Goal: Task Accomplishment & Management: Use online tool/utility

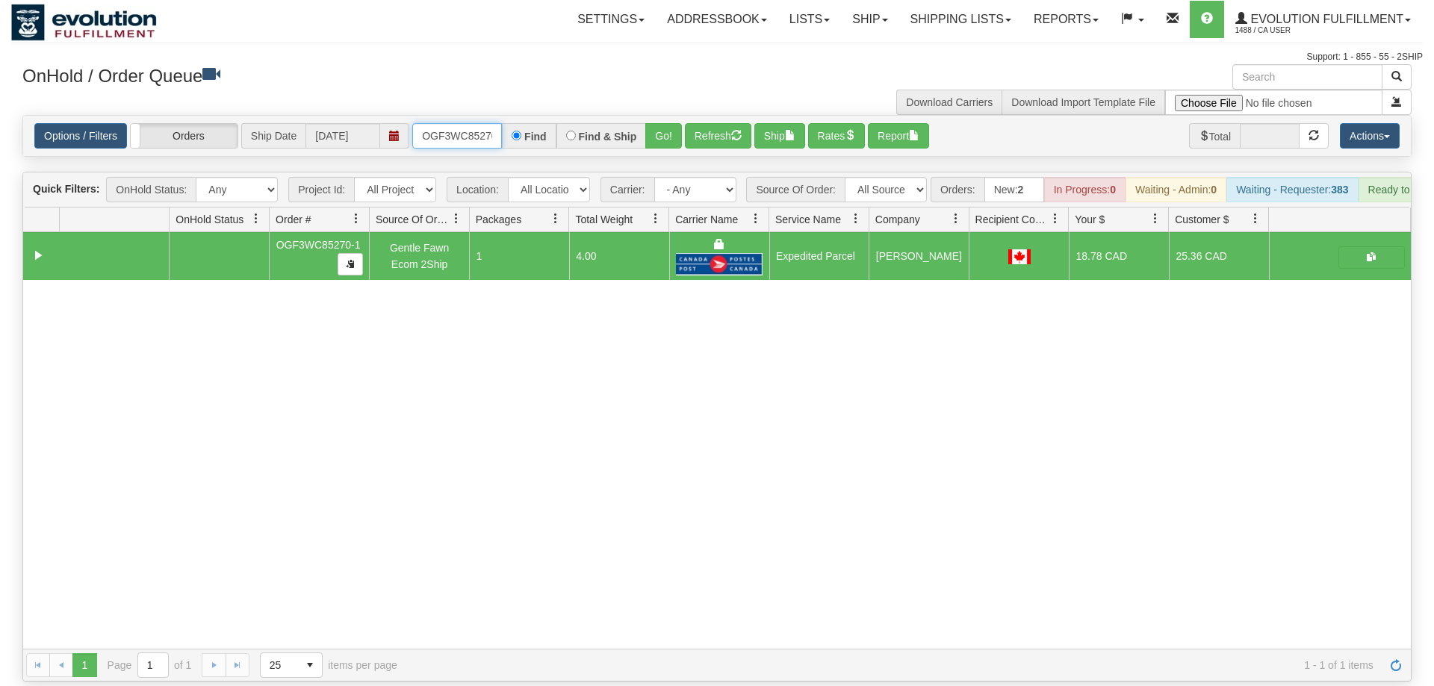
click at [481, 123] on input "OGF3WC85270-1" at bounding box center [457, 135] width 90 height 25
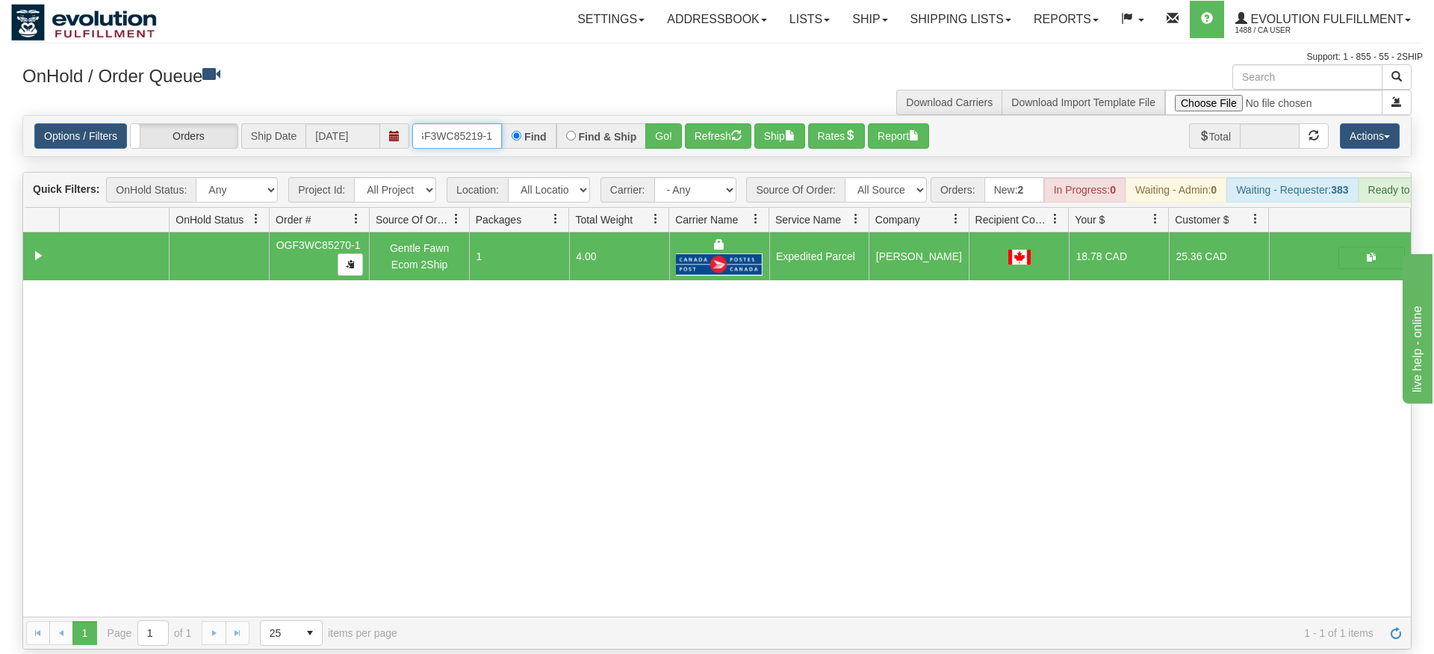
type input "OGF3WC85219-1"
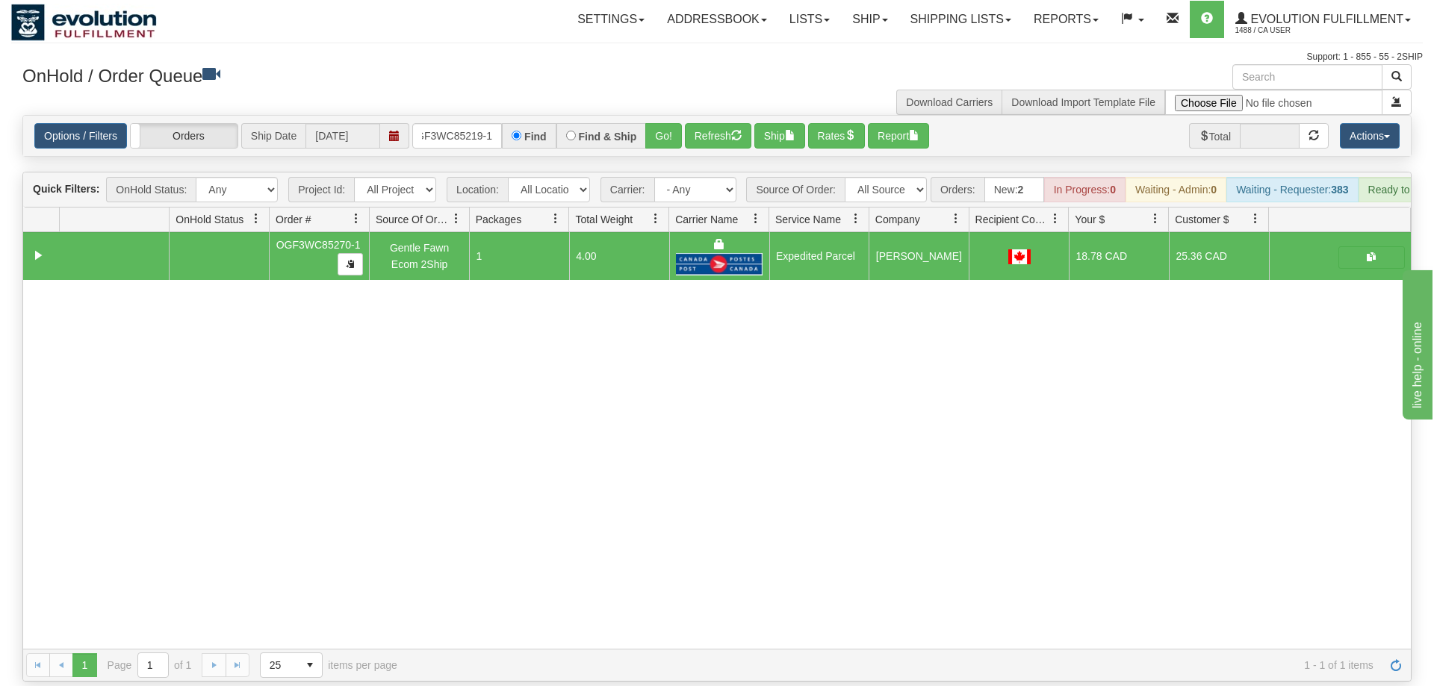
click at [682, 164] on div "Is equal to Is not equal to Contains Does not contains CAD USD EUR ZAR [PERSON_…" at bounding box center [717, 398] width 1412 height 567
click at [674, 135] on div "Is equal to Is not equal to Contains Does not contains CAD USD EUR ZAR [PERSON_…" at bounding box center [717, 398] width 1412 height 567
click at [674, 123] on button "Go!" at bounding box center [663, 135] width 37 height 25
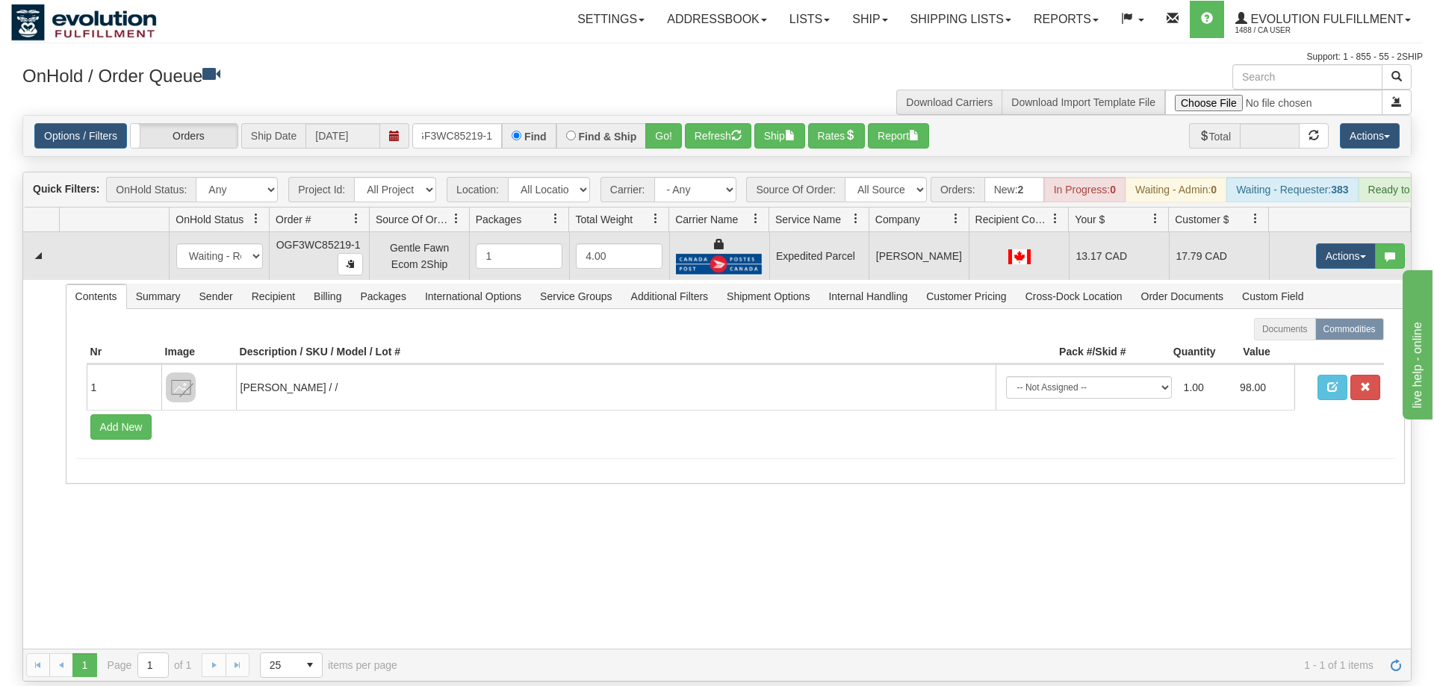
click at [1327, 232] on td "Actions Open Refresh Rates Rate All Services Ship Delete Edit Items" at bounding box center [1340, 256] width 142 height 48
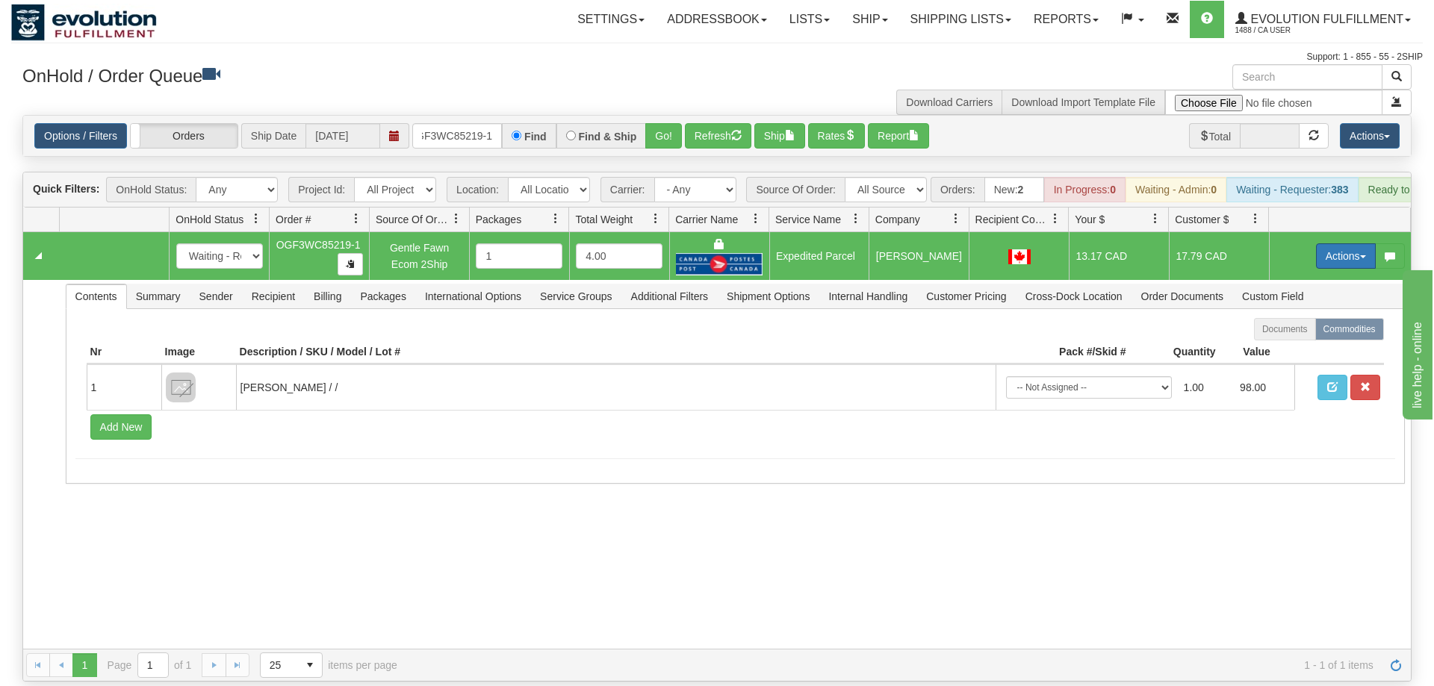
click at [1334, 243] on button "Actions" at bounding box center [1346, 255] width 60 height 25
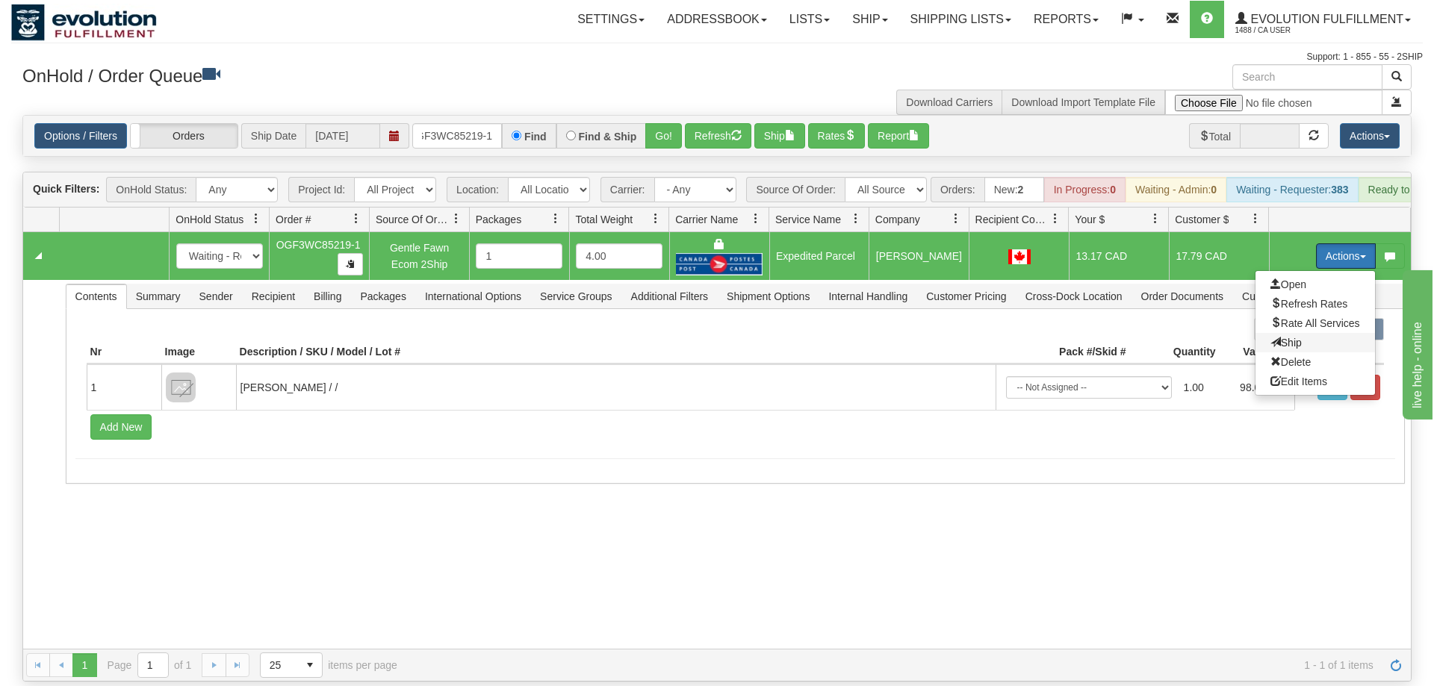
click at [1291, 337] on span "Ship" at bounding box center [1285, 343] width 31 height 12
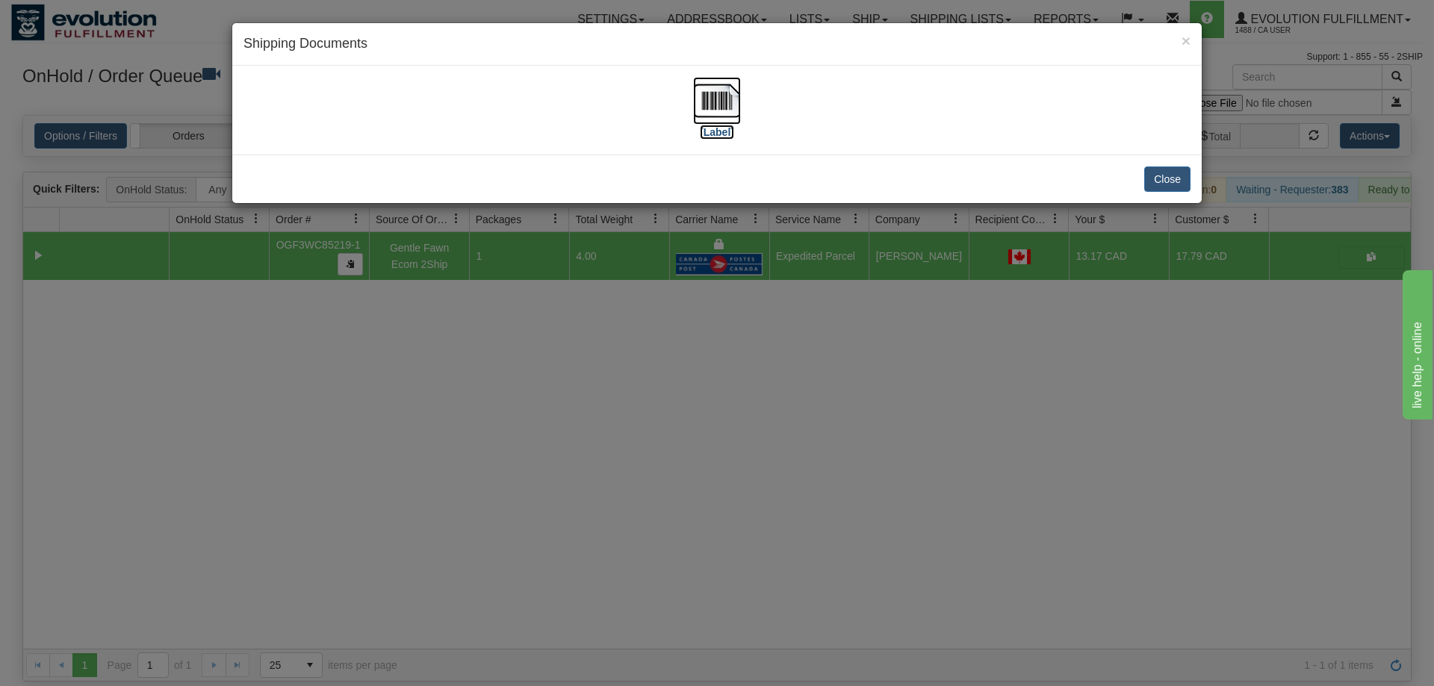
click at [721, 117] on img at bounding box center [717, 101] width 48 height 48
drag, startPoint x: 1035, startPoint y: 419, endPoint x: 896, endPoint y: 268, distance: 205.6
click at [1035, 418] on div "× Shipping Documents [Label] Close" at bounding box center [717, 343] width 1434 height 686
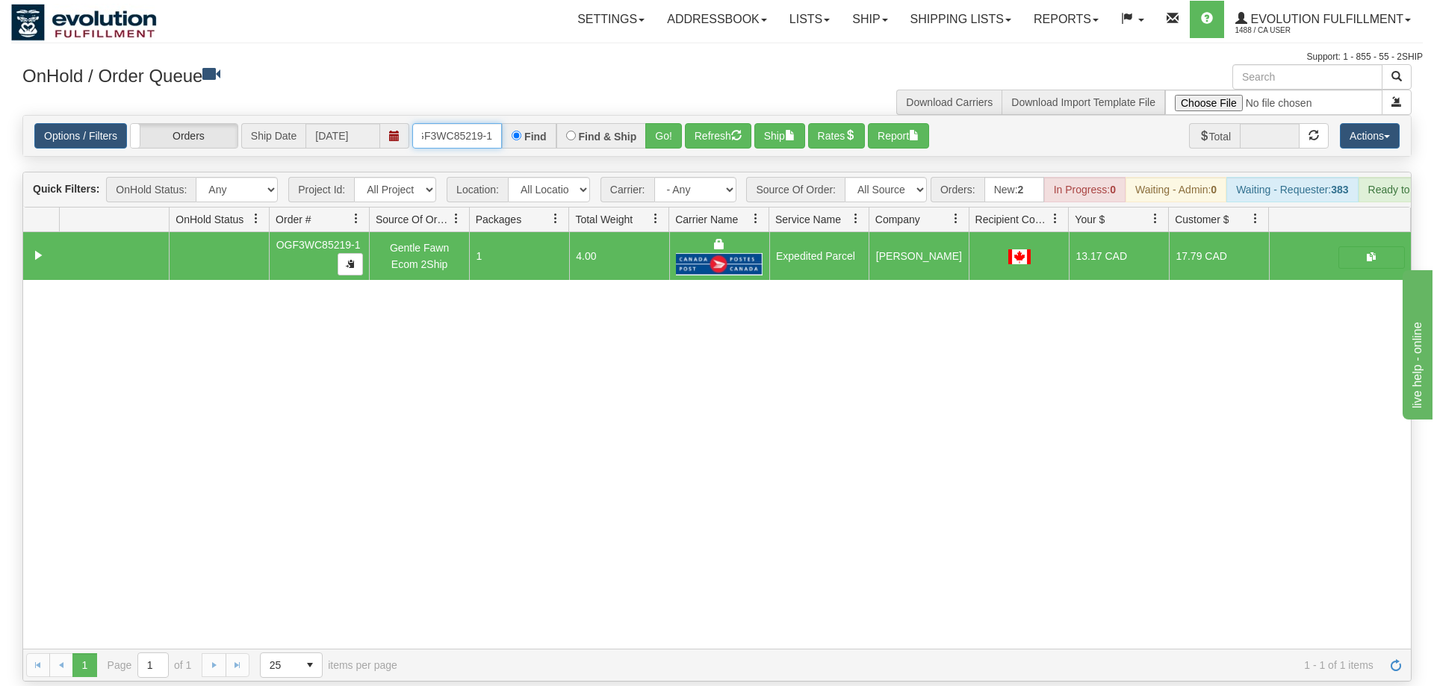
click at [468, 123] on input "OGF3WC85219-1" at bounding box center [457, 135] width 90 height 25
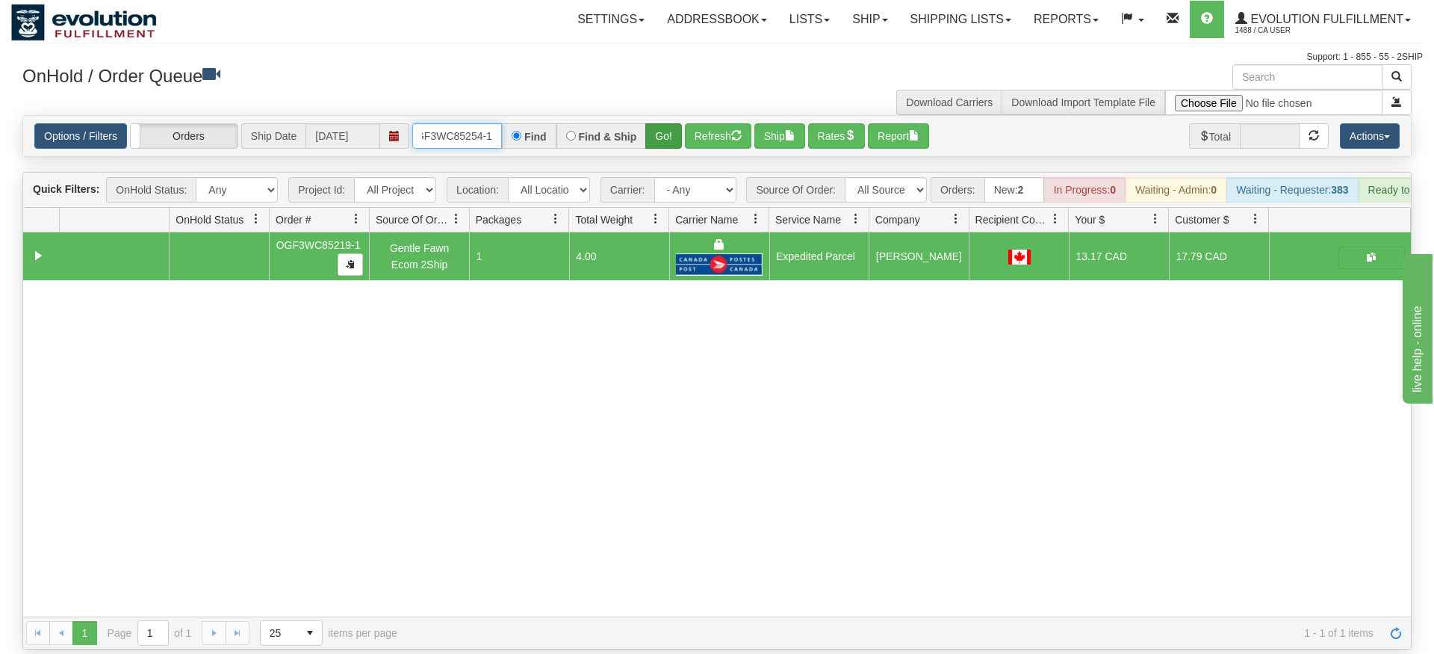
type input "oGF3WC85254-1"
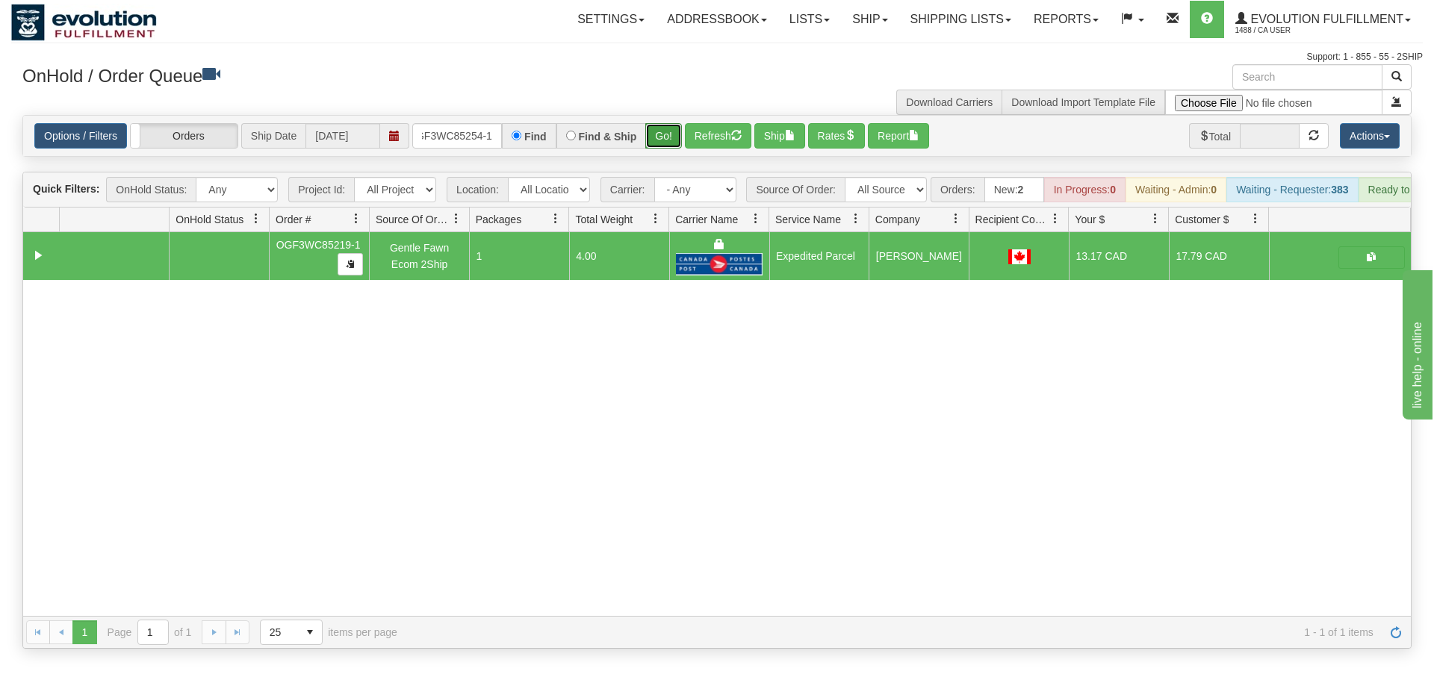
drag, startPoint x: 675, startPoint y: 116, endPoint x: 667, endPoint y: 111, distance: 9.4
click at [675, 148] on div "Is equal to Is not equal to Contains Does not contains CAD USD EUR ZAR [PERSON_…" at bounding box center [717, 382] width 1412 height 534
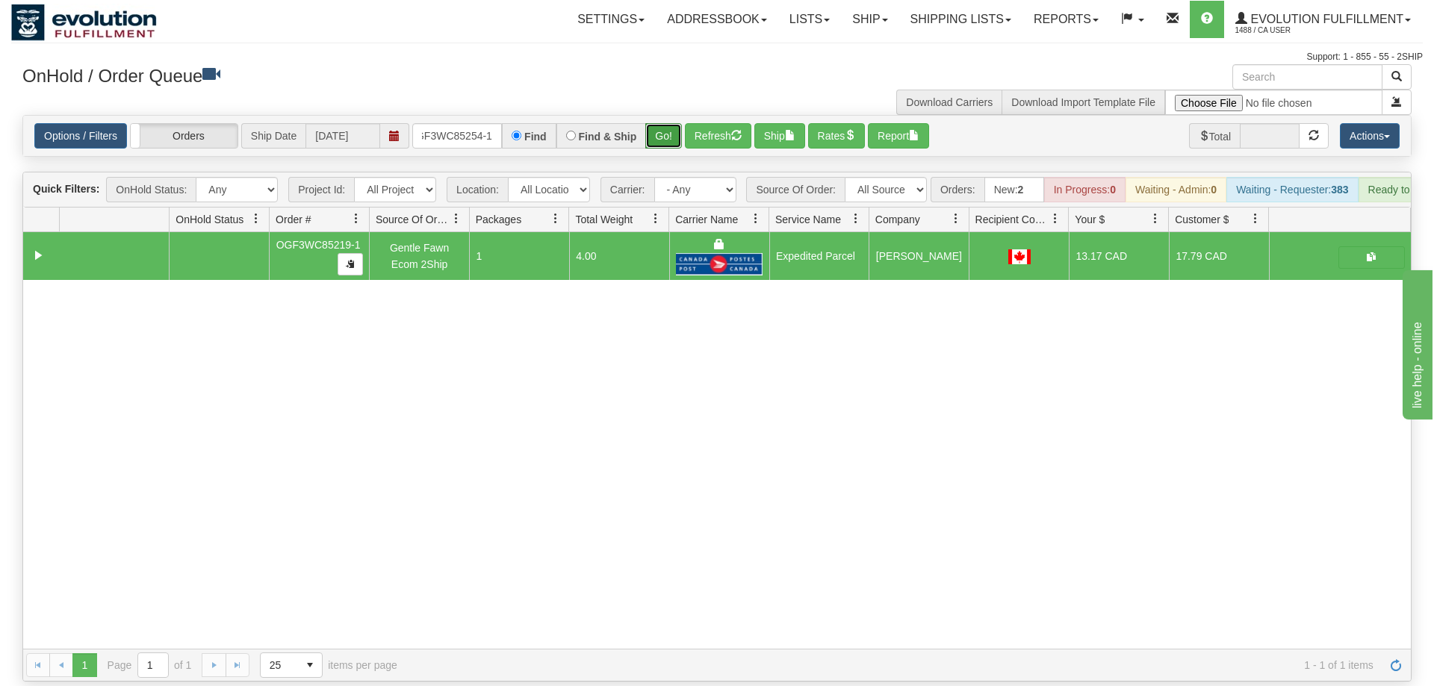
click at [667, 123] on button "Go!" at bounding box center [663, 135] width 37 height 25
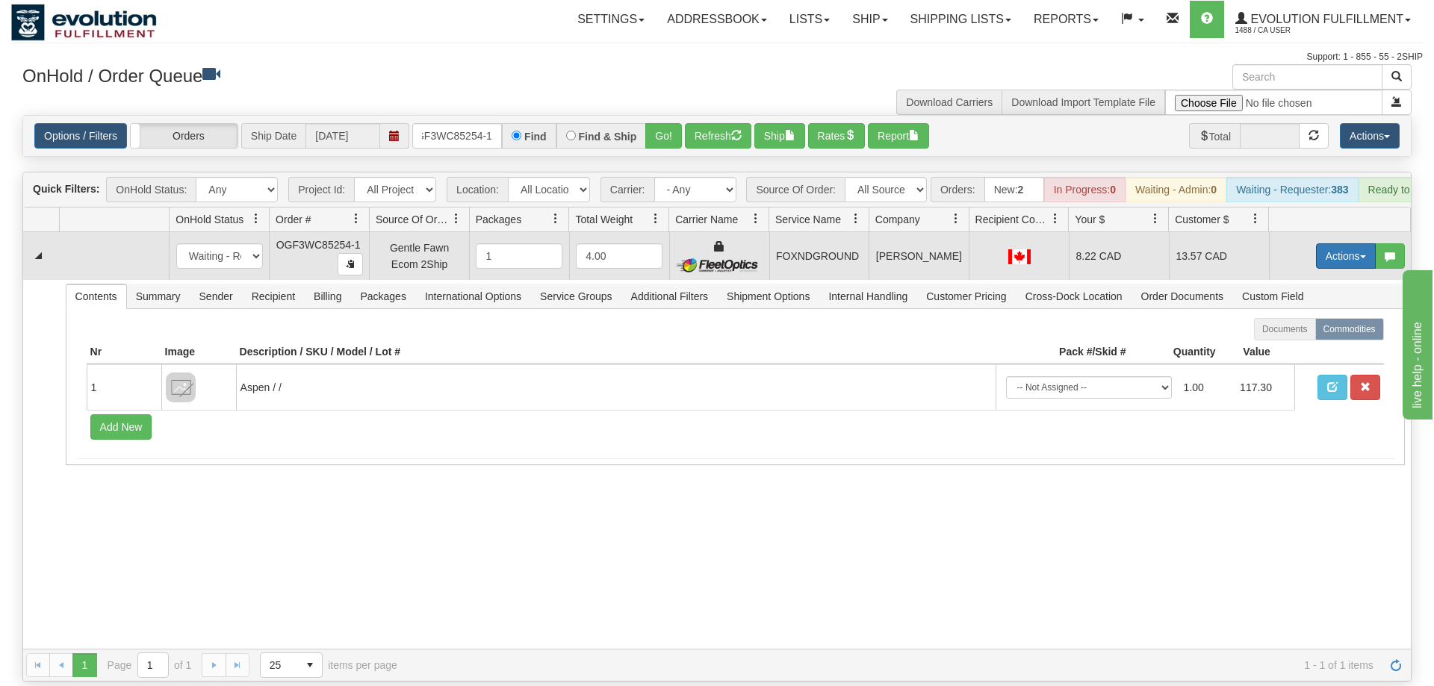
click at [1341, 243] on button "Actions" at bounding box center [1346, 255] width 60 height 25
click at [1291, 337] on span "Ship" at bounding box center [1285, 343] width 31 height 12
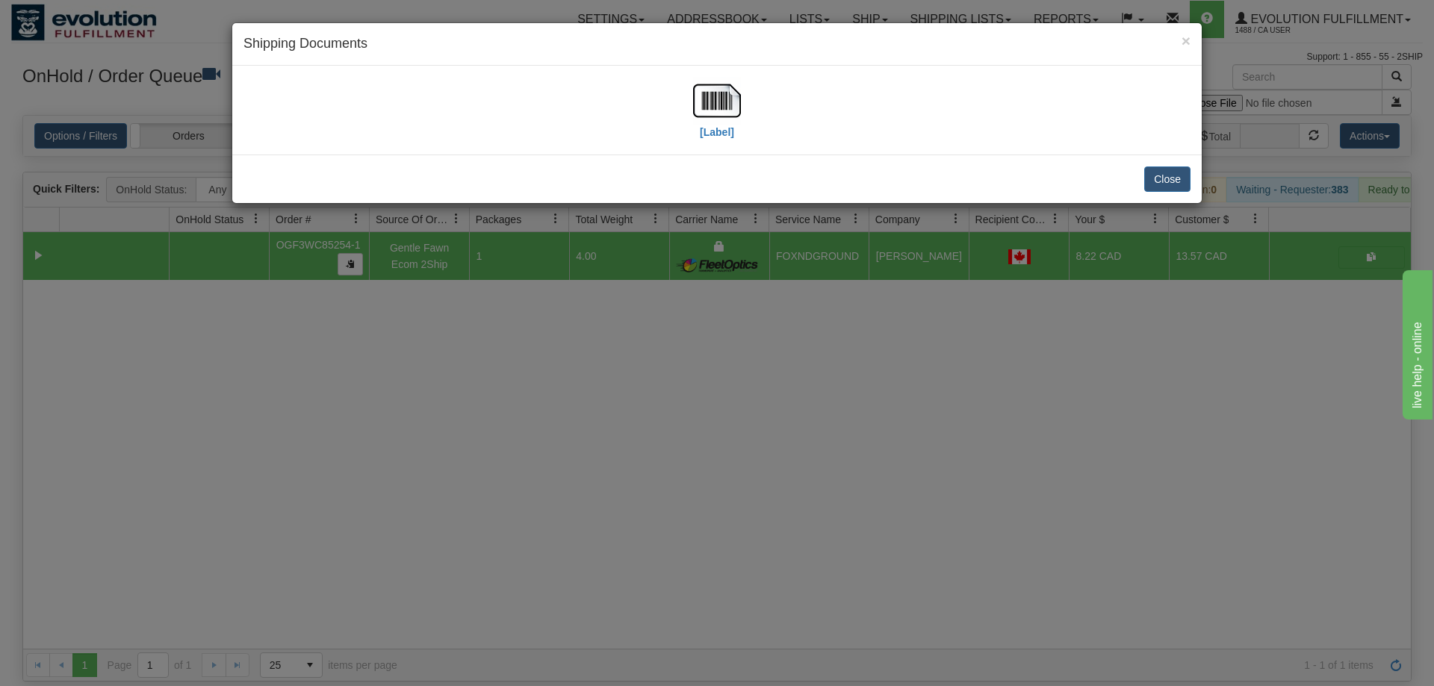
click at [665, 101] on div "[Label]" at bounding box center [716, 110] width 947 height 66
click at [700, 104] on img at bounding box center [717, 101] width 48 height 48
drag, startPoint x: 711, startPoint y: 435, endPoint x: 411, endPoint y: 155, distance: 410.6
click at [712, 435] on div "× Shipping Documents [Label] Close" at bounding box center [717, 343] width 1434 height 686
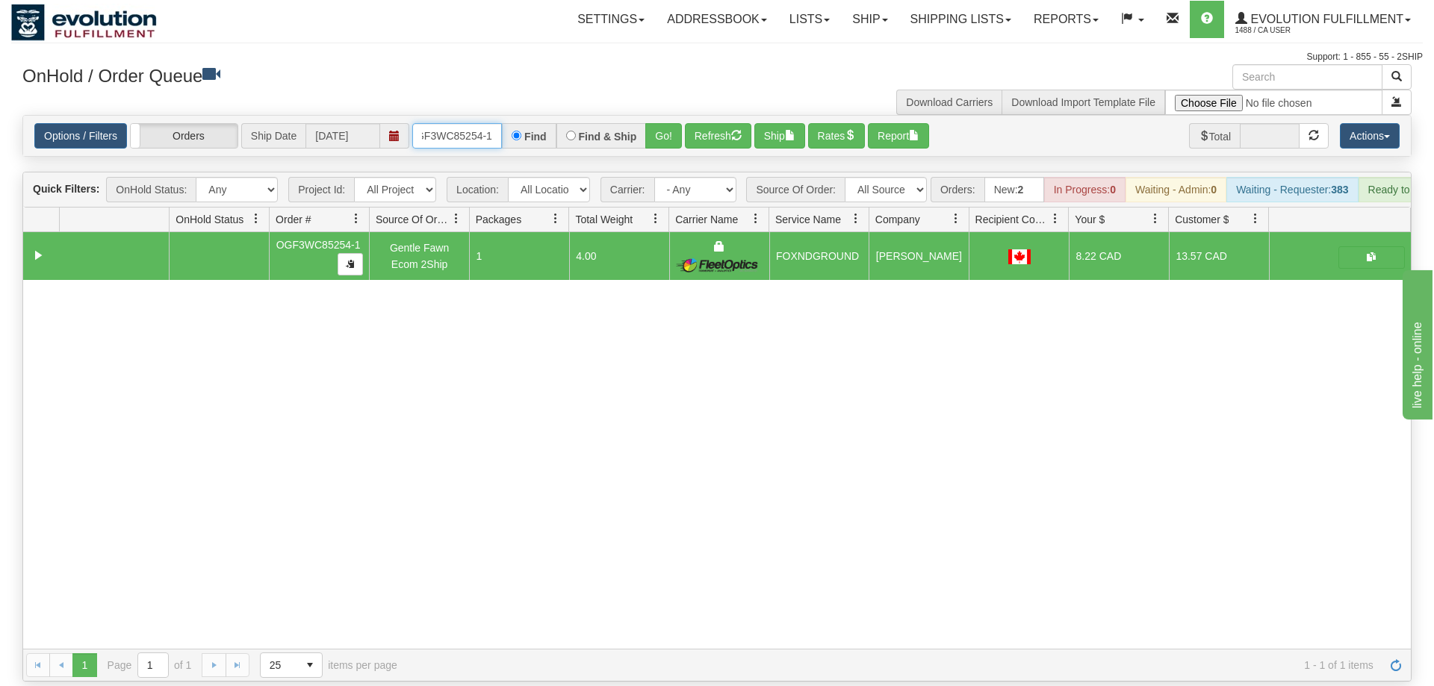
click at [454, 123] on input "oGF3WC85254-1" at bounding box center [457, 135] width 90 height 25
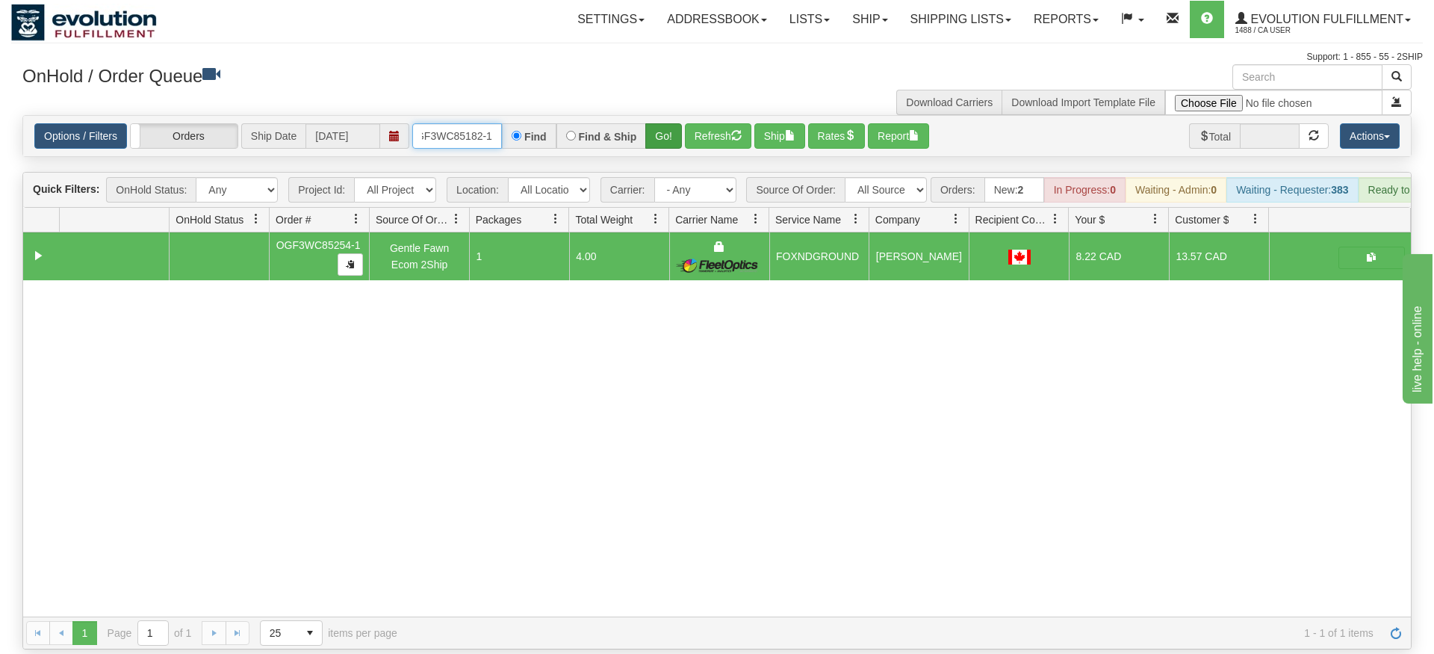
type input "oGF3WC85182-1"
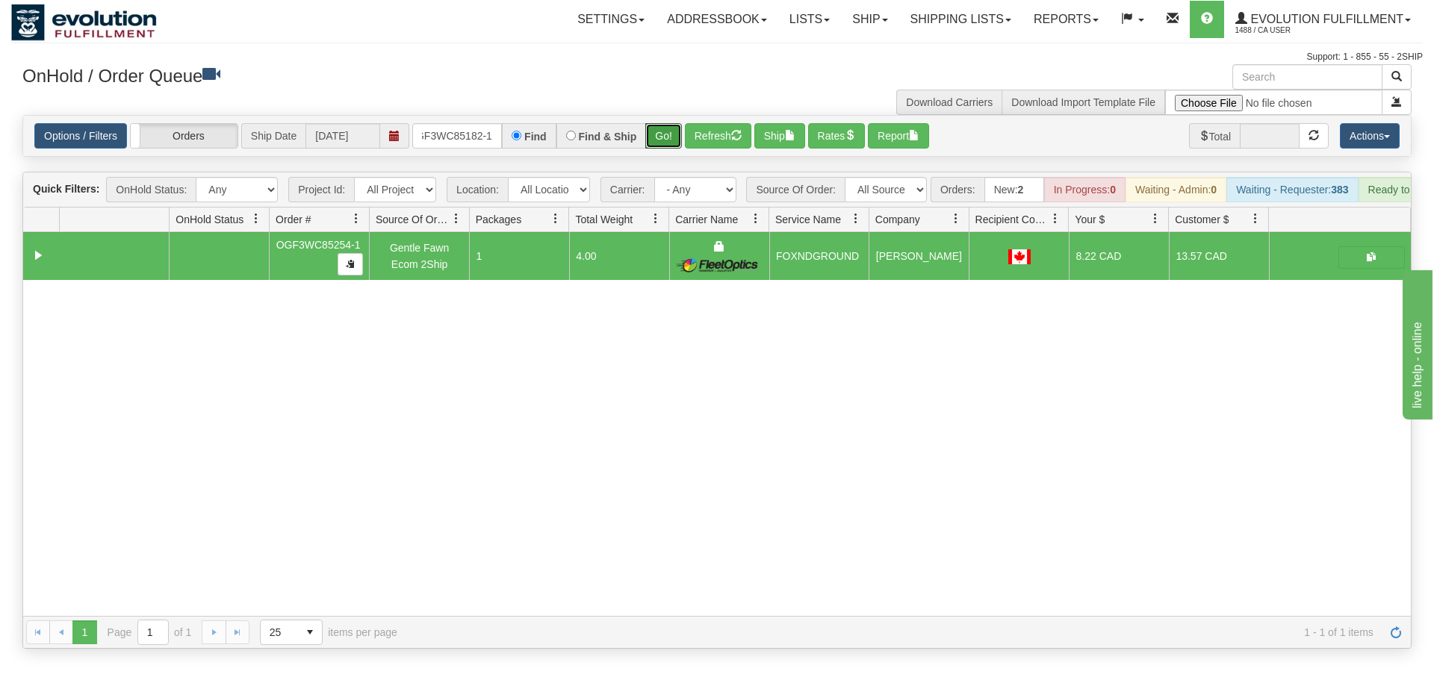
click at [673, 137] on div "Is equal to Is not equal to Contains Does not contains CAD USD EUR ZAR [PERSON_…" at bounding box center [717, 382] width 1412 height 534
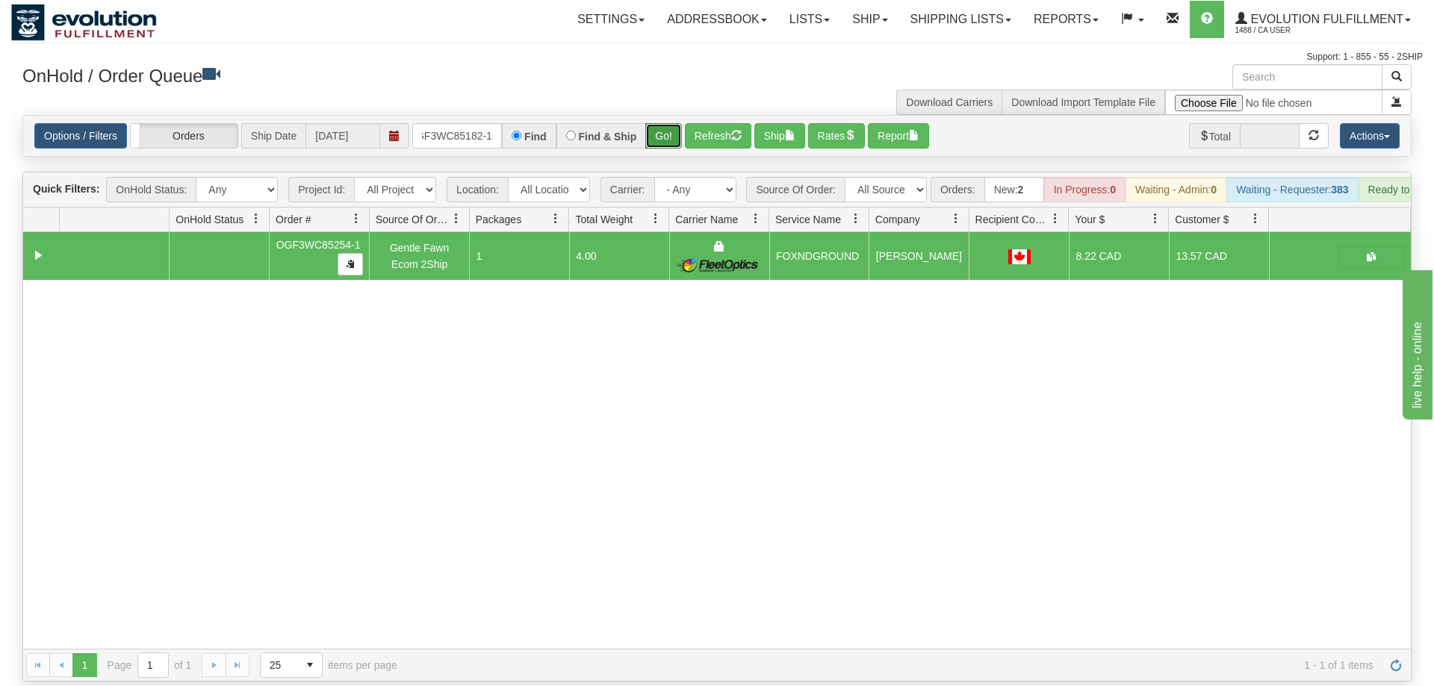
click at [673, 123] on button "Go!" at bounding box center [663, 135] width 37 height 25
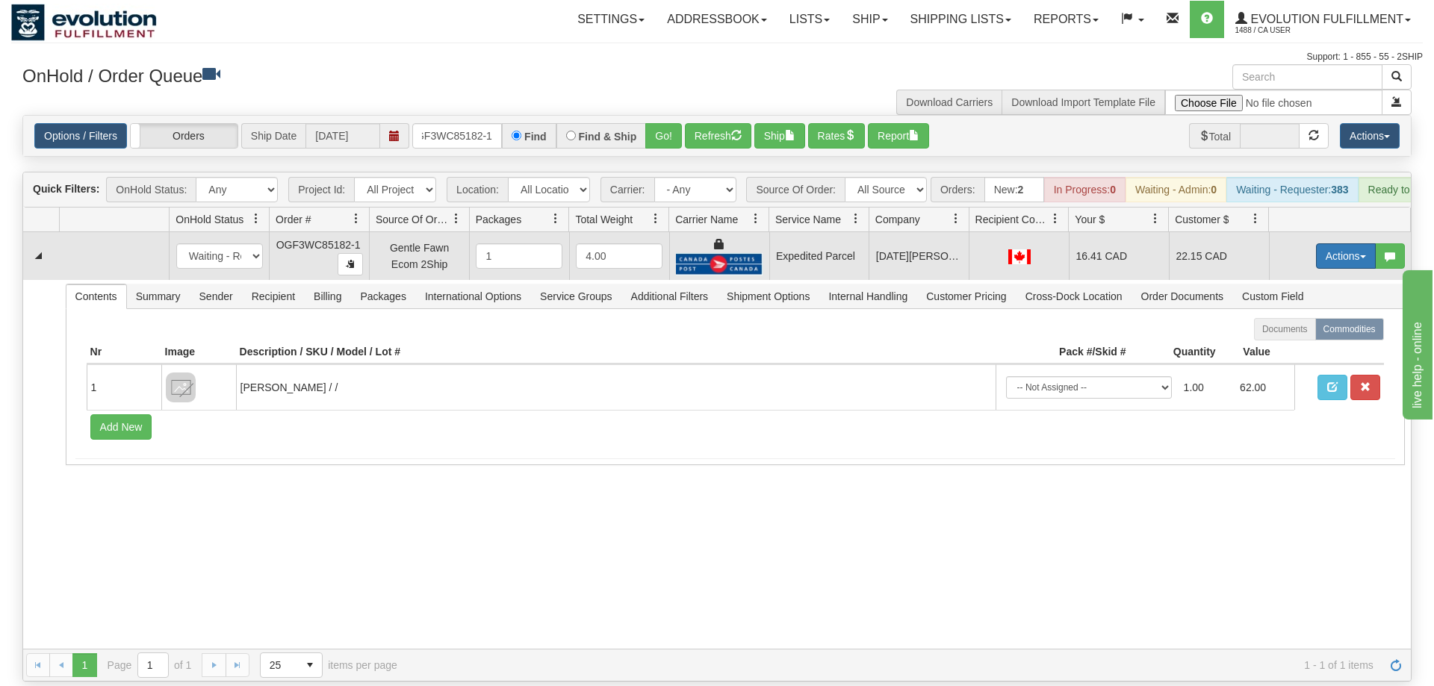
click at [1320, 243] on button "Actions" at bounding box center [1346, 255] width 60 height 25
click at [1301, 317] on span "Rate All Services" at bounding box center [1315, 323] width 90 height 12
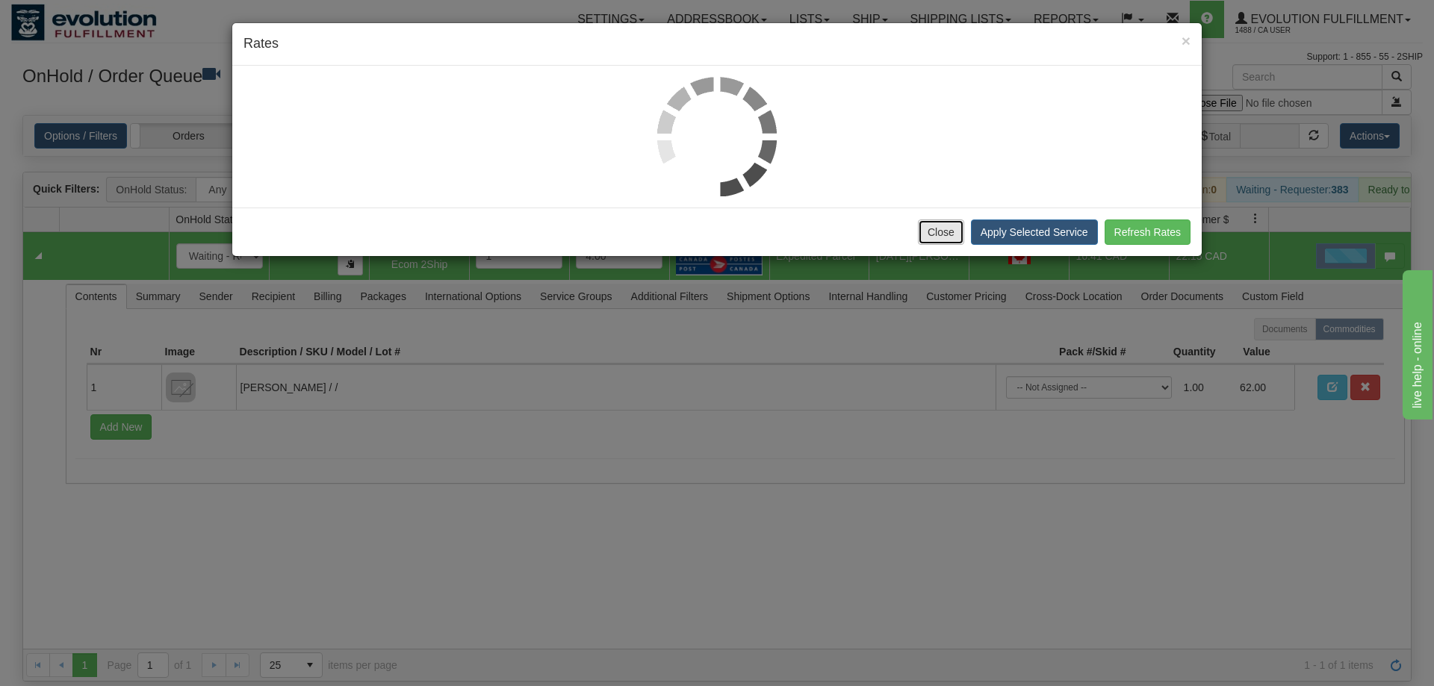
click at [933, 229] on button "Close" at bounding box center [941, 232] width 46 height 25
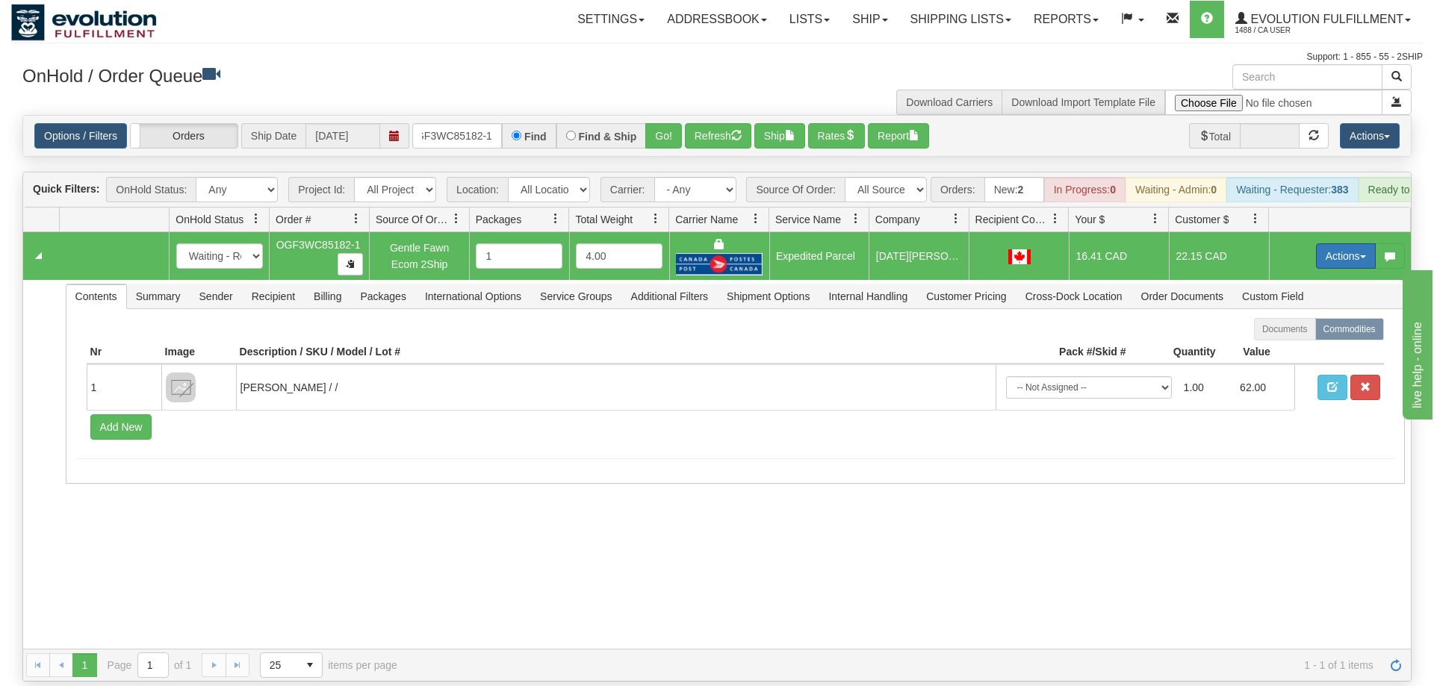
click at [1353, 243] on button "Actions" at bounding box center [1346, 255] width 60 height 25
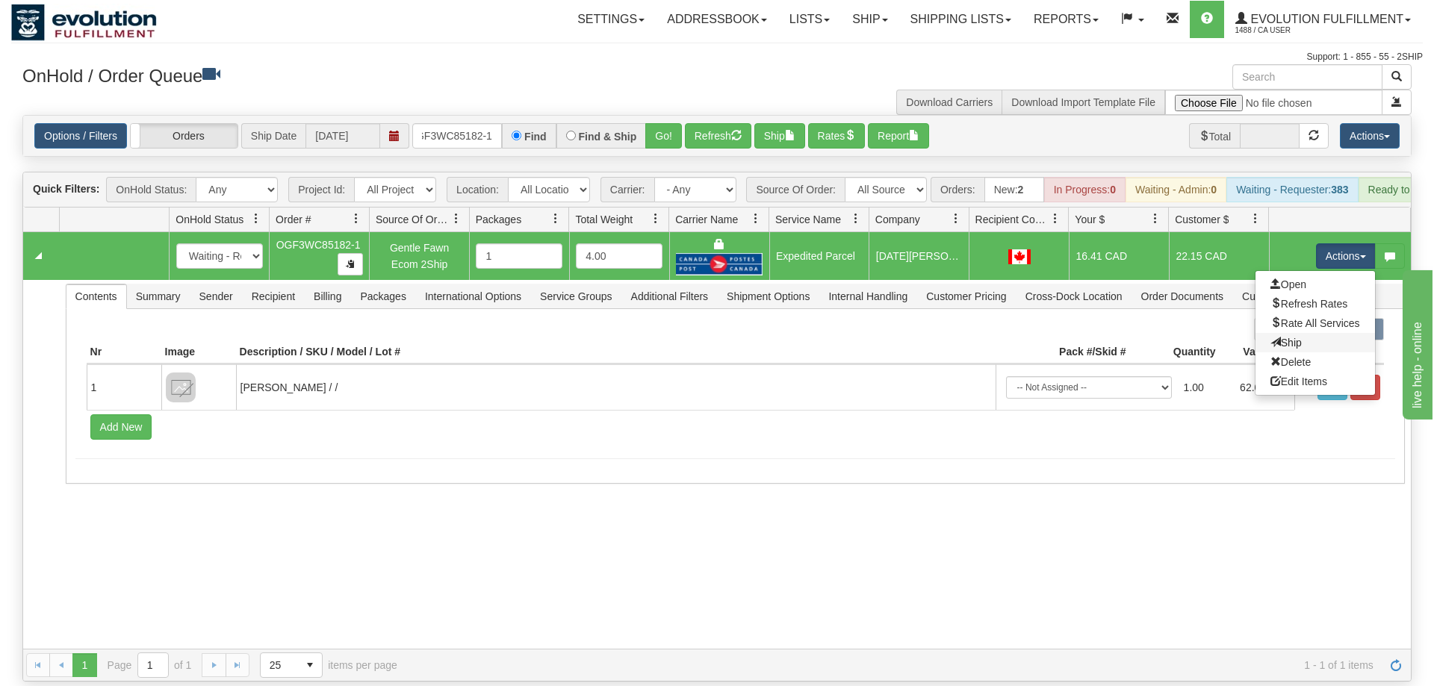
click at [1311, 333] on link "Ship" at bounding box center [1316, 342] width 120 height 19
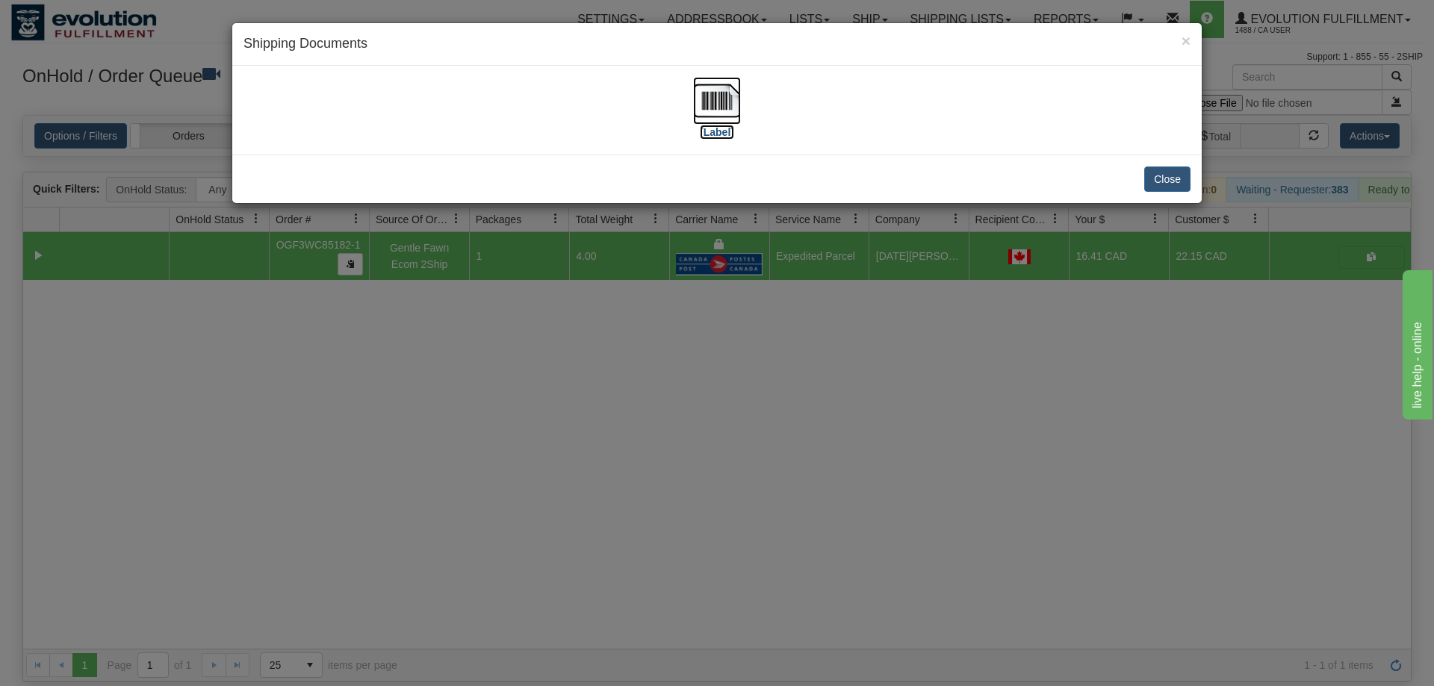
click at [721, 108] on img at bounding box center [717, 101] width 48 height 48
drag, startPoint x: 547, startPoint y: 527, endPoint x: 554, endPoint y: 497, distance: 29.9
click at [551, 524] on div "× Shipping Documents [Label] Close" at bounding box center [717, 343] width 1434 height 686
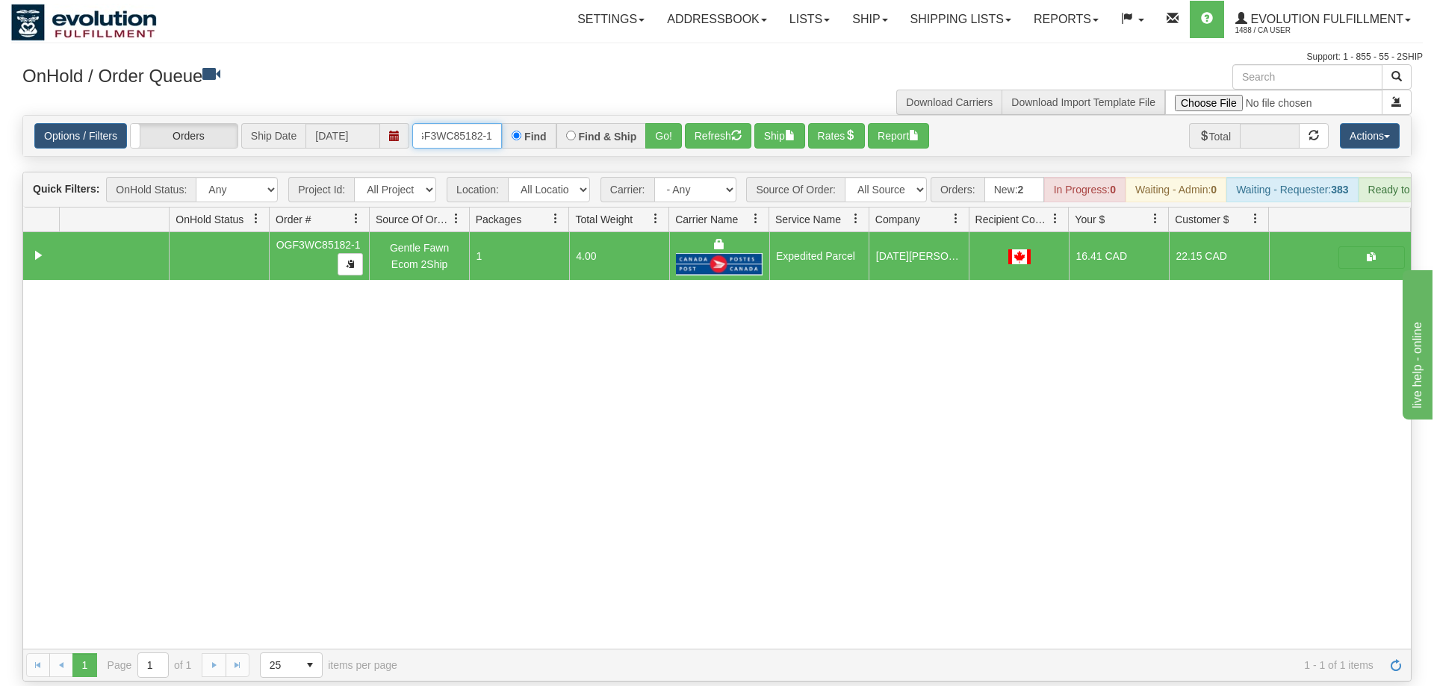
click at [460, 126] on input "oGF3WC85182-1" at bounding box center [457, 135] width 90 height 25
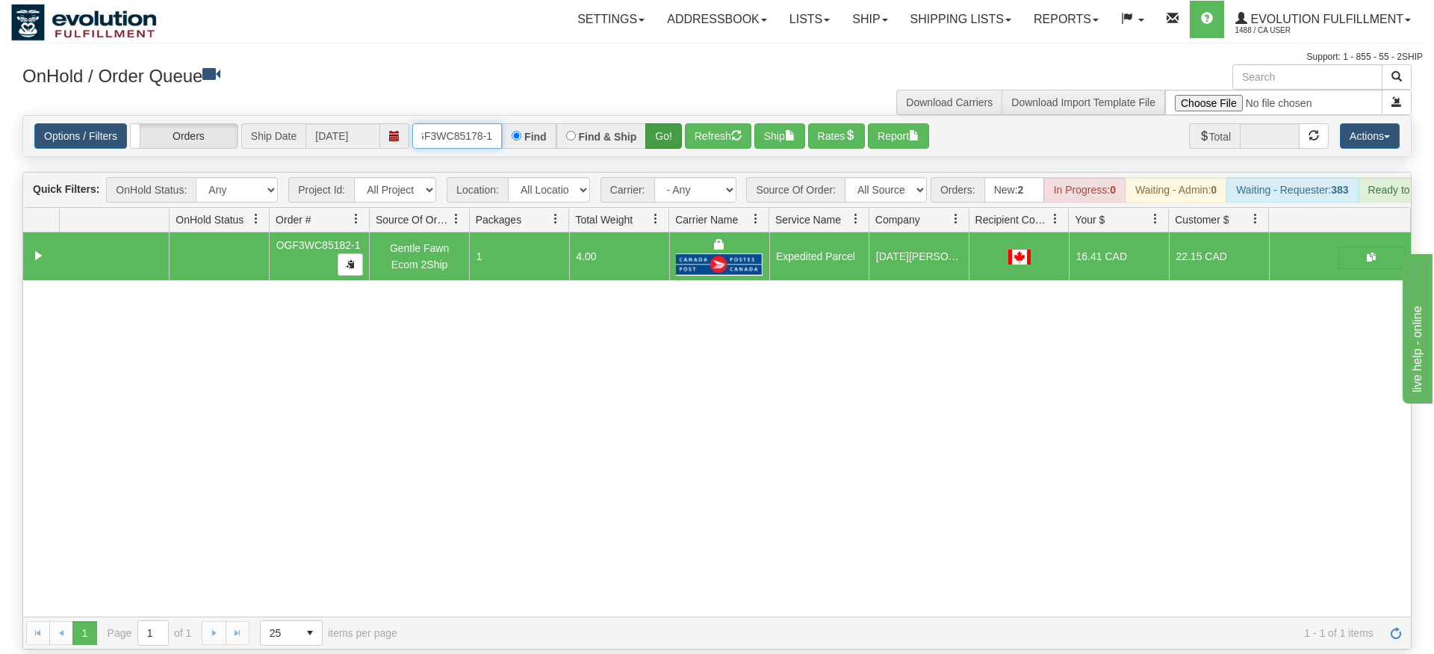
type input "OGF3WC85178-1"
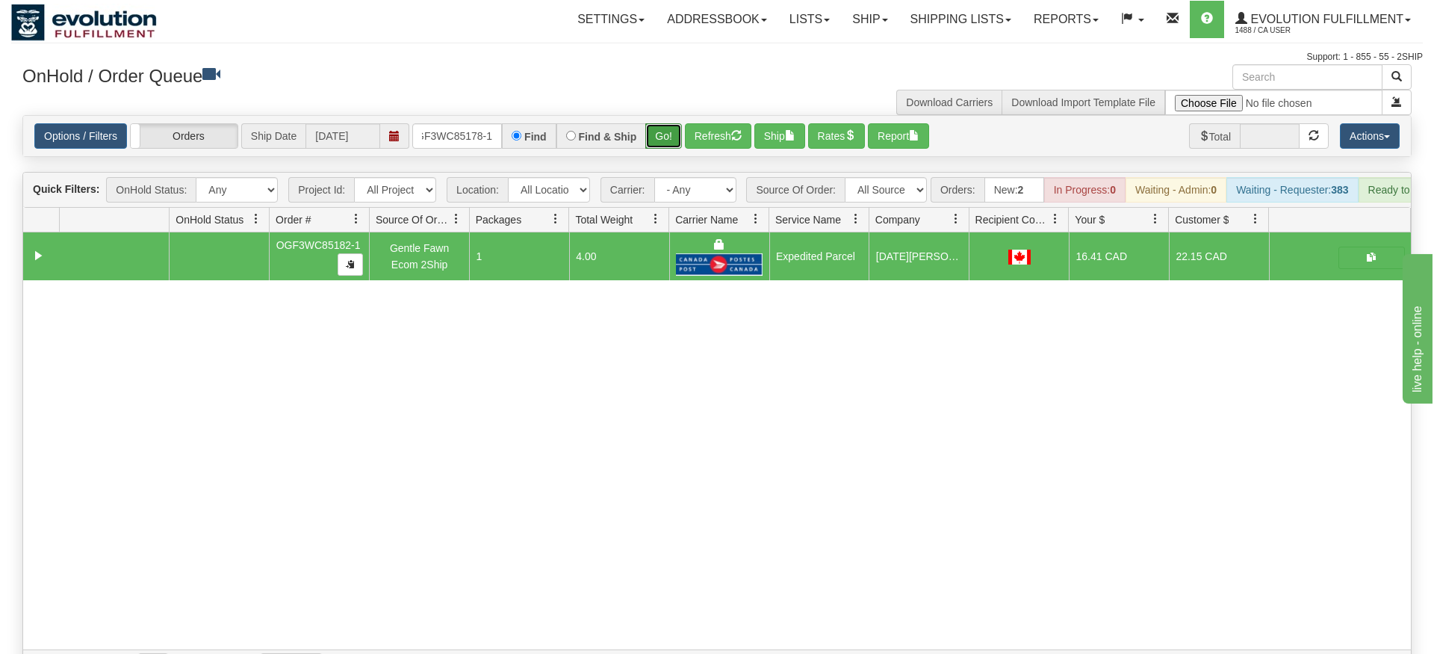
click at [667, 146] on div "Is equal to Is not equal to Contains Does not contains CAD USD EUR ZAR [PERSON_…" at bounding box center [717, 398] width 1412 height 567
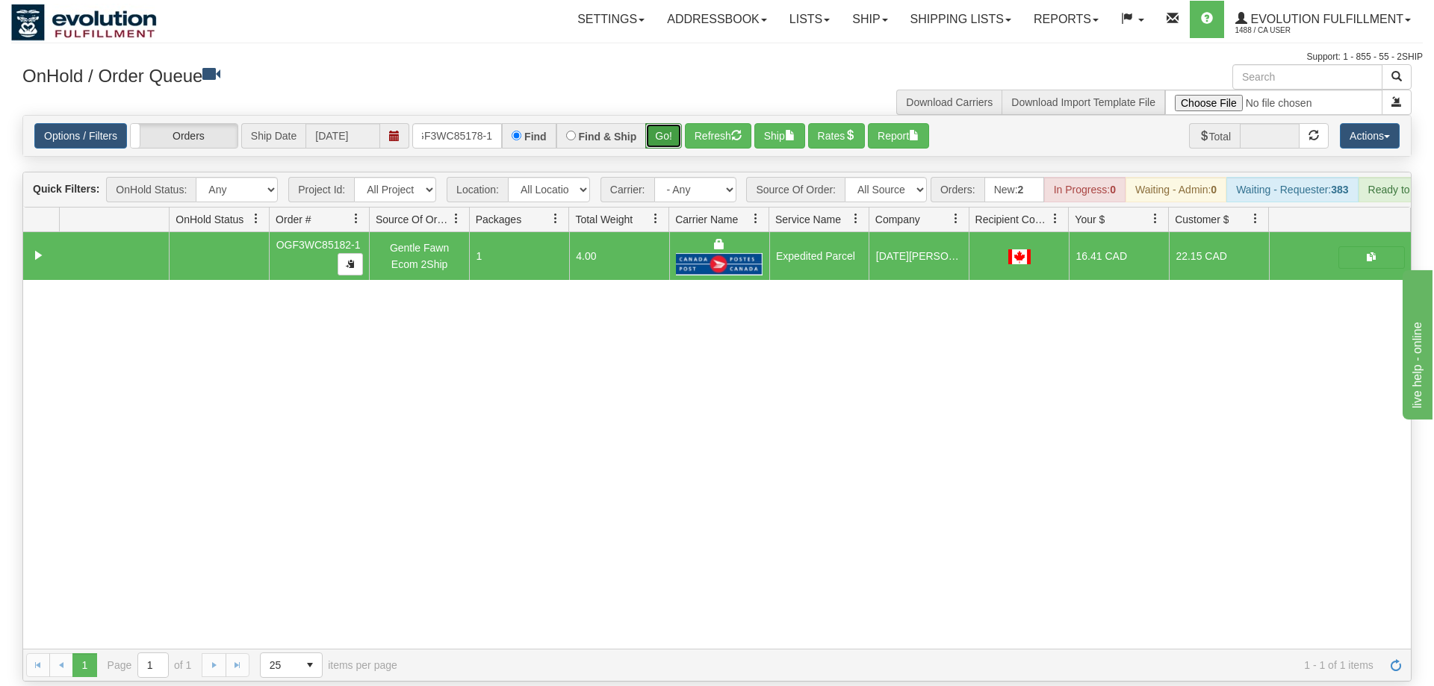
click at [672, 123] on button "Go!" at bounding box center [663, 135] width 37 height 25
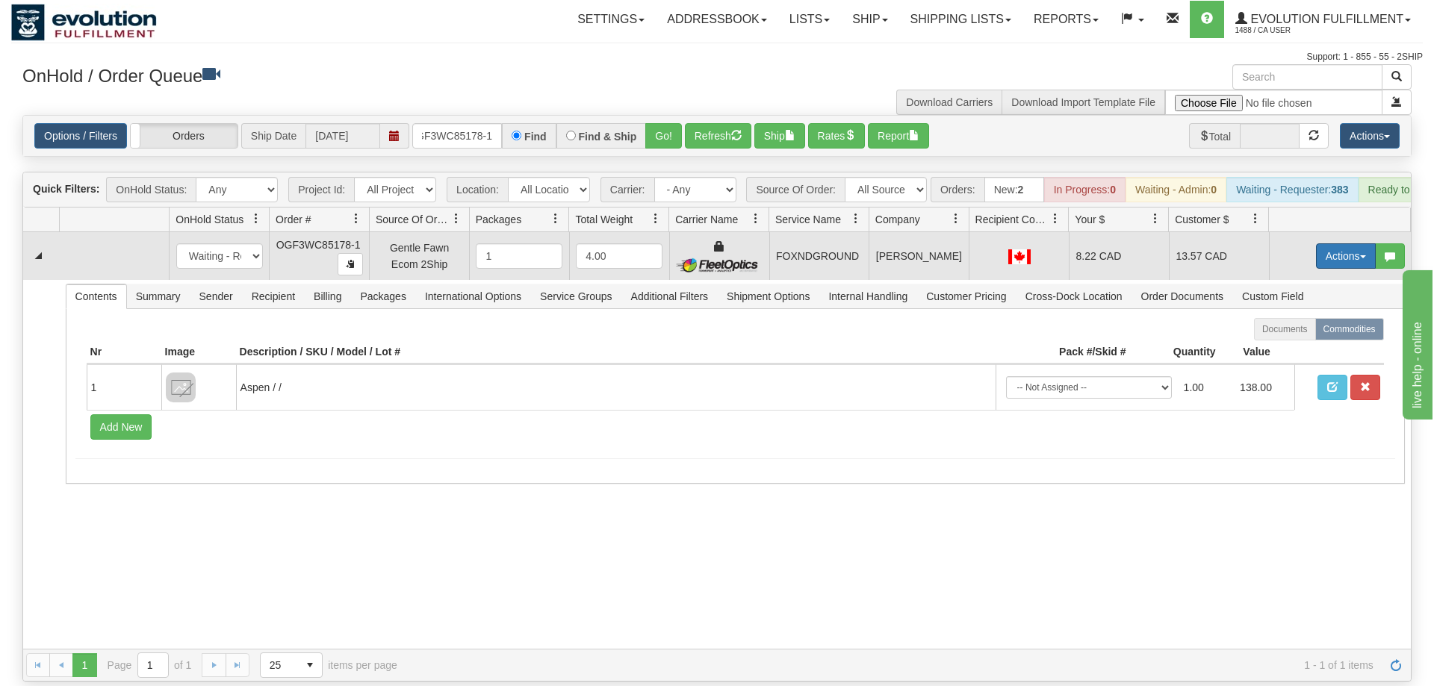
click at [1322, 243] on button "Actions" at bounding box center [1346, 255] width 60 height 25
click at [1285, 337] on span "Ship" at bounding box center [1285, 343] width 31 height 12
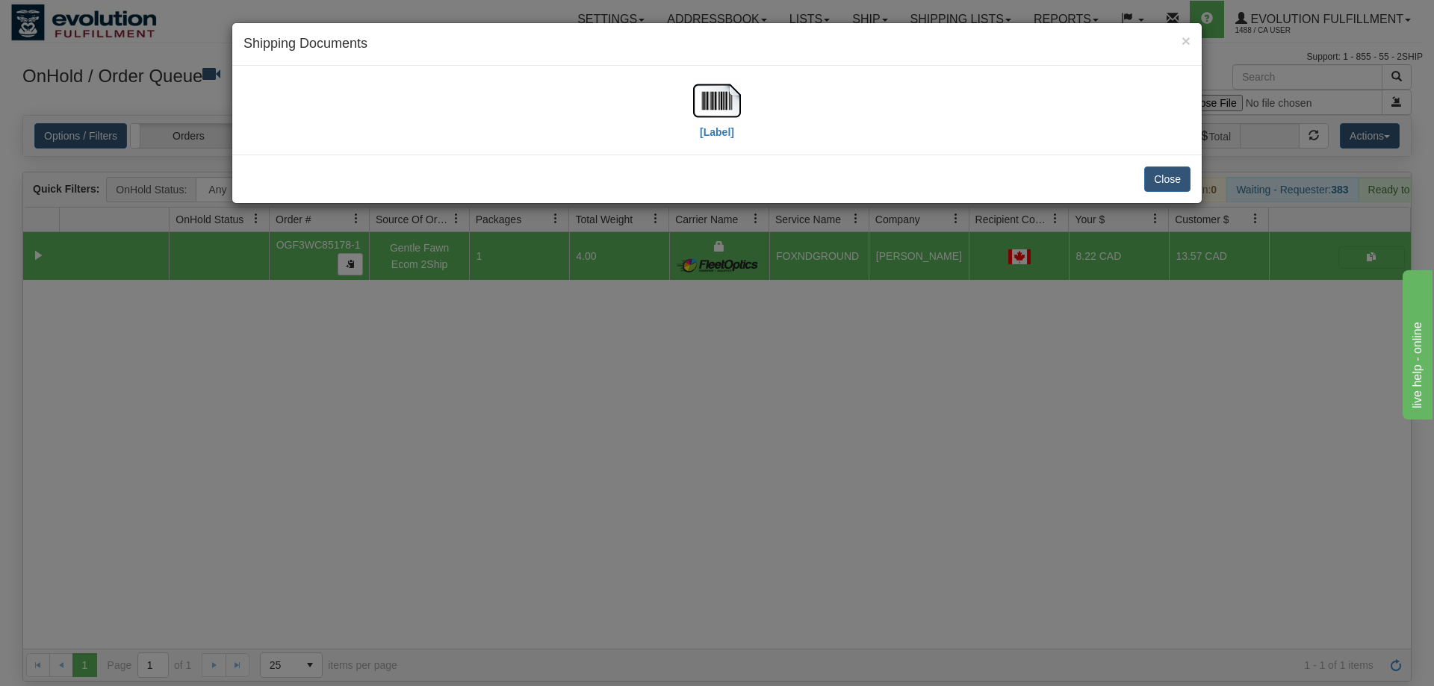
click at [692, 142] on div "[Label]" at bounding box center [716, 110] width 947 height 66
click at [719, 93] on img at bounding box center [717, 101] width 48 height 48
click at [838, 429] on div "× Shipping Documents [Label] Close" at bounding box center [717, 343] width 1434 height 686
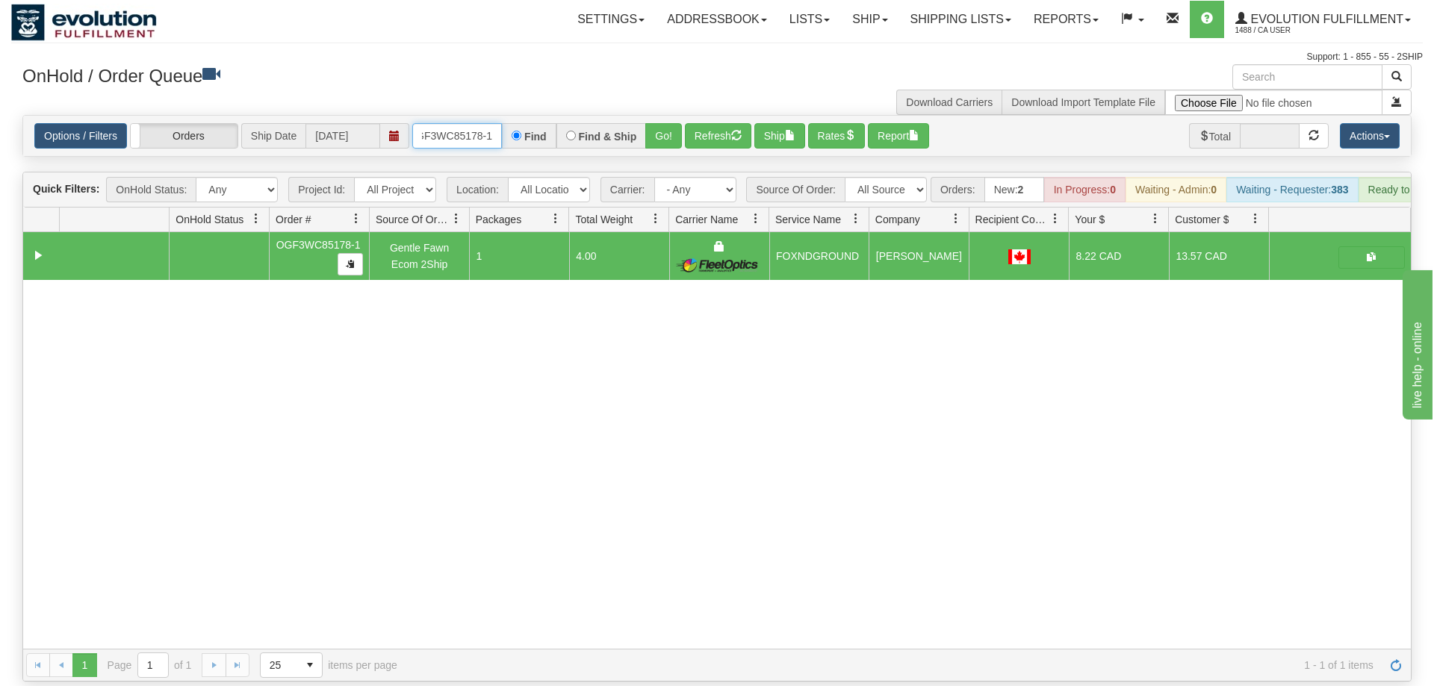
click at [467, 123] on input "OGF3WC85178-1" at bounding box center [457, 135] width 90 height 25
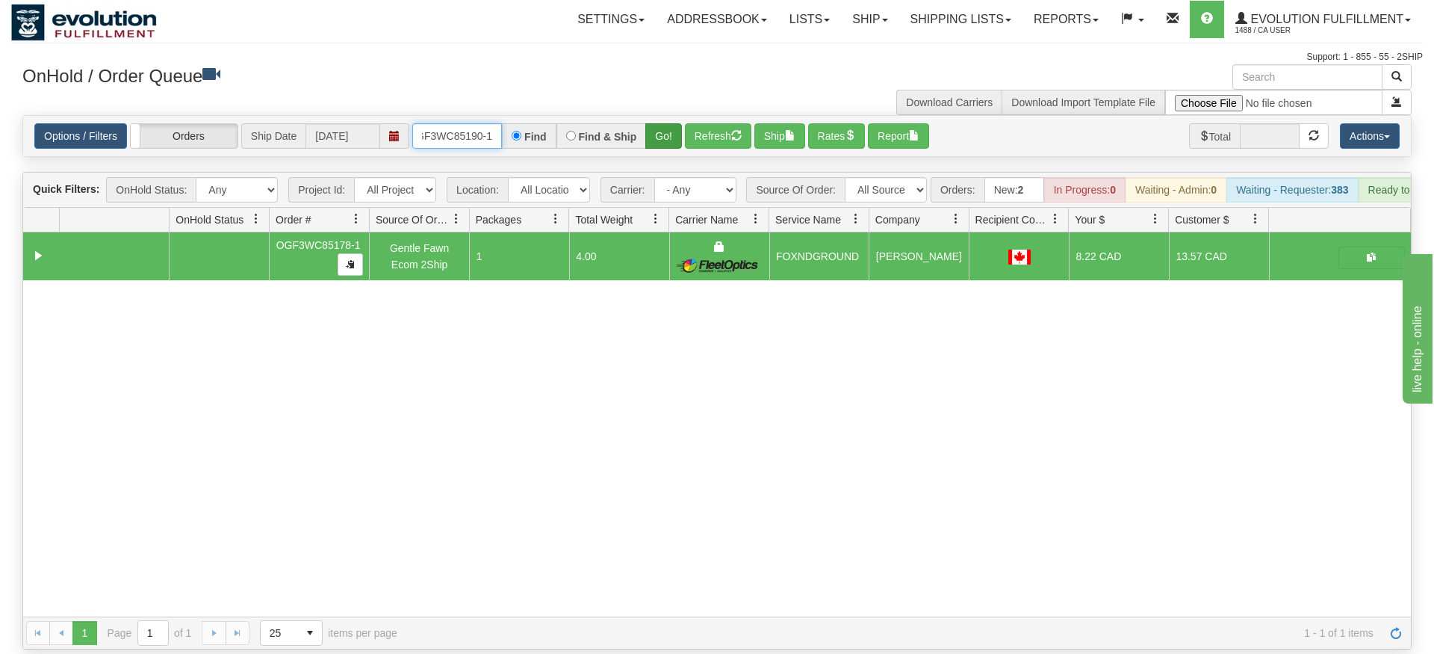
type input "OGF3WC85190-1"
drag, startPoint x: 650, startPoint y: 125, endPoint x: 651, endPoint y: 158, distance: 32.2
click at [651, 158] on div "Is equal to Is not equal to Contains Does not contains CAD USD EUR ZAR [PERSON_…" at bounding box center [717, 382] width 1412 height 534
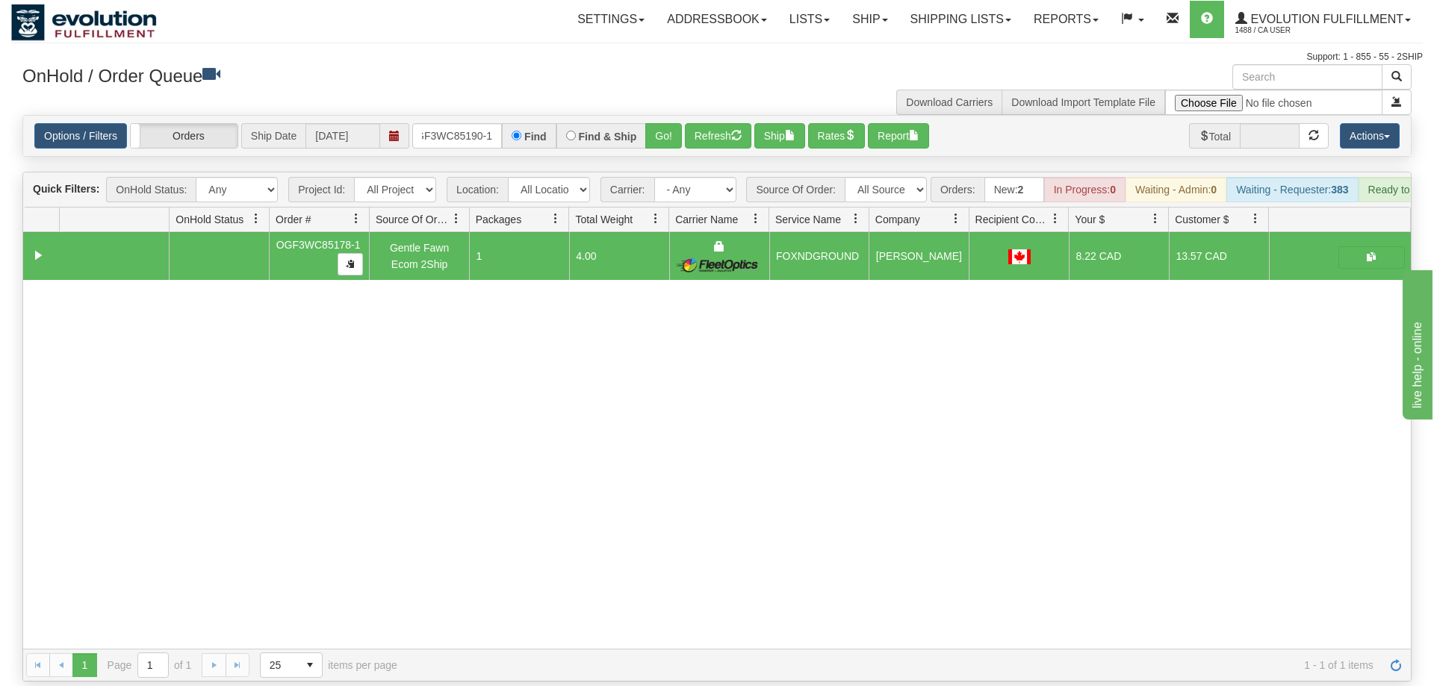
click at [653, 129] on div "Options / Filters Group Shipments Orders Ship Date [DATE] OGF3WC85190-1 Find Fi…" at bounding box center [717, 136] width 1388 height 40
click at [666, 123] on button "Go!" at bounding box center [663, 135] width 37 height 25
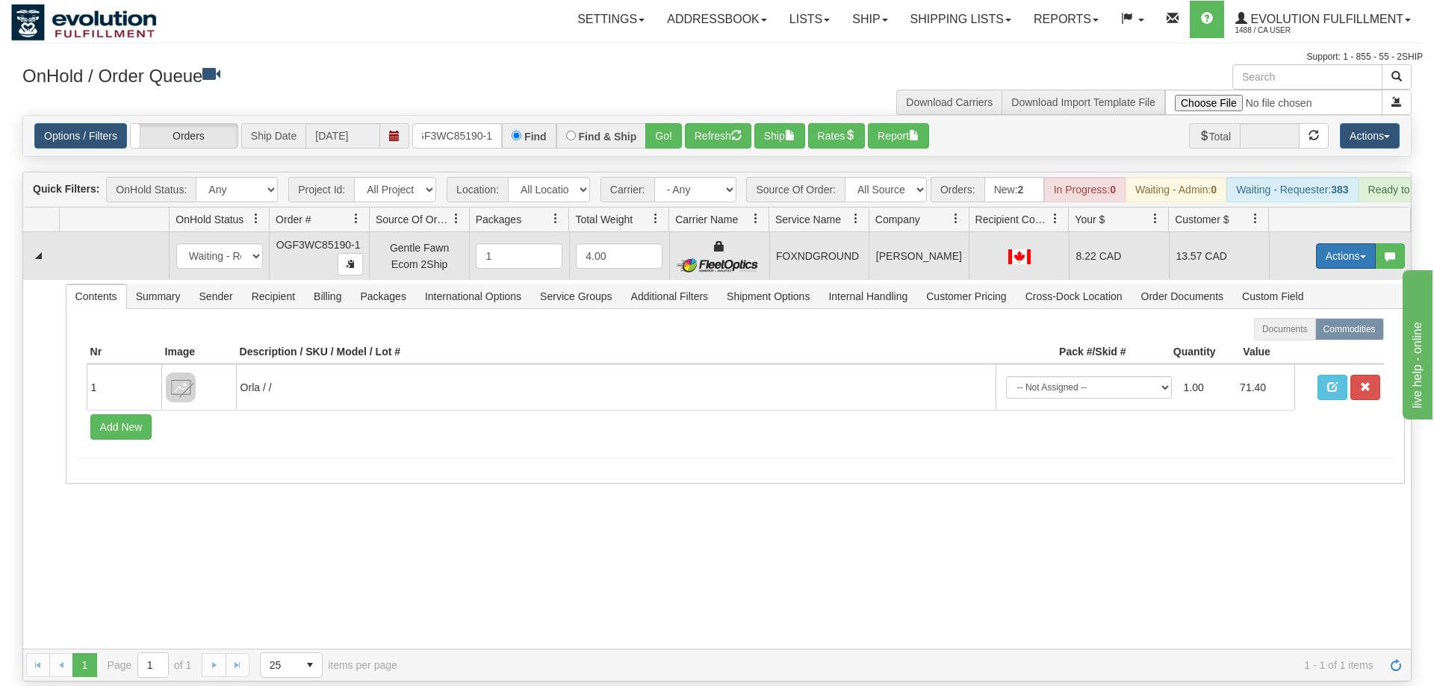
click at [1338, 243] on button "Actions" at bounding box center [1346, 255] width 60 height 25
click at [1303, 333] on link "Ship" at bounding box center [1316, 342] width 120 height 19
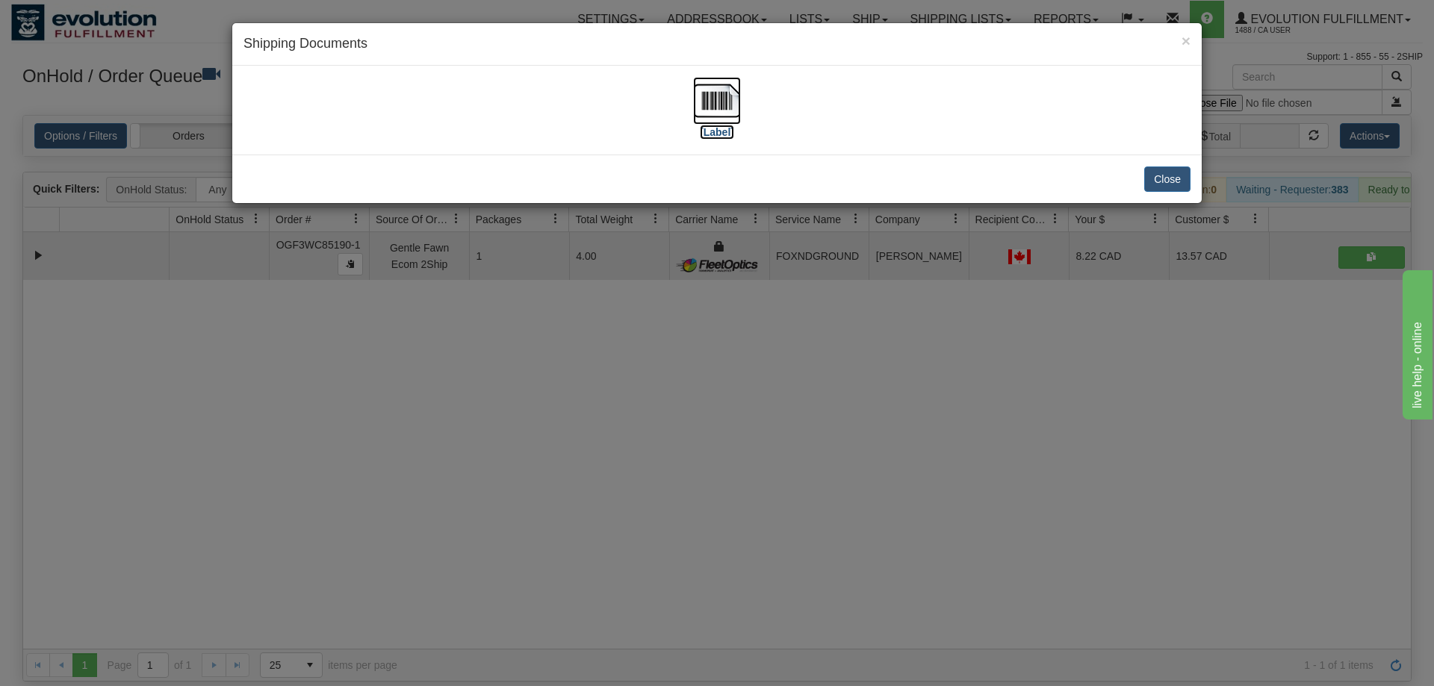
click at [715, 108] on img at bounding box center [717, 101] width 48 height 48
drag, startPoint x: 807, startPoint y: 459, endPoint x: 490, endPoint y: 172, distance: 427.8
click at [807, 456] on div "× Shipping Documents [Label] Close" at bounding box center [717, 343] width 1434 height 686
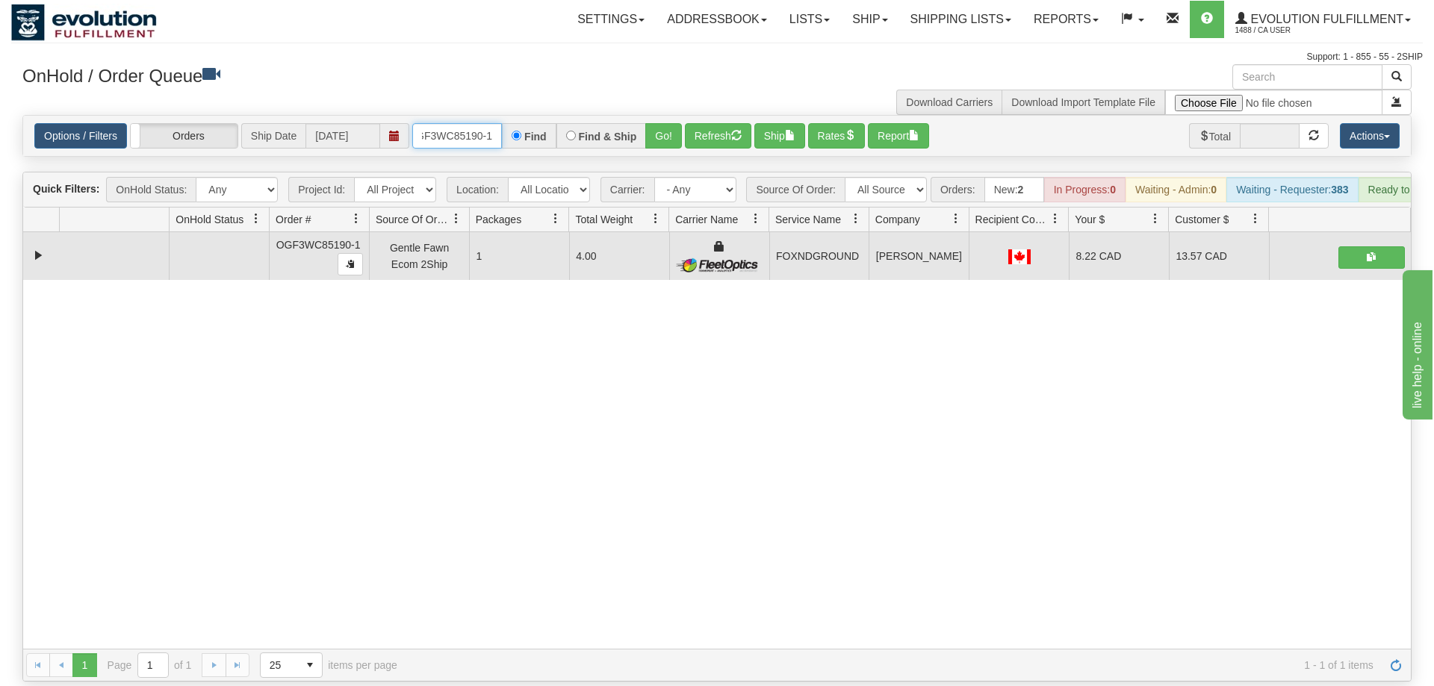
click at [488, 123] on input "OGF3WC85190-1" at bounding box center [457, 135] width 90 height 25
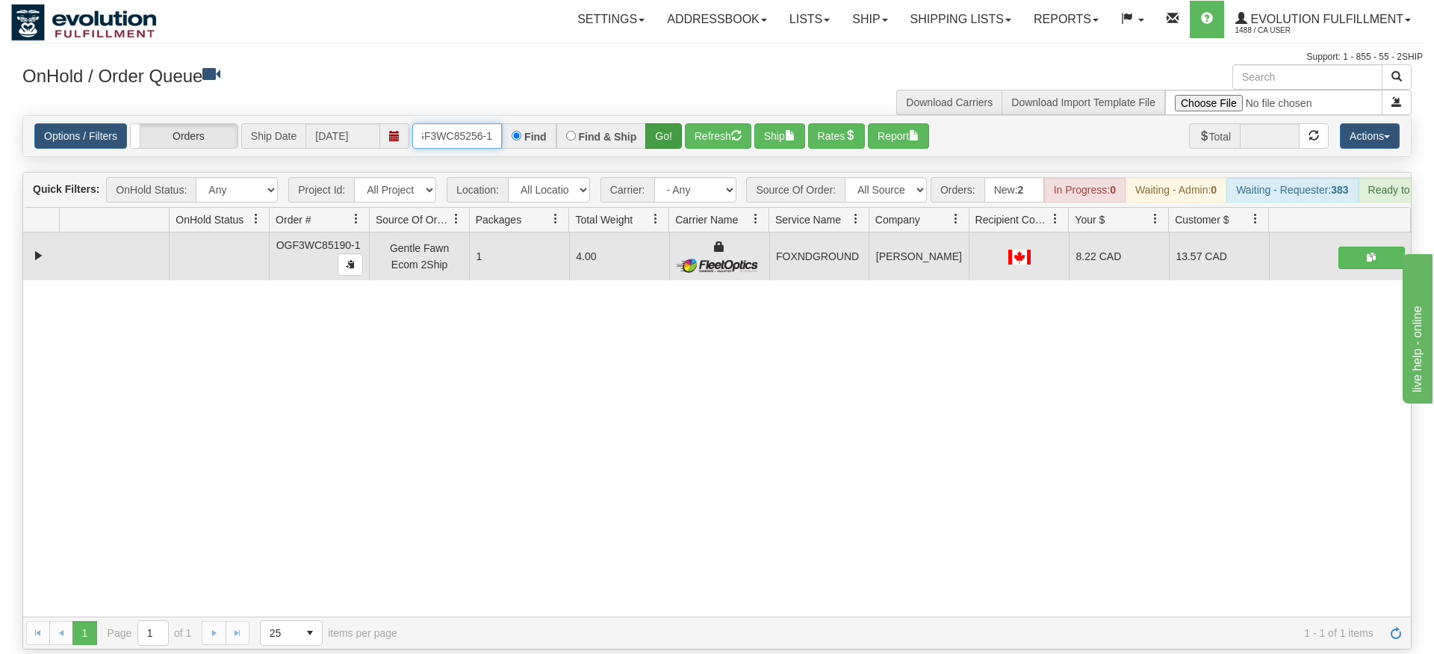
type input "OGF3WC85256-1"
click at [652, 145] on div "Is equal to Is not equal to Contains Does not contains CAD USD EUR ZAR [PERSON_…" at bounding box center [717, 382] width 1412 height 534
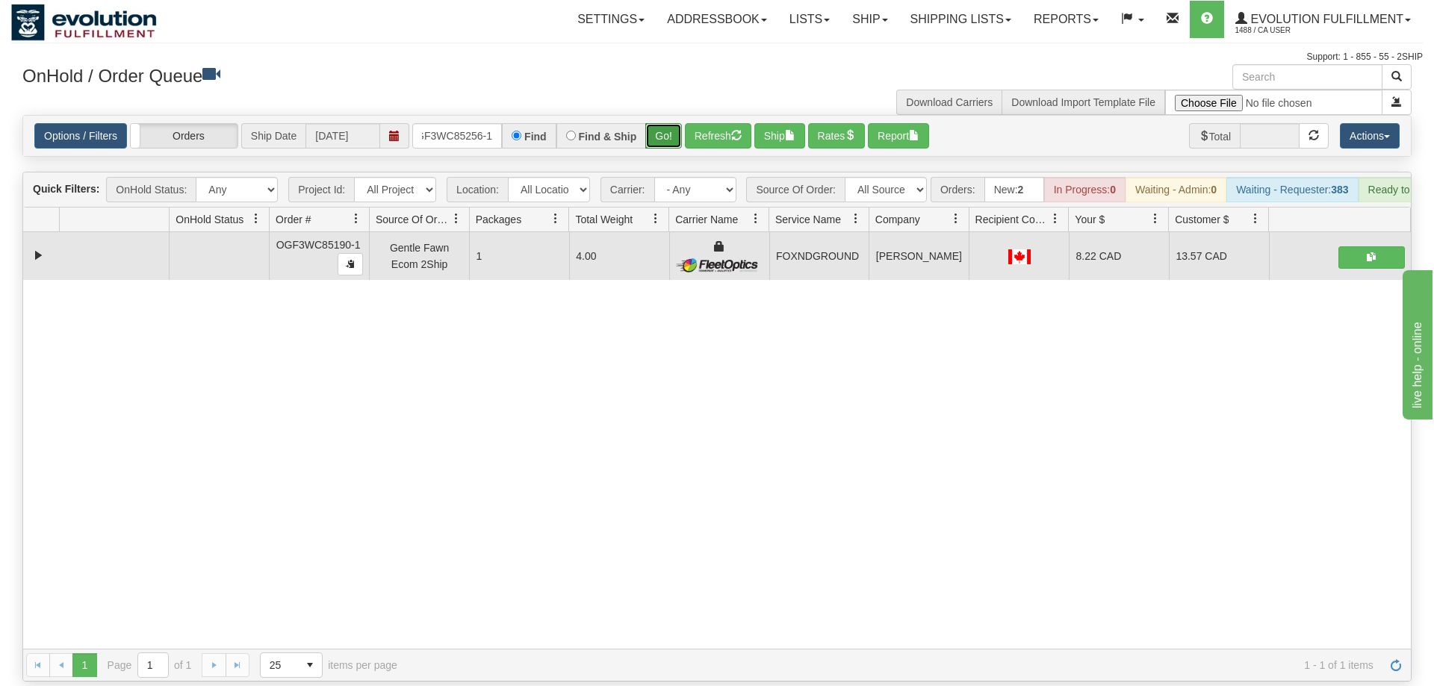
click at [663, 123] on button "Go!" at bounding box center [663, 135] width 37 height 25
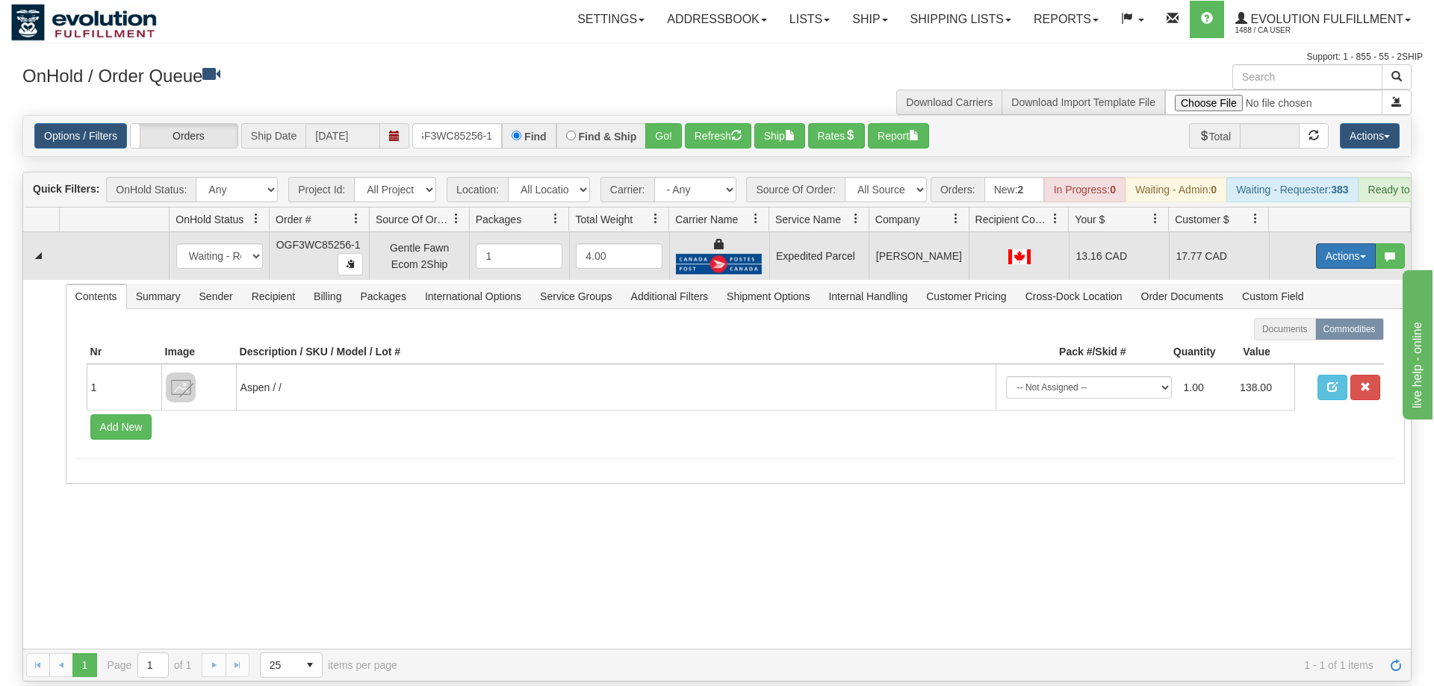
click at [1332, 243] on button "Actions" at bounding box center [1346, 255] width 60 height 25
click at [1294, 337] on span "Ship" at bounding box center [1285, 343] width 31 height 12
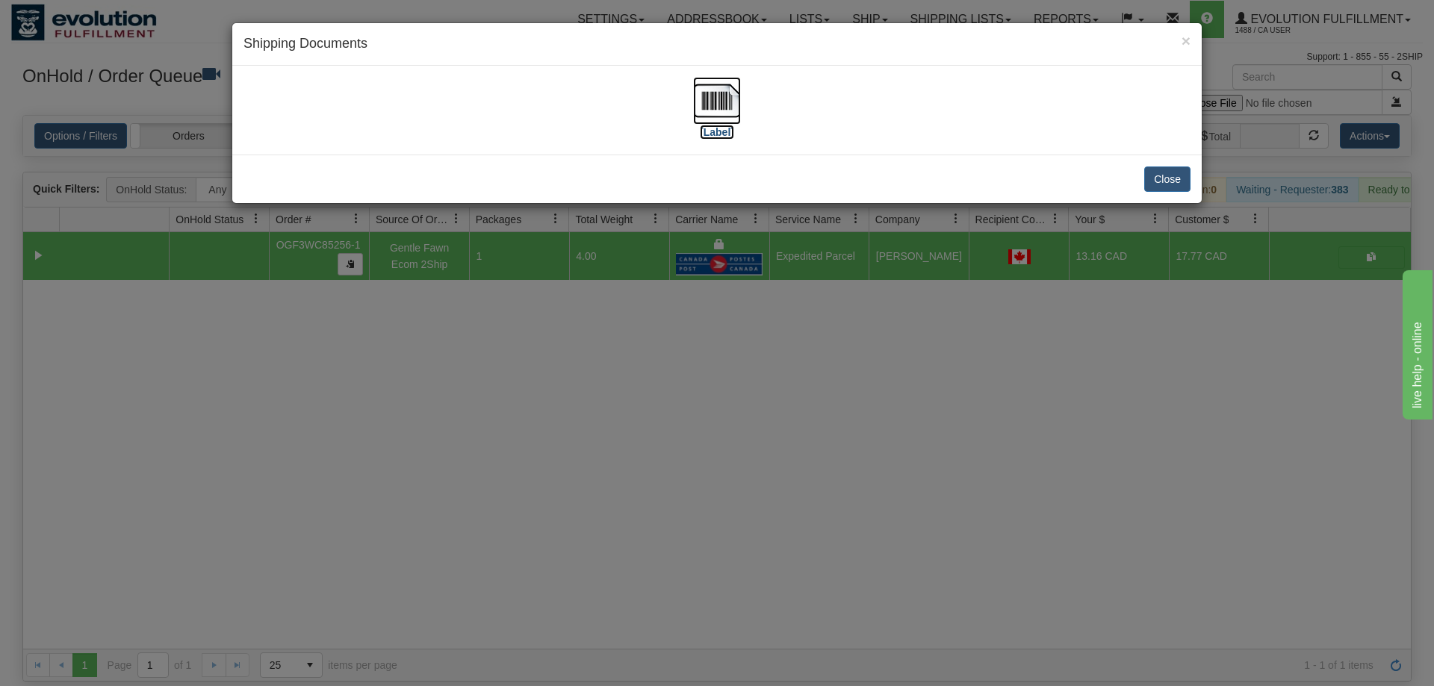
click at [699, 89] on img at bounding box center [717, 101] width 48 height 48
drag, startPoint x: 574, startPoint y: 677, endPoint x: 125, endPoint y: 170, distance: 677.8
click at [576, 667] on div "× Shipping Documents [Label] Close" at bounding box center [717, 343] width 1434 height 686
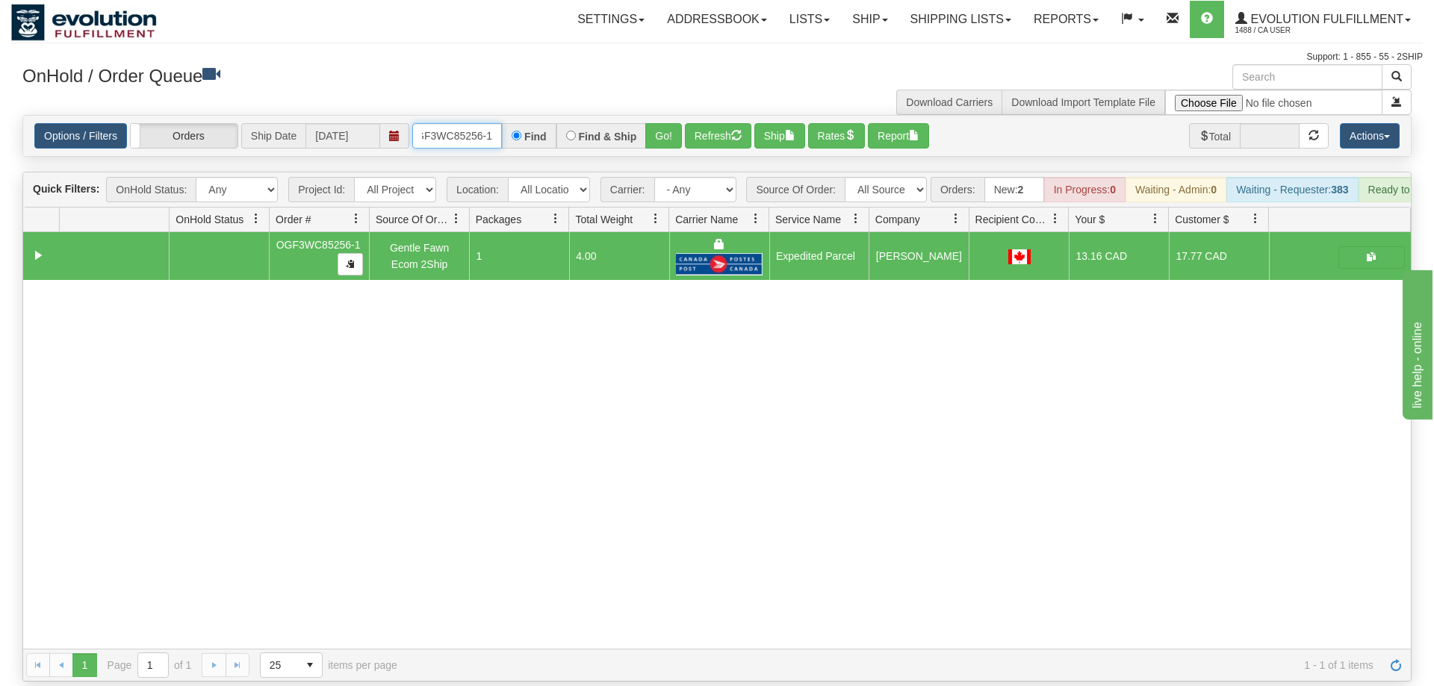
click at [472, 123] on input "OGF3WC85256-1" at bounding box center [457, 135] width 90 height 25
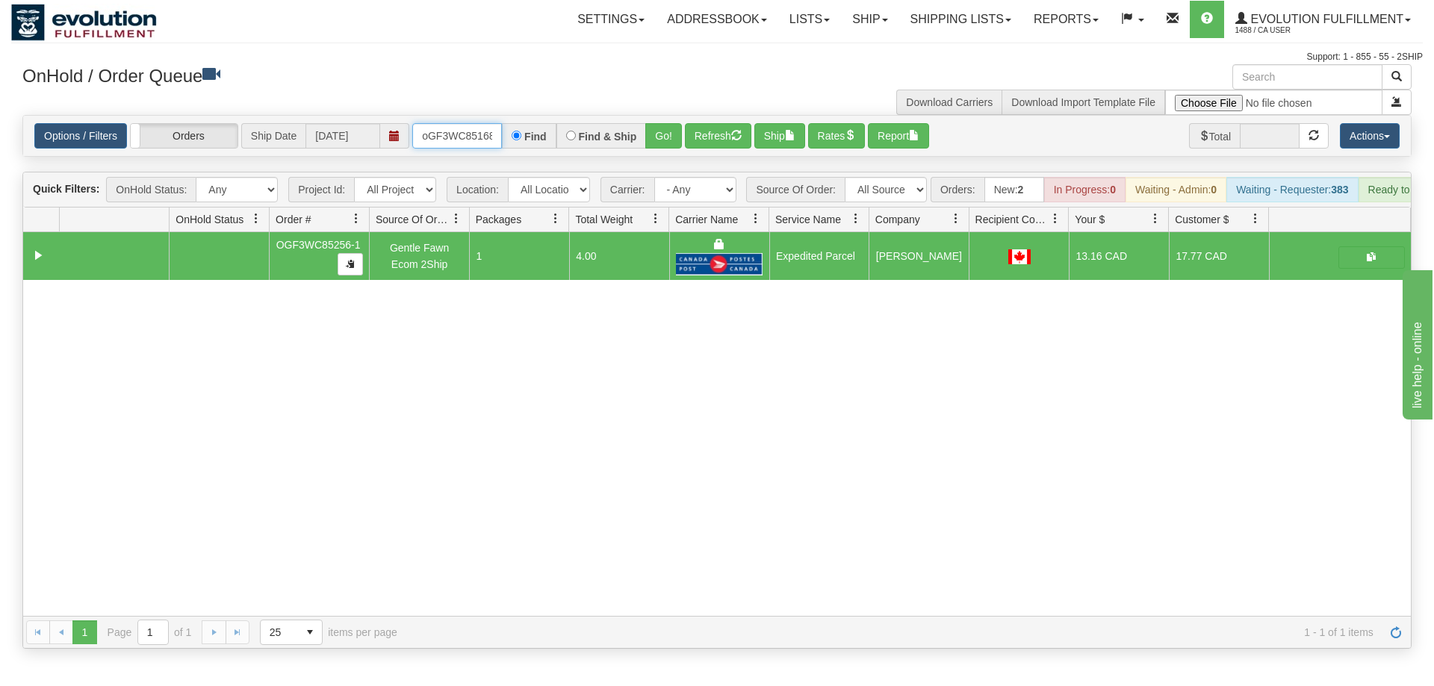
scroll to position [0, 12]
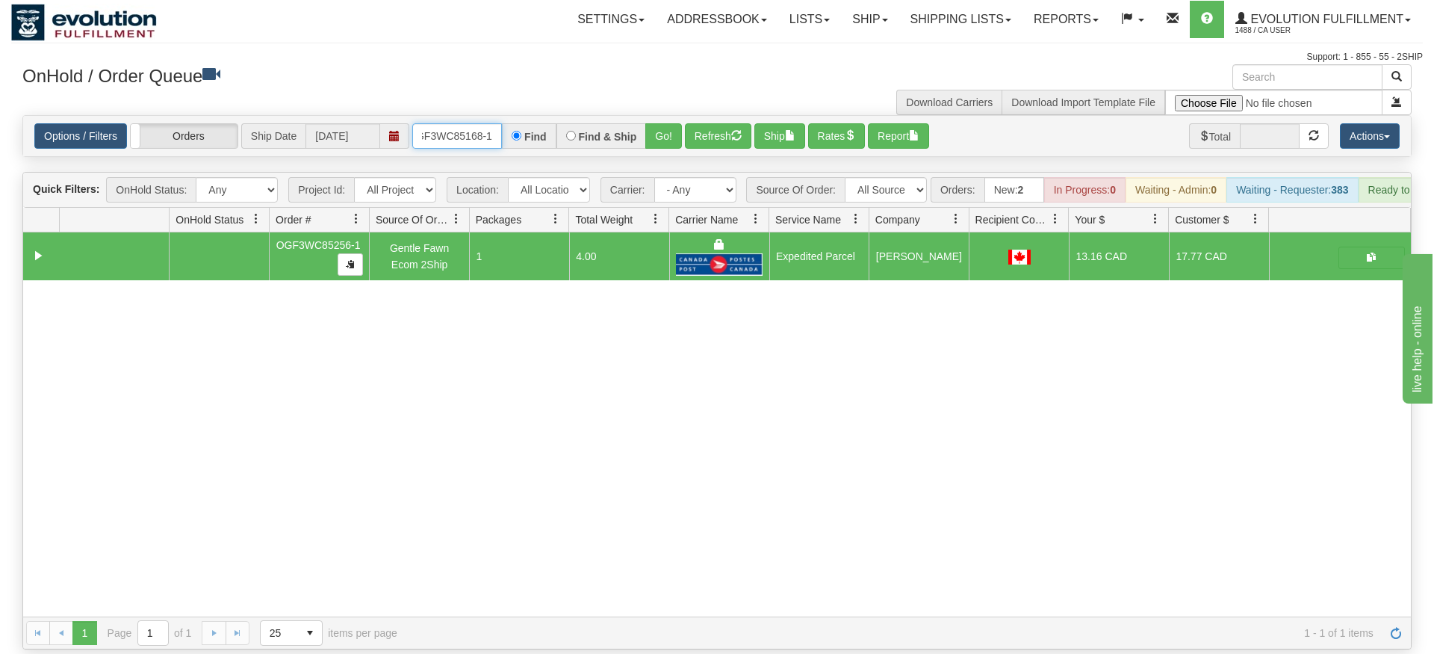
type input "oGF3WC85168-1"
click at [642, 143] on div "Is equal to Is not equal to Contains Does not contains CAD USD EUR ZAR [PERSON_…" at bounding box center [717, 382] width 1412 height 534
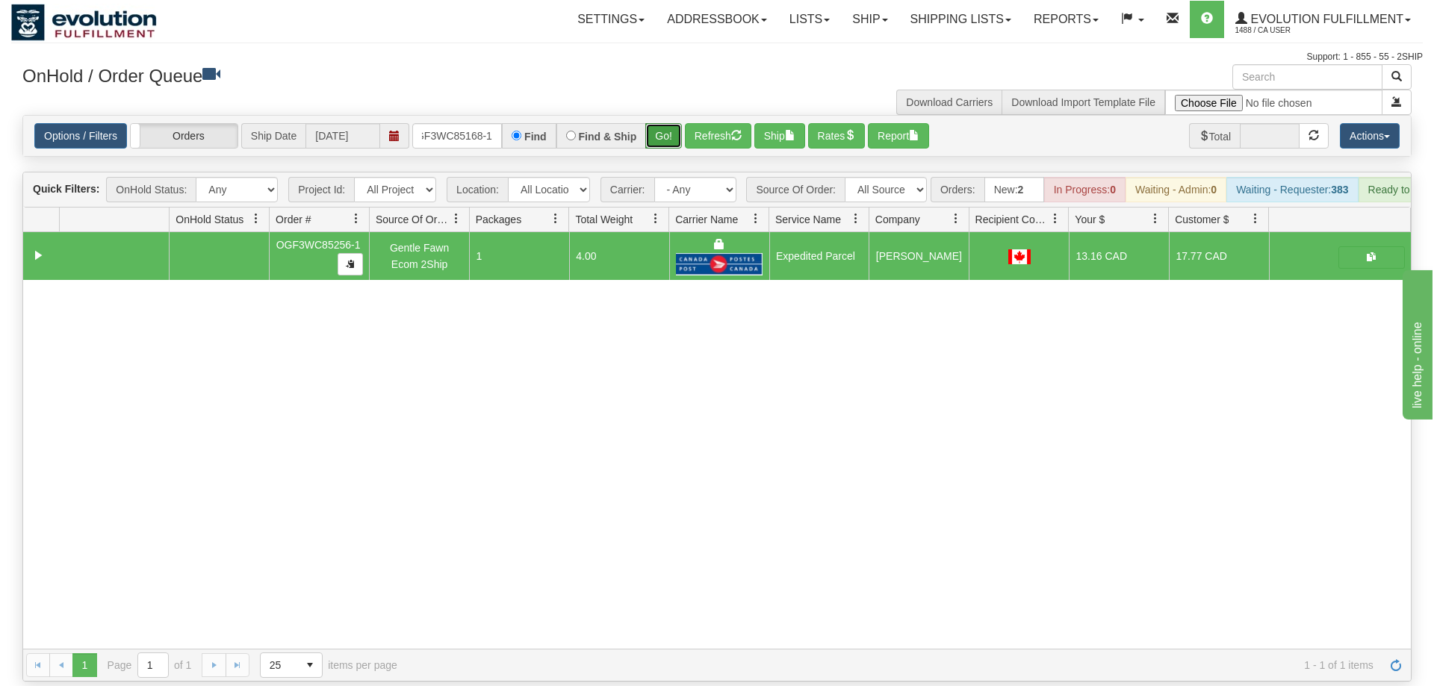
click at [667, 123] on button "Go!" at bounding box center [663, 135] width 37 height 25
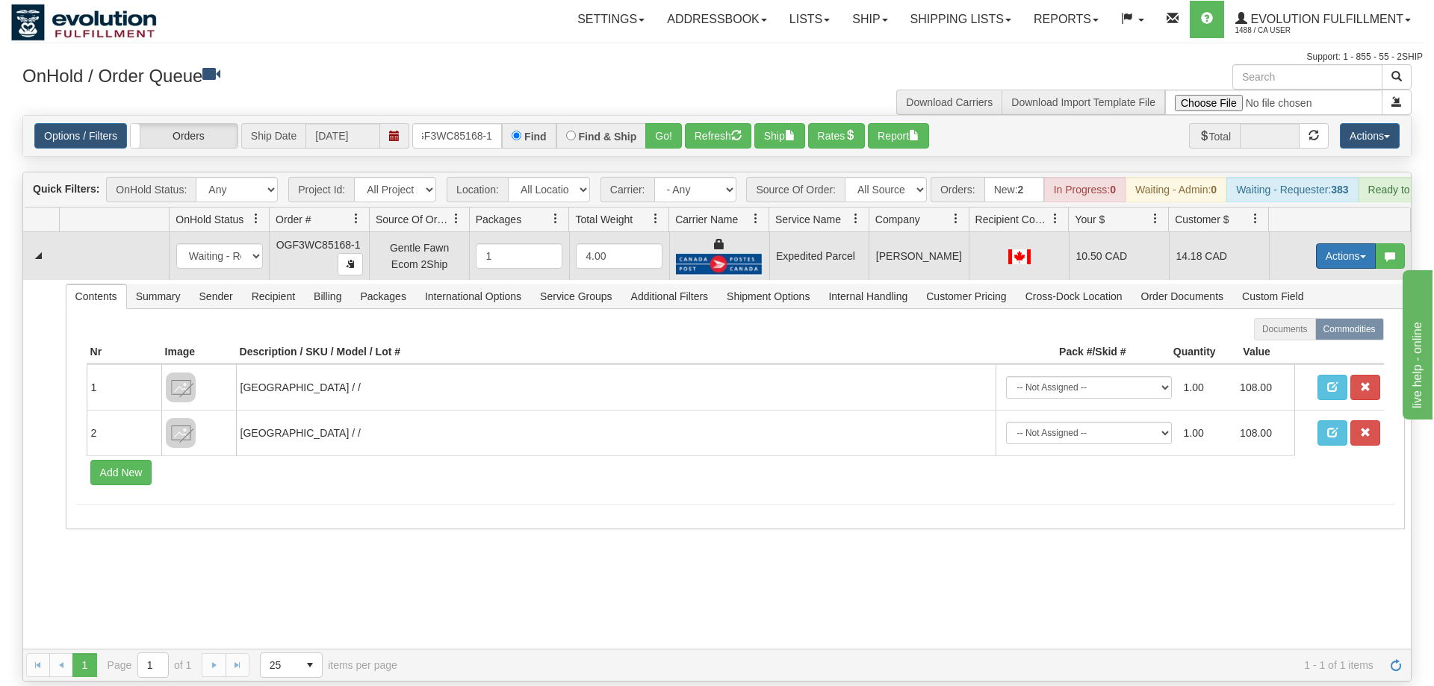
click at [1353, 243] on button "Actions" at bounding box center [1346, 255] width 60 height 25
click at [1296, 337] on span "Ship" at bounding box center [1285, 343] width 31 height 12
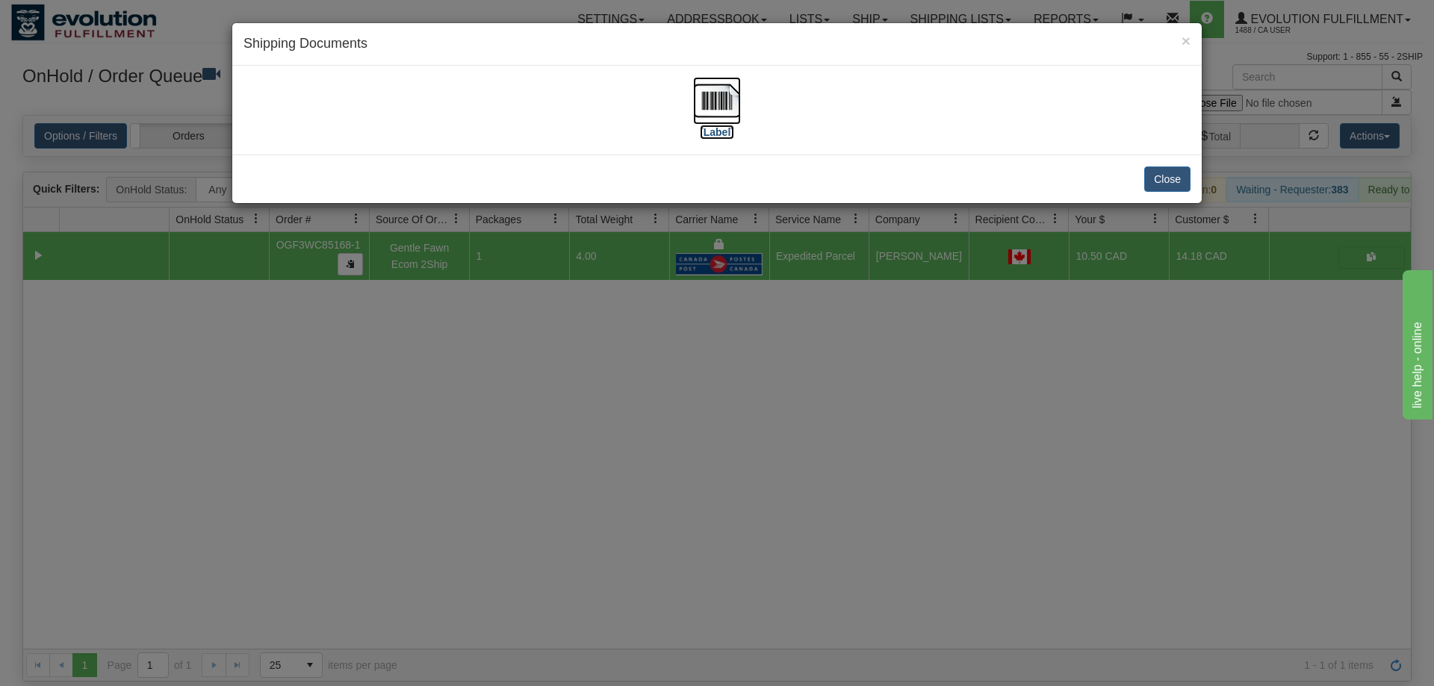
click at [713, 106] on img at bounding box center [717, 101] width 48 height 48
drag, startPoint x: 694, startPoint y: 488, endPoint x: 338, endPoint y: 136, distance: 500.7
click at [700, 480] on div "× Shipping Documents [Label] Close" at bounding box center [717, 343] width 1434 height 686
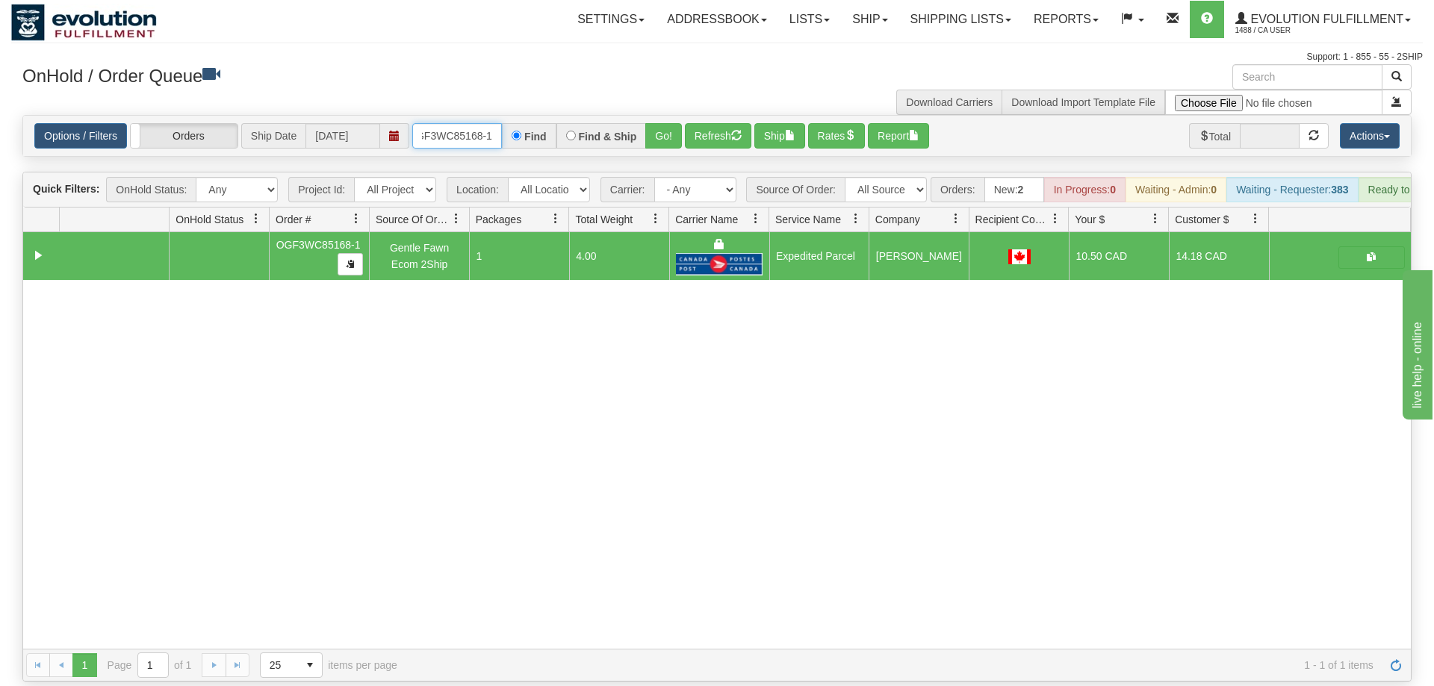
click at [482, 123] on input "oGF3WC85168-1" at bounding box center [457, 135] width 90 height 25
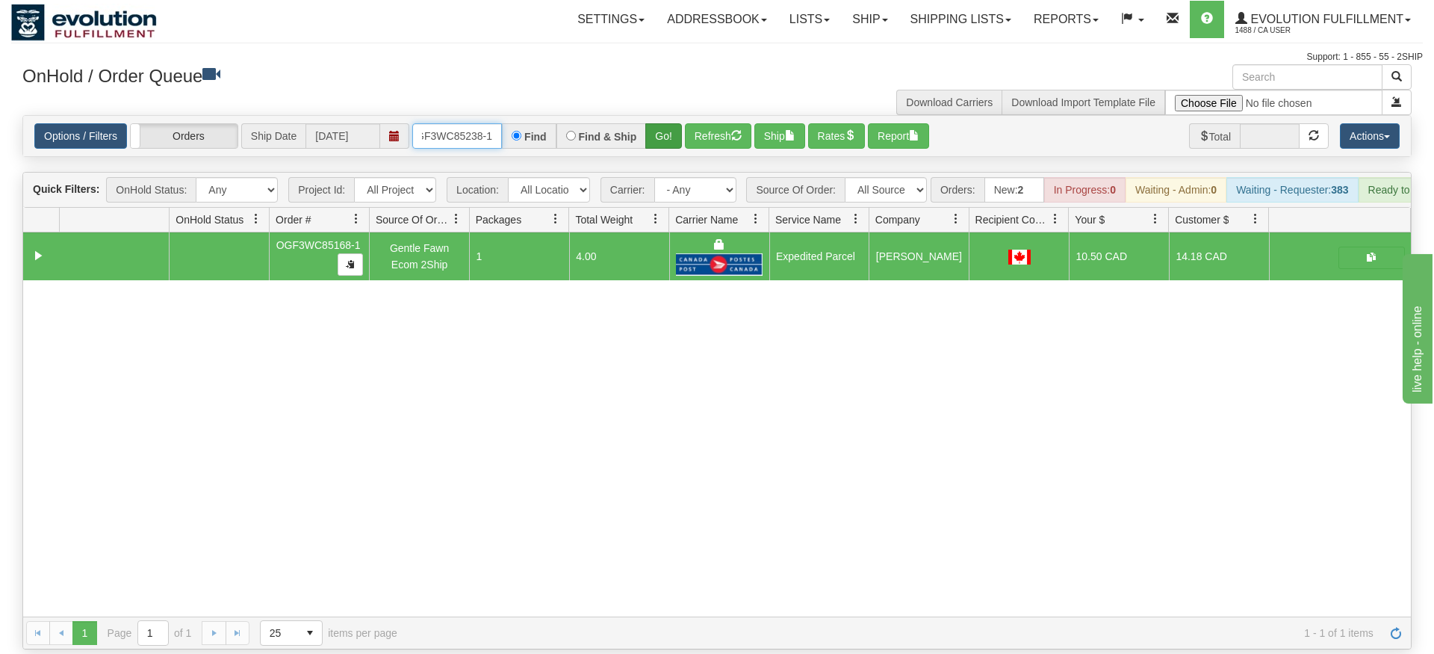
type input "OGF3WC85238-1"
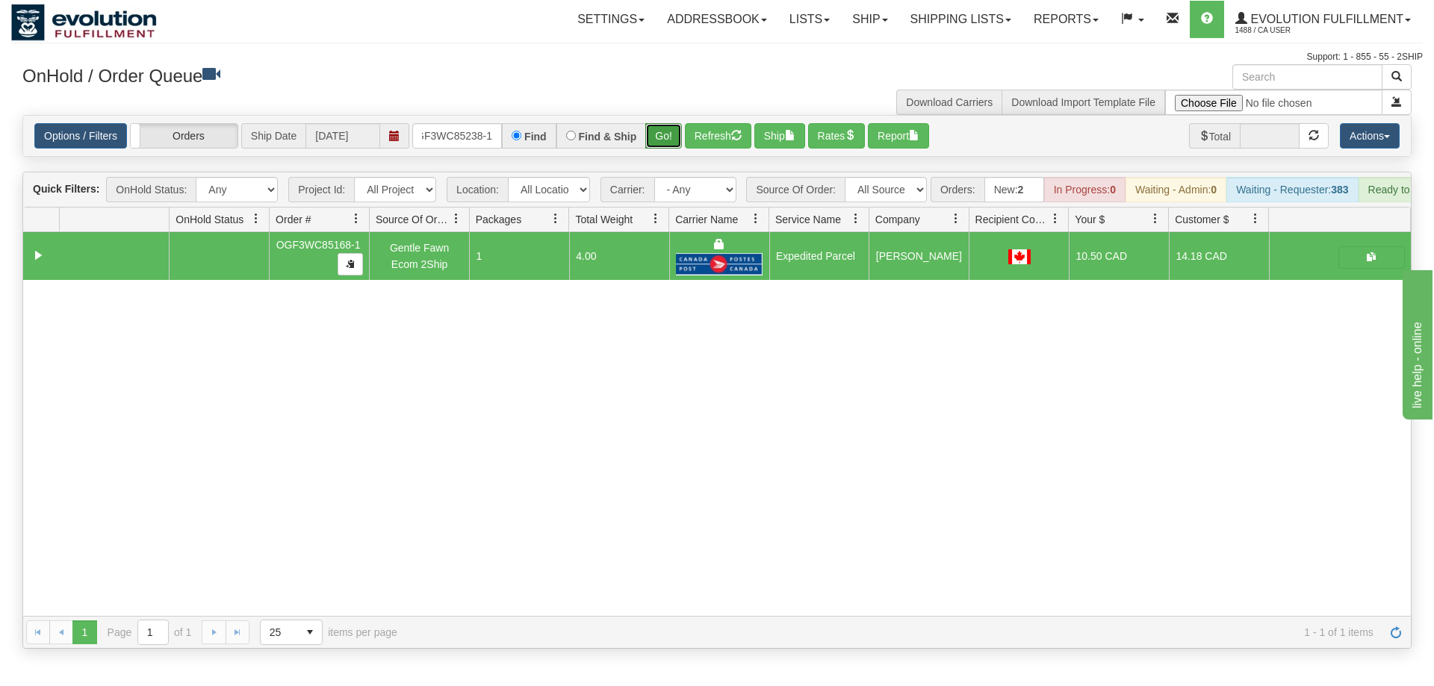
click at [676, 141] on div "Is equal to Is not equal to Contains Does not contains CAD USD EUR ZAR [PERSON_…" at bounding box center [717, 382] width 1412 height 534
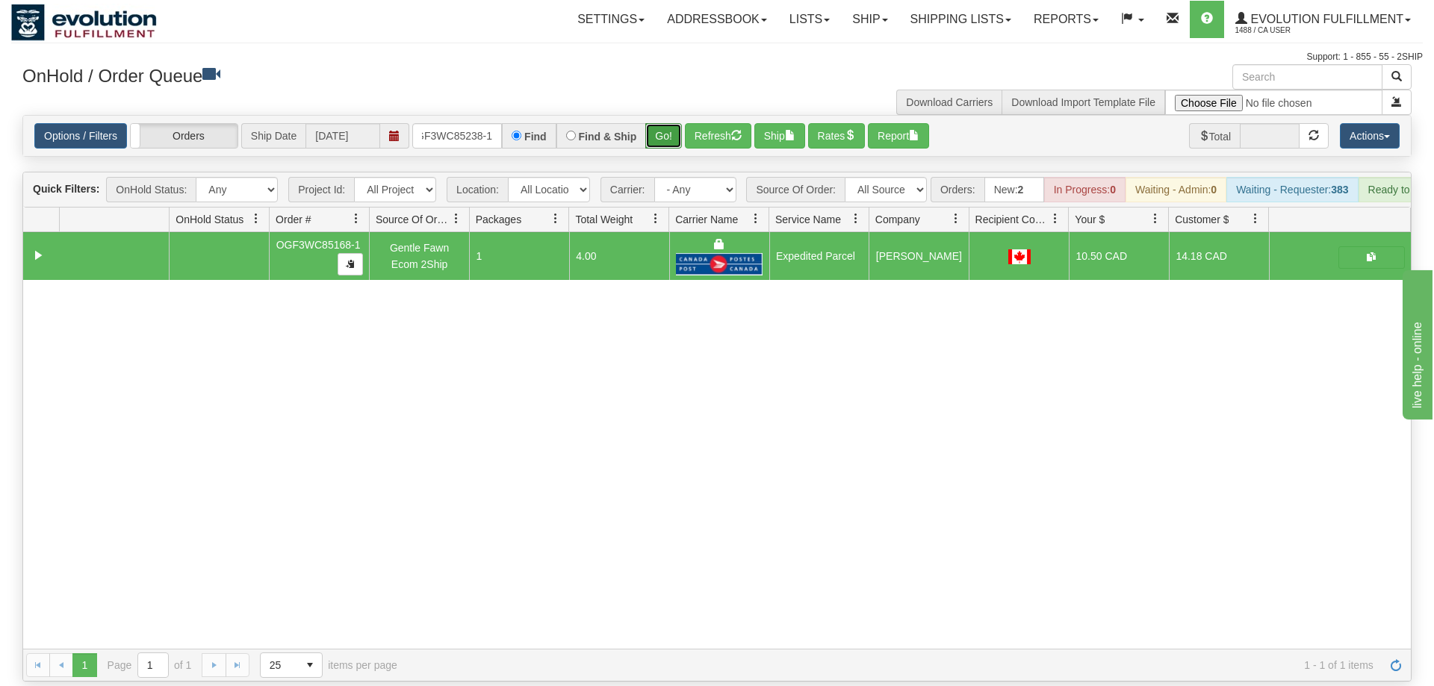
click at [672, 123] on button "Go!" at bounding box center [663, 135] width 37 height 25
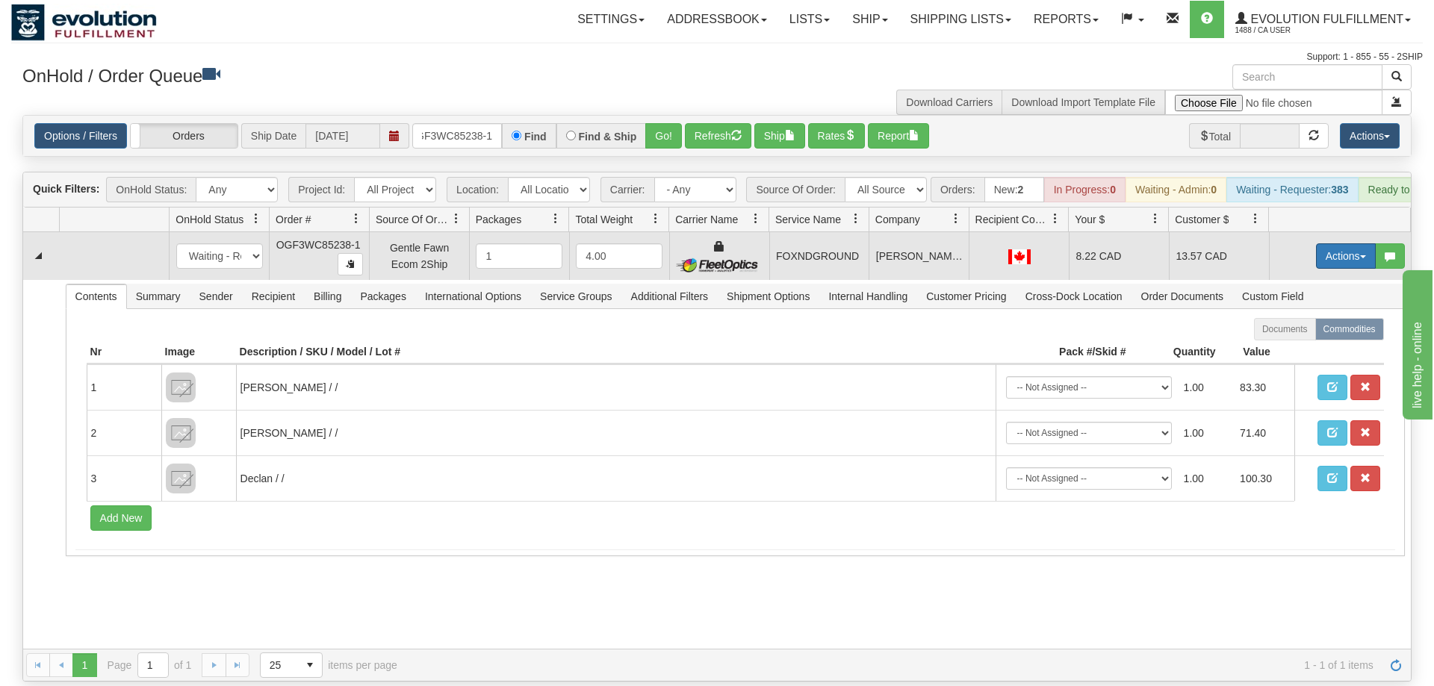
click at [1317, 243] on button "Actions" at bounding box center [1346, 255] width 60 height 25
click at [1307, 333] on link "Ship" at bounding box center [1316, 342] width 120 height 19
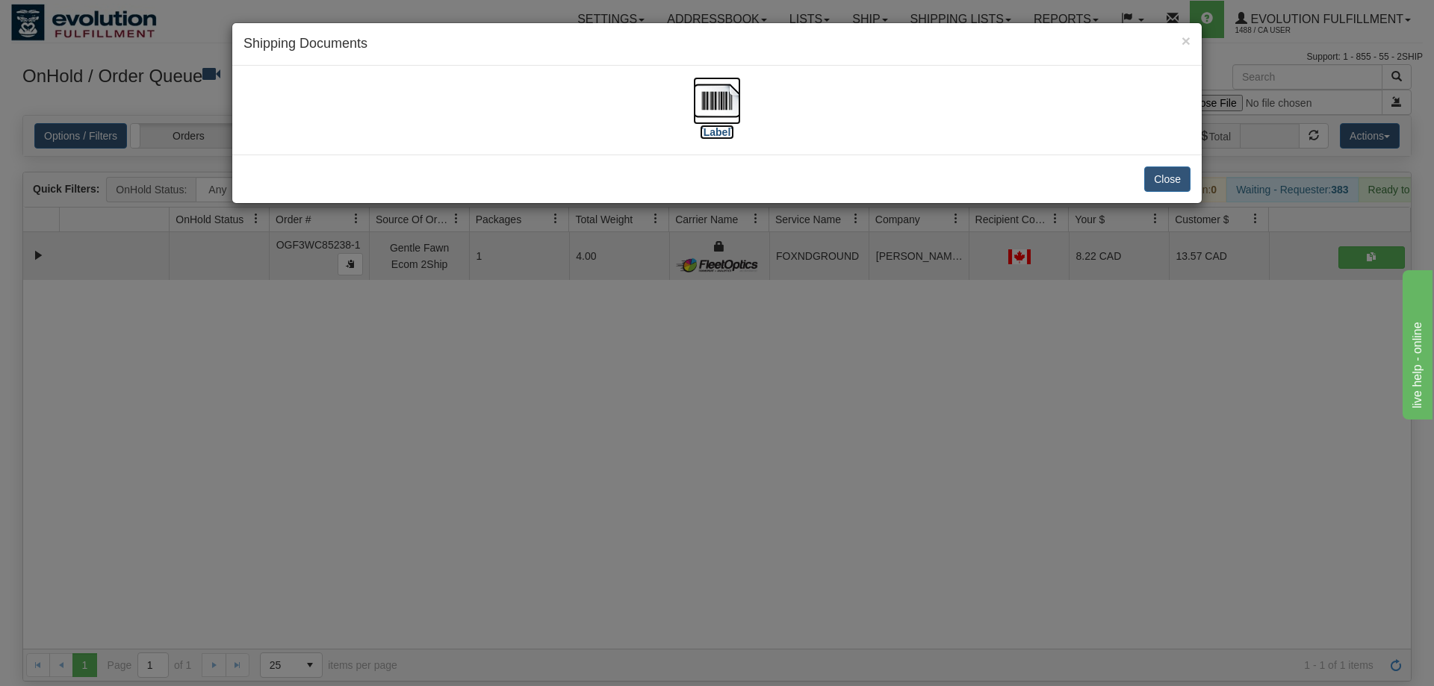
click at [712, 97] on img at bounding box center [717, 101] width 48 height 48
click at [790, 353] on div "× Shipping Documents [Label] Close" at bounding box center [717, 343] width 1434 height 686
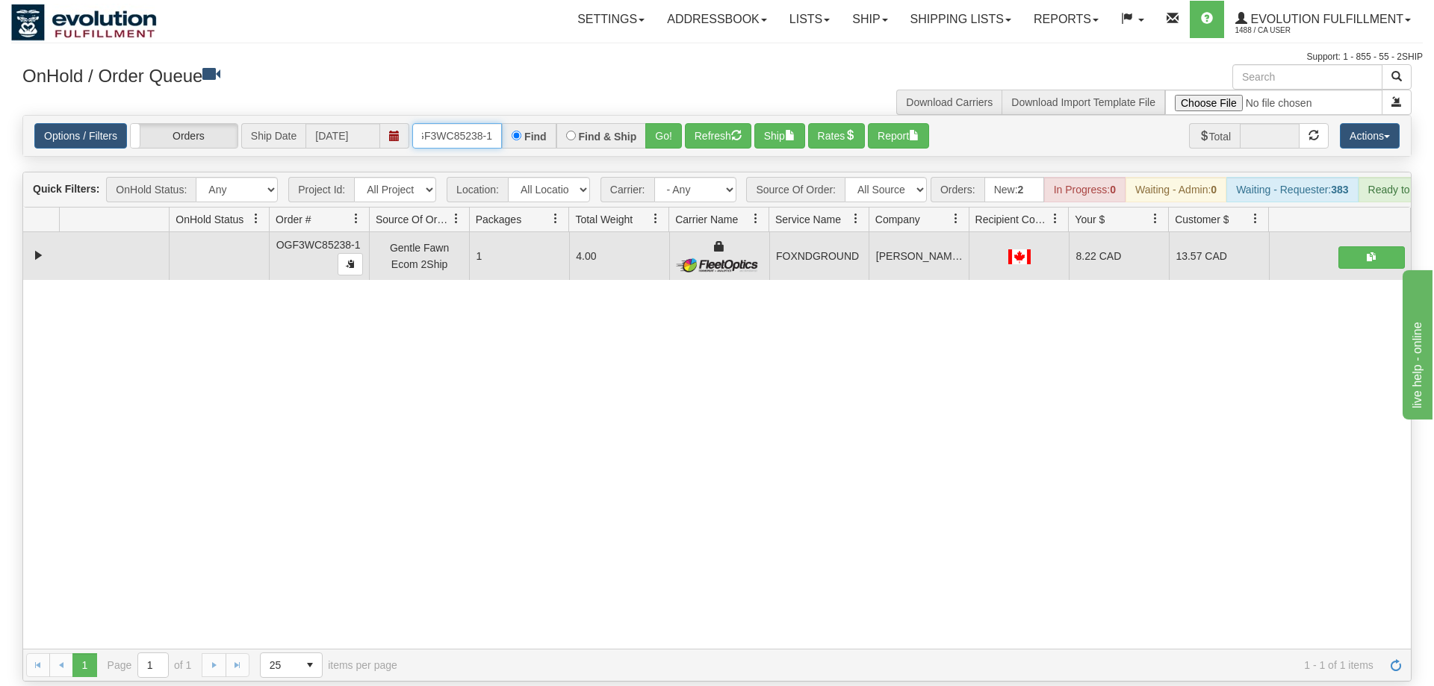
click at [455, 123] on input "OGF3WC85238-1" at bounding box center [457, 135] width 90 height 25
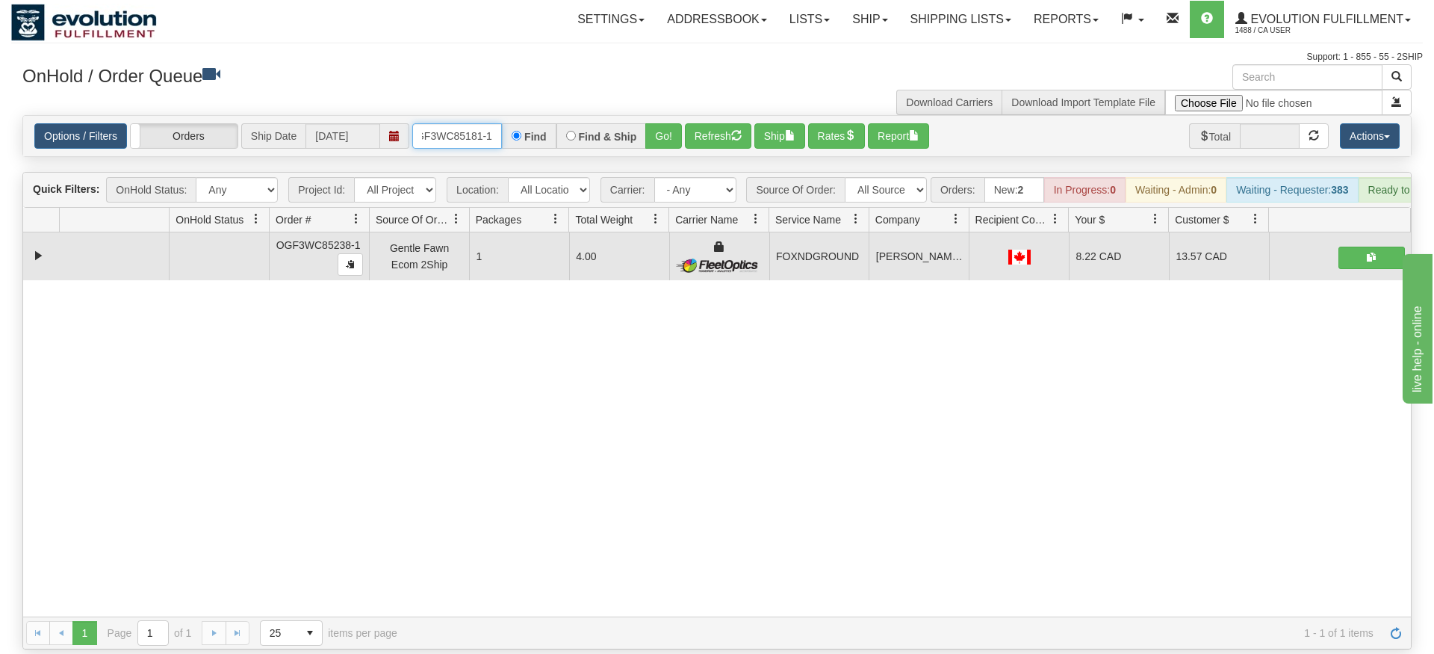
type input "oGF3WC85181-1"
drag, startPoint x: 680, startPoint y: 129, endPoint x: 671, endPoint y: 132, distance: 9.4
click at [677, 131] on div "Options / Filters Group Shipments Orders Ship Date [DATE] oGF3WC85181-1 Find Fi…" at bounding box center [717, 136] width 1388 height 40
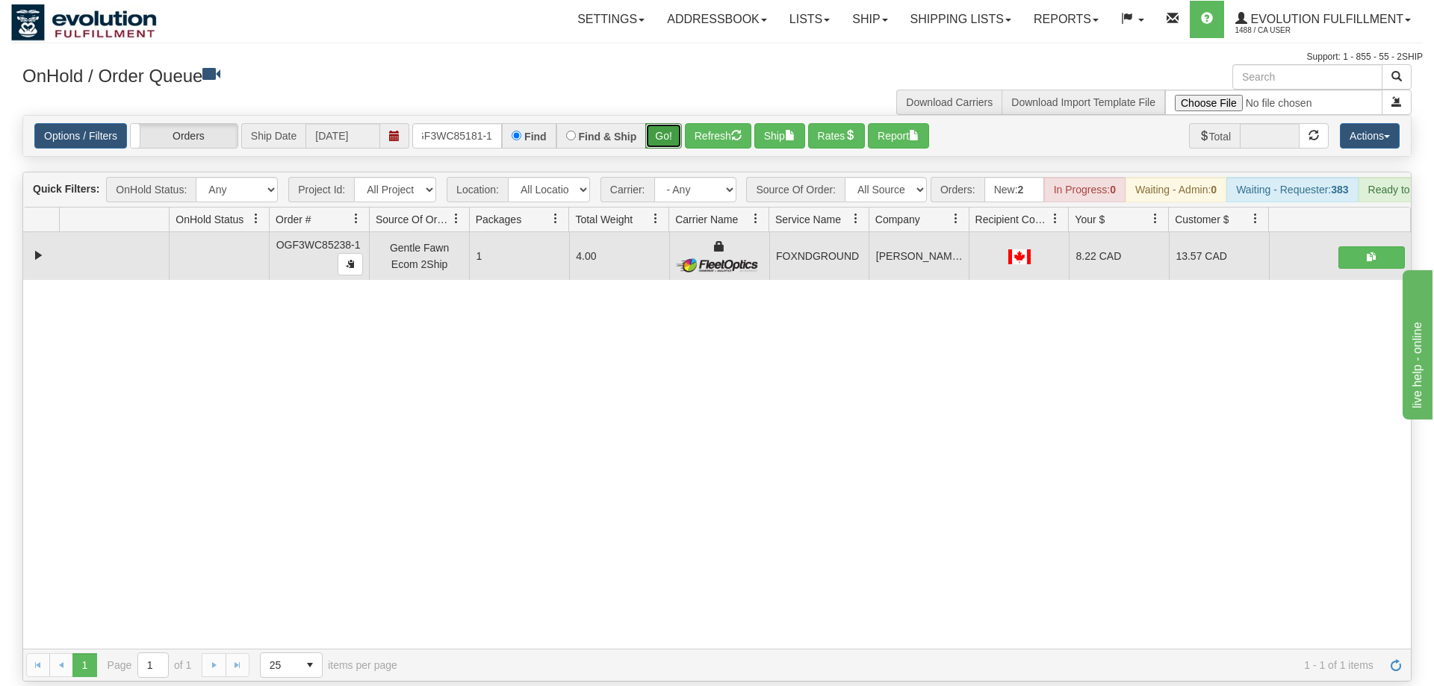
click at [665, 123] on button "Go!" at bounding box center [663, 135] width 37 height 25
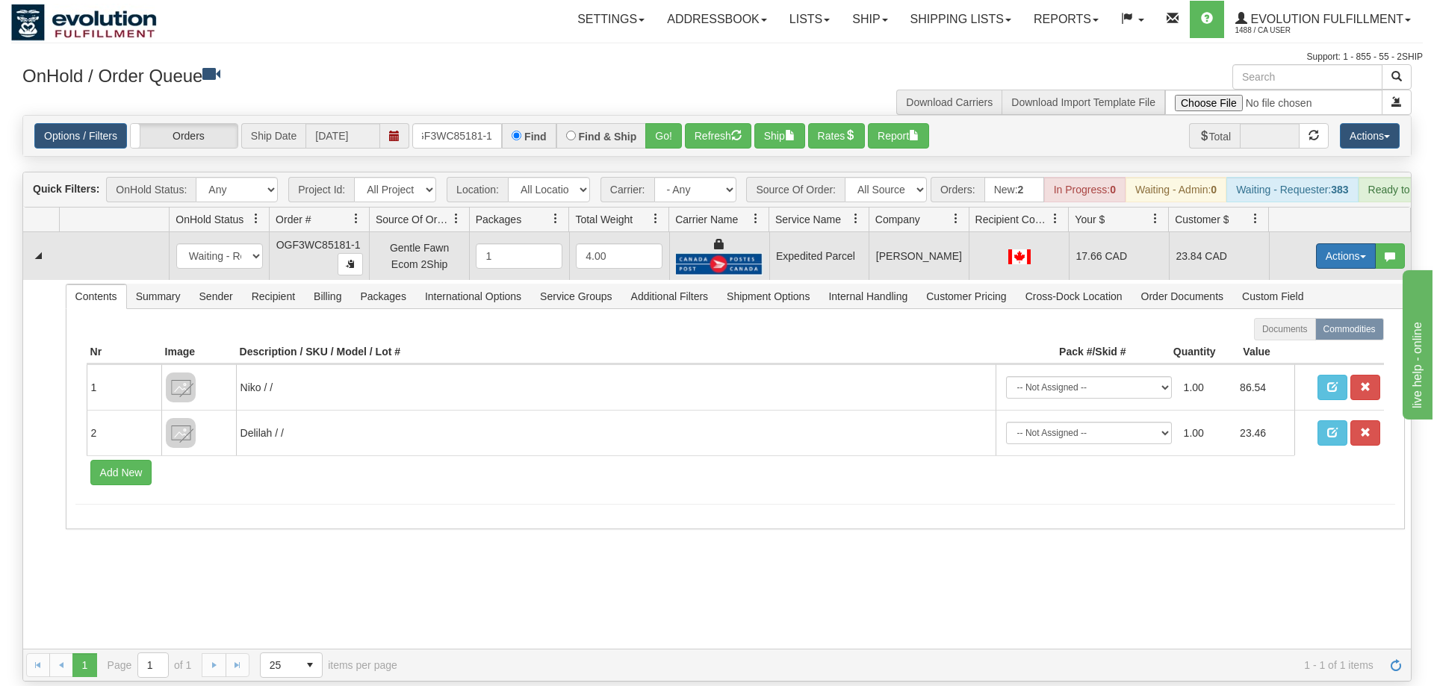
click at [1338, 243] on button "Actions" at bounding box center [1346, 255] width 60 height 25
click at [1303, 333] on link "Ship" at bounding box center [1316, 342] width 120 height 19
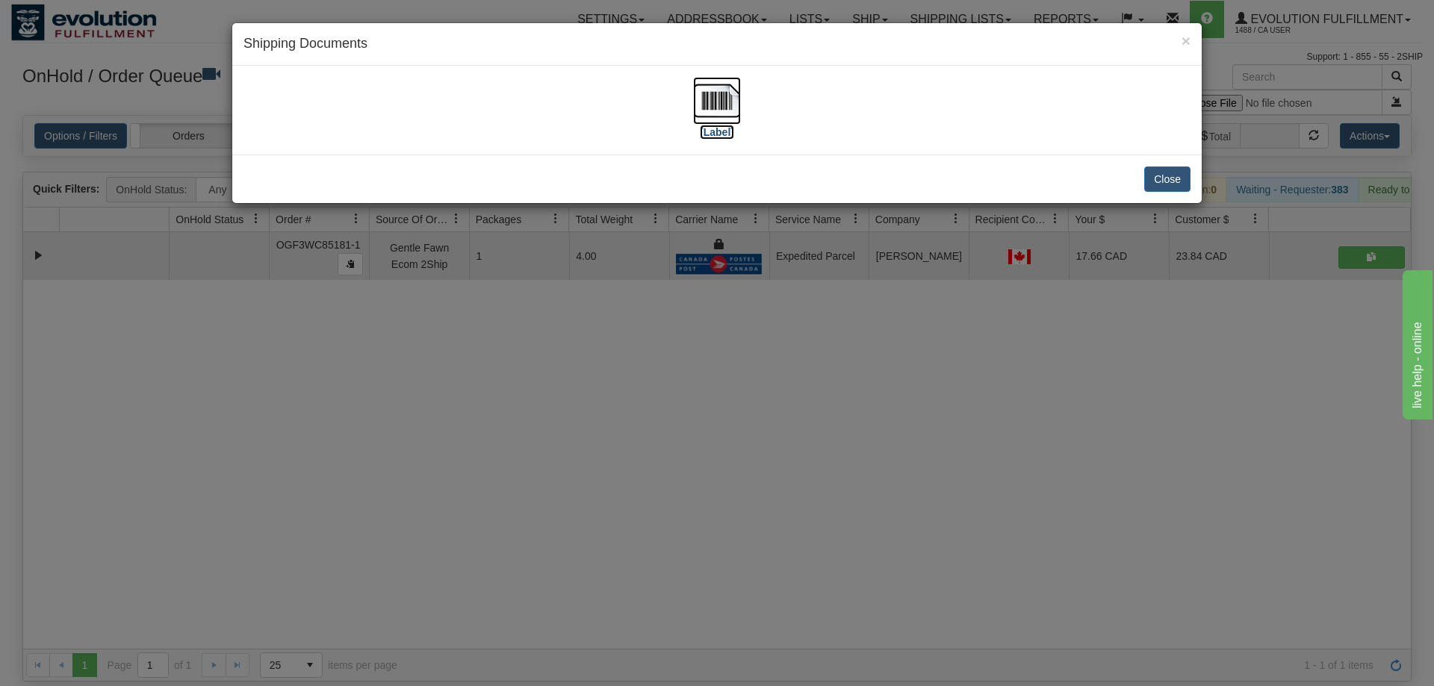
click at [710, 103] on img at bounding box center [717, 101] width 48 height 48
drag, startPoint x: 549, startPoint y: 611, endPoint x: 374, endPoint y: 158, distance: 485.9
click at [555, 600] on div "× Shipping Documents [Label] Close" at bounding box center [717, 343] width 1434 height 686
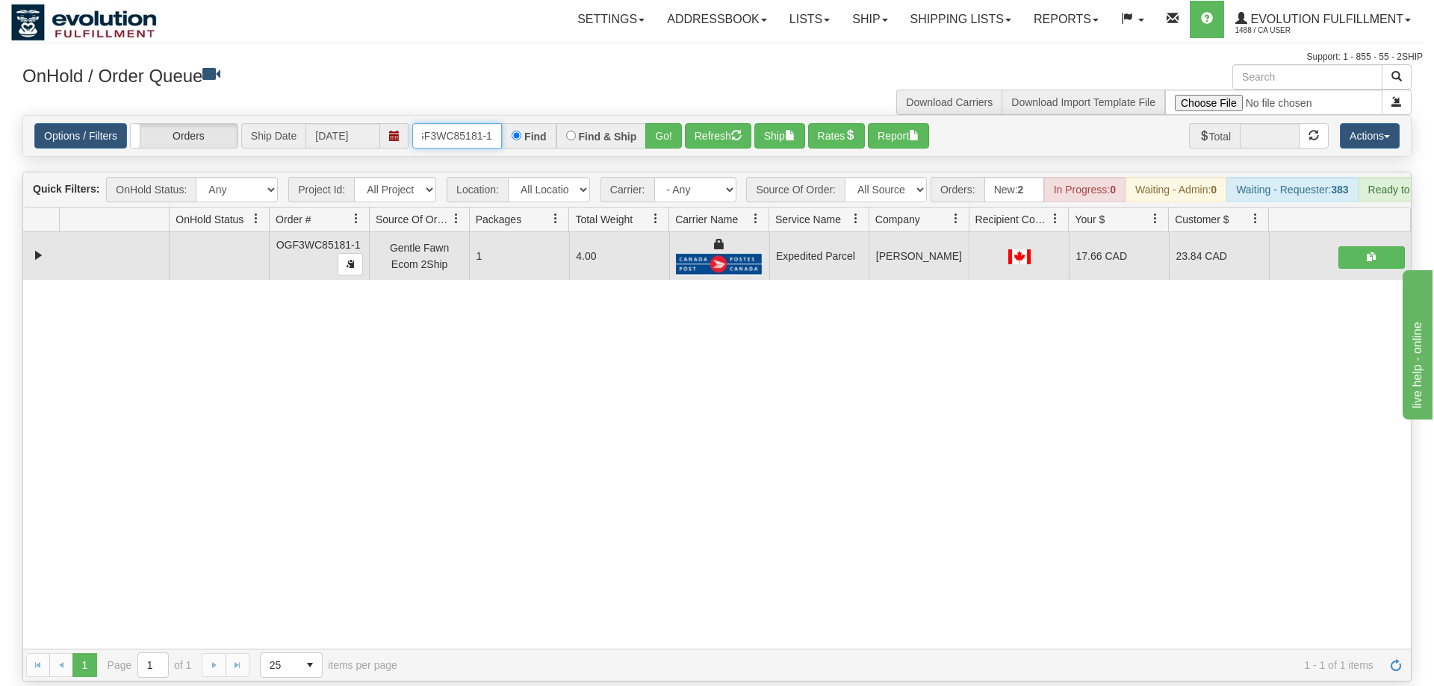
click at [462, 123] on input "oGF3WC85181-1" at bounding box center [457, 135] width 90 height 25
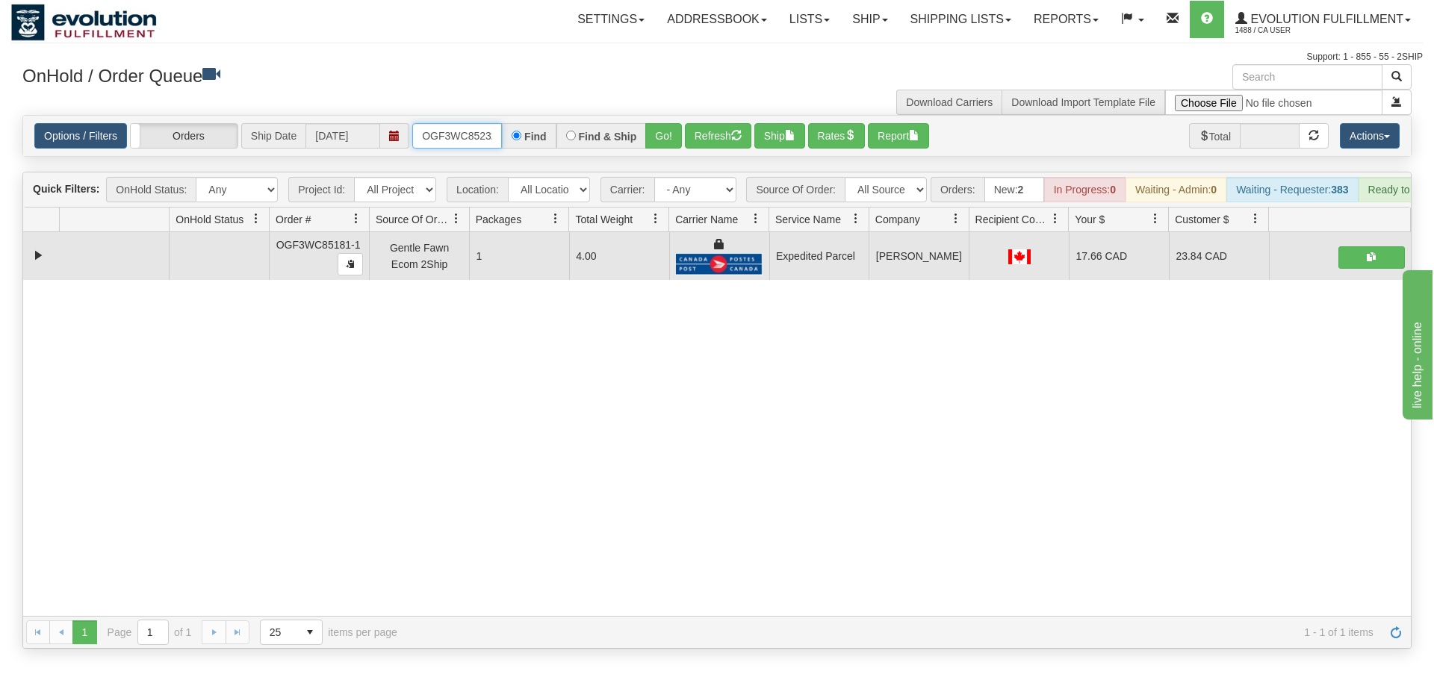
scroll to position [0, 14]
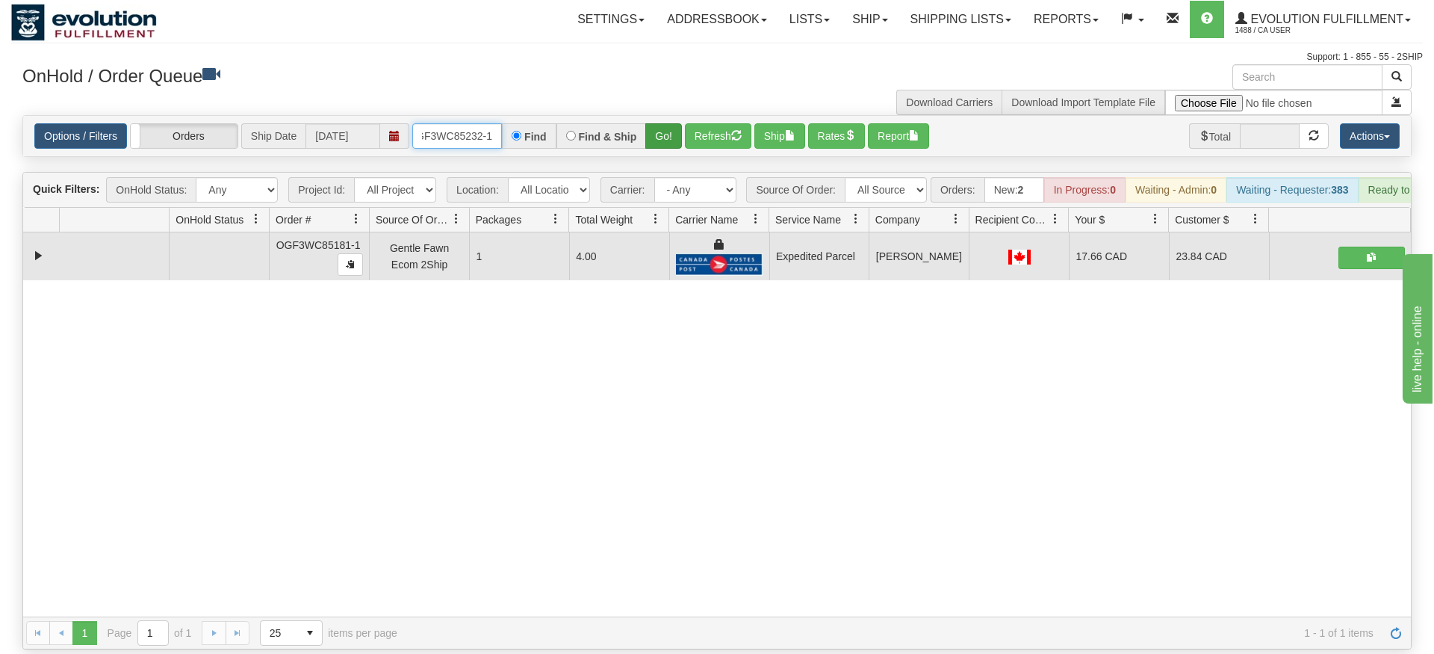
type input "OGF3WC85232-1"
click at [661, 140] on div "Is equal to Is not equal to Contains Does not contains CAD USD EUR ZAR [PERSON_…" at bounding box center [717, 382] width 1412 height 534
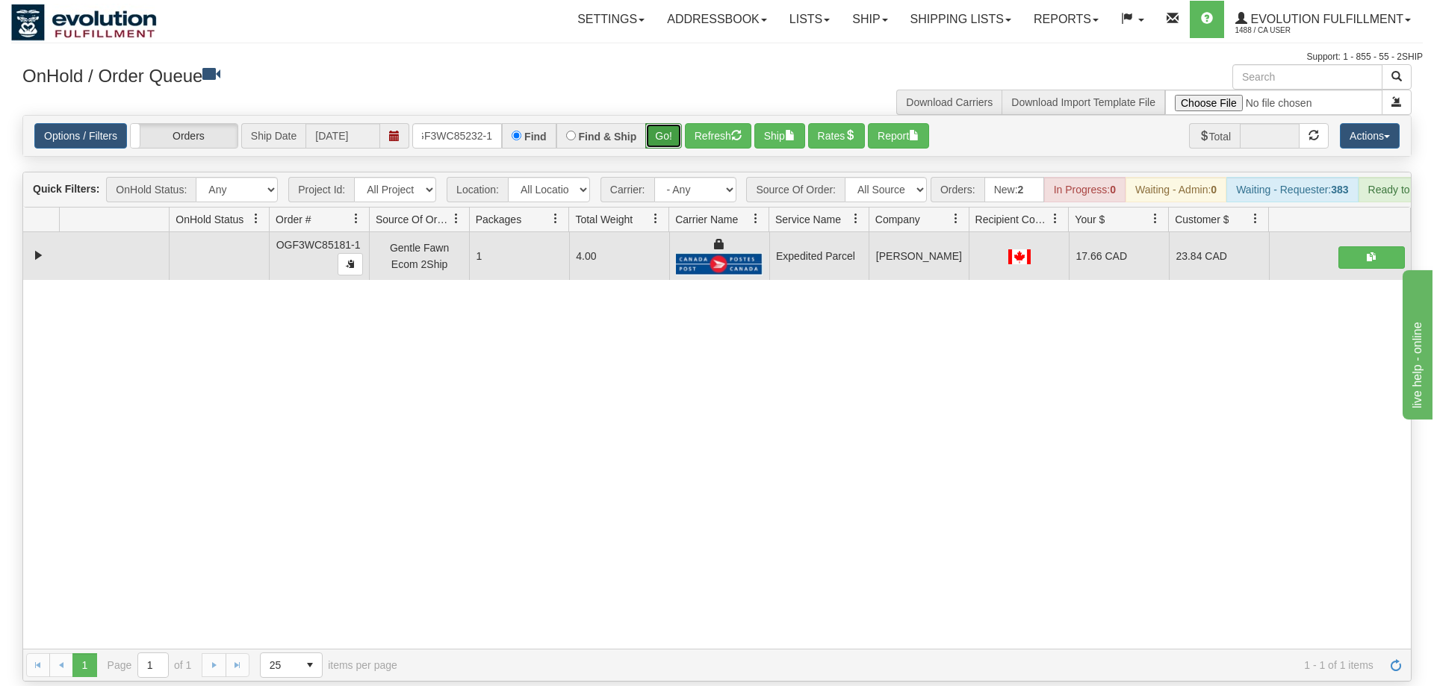
click at [662, 123] on button "Go!" at bounding box center [663, 135] width 37 height 25
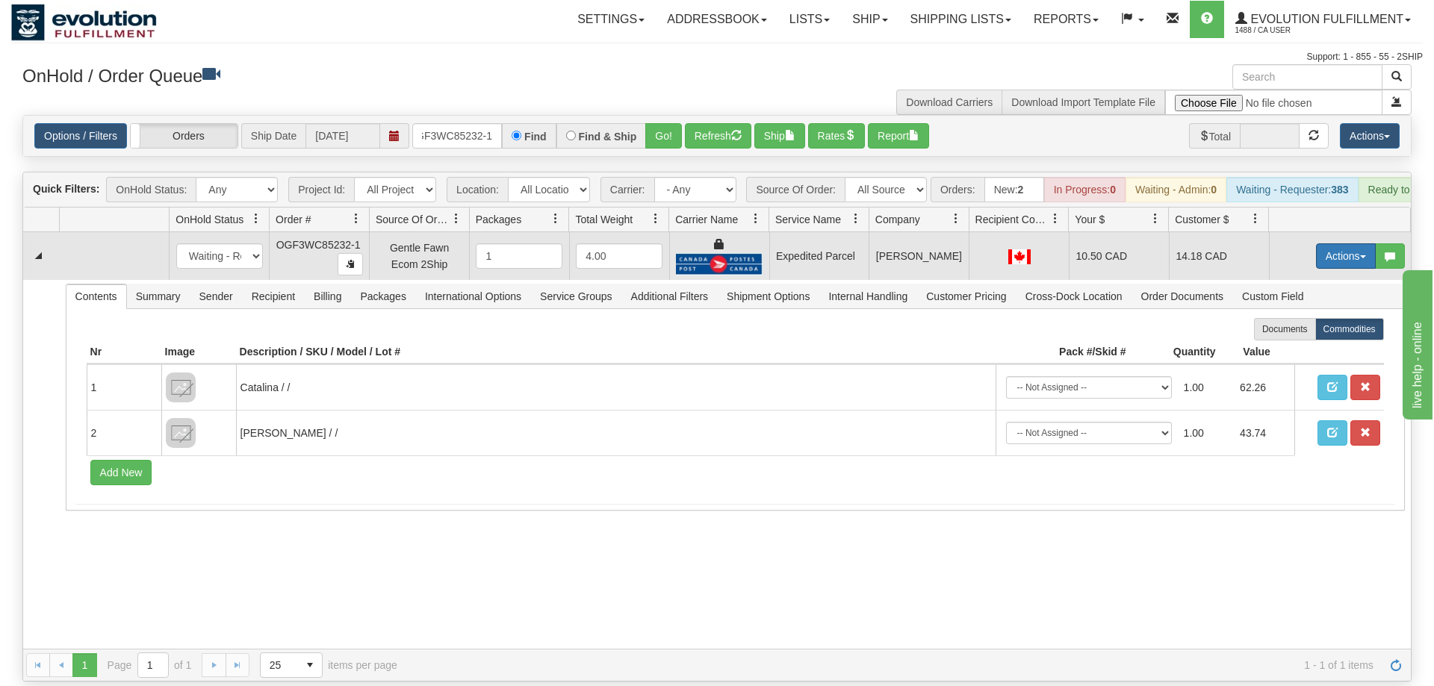
click at [1365, 255] on span "button" at bounding box center [1363, 256] width 6 height 3
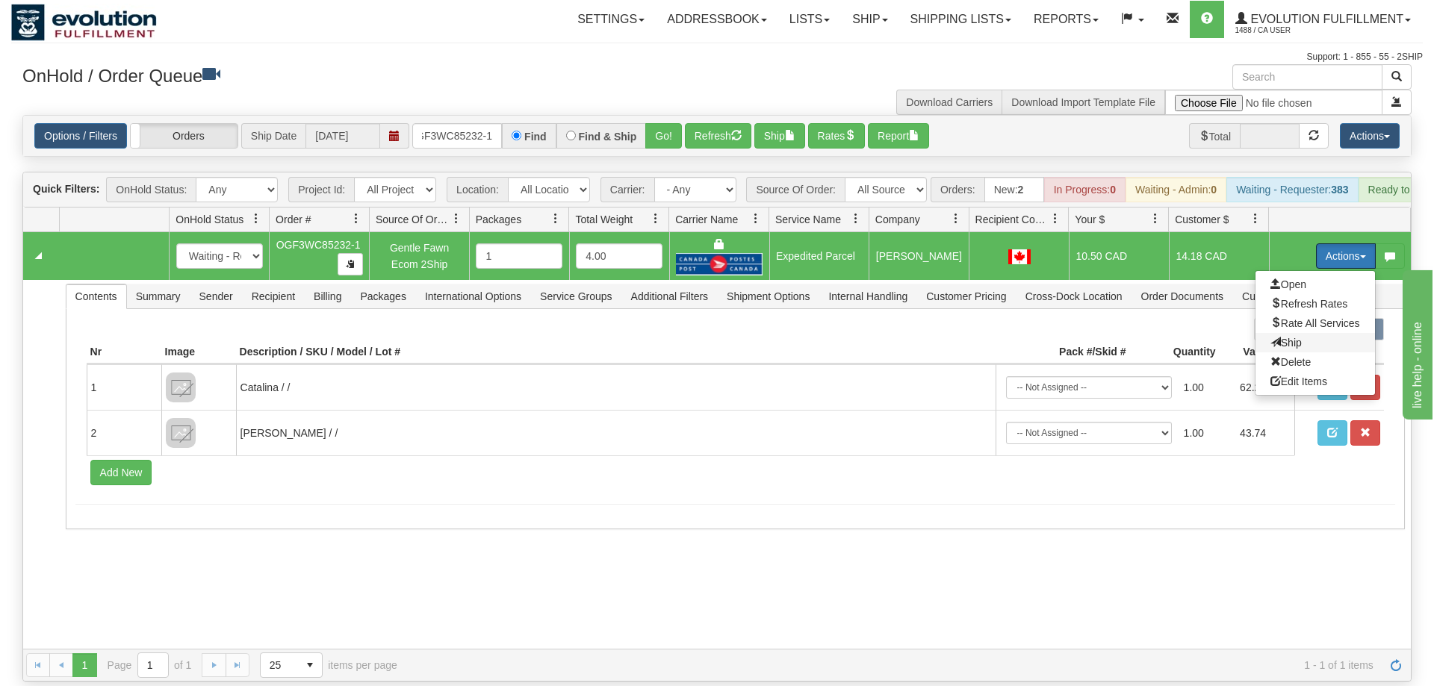
click at [1274, 337] on span "Ship" at bounding box center [1285, 343] width 31 height 12
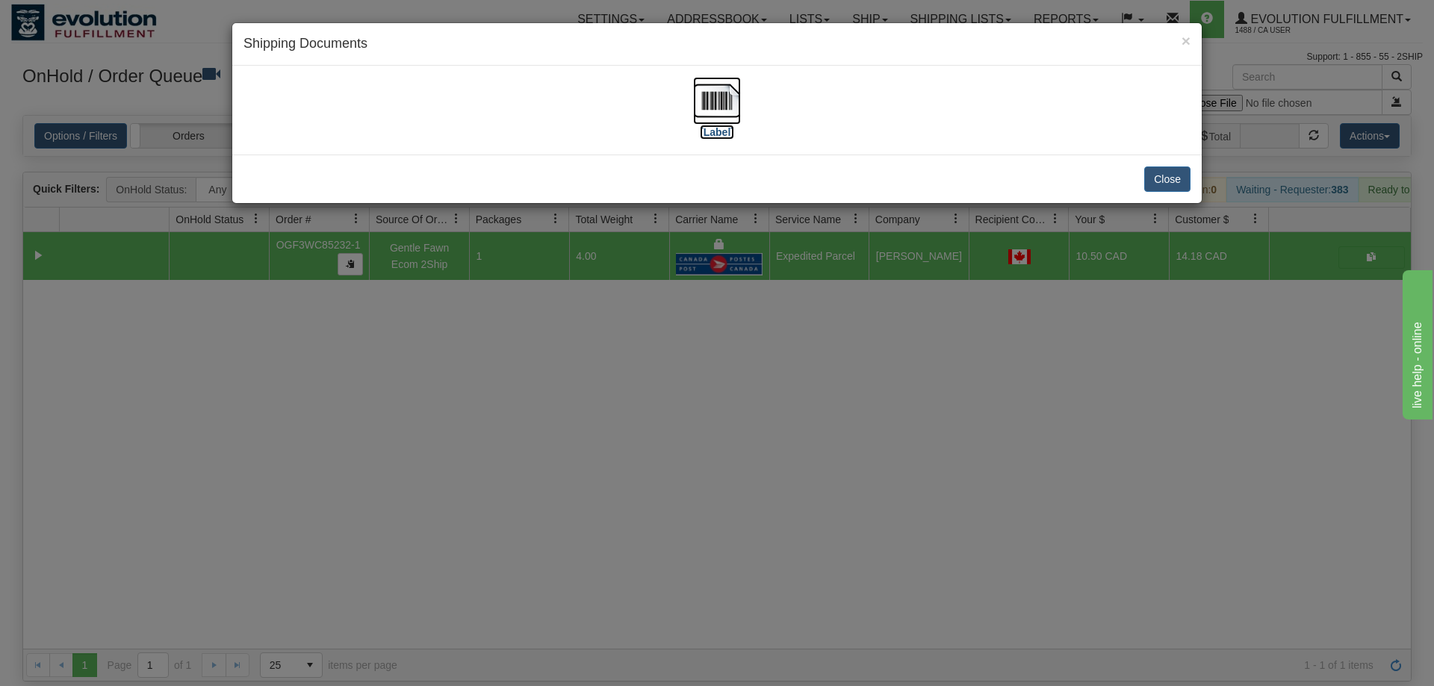
click at [706, 101] on img at bounding box center [717, 101] width 48 height 48
click at [954, 356] on div "× Shipping Documents [Label] Close" at bounding box center [717, 343] width 1434 height 686
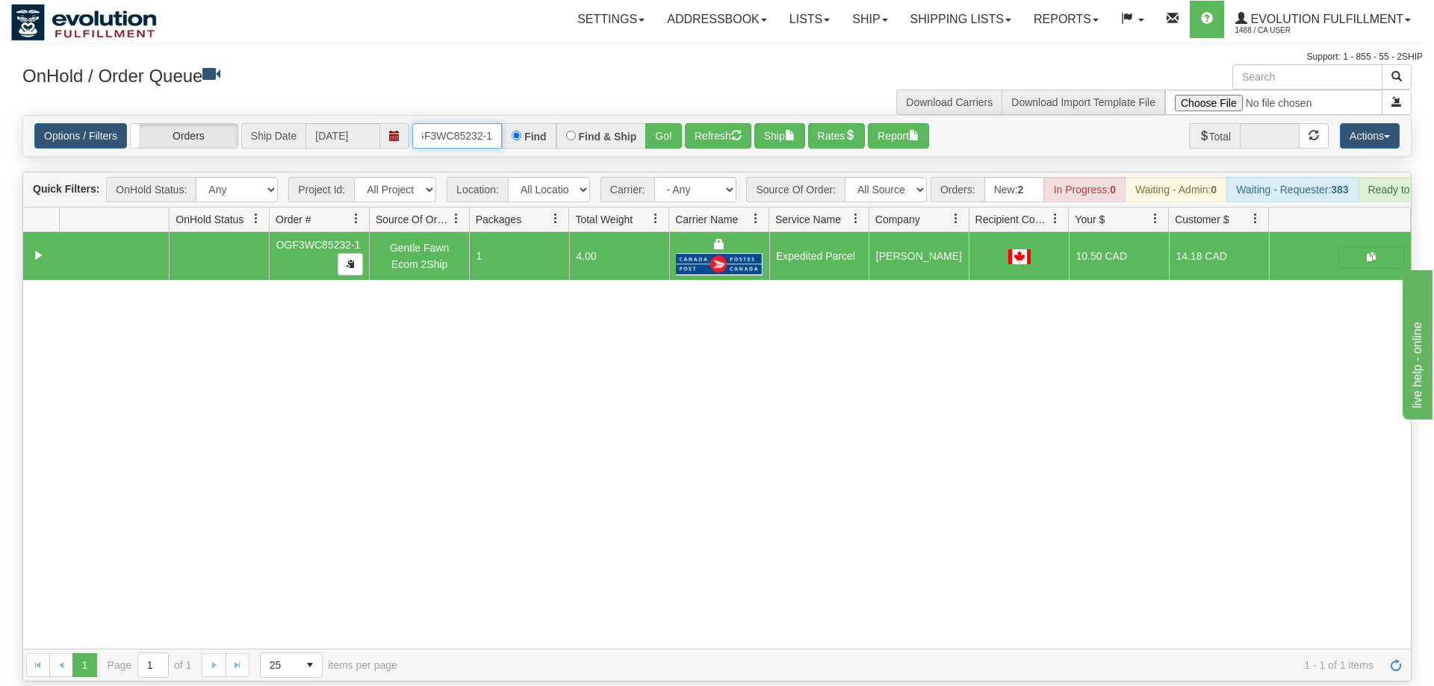
click at [468, 123] on input "OGF3WC85232-1" at bounding box center [457, 135] width 90 height 25
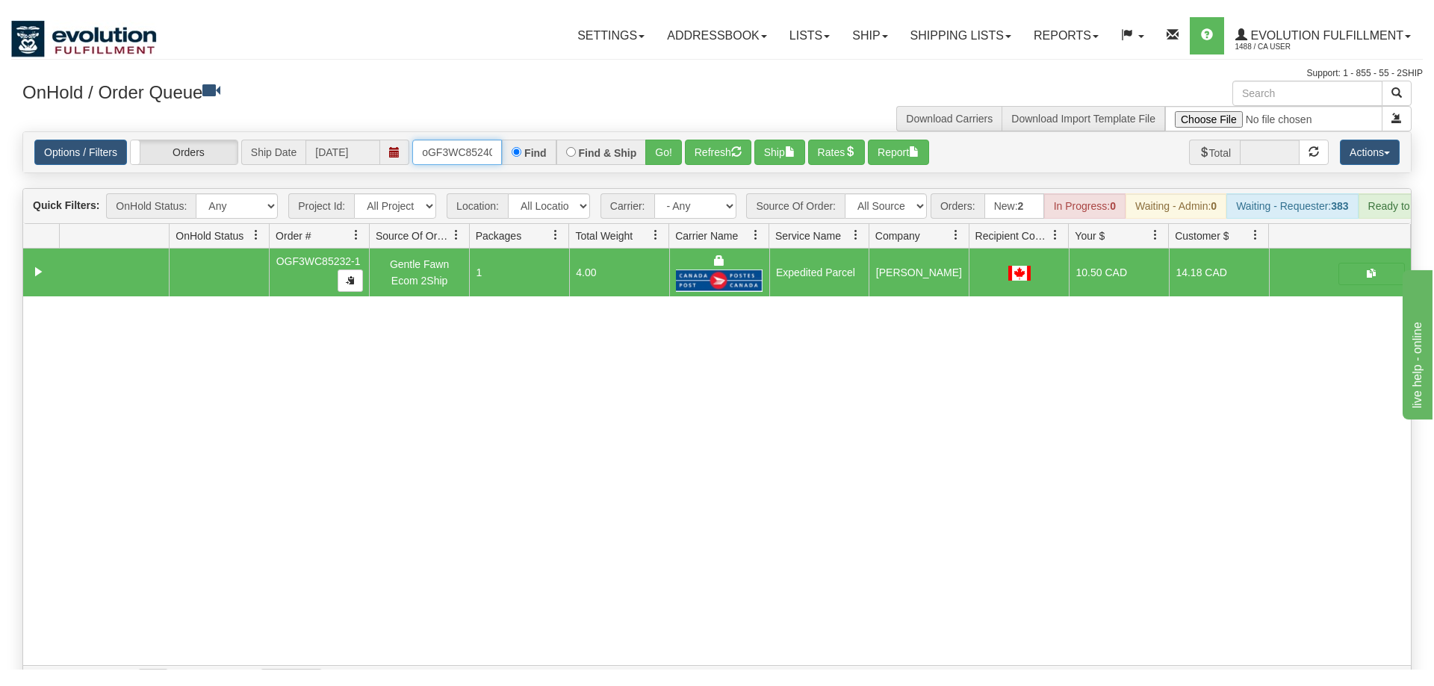
scroll to position [0, 12]
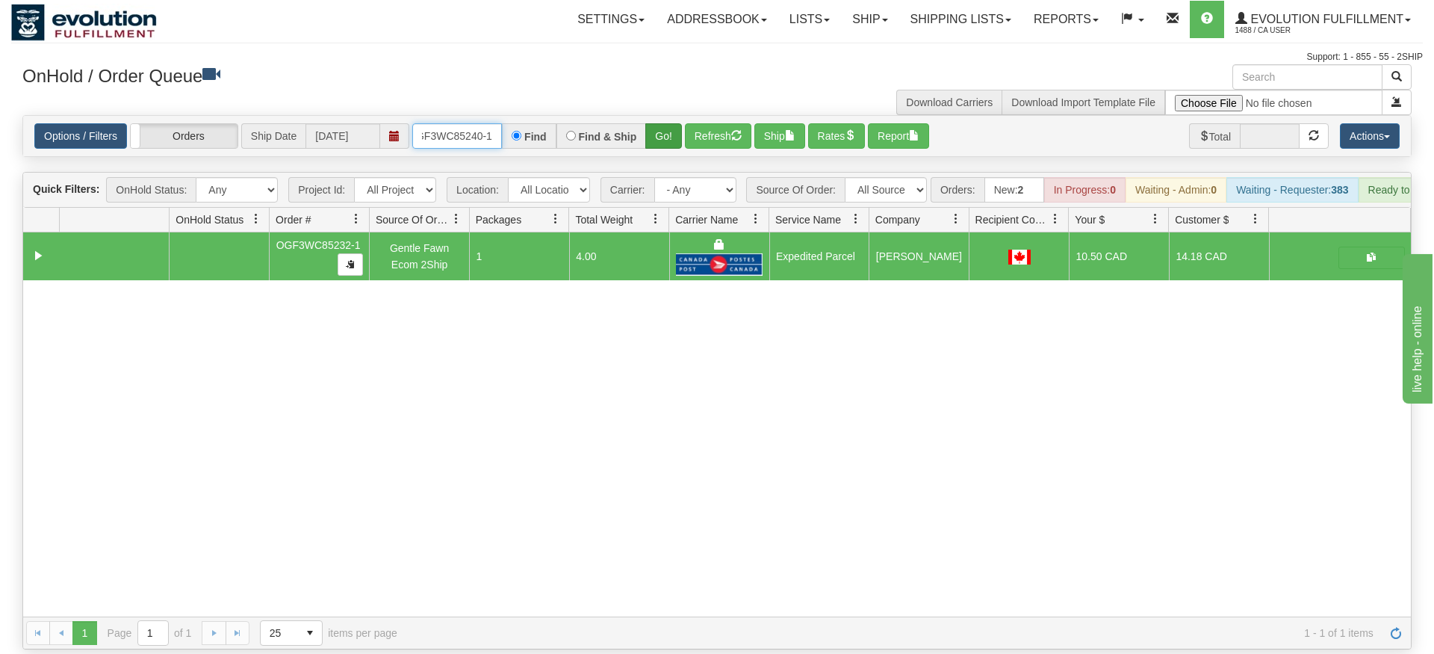
type input "oGF3WC85240-1"
drag, startPoint x: 659, startPoint y: 109, endPoint x: 668, endPoint y: 125, distance: 18.4
click at [660, 142] on div "Is equal to Is not equal to Contains Does not contains CAD USD EUR ZAR [PERSON_…" at bounding box center [717, 382] width 1412 height 534
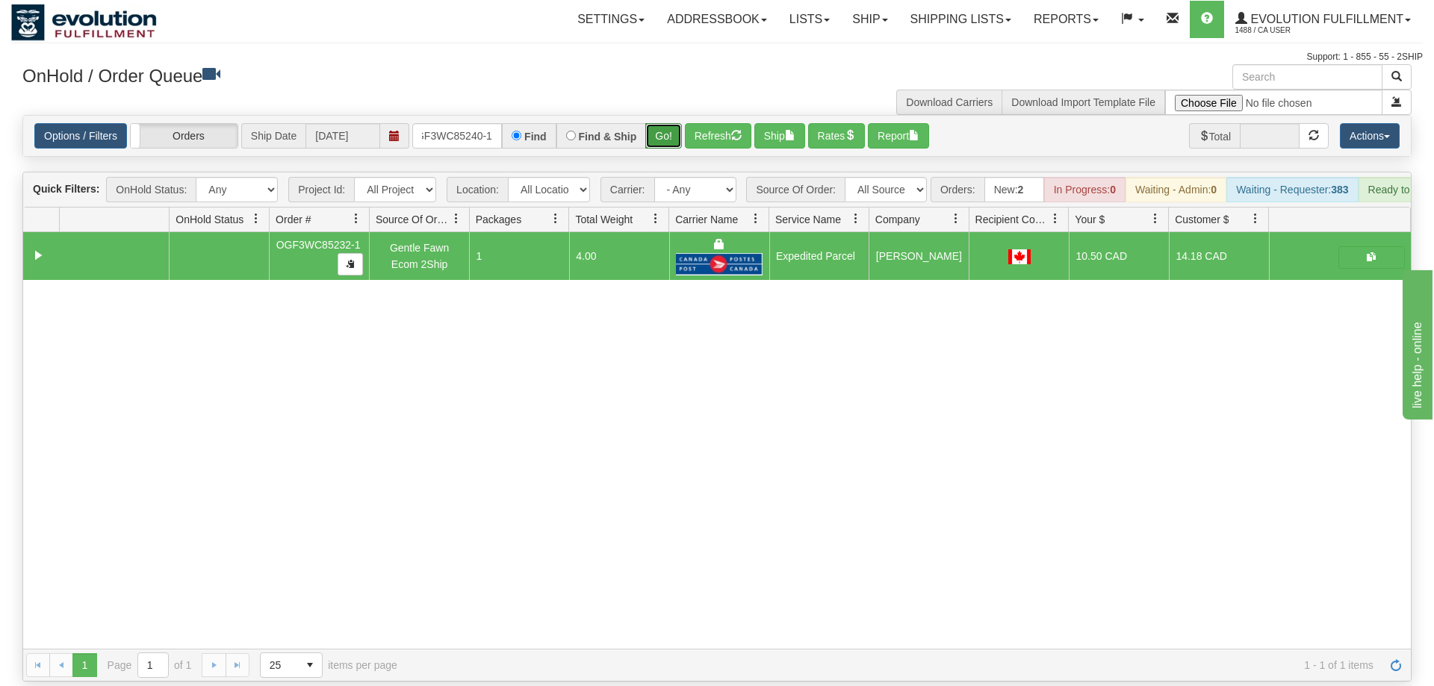
click at [674, 123] on button "Go!" at bounding box center [663, 135] width 37 height 25
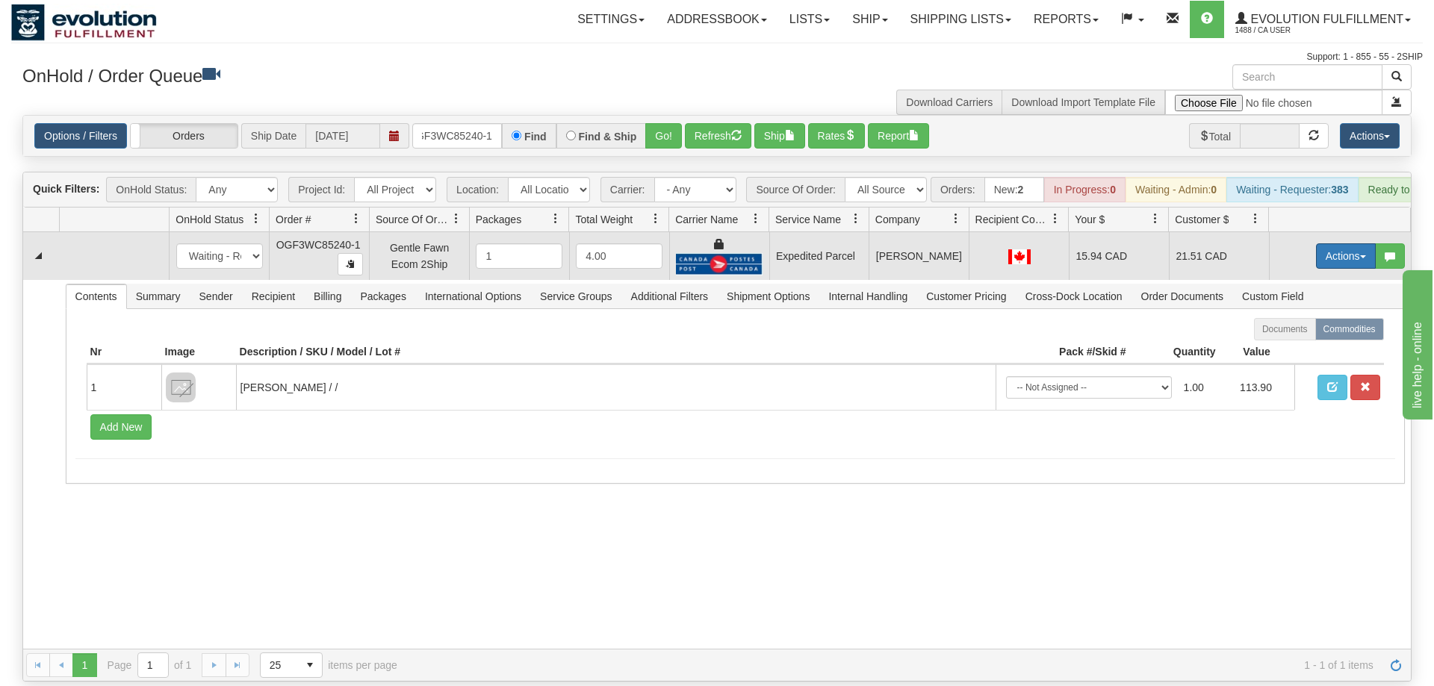
click at [1320, 243] on button "Actions" at bounding box center [1346, 255] width 60 height 25
click at [1314, 333] on link "Ship" at bounding box center [1316, 342] width 120 height 19
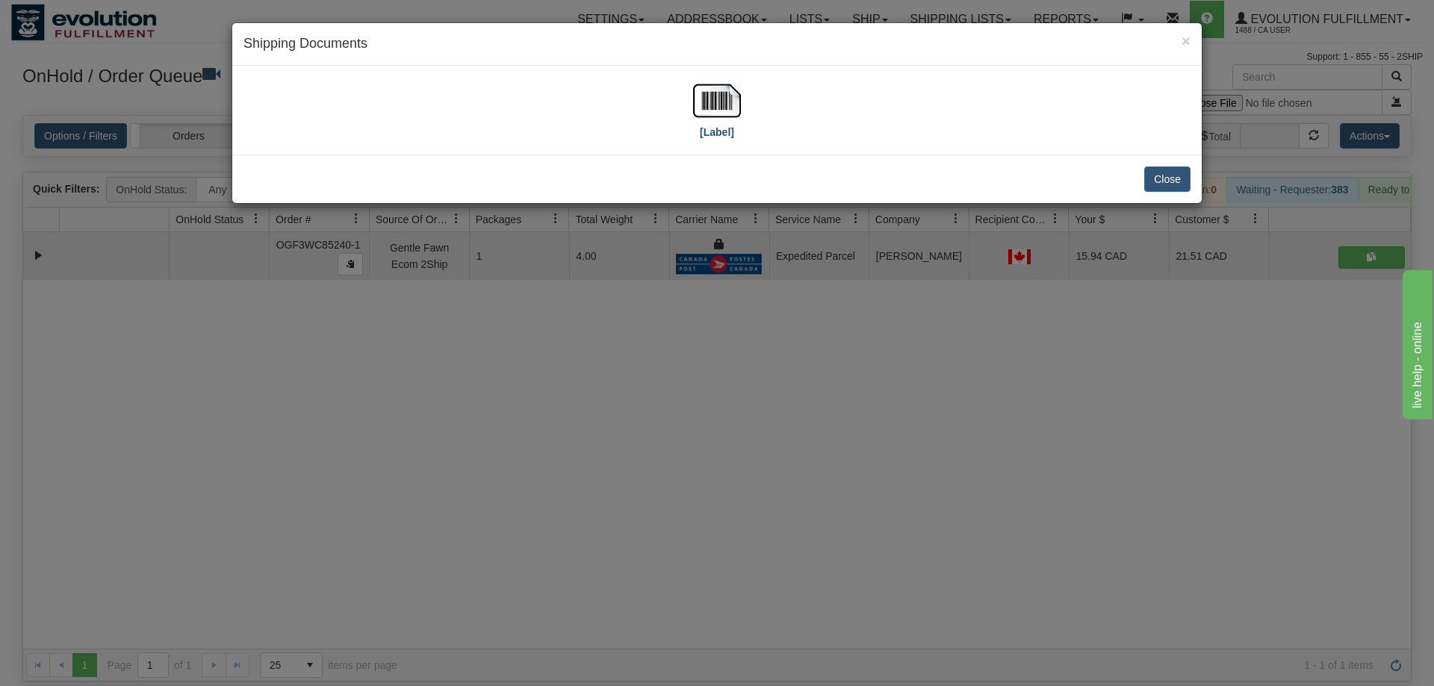
drag, startPoint x: 742, startPoint y: 141, endPoint x: 716, endPoint y: 122, distance: 32.1
click at [738, 139] on div "[Label]" at bounding box center [716, 110] width 947 height 66
click at [713, 117] on img at bounding box center [717, 101] width 48 height 48
drag, startPoint x: 880, startPoint y: 307, endPoint x: 708, endPoint y: 197, distance: 203.9
click at [879, 308] on div "× Shipping Documents [Label] Close" at bounding box center [717, 343] width 1434 height 686
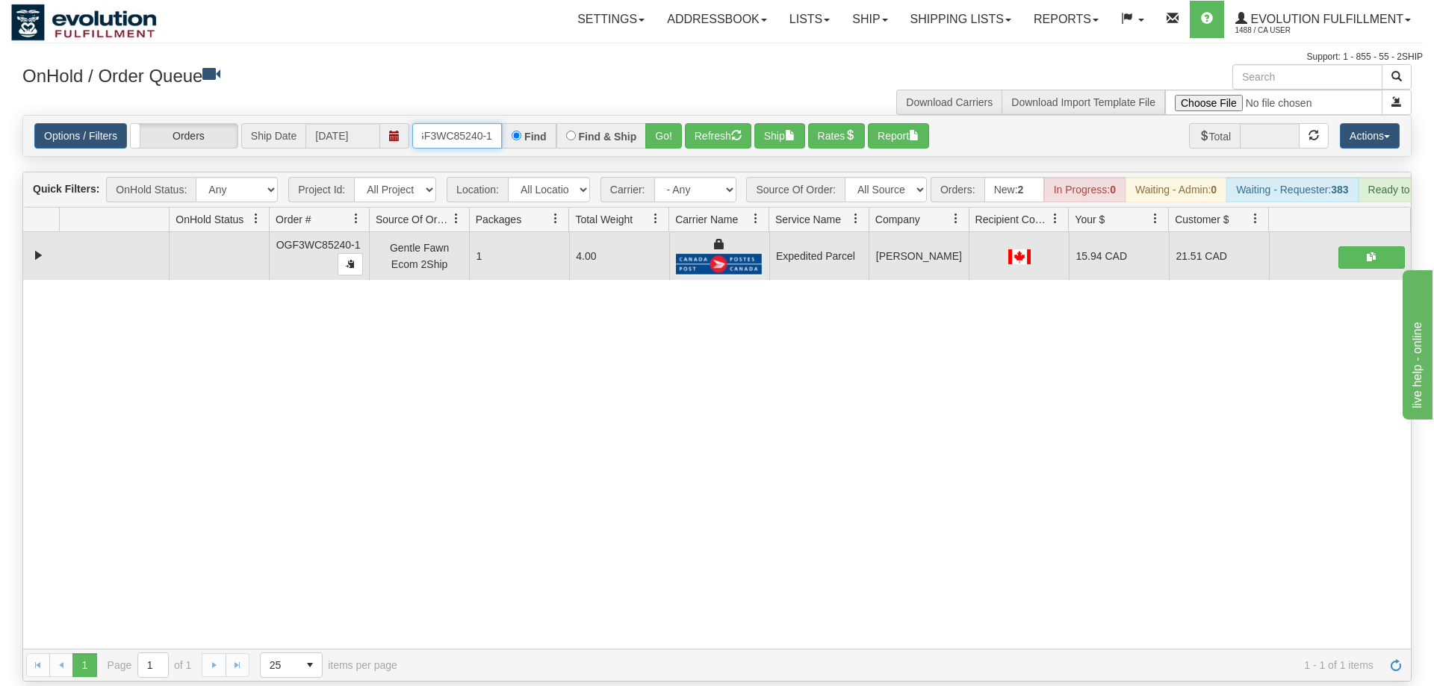
click at [482, 123] on input "oGF3WC85240-1" at bounding box center [457, 135] width 90 height 25
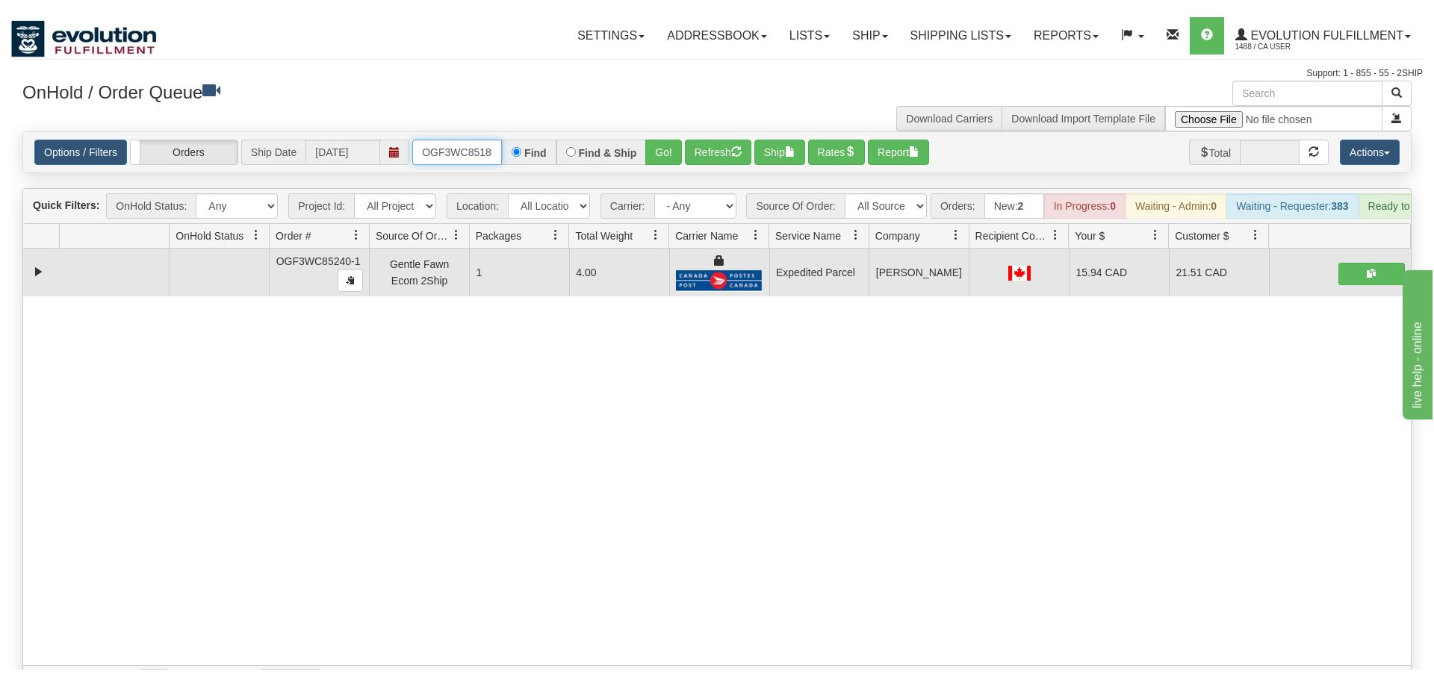
scroll to position [0, 14]
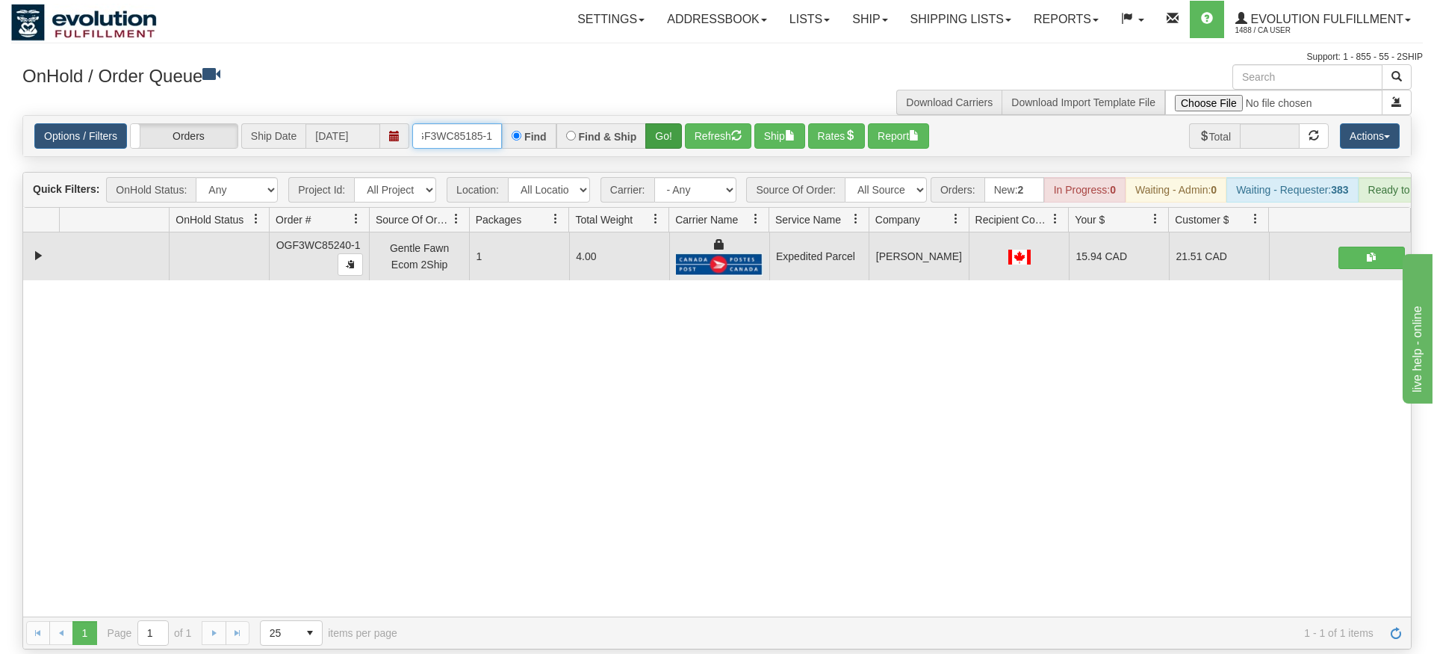
type input "OGF3WC85185-1"
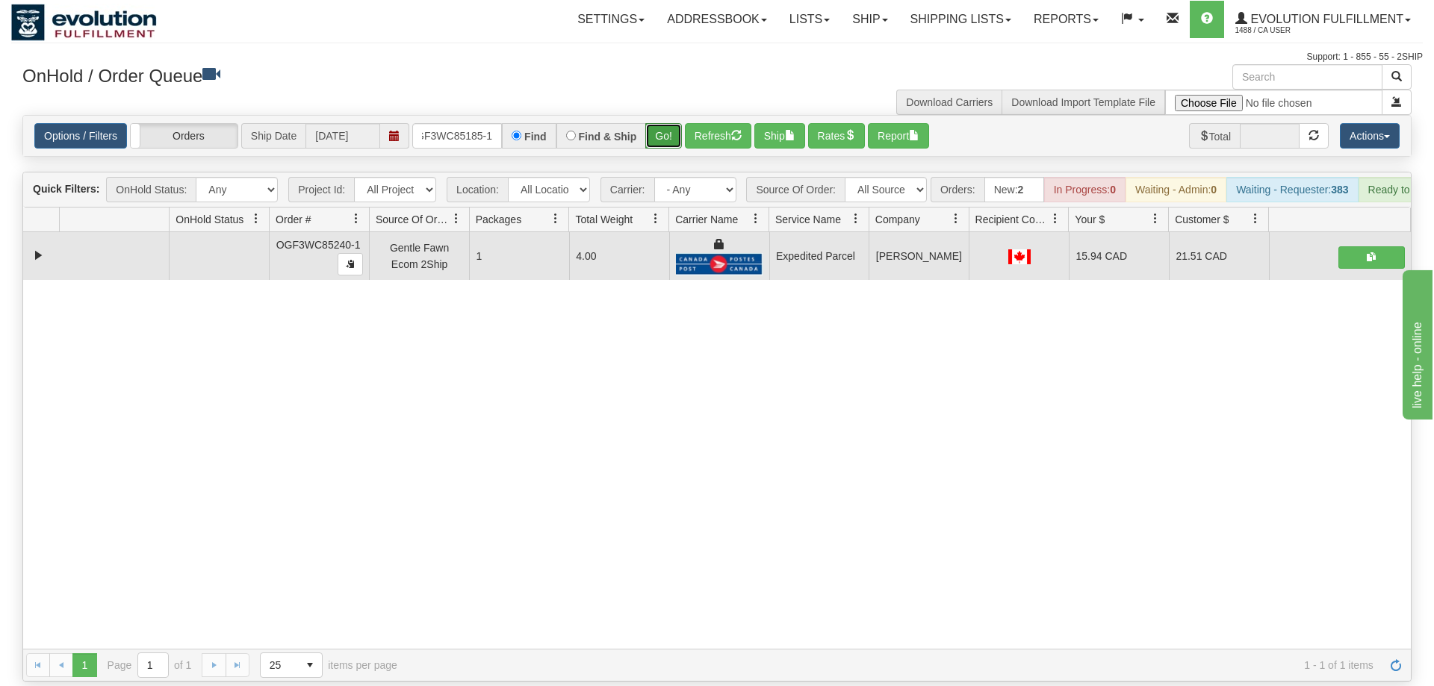
click at [672, 146] on div "Is equal to Is not equal to Contains Does not contains CAD USD EUR ZAR [PERSON_…" at bounding box center [717, 398] width 1412 height 567
click at [676, 123] on button "Go!" at bounding box center [663, 135] width 37 height 25
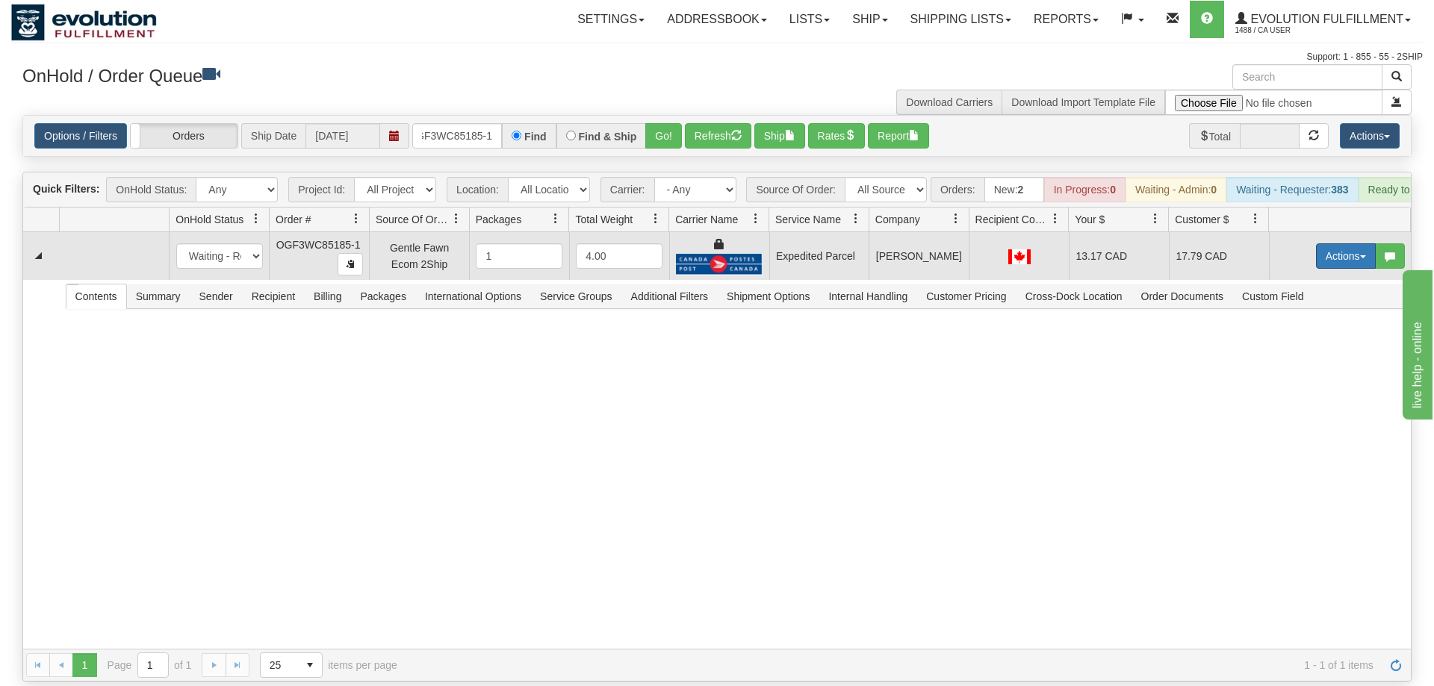
click at [1335, 243] on button "Actions" at bounding box center [1346, 255] width 60 height 25
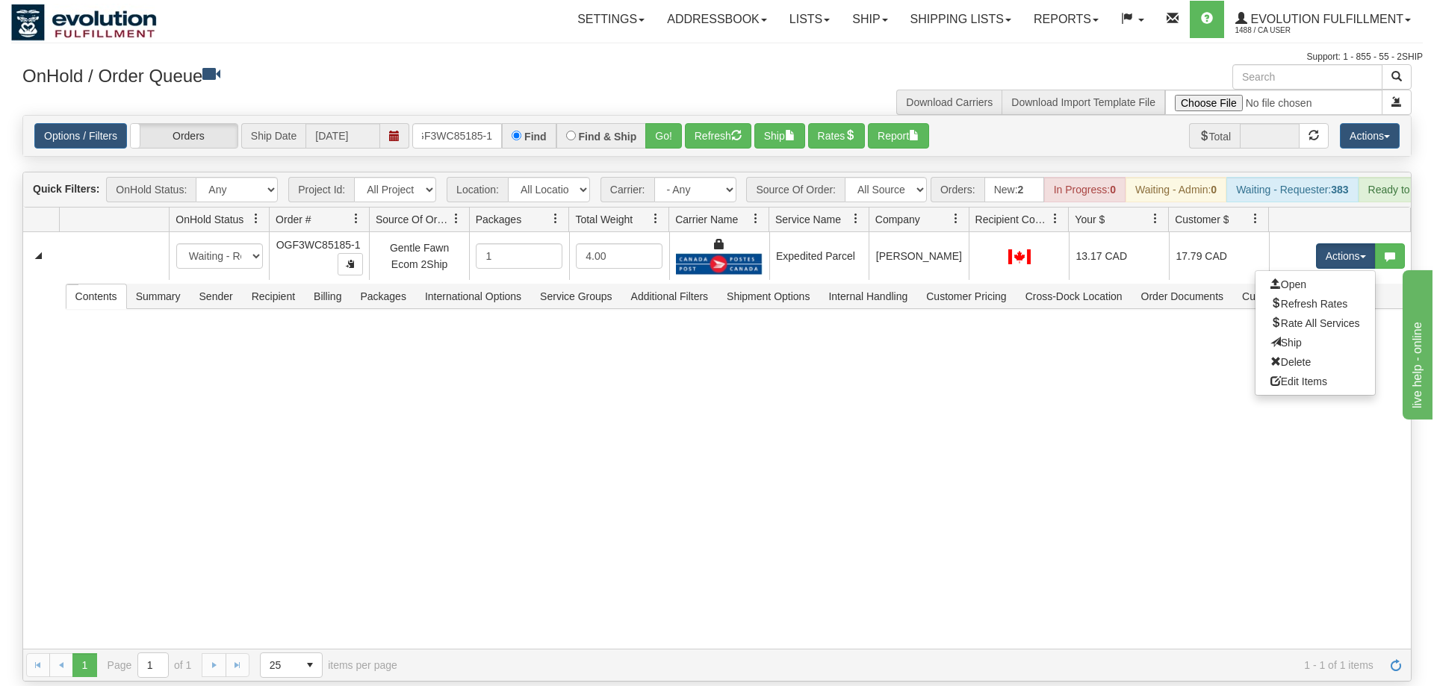
click at [1319, 333] on link "Ship" at bounding box center [1316, 342] width 120 height 19
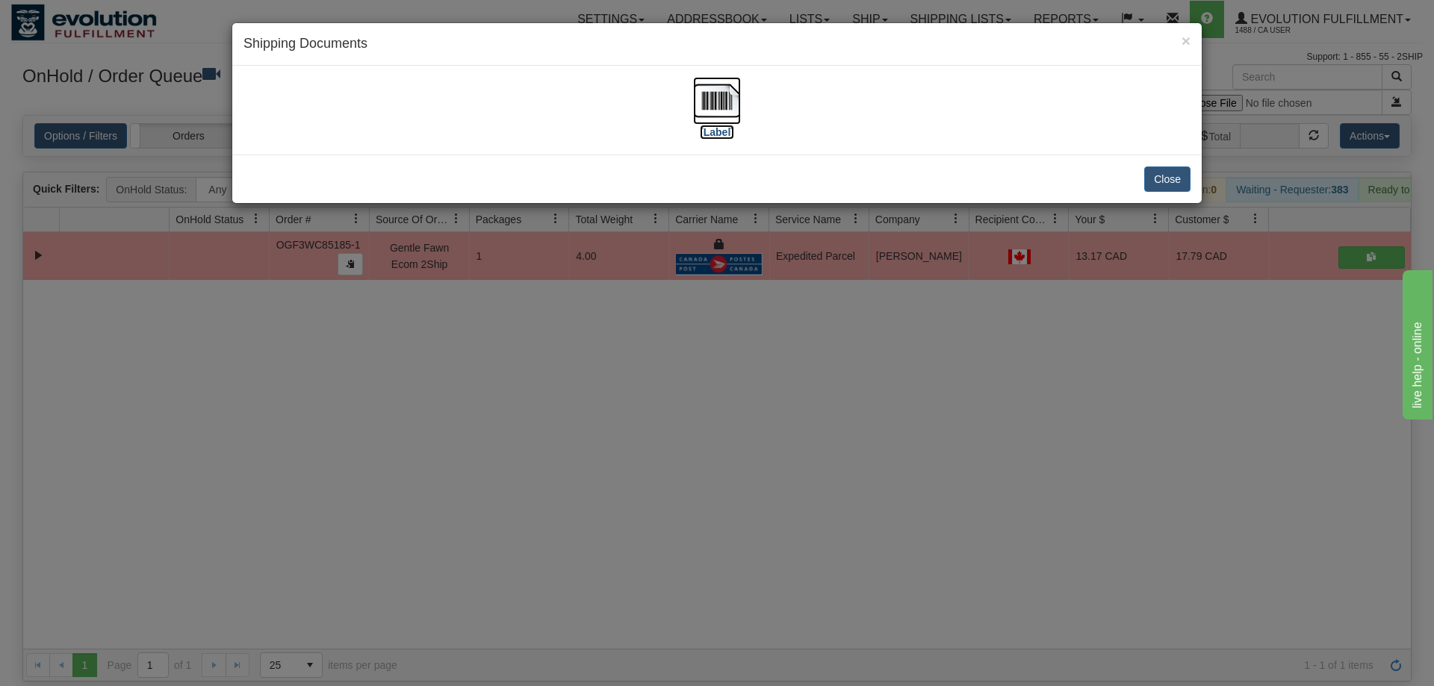
click at [727, 114] on img at bounding box center [717, 101] width 48 height 48
click at [863, 321] on div "× Shipping Documents [Label] Close" at bounding box center [717, 343] width 1434 height 686
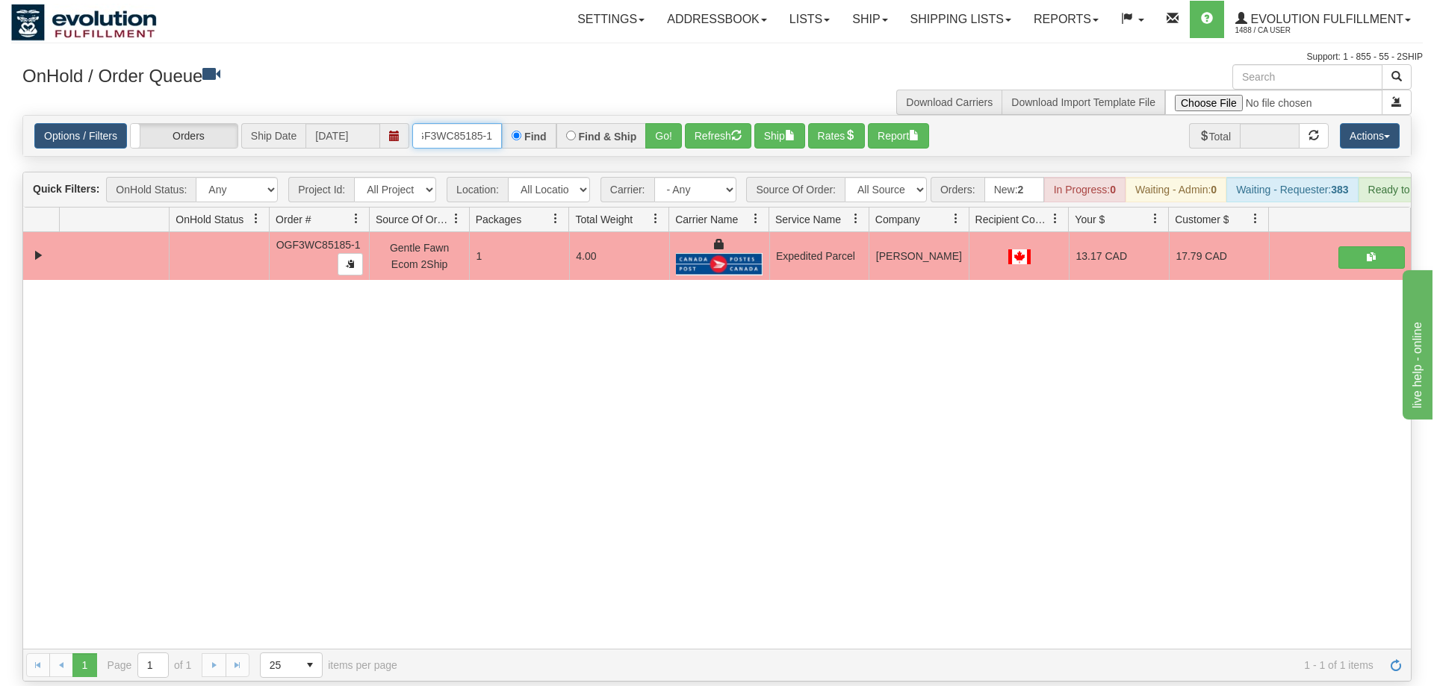
click at [480, 123] on input "OGF3WC85185-1" at bounding box center [457, 135] width 90 height 25
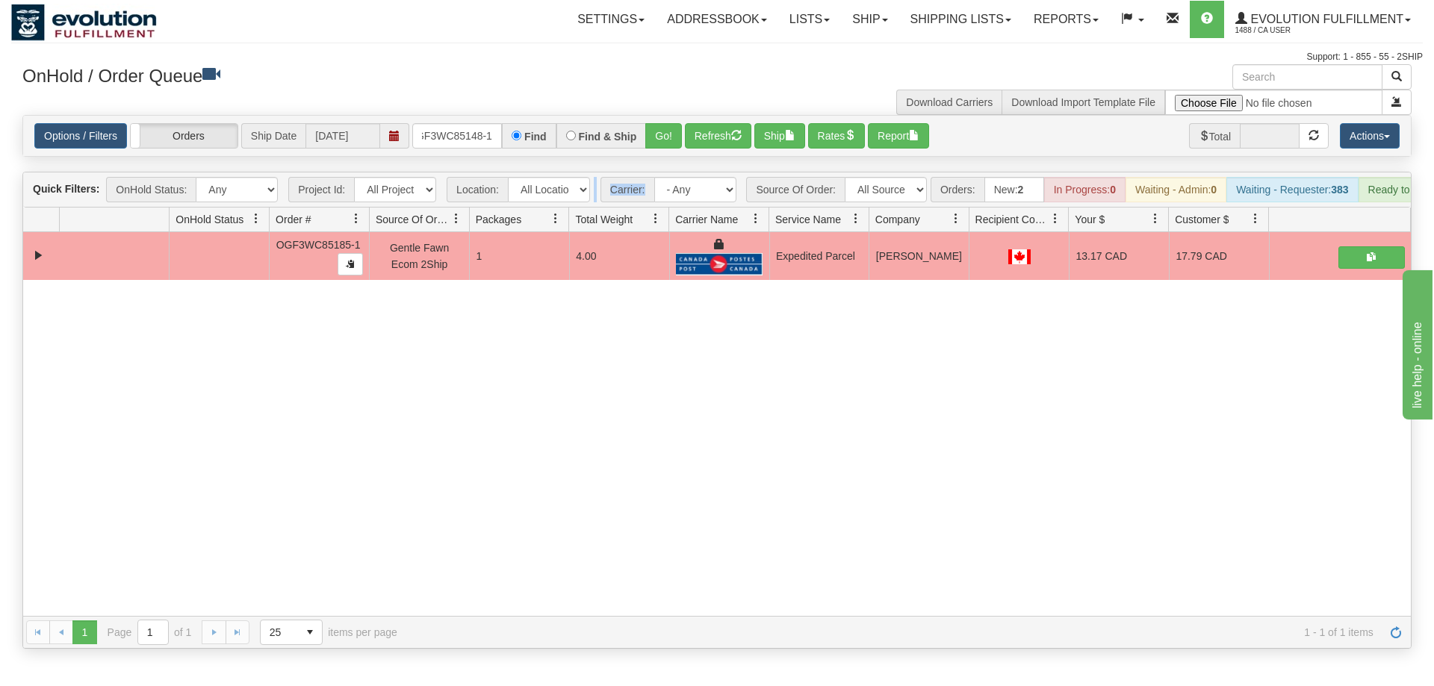
drag, startPoint x: 646, startPoint y: 128, endPoint x: 657, endPoint y: 140, distance: 16.9
click at [650, 154] on div "Is equal to Is not equal to Contains Does not contains CAD USD EUR ZAR [PERSON_…" at bounding box center [717, 382] width 1412 height 534
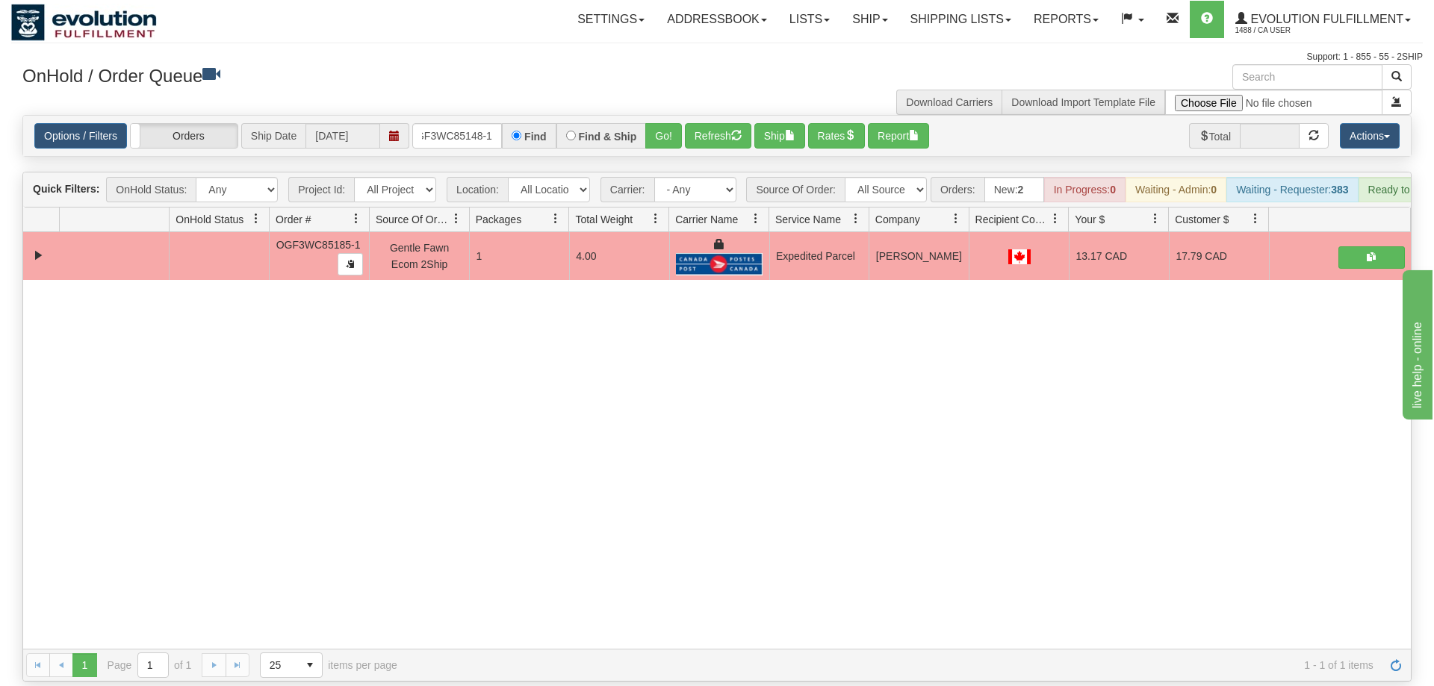
click at [668, 130] on div "Options / Filters Group Shipments Orders Ship Date [DATE] oGF3WC85148-1 Find Fi…" at bounding box center [717, 136] width 1388 height 40
click at [665, 123] on button "Go!" at bounding box center [663, 135] width 37 height 25
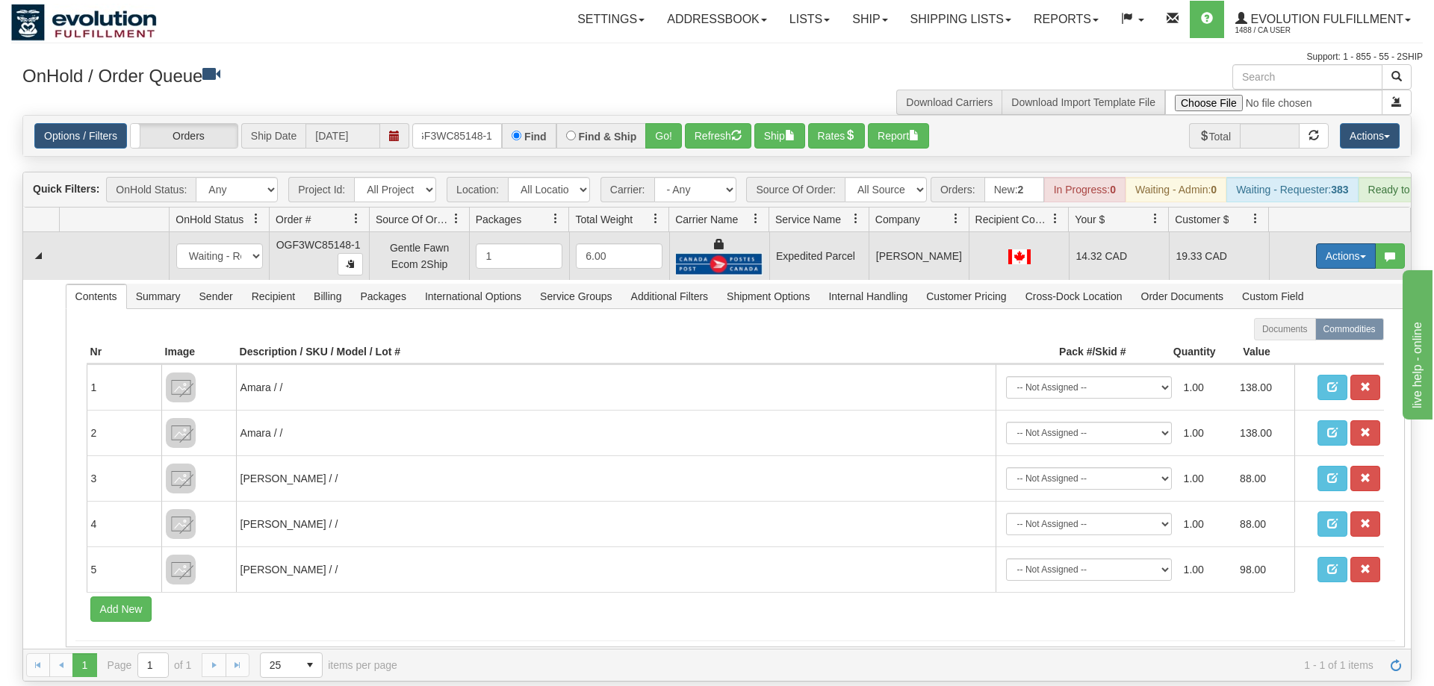
click at [1335, 243] on button "Actions" at bounding box center [1346, 255] width 60 height 25
click at [1304, 333] on link "Ship" at bounding box center [1316, 342] width 120 height 19
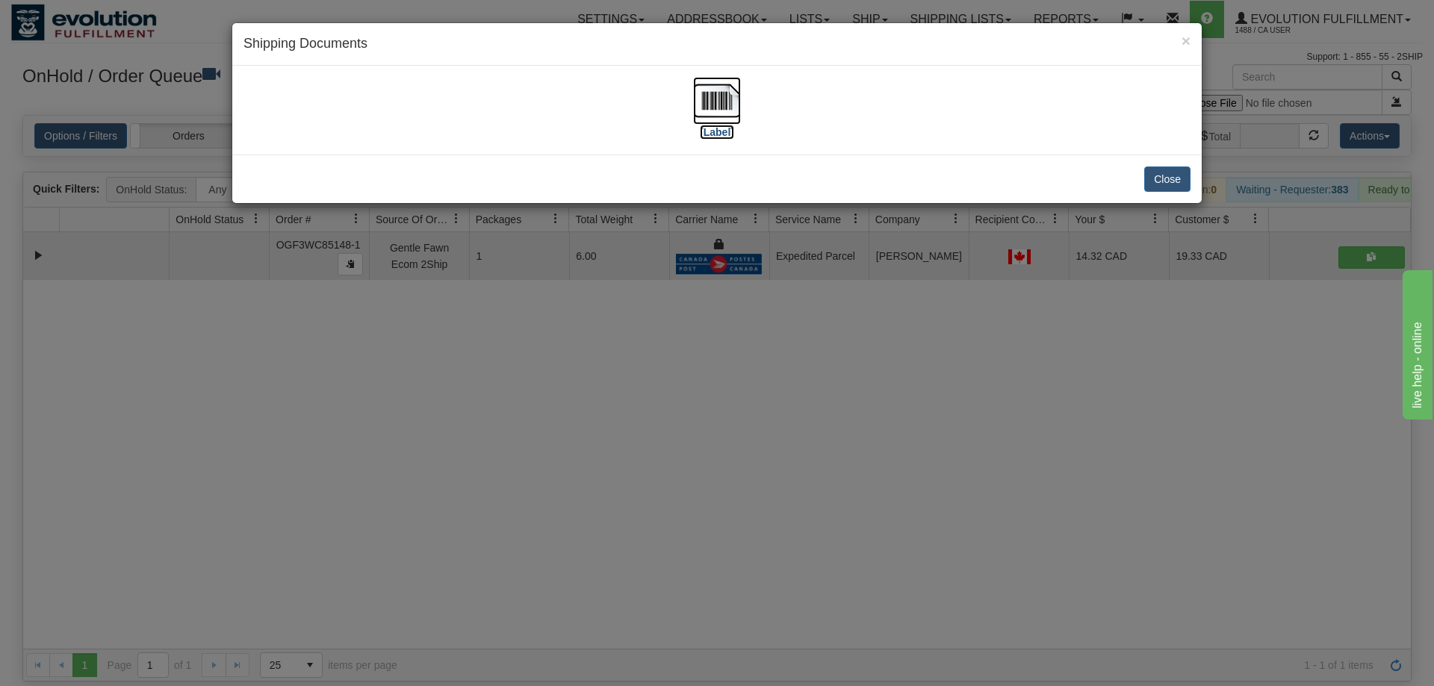
click at [721, 111] on img at bounding box center [717, 101] width 48 height 48
click at [706, 272] on div "× Shipping Documents [Label] Close" at bounding box center [717, 343] width 1434 height 686
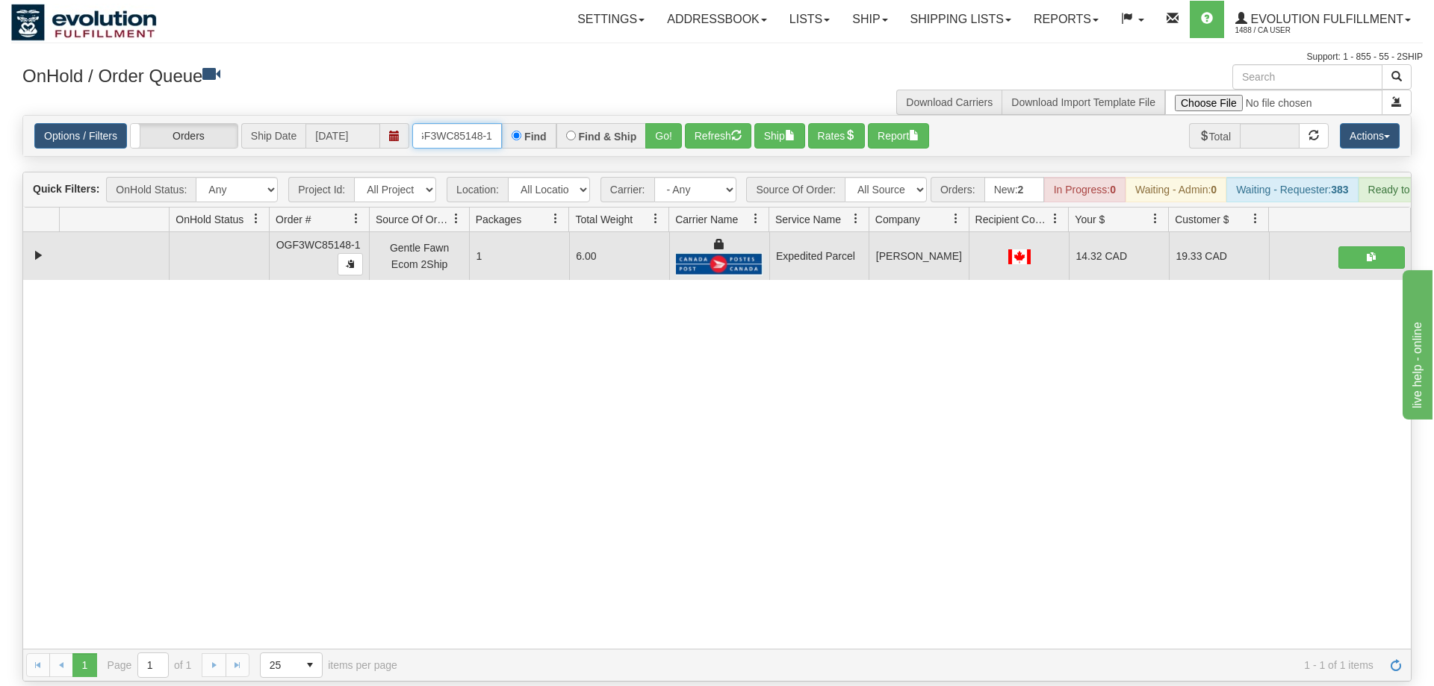
drag, startPoint x: 480, startPoint y: 110, endPoint x: 494, endPoint y: 111, distance: 14.2
click at [482, 123] on input "oGF3WC85148-1" at bounding box center [457, 135] width 90 height 25
type input "oGF3WC85148-1"
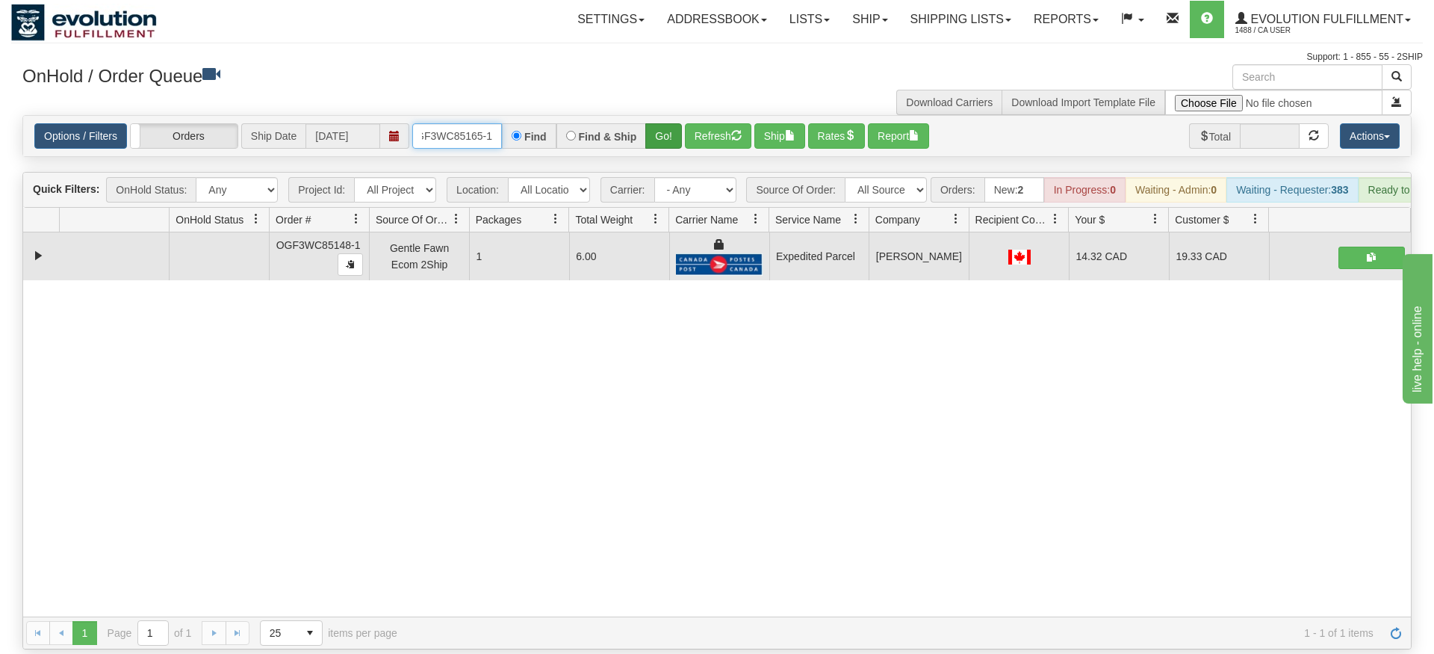
type input "OGF3WC85165-1"
click at [668, 148] on div "Is equal to Is not equal to Contains Does not contains CAD USD EUR ZAR [PERSON_…" at bounding box center [717, 382] width 1412 height 534
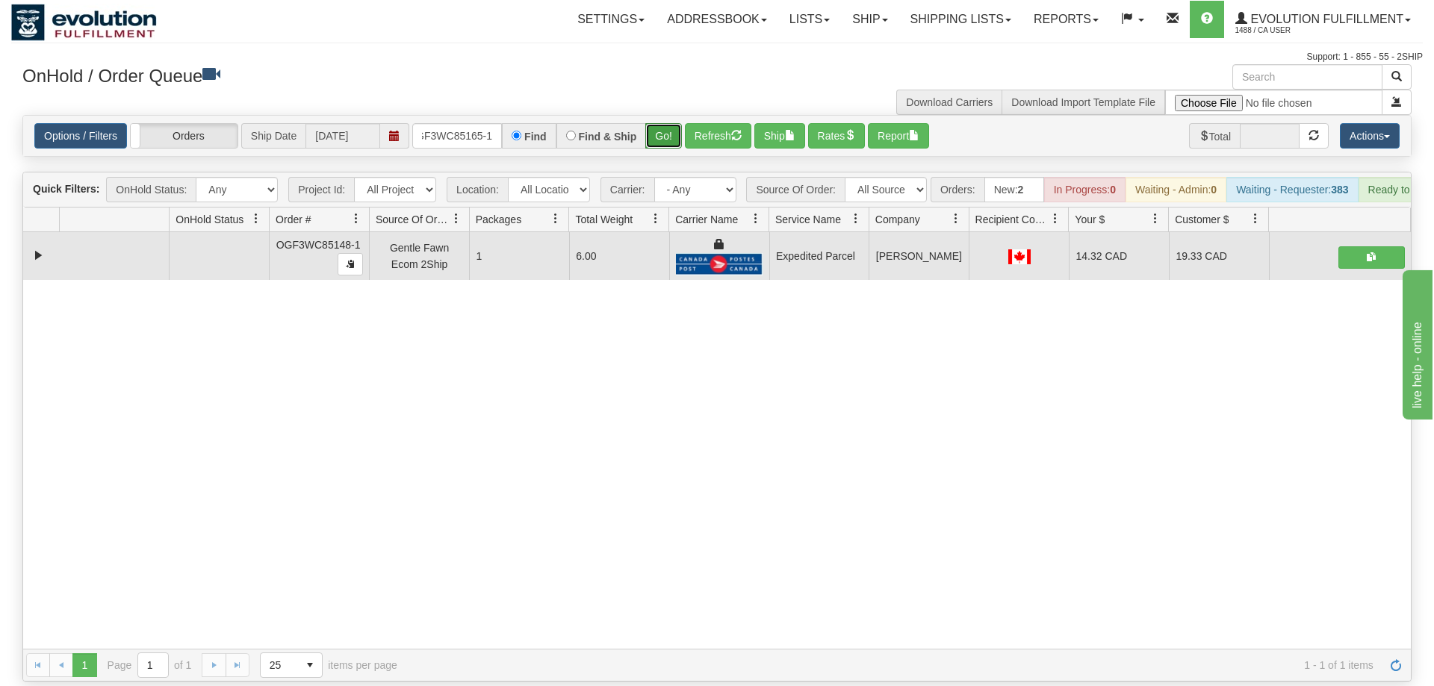
click at [660, 123] on button "Go!" at bounding box center [663, 135] width 37 height 25
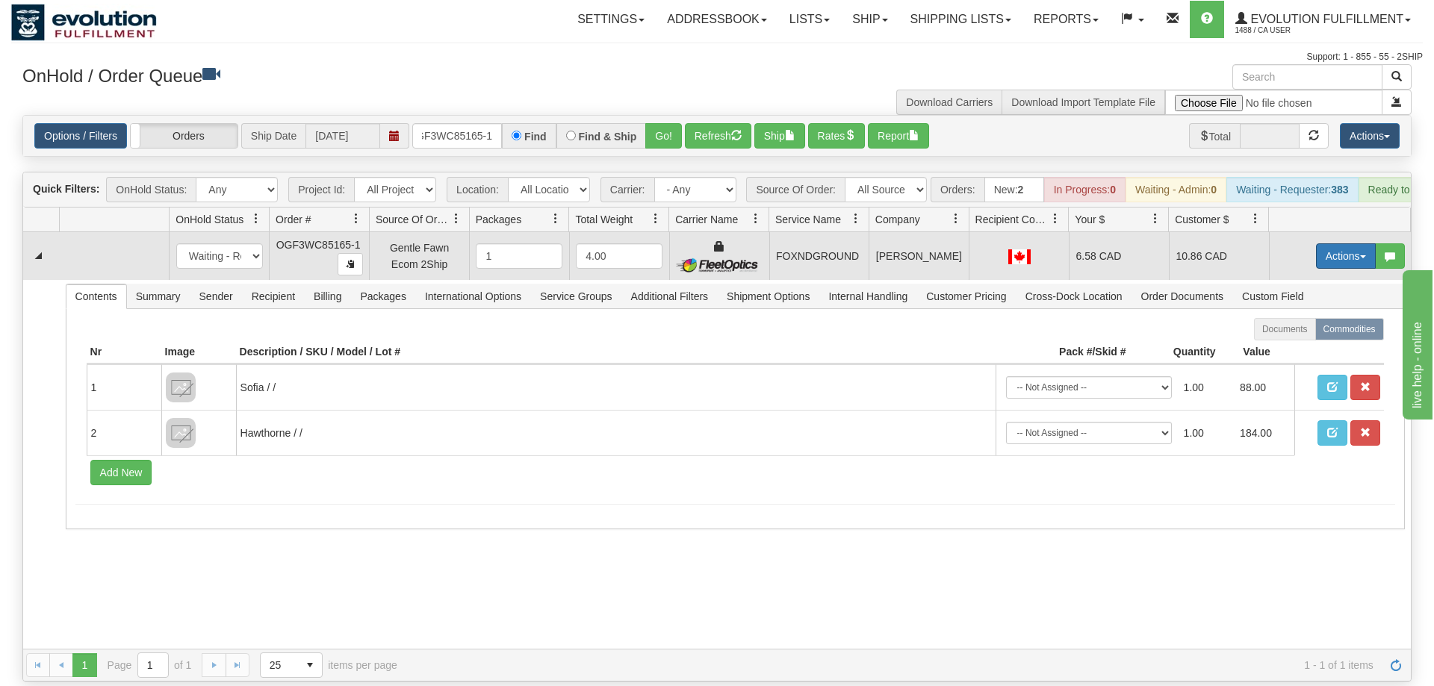
click at [1332, 243] on button "Actions" at bounding box center [1346, 255] width 60 height 25
click at [1279, 337] on span "Ship" at bounding box center [1285, 343] width 31 height 12
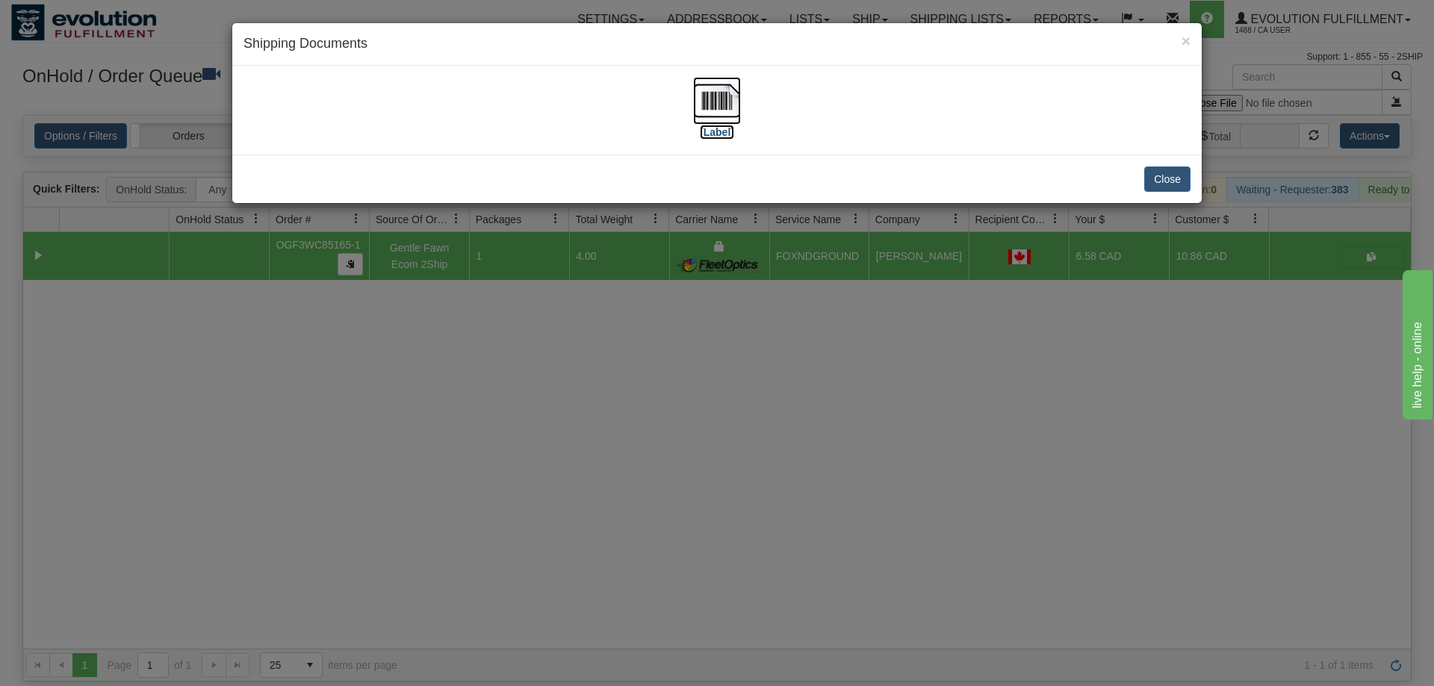
click at [721, 113] on img at bounding box center [717, 101] width 48 height 48
click at [985, 335] on div "× Shipping Documents [Label] Close" at bounding box center [717, 343] width 1434 height 686
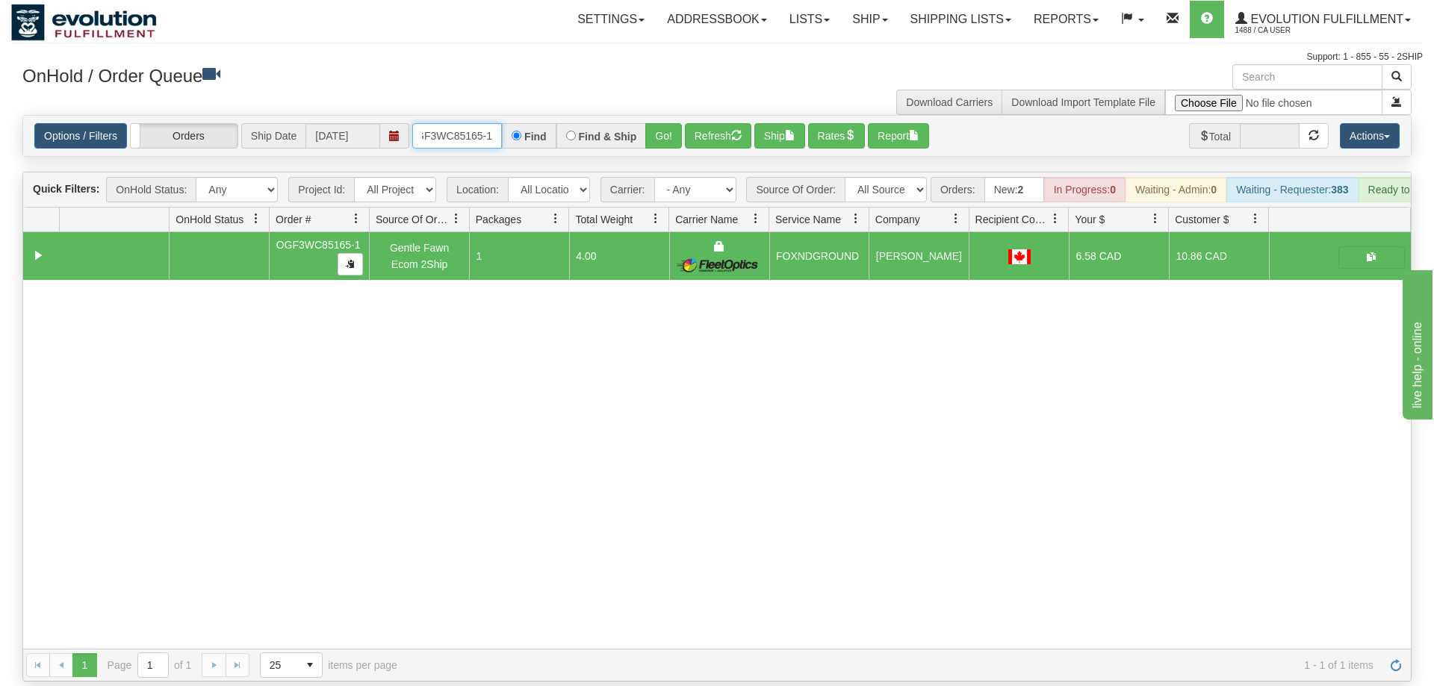
click at [479, 123] on input "OGF3WC85165-1" at bounding box center [457, 135] width 90 height 25
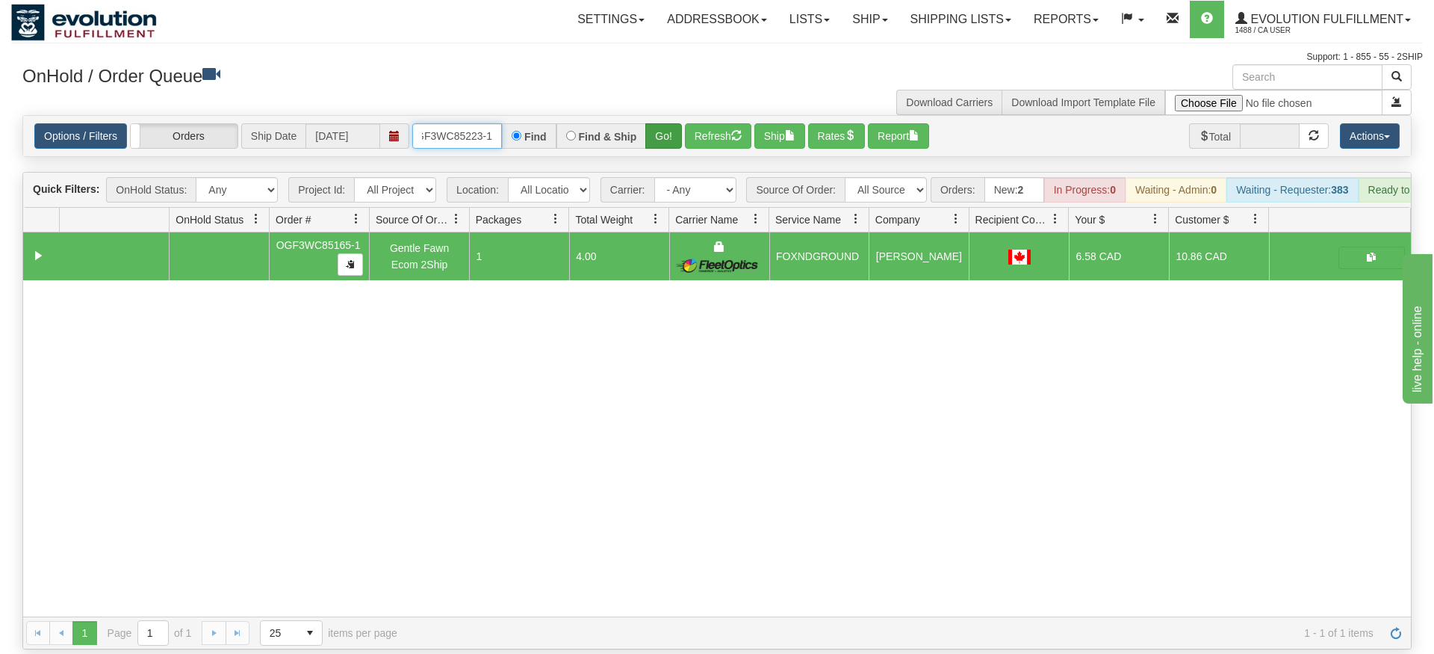
type input "OGF3WC85223-1"
click at [672, 146] on div "Is equal to Is not equal to Contains Does not contains CAD USD EUR ZAR [PERSON_…" at bounding box center [717, 382] width 1412 height 534
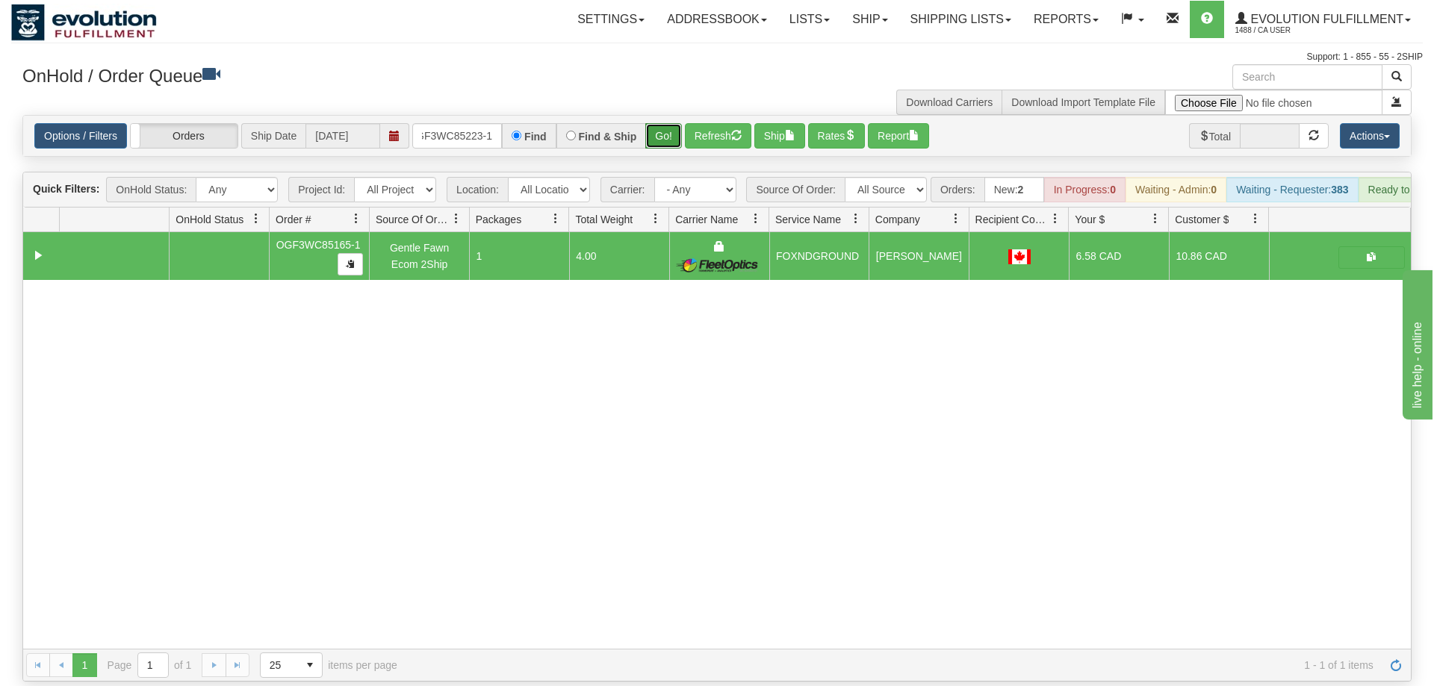
click at [678, 123] on button "Go!" at bounding box center [663, 135] width 37 height 25
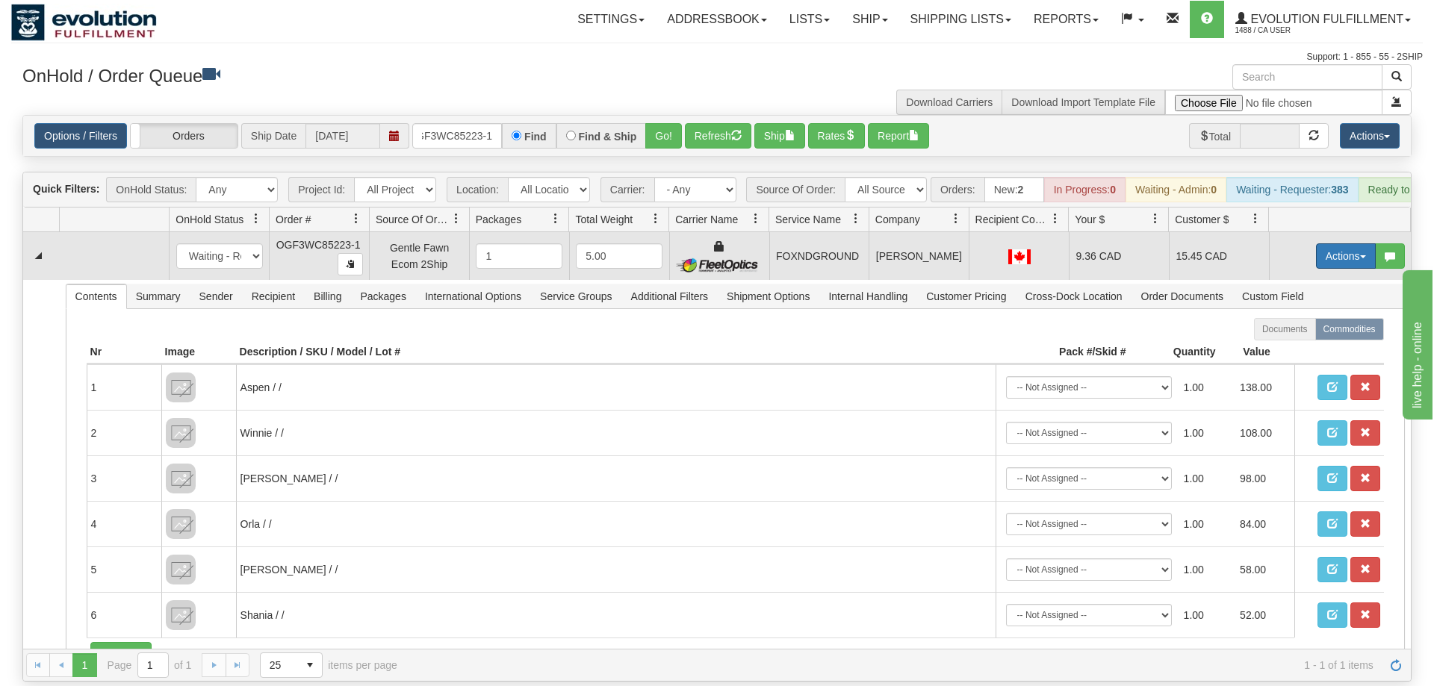
click at [1323, 243] on button "Actions" at bounding box center [1346, 255] width 60 height 25
click at [1285, 337] on span "Ship" at bounding box center [1285, 343] width 31 height 12
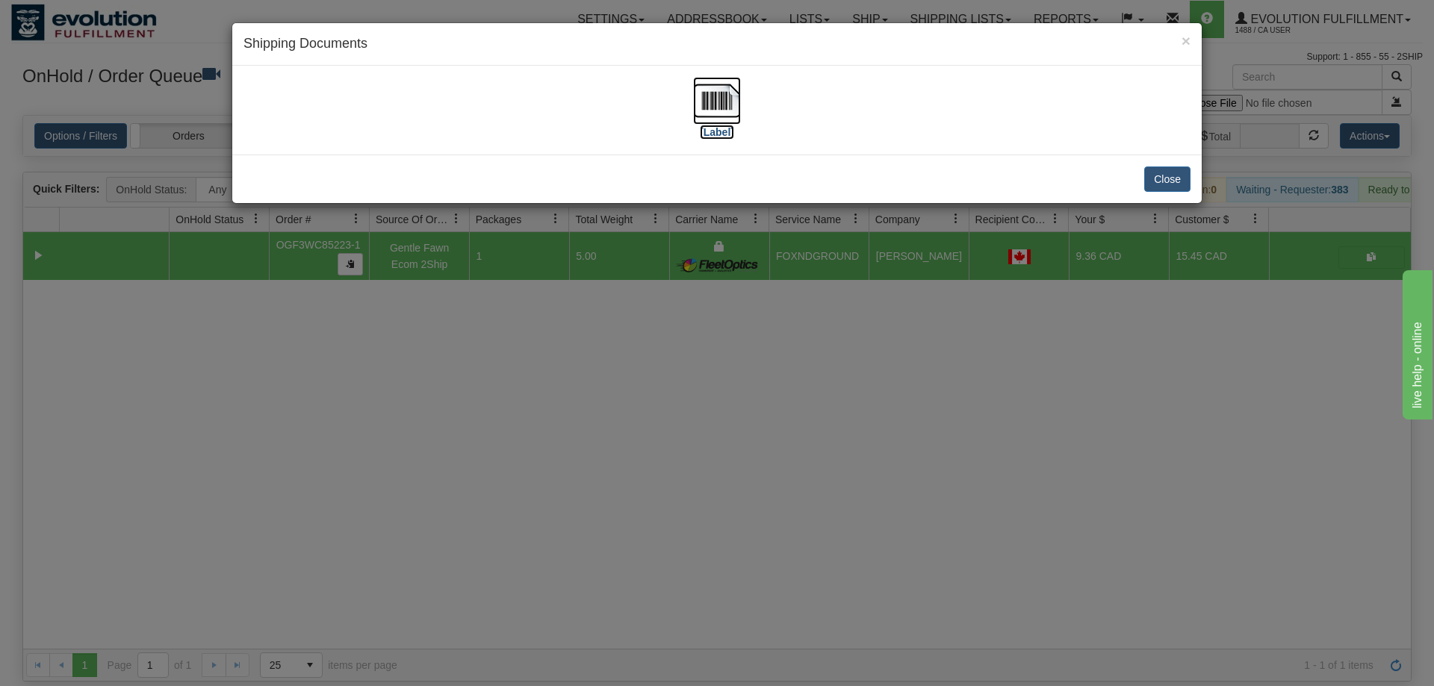
click at [721, 117] on img at bounding box center [717, 101] width 48 height 48
click at [855, 305] on div "× Shipping Documents [Label] Close" at bounding box center [717, 343] width 1434 height 686
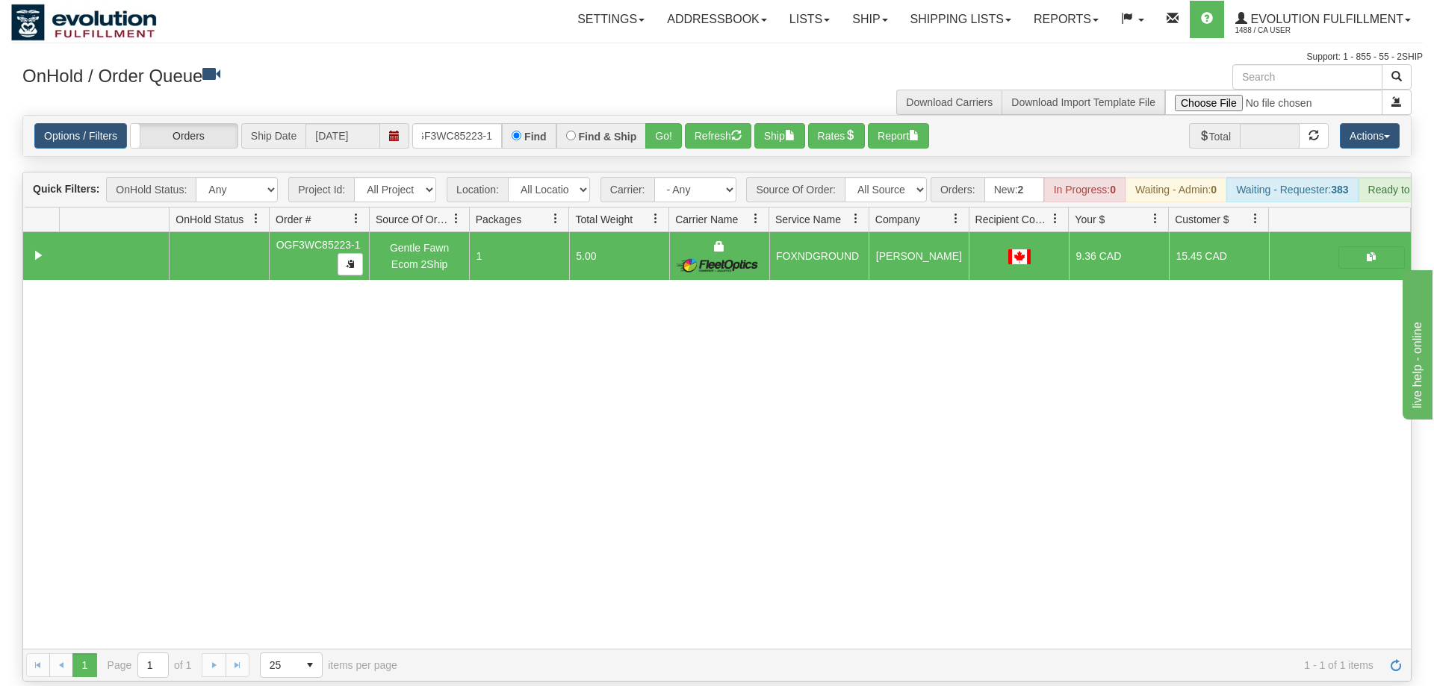
click at [450, 128] on div "Options / Filters Group Shipments Orders Ship Date [DATE] OGF3WC85223-1 Find Fi…" at bounding box center [717, 136] width 1388 height 40
click at [474, 123] on input "OGF3WC85223-1" at bounding box center [457, 135] width 90 height 25
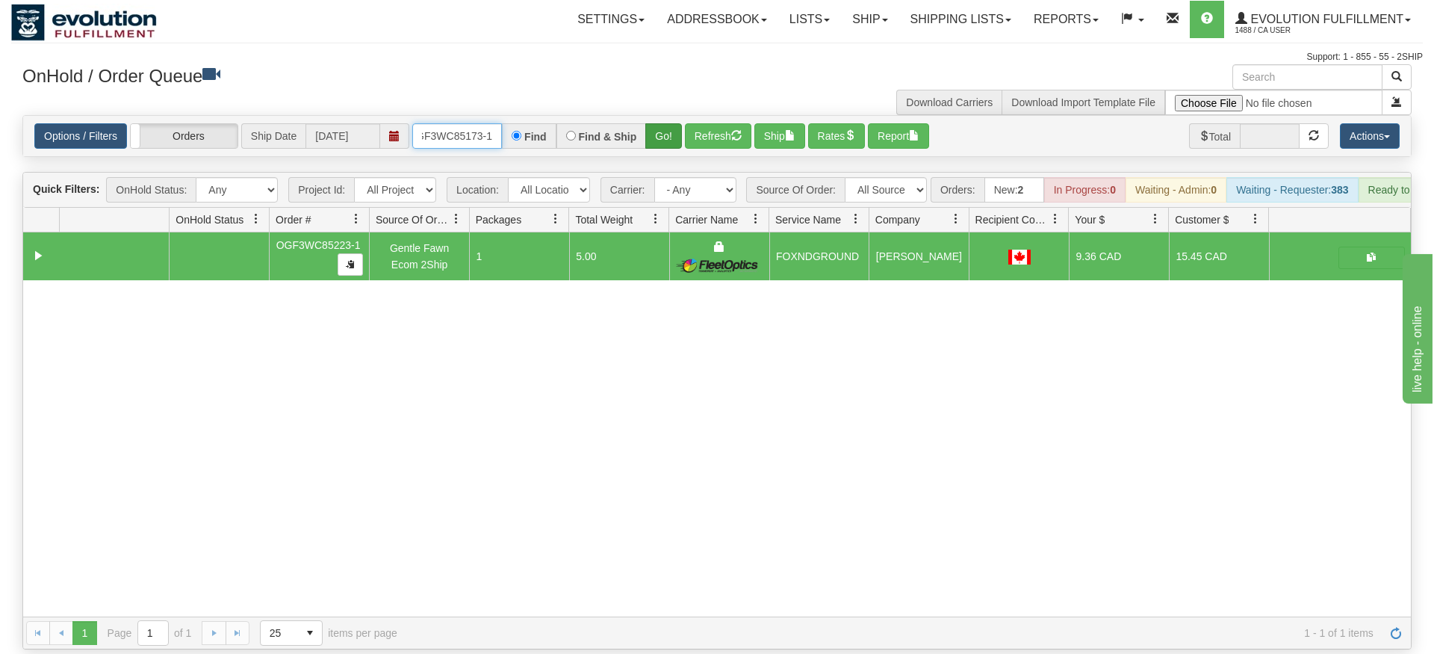
type input "OGF3WC85173-1"
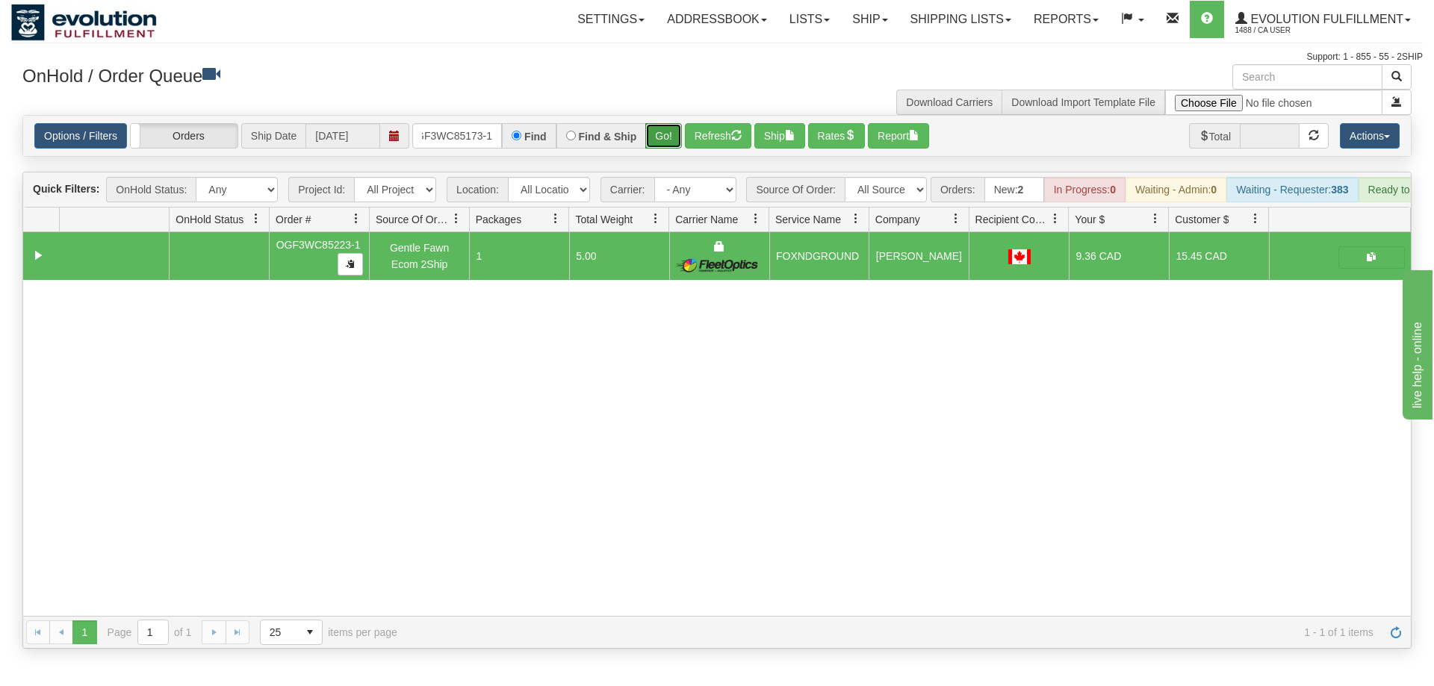
click at [676, 142] on div "Is equal to Is not equal to Contains Does not contains CAD USD EUR ZAR [PERSON_…" at bounding box center [717, 382] width 1412 height 534
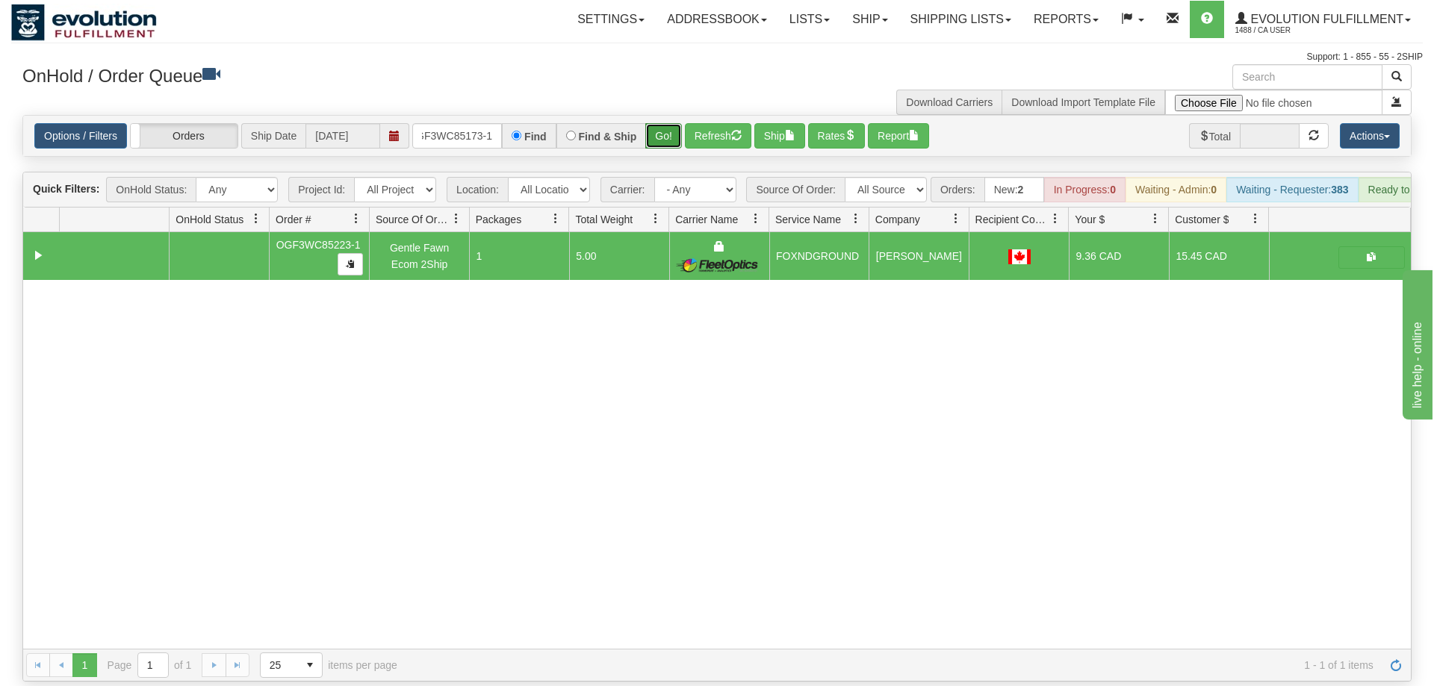
click at [671, 123] on button "Go!" at bounding box center [663, 135] width 37 height 25
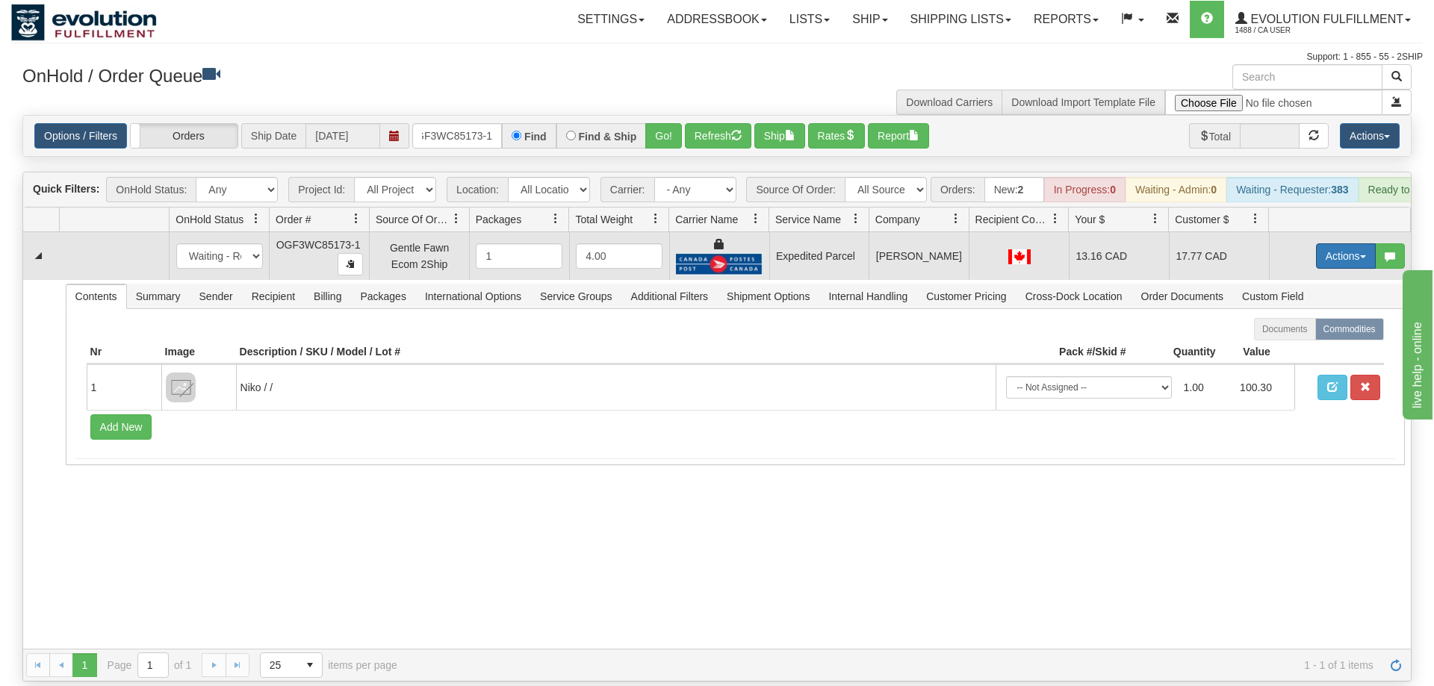
click at [1316, 243] on button "Actions" at bounding box center [1346, 255] width 60 height 25
click at [1309, 333] on link "Ship" at bounding box center [1316, 342] width 120 height 19
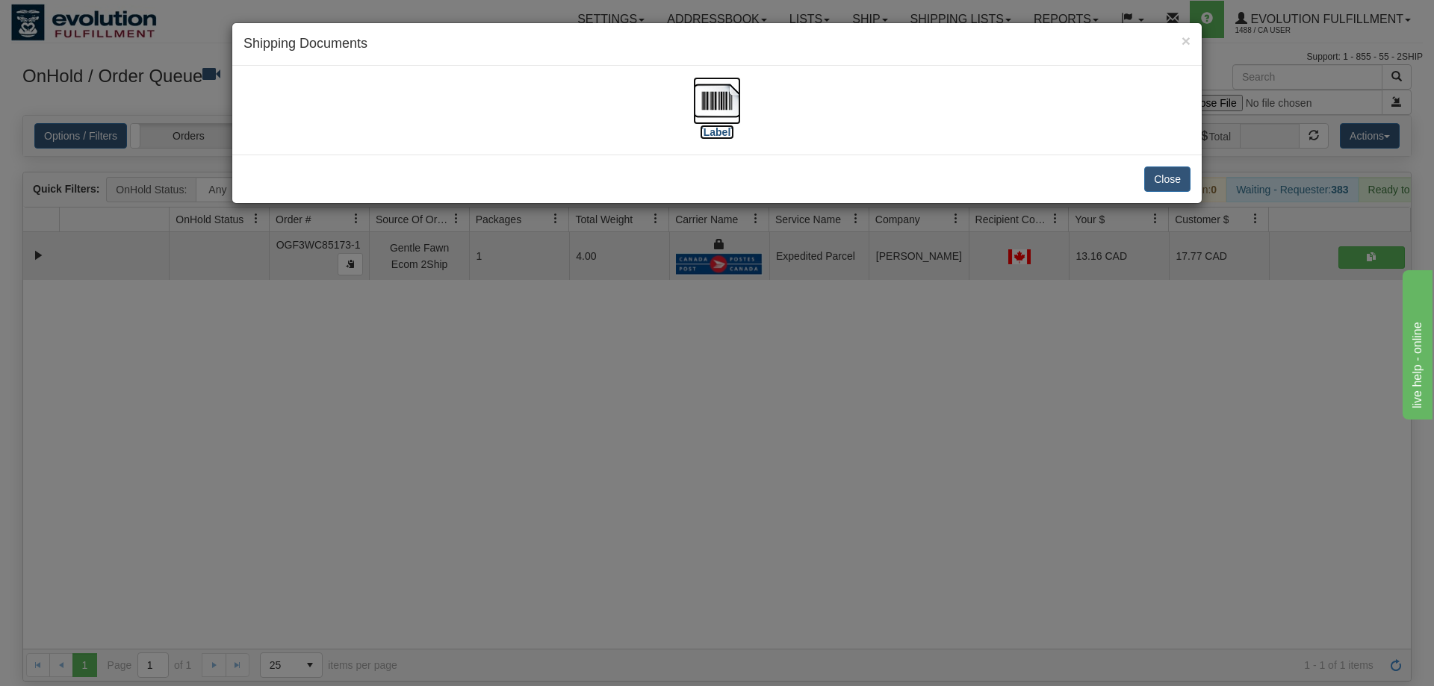
click at [712, 126] on label "[Label]" at bounding box center [717, 132] width 34 height 15
click at [896, 465] on div "× Shipping Documents [Label] Close" at bounding box center [717, 343] width 1434 height 686
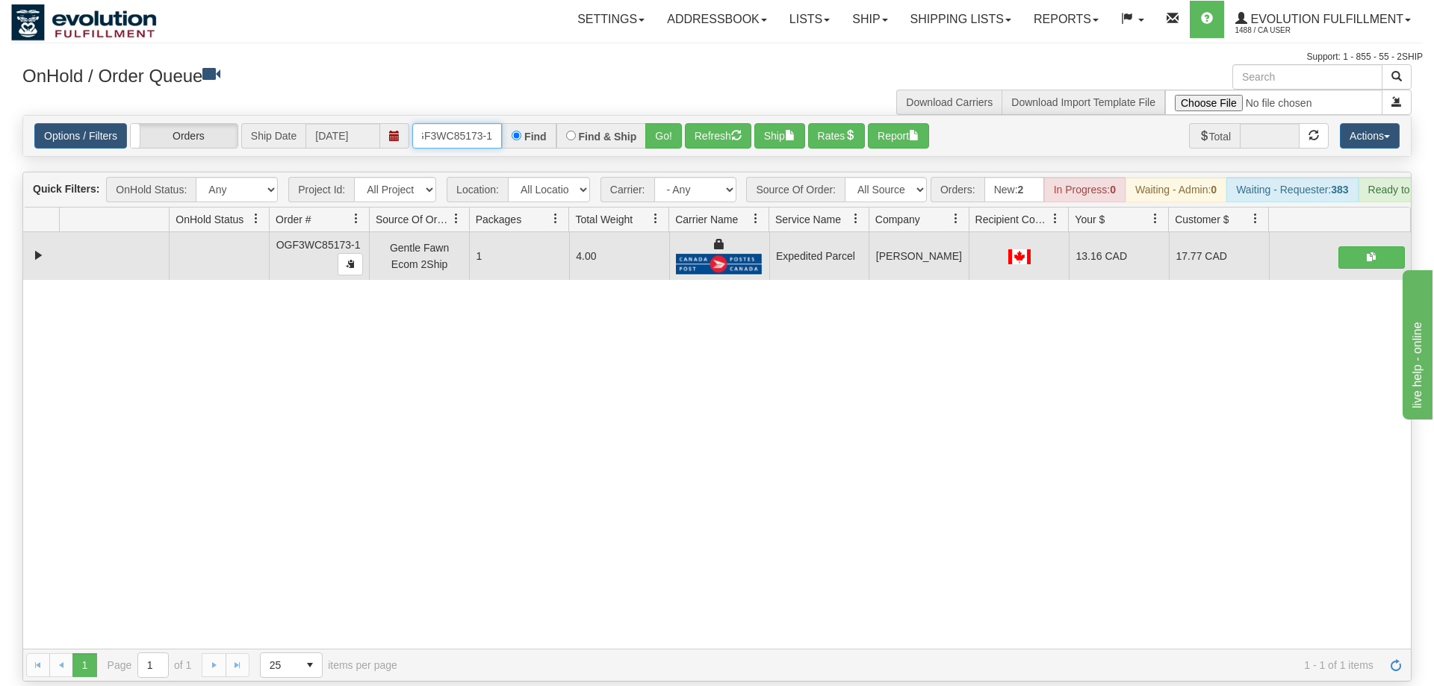
click at [482, 123] on input "OGF3WC85173-1" at bounding box center [457, 135] width 90 height 25
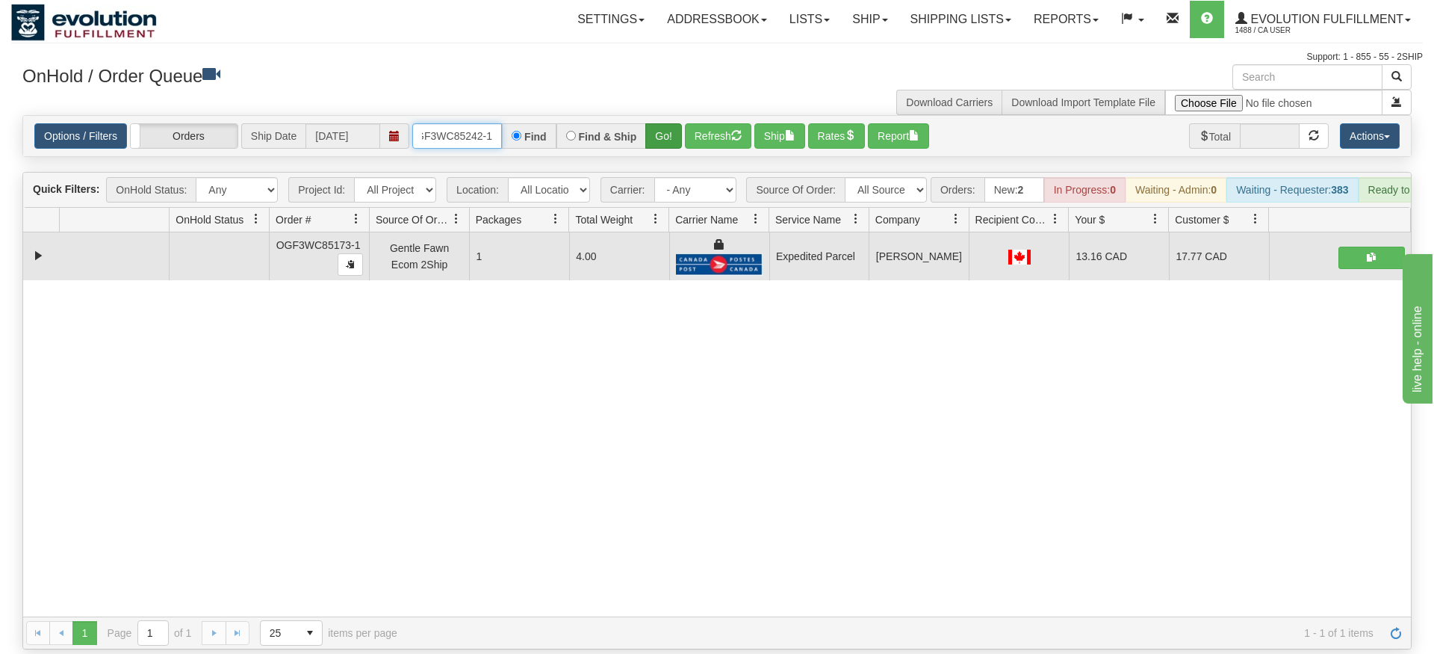
type input "OGF3WC85242-1"
drag, startPoint x: 673, startPoint y: 114, endPoint x: 667, endPoint y: 123, distance: 11.4
click at [672, 146] on div "Is equal to Is not equal to Contains Does not contains CAD USD EUR ZAR [PERSON_…" at bounding box center [717, 382] width 1412 height 534
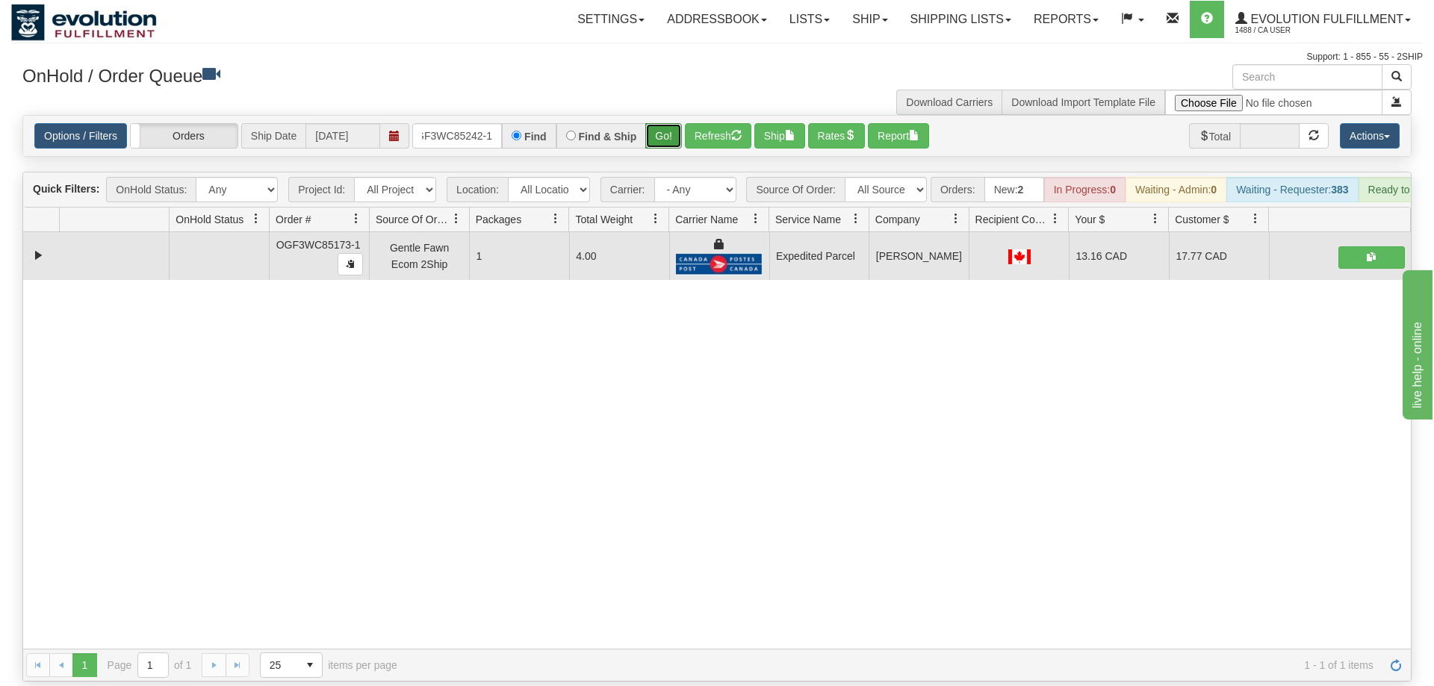
click at [667, 123] on button "Go!" at bounding box center [663, 135] width 37 height 25
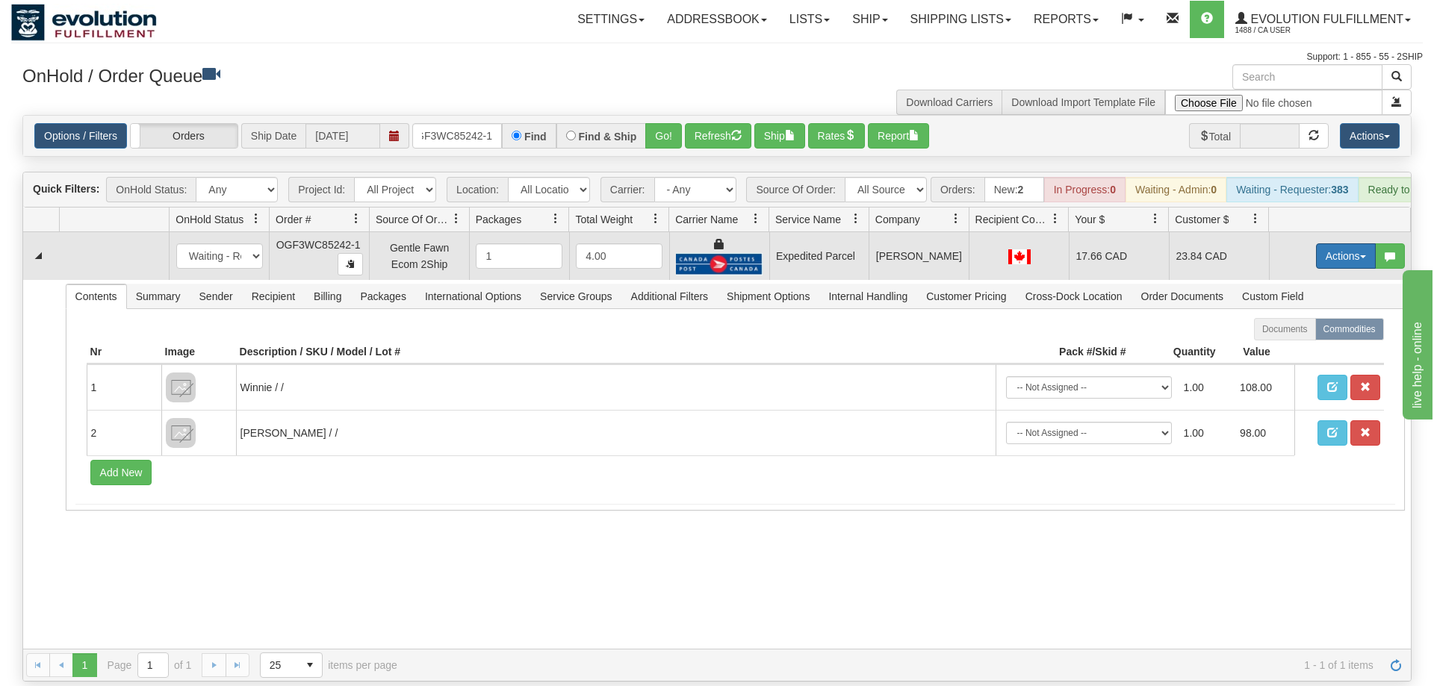
click at [1338, 243] on button "Actions" at bounding box center [1346, 255] width 60 height 25
click at [1293, 337] on span "Ship" at bounding box center [1285, 343] width 31 height 12
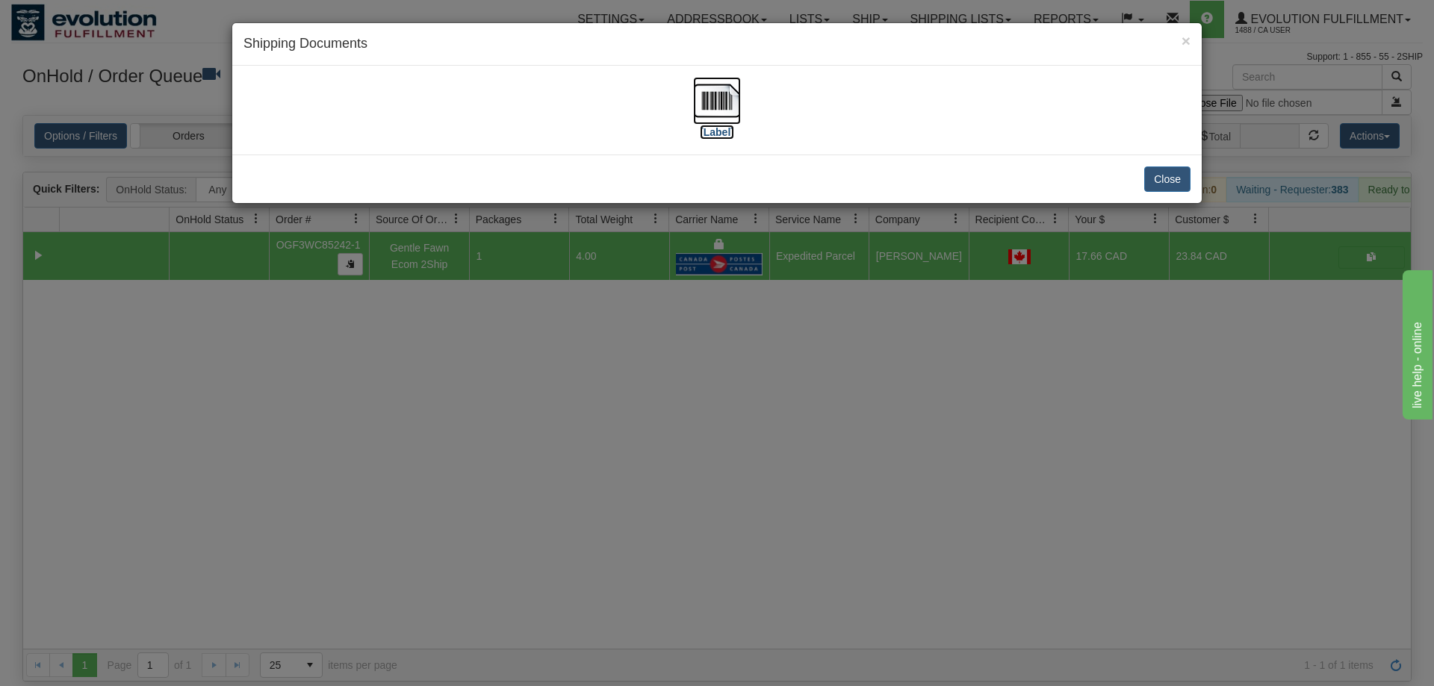
click at [724, 94] on img at bounding box center [717, 101] width 48 height 48
drag, startPoint x: 822, startPoint y: 460, endPoint x: 426, endPoint y: 75, distance: 551.4
click at [820, 458] on div "× Shipping Documents [Label] Close" at bounding box center [717, 343] width 1434 height 686
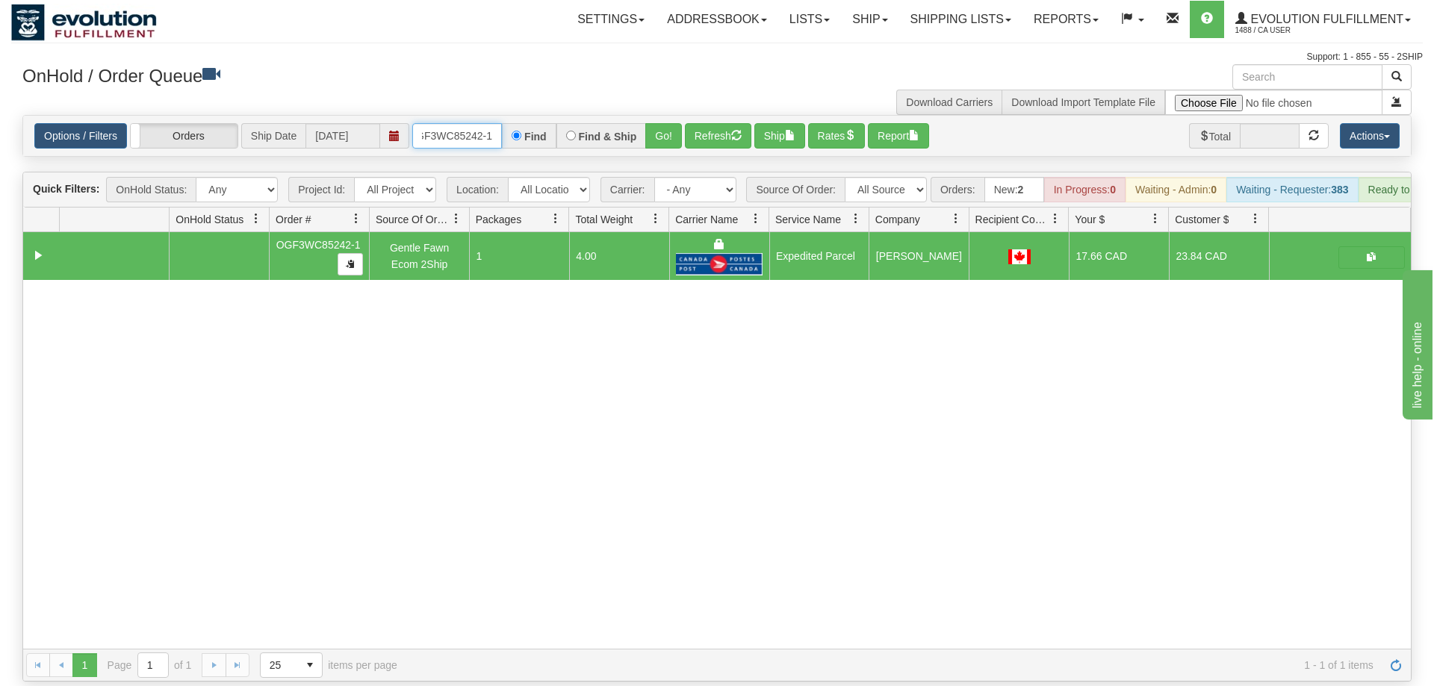
click at [470, 123] on input "OGF3WC85242-1" at bounding box center [457, 135] width 90 height 25
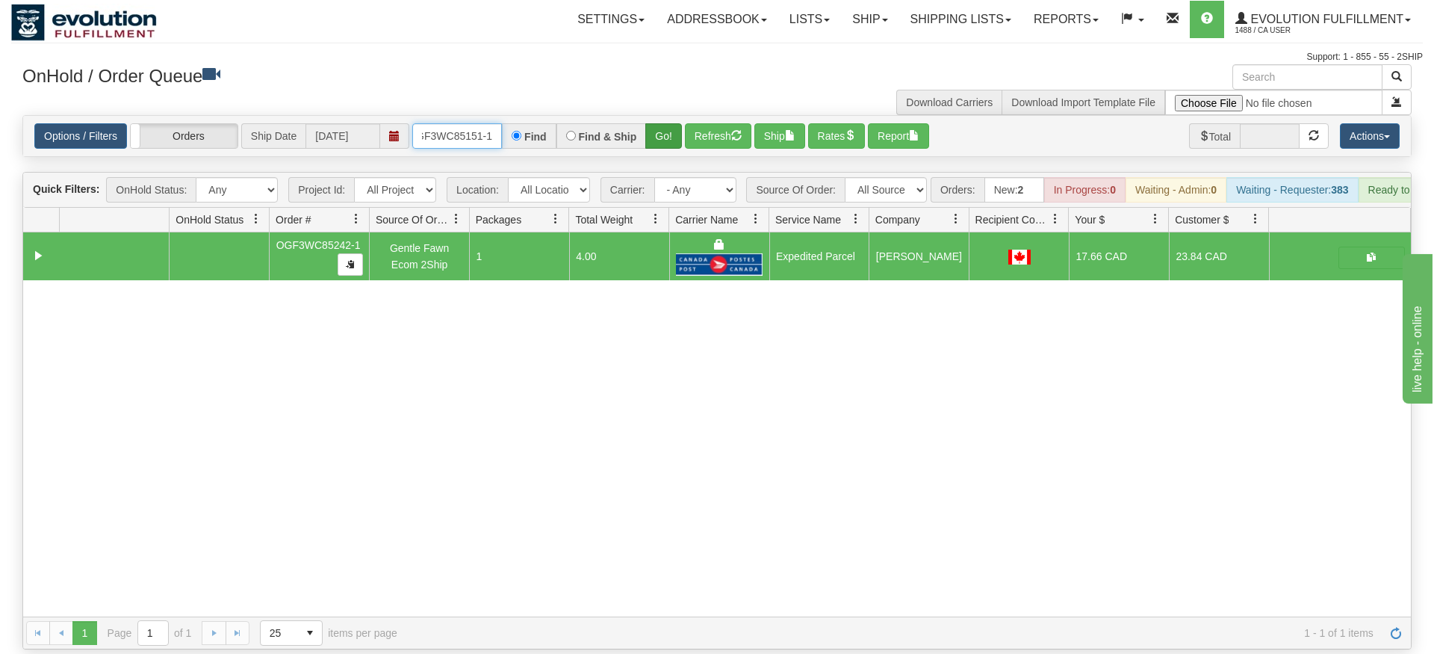
type input "OGF3WC85151-1"
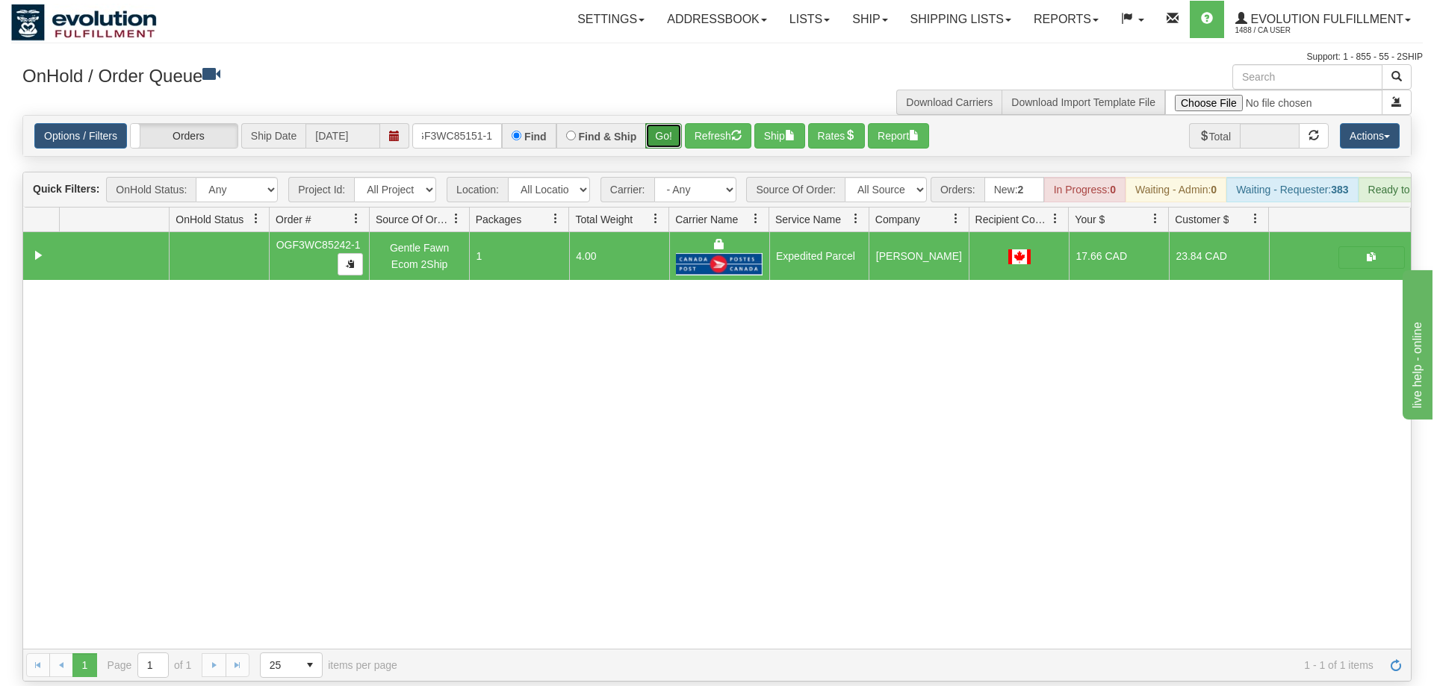
click at [668, 136] on div "Is equal to Is not equal to Contains Does not contains CAD USD EUR ZAR [PERSON_…" at bounding box center [717, 398] width 1412 height 567
click at [668, 123] on button "Go!" at bounding box center [663, 135] width 37 height 25
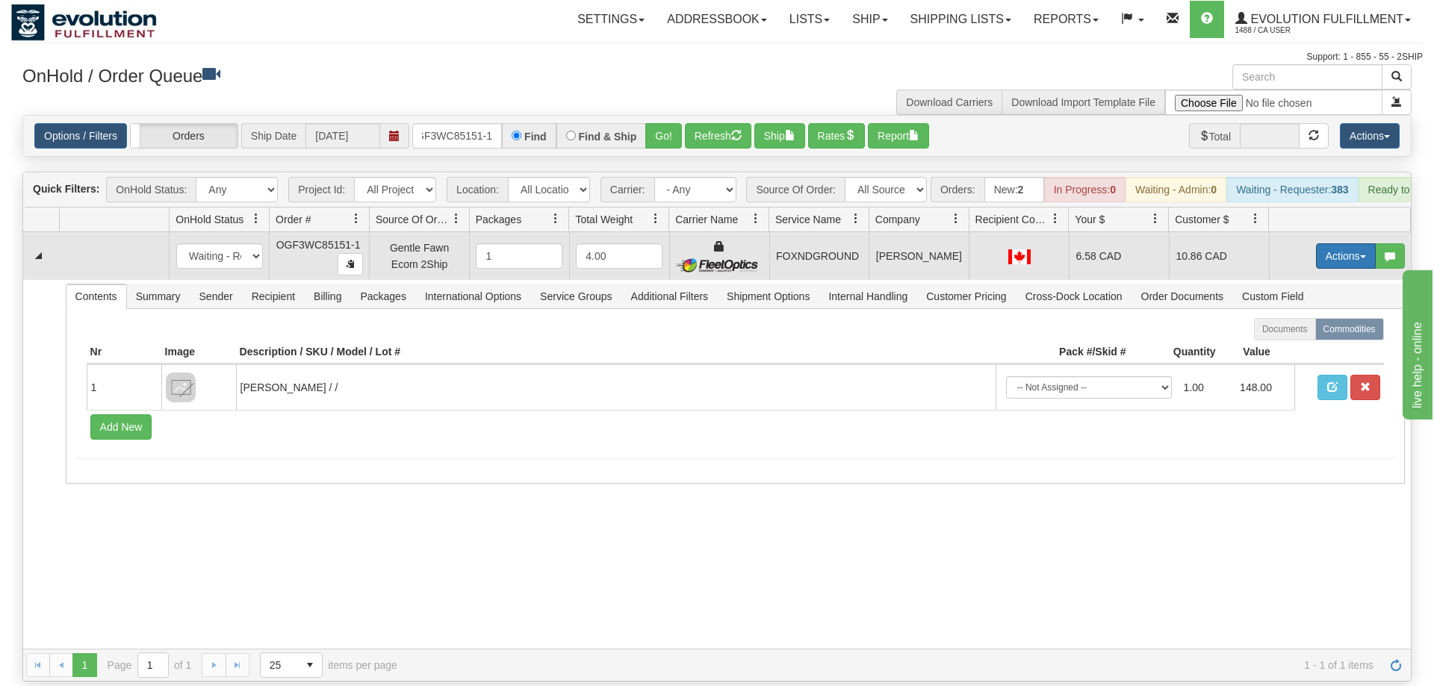
click at [1316, 243] on button "Actions" at bounding box center [1346, 255] width 60 height 25
click at [1290, 337] on span "Ship" at bounding box center [1285, 343] width 31 height 12
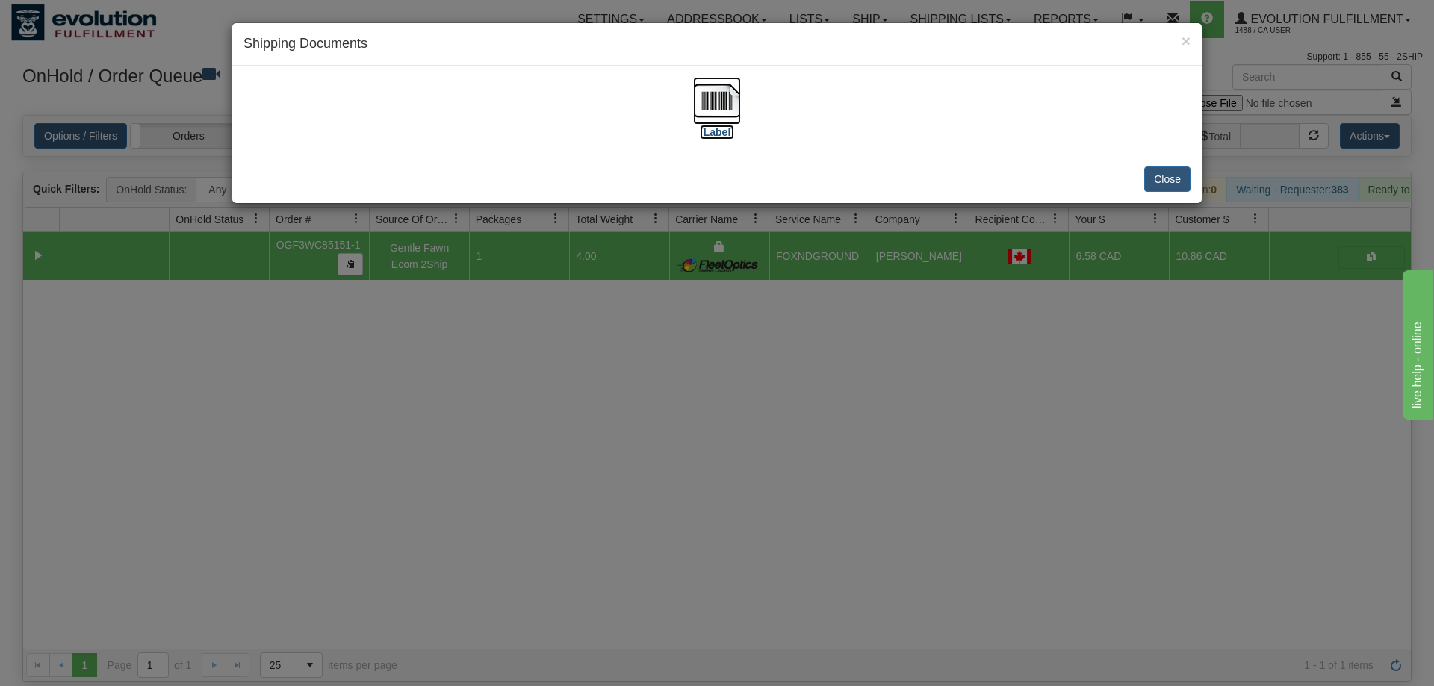
click at [716, 87] on img at bounding box center [717, 101] width 48 height 48
click at [784, 410] on div "× Shipping Documents [Label] Close" at bounding box center [717, 343] width 1434 height 686
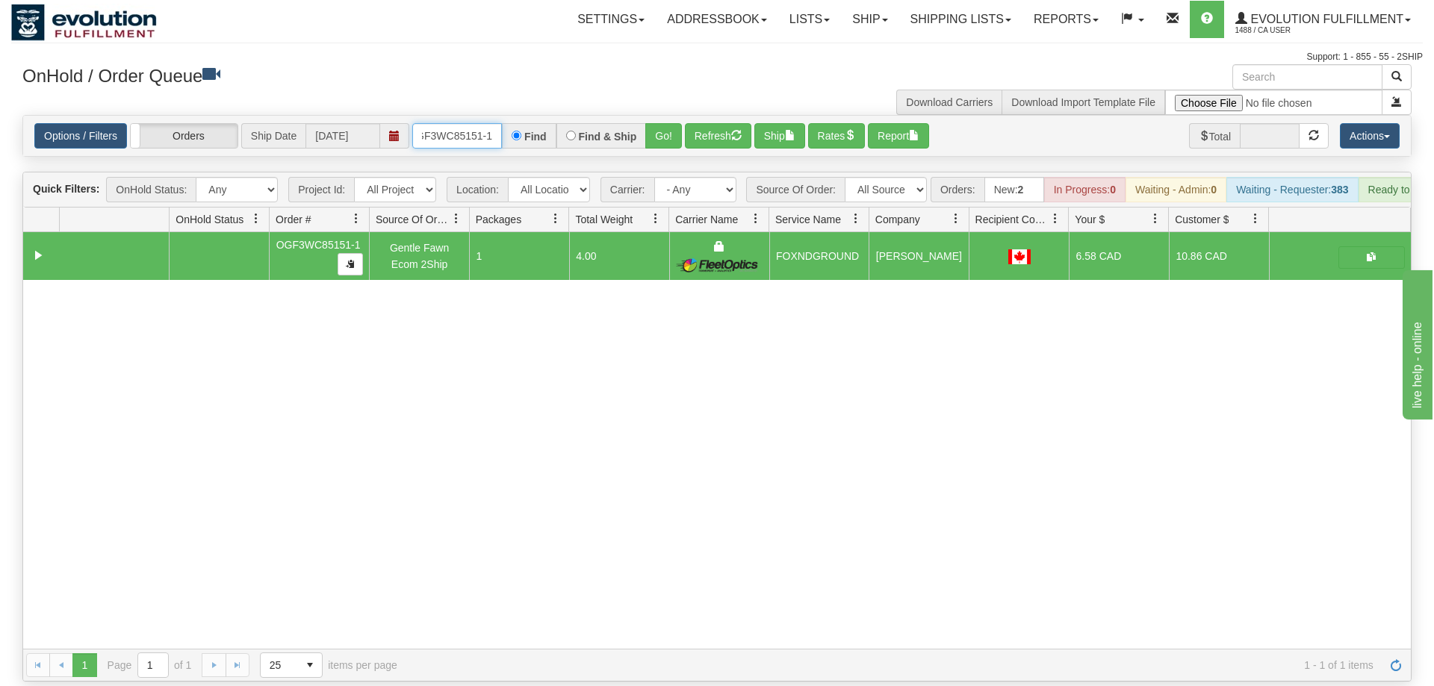
drag, startPoint x: 465, startPoint y: 112, endPoint x: 549, endPoint y: 141, distance: 89.3
click at [466, 123] on input "OGF3WC85151-1" at bounding box center [457, 135] width 90 height 25
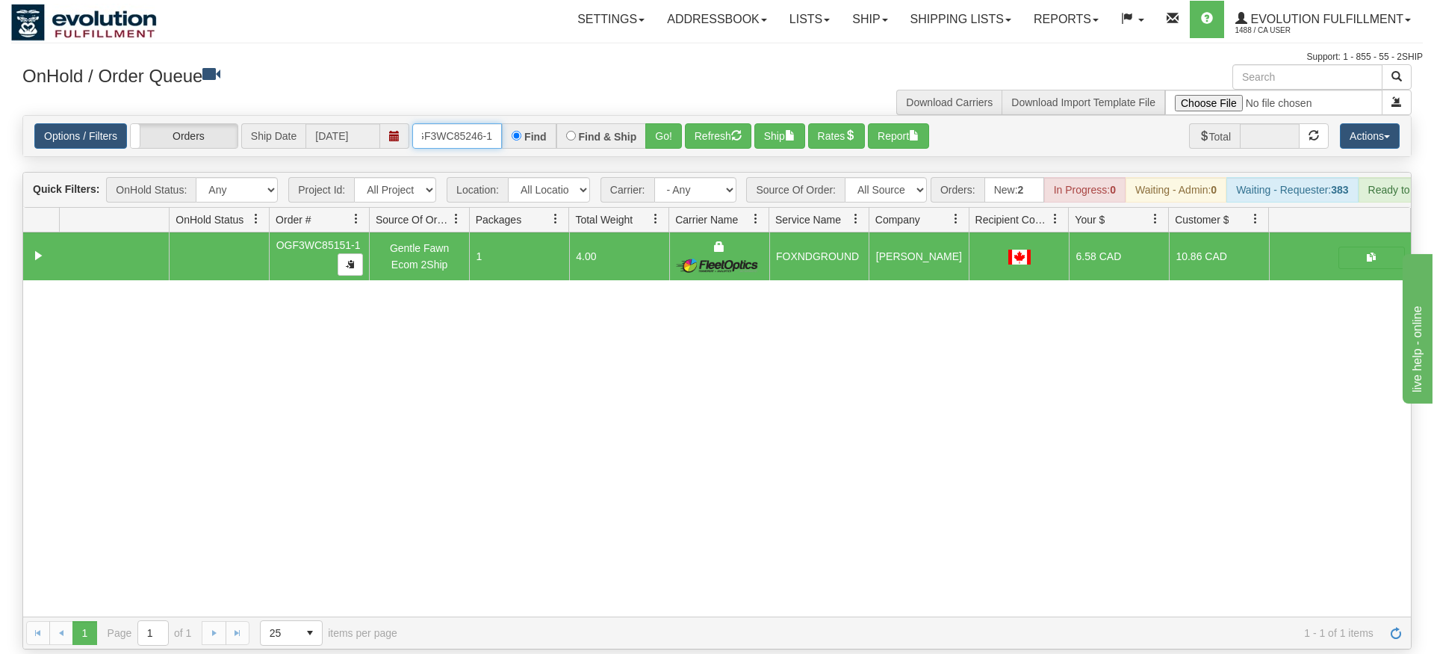
type input "OGF3WC85246-1"
click at [670, 129] on div "Options / Filters Group Shipments Orders Ship Date [DATE] OGF3WC85246-1 Find Fi…" at bounding box center [717, 136] width 1388 height 40
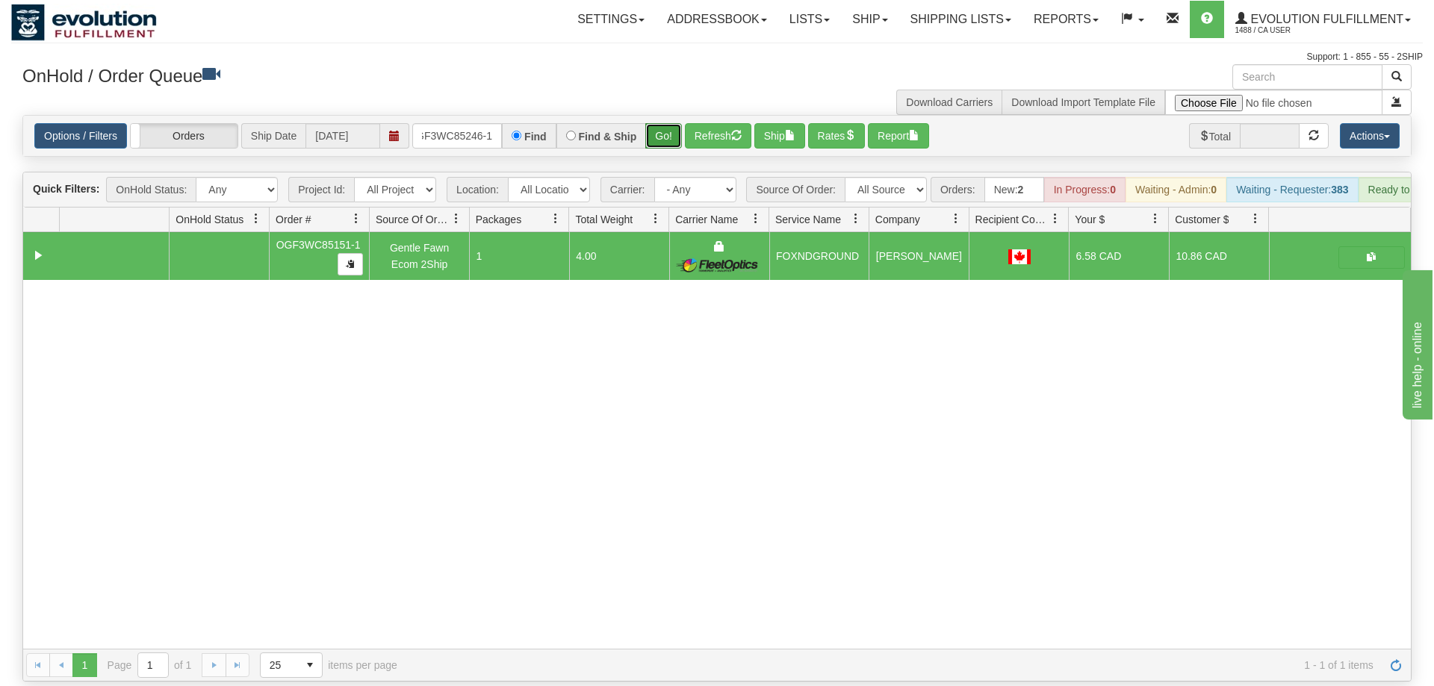
click at [670, 123] on button "Go!" at bounding box center [663, 135] width 37 height 25
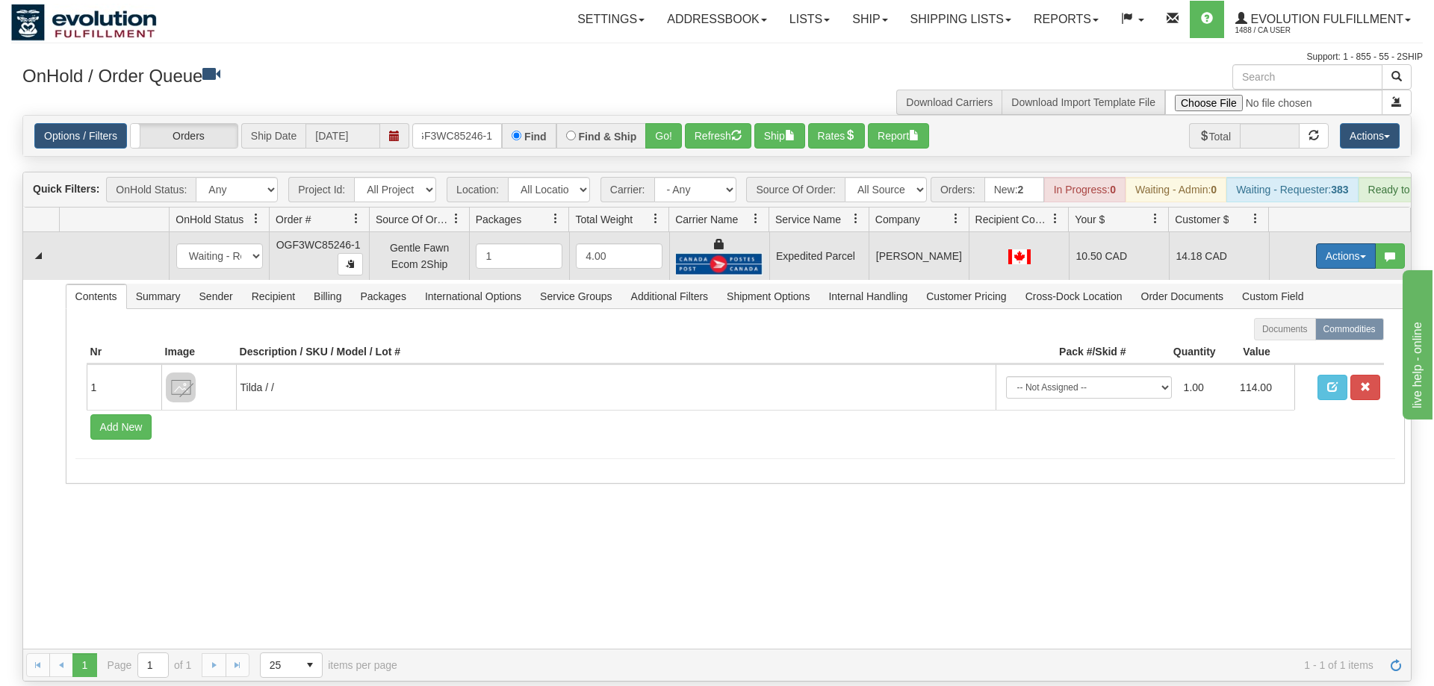
click at [1341, 243] on button "Actions" at bounding box center [1346, 255] width 60 height 25
click at [1301, 333] on link "Ship" at bounding box center [1316, 342] width 120 height 19
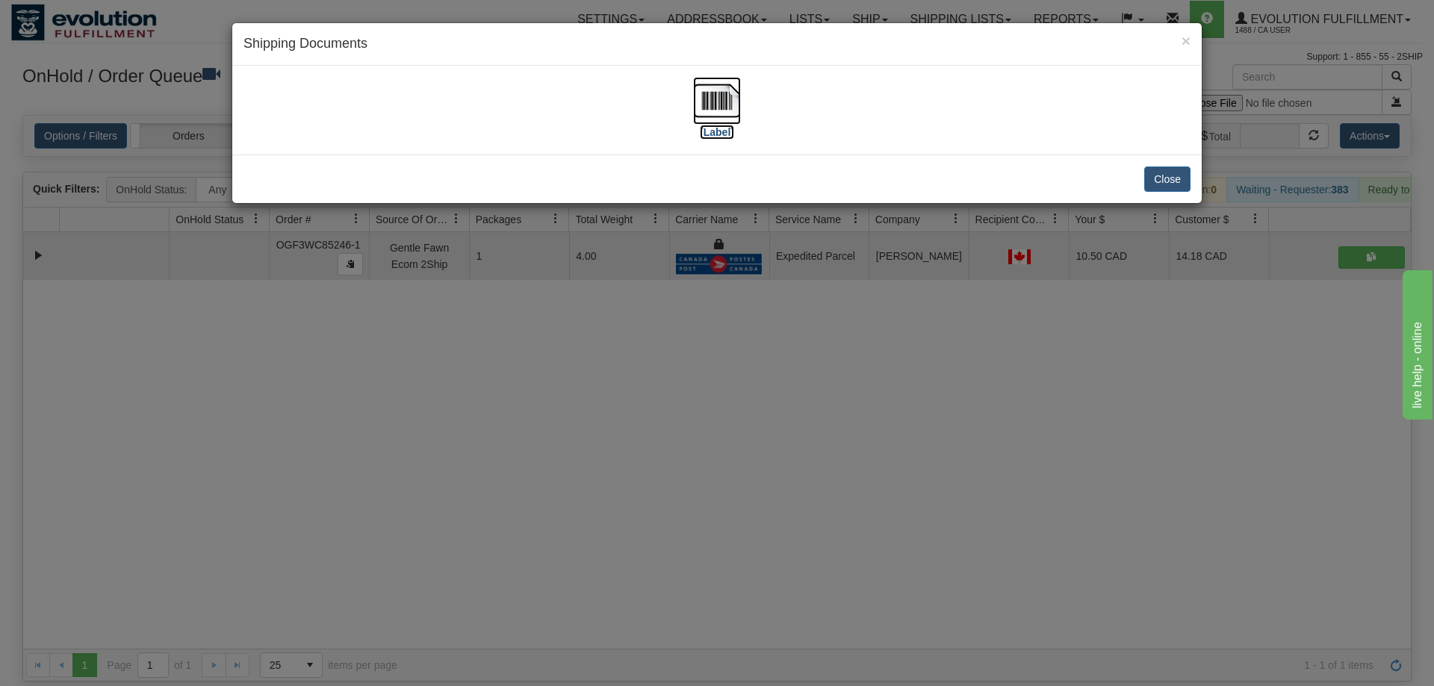
click at [722, 97] on img at bounding box center [717, 101] width 48 height 48
drag, startPoint x: 494, startPoint y: 588, endPoint x: 503, endPoint y: 158, distance: 429.6
click at [510, 563] on div "× Shipping Documents [Label] Close" at bounding box center [717, 343] width 1434 height 686
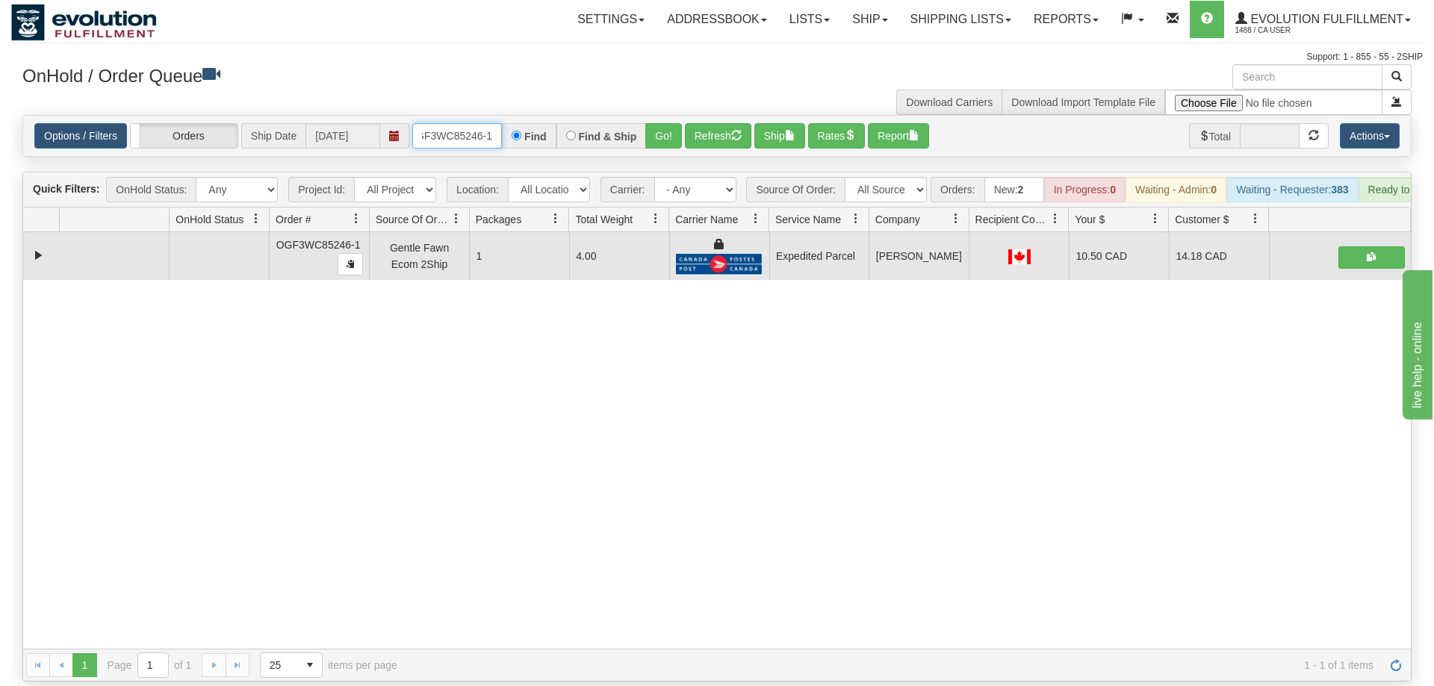
click at [471, 123] on input "OGF3WC85246-1" at bounding box center [457, 135] width 90 height 25
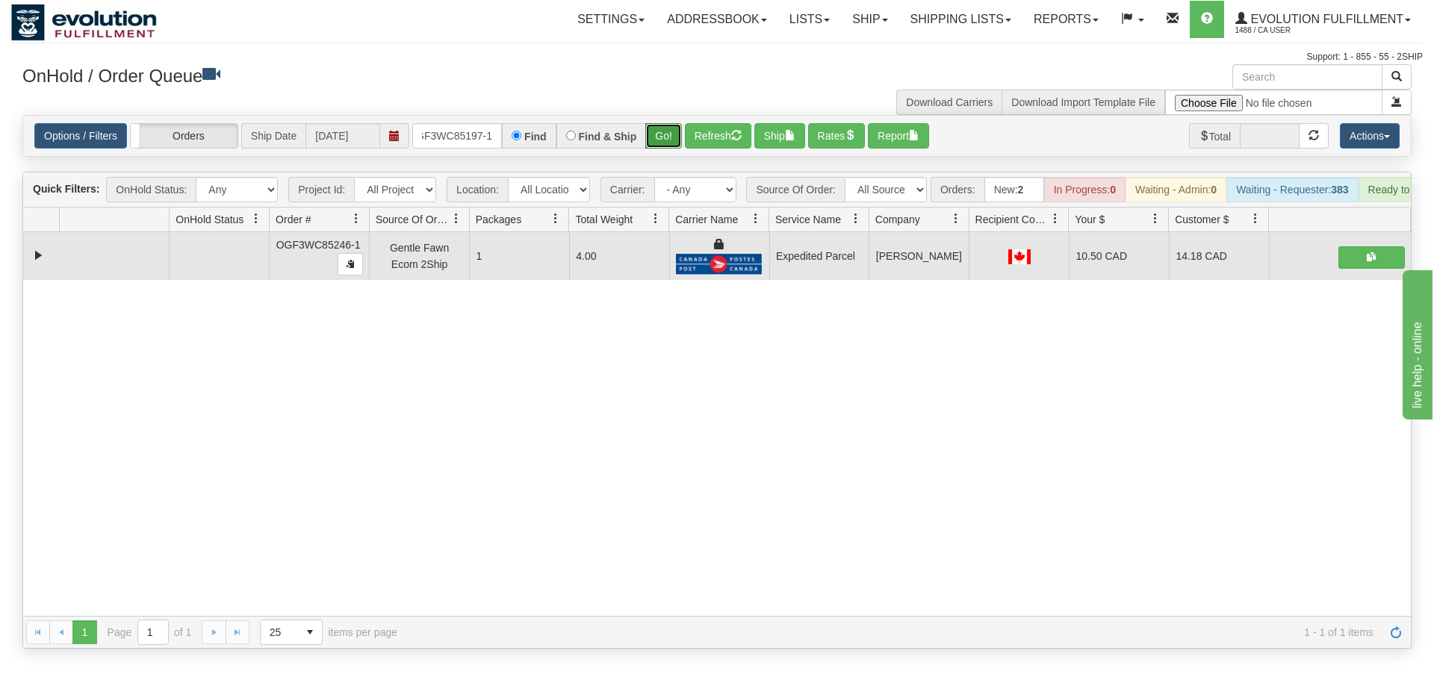
click at [675, 144] on div "Is equal to Is not equal to Contains Does not contains CAD USD EUR ZAR [PERSON_…" at bounding box center [717, 382] width 1412 height 534
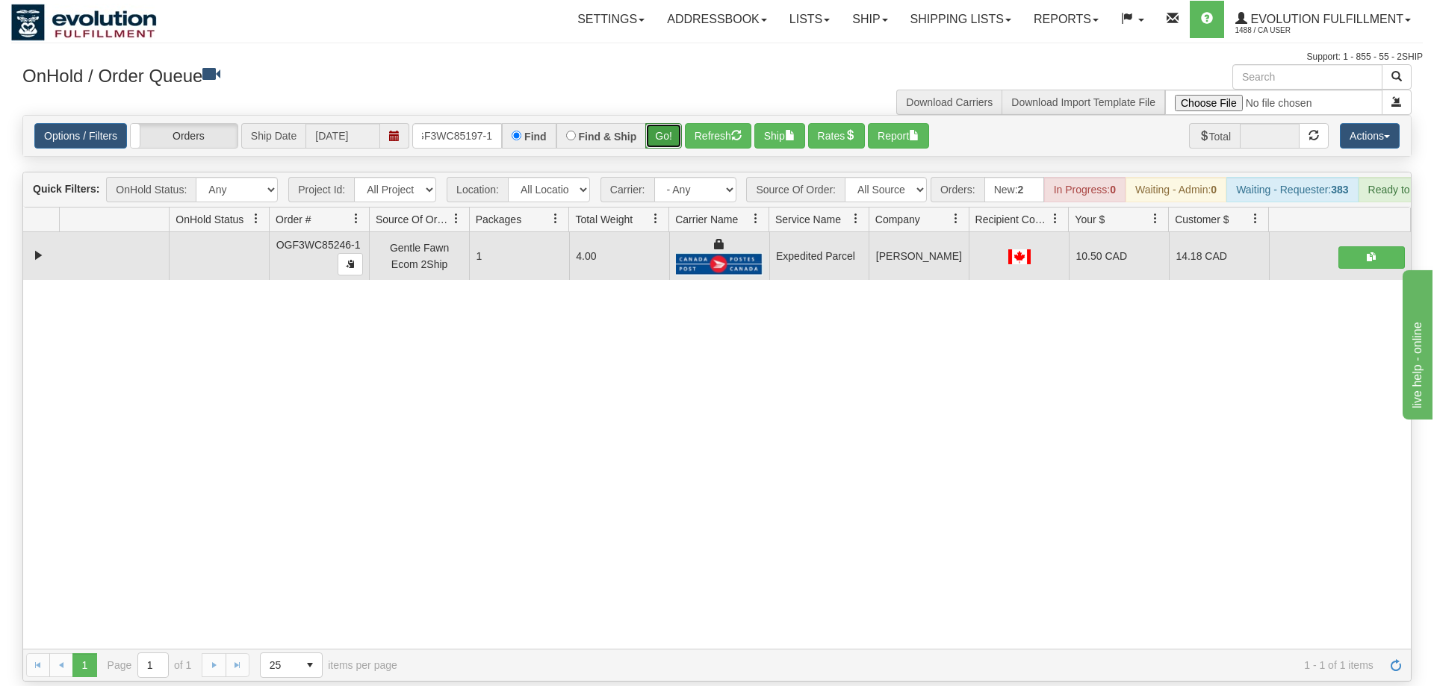
click at [654, 123] on button "Go!" at bounding box center [663, 135] width 37 height 25
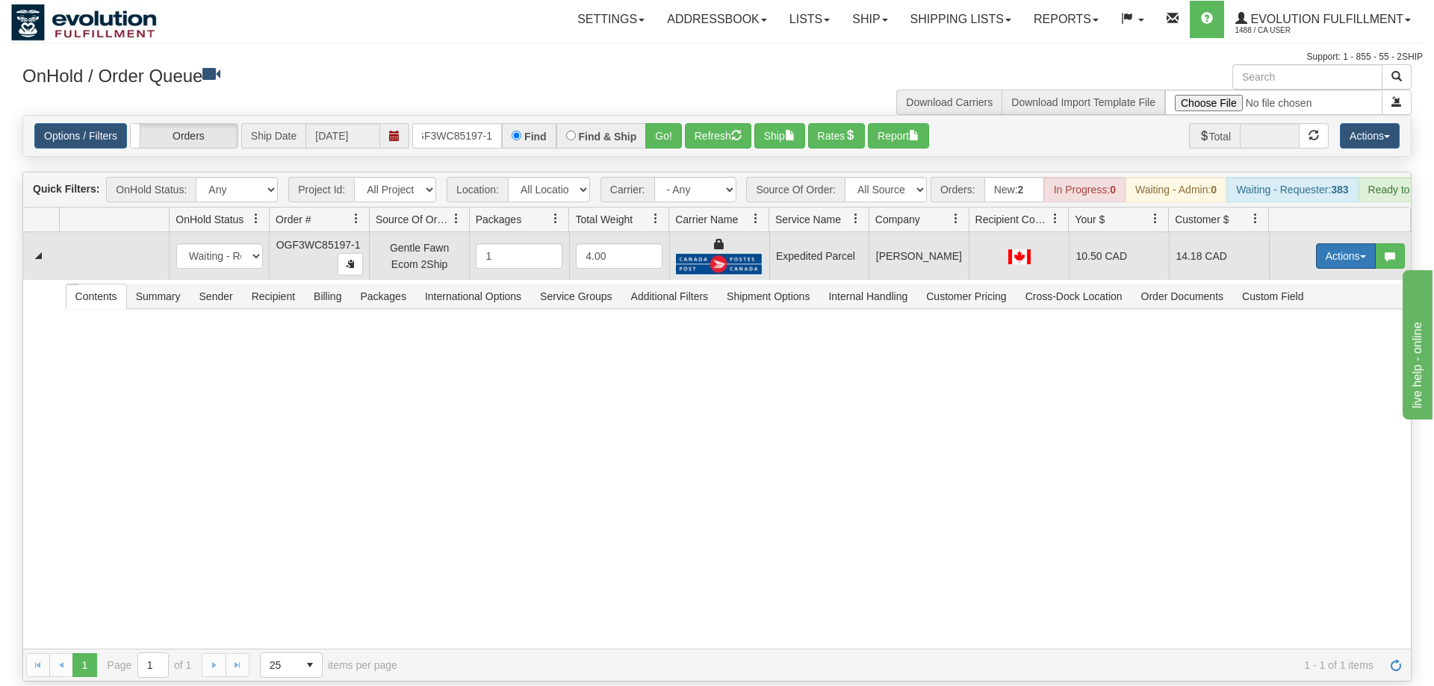
click at [1338, 243] on button "Actions" at bounding box center [1346, 255] width 60 height 25
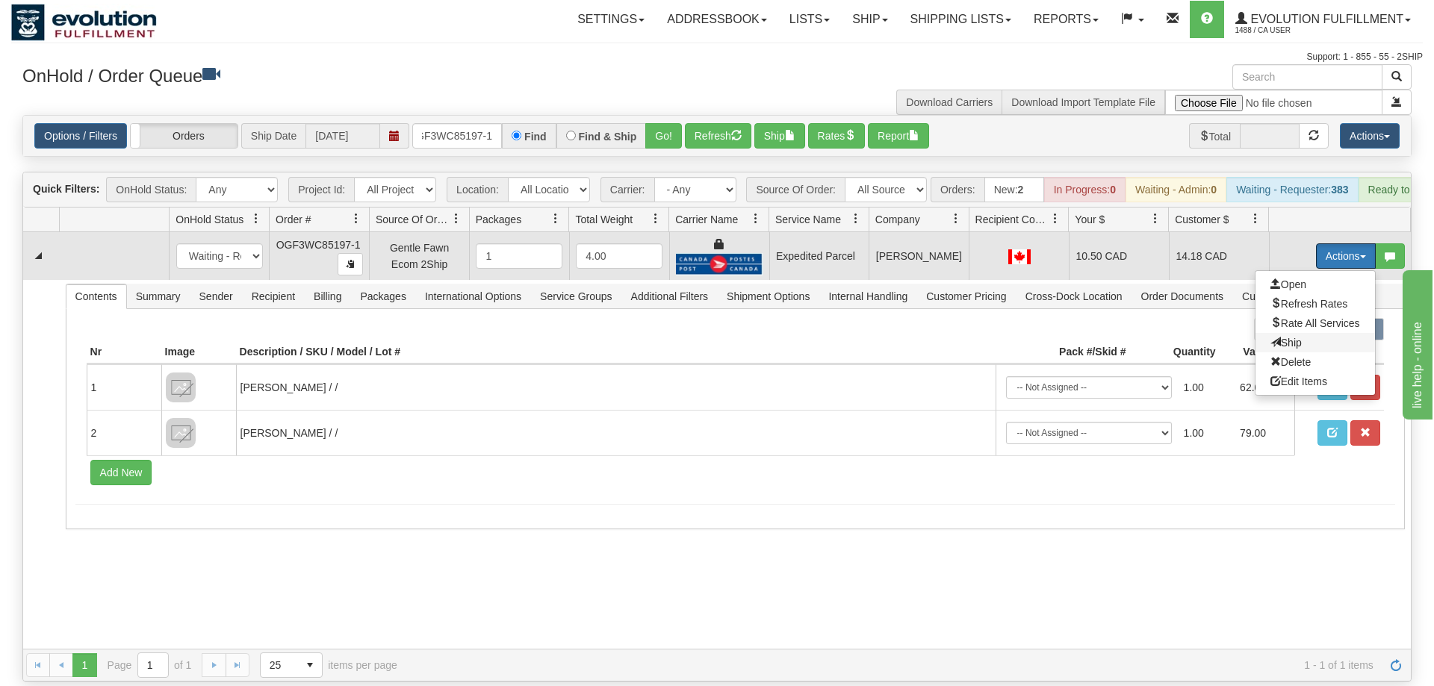
click at [1297, 337] on span "Ship" at bounding box center [1285, 343] width 31 height 12
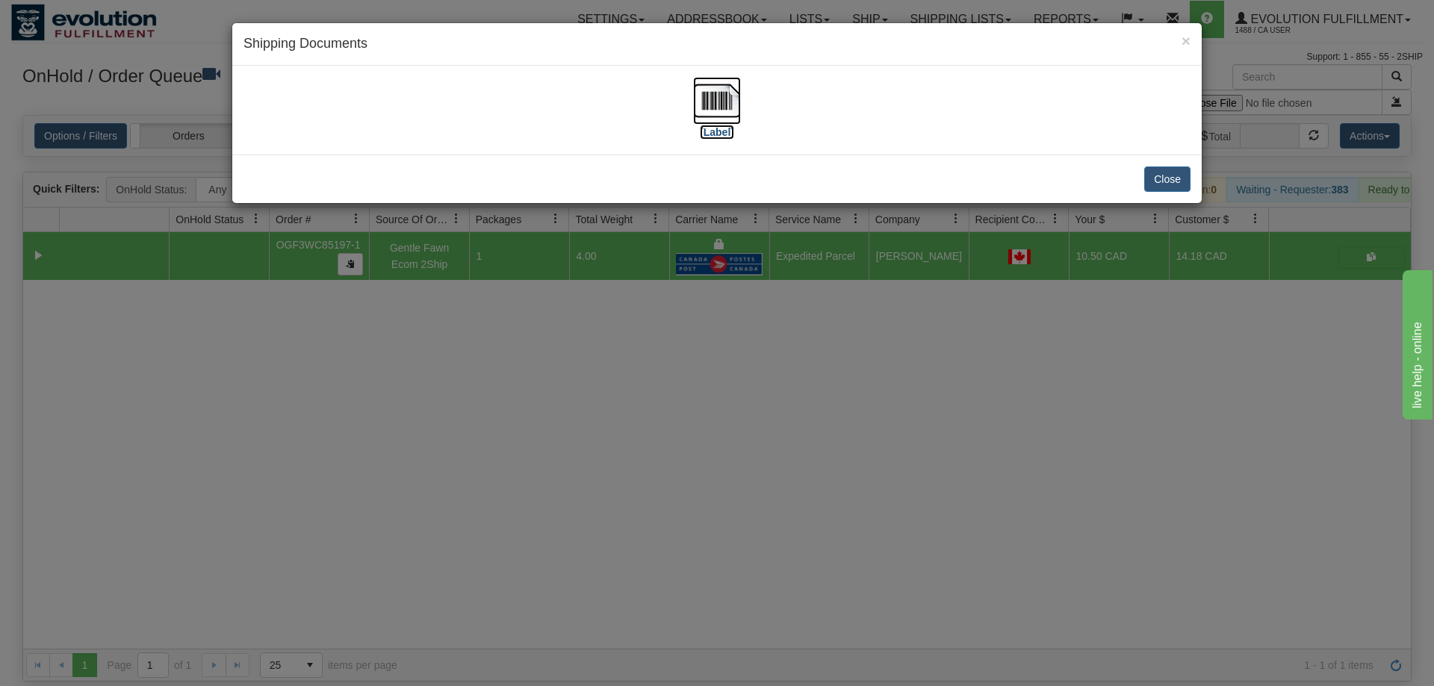
click at [728, 97] on img at bounding box center [717, 101] width 48 height 48
click at [831, 567] on div "× Shipping Documents [Label] Close" at bounding box center [717, 343] width 1434 height 686
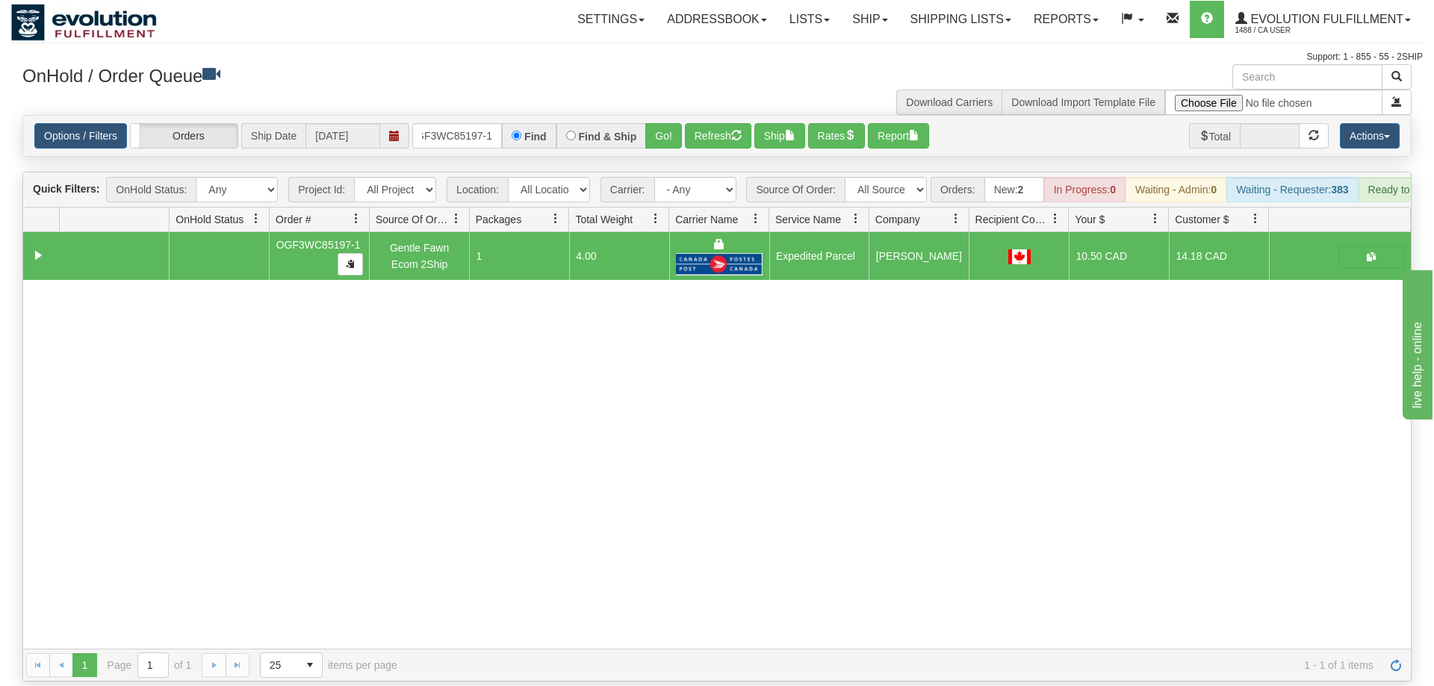
click at [433, 448] on div "31532143 EVOLUTION V3 90854754 90854755 OGF3WC85197-1 Gentle Fawn Ecom 2Ship 1 …" at bounding box center [717, 440] width 1388 height 417
click at [414, 123] on input "OGF3WC85197-1" at bounding box center [457, 135] width 90 height 25
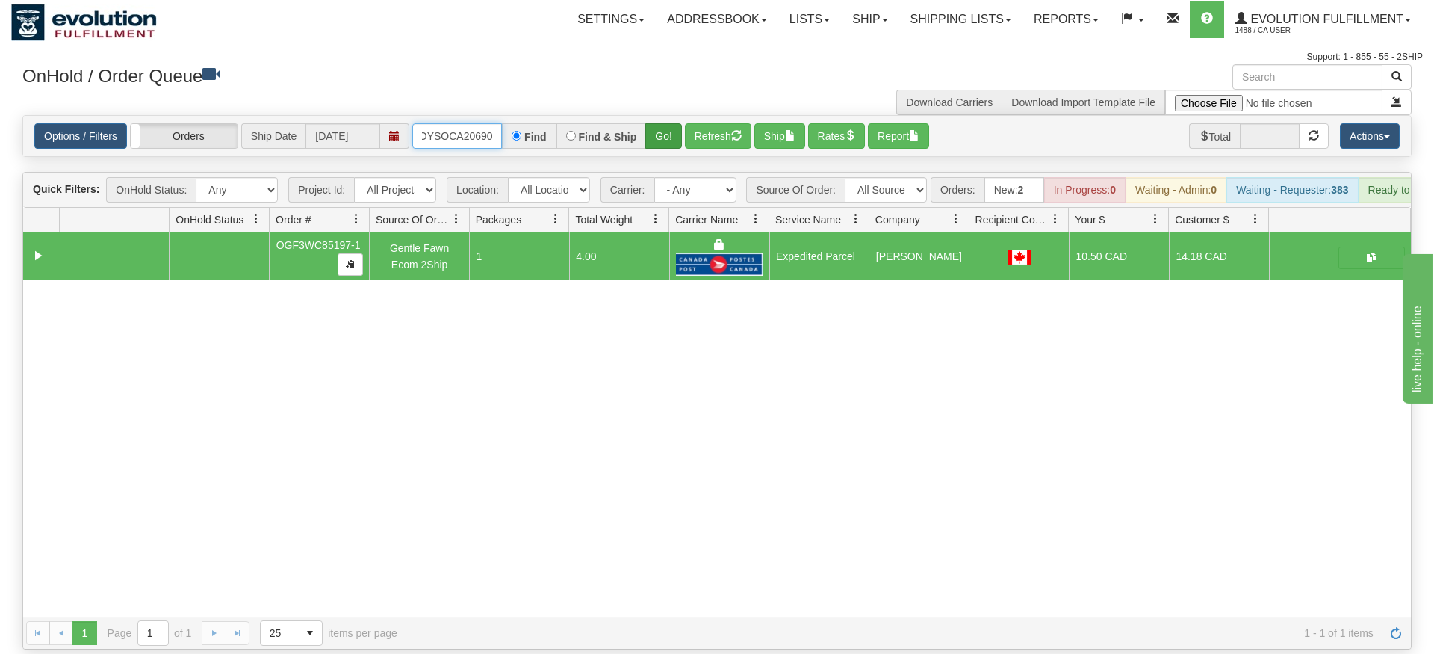
type input "OMOYSOCA20690"
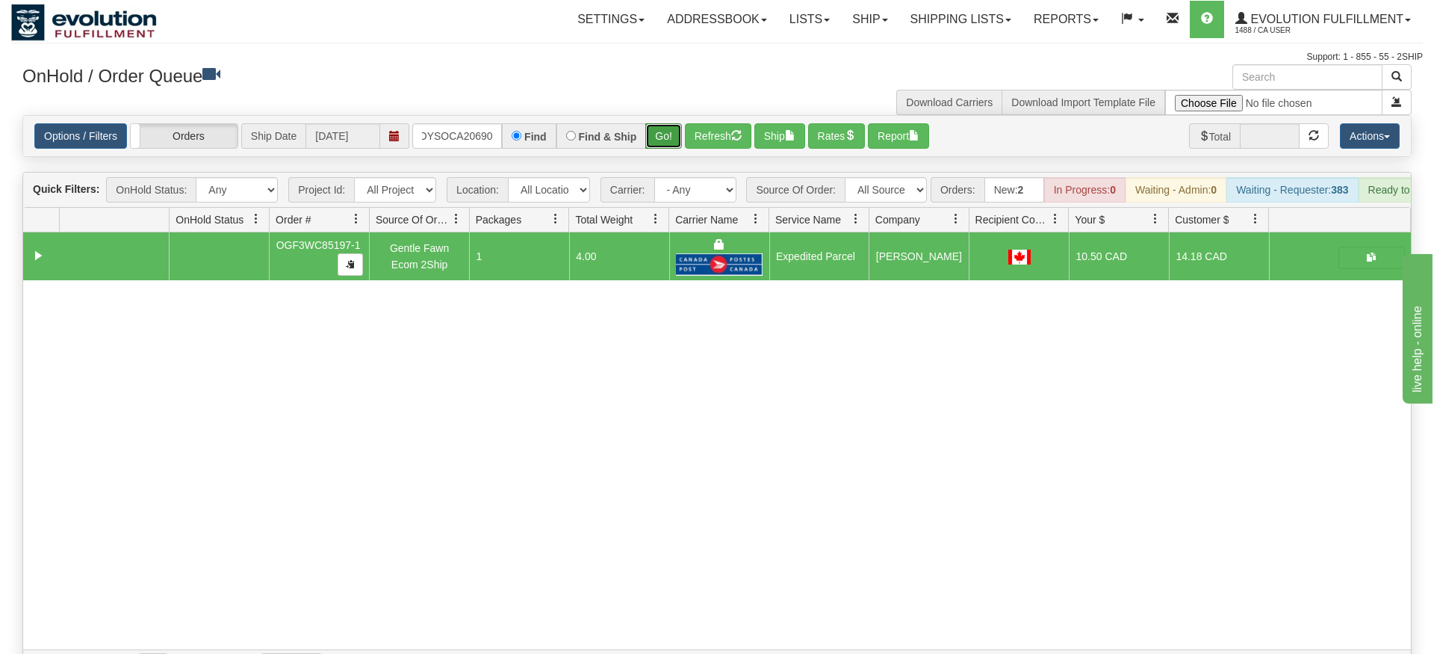
click at [651, 158] on div "Is equal to Is not equal to Contains Does not contains CAD USD EUR ZAR [PERSON_…" at bounding box center [717, 398] width 1412 height 567
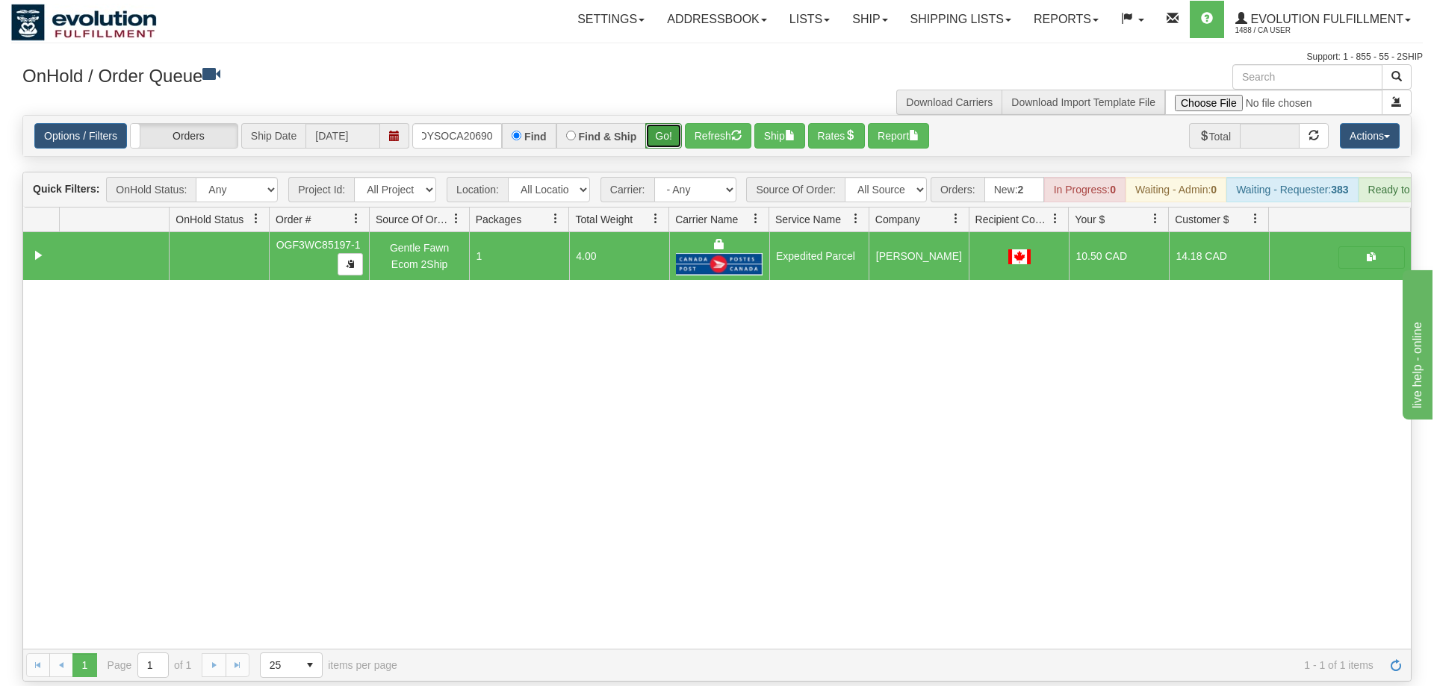
click at [657, 123] on button "Go!" at bounding box center [663, 135] width 37 height 25
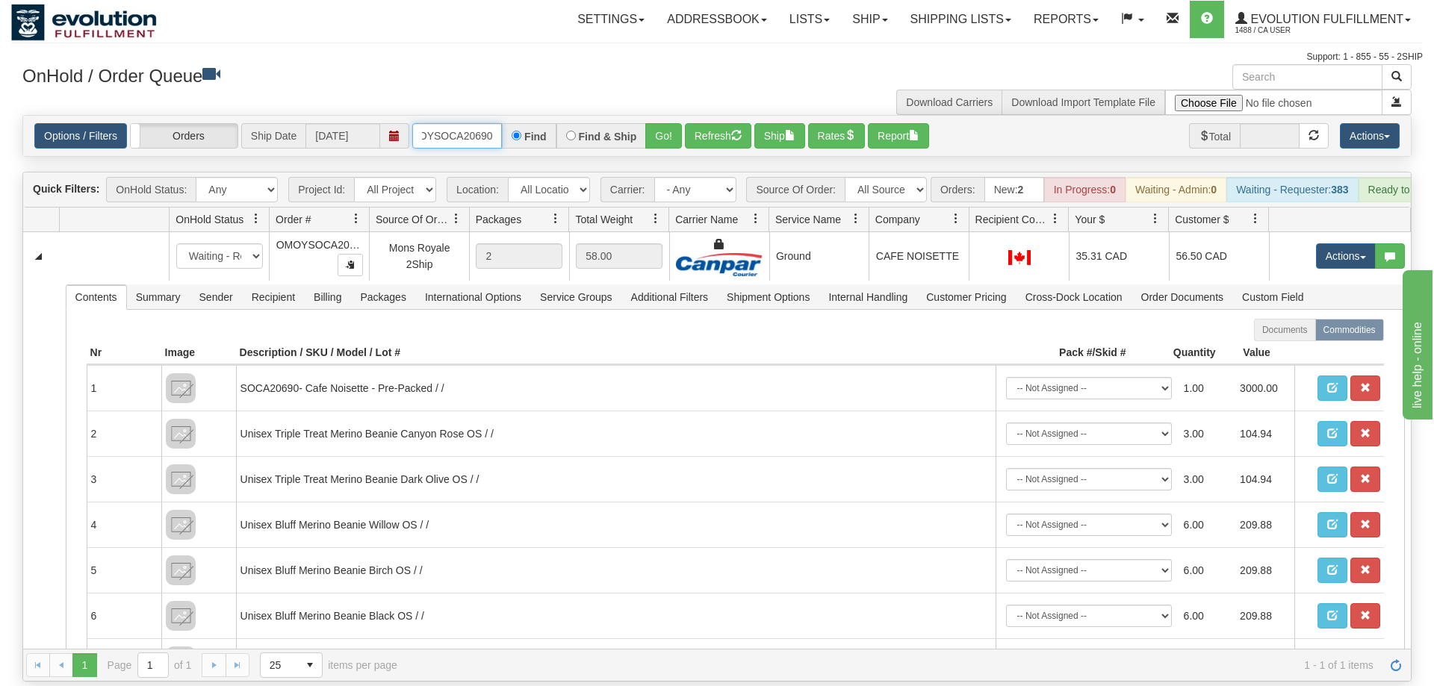
click at [436, 124] on input "OMOYSOCA20690" at bounding box center [457, 135] width 90 height 25
click at [660, 152] on div "Is equal to Is not equal to Contains Does not contains CAD USD EUR ZAR [PERSON_…" at bounding box center [717, 398] width 1412 height 567
click at [660, 123] on button "Go!" at bounding box center [663, 135] width 37 height 25
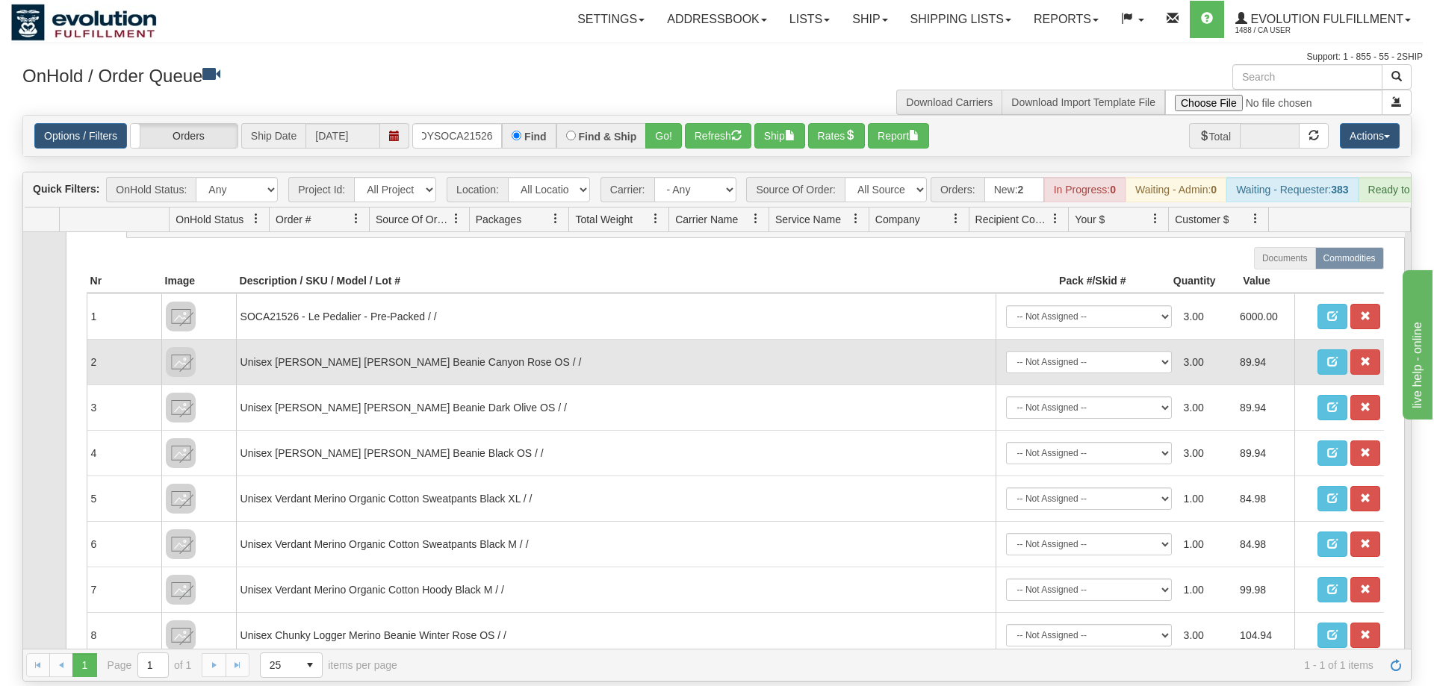
scroll to position [0, 0]
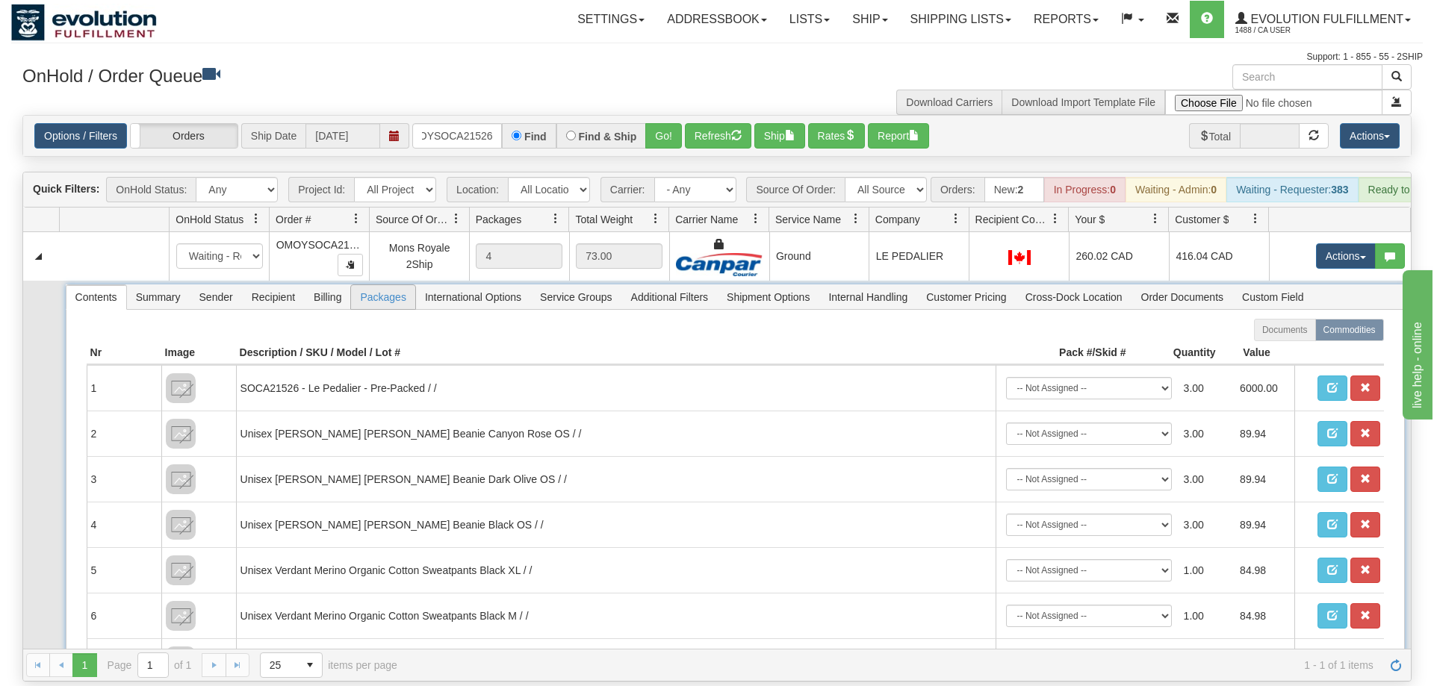
click at [403, 285] on span "Packages" at bounding box center [382, 297] width 63 height 24
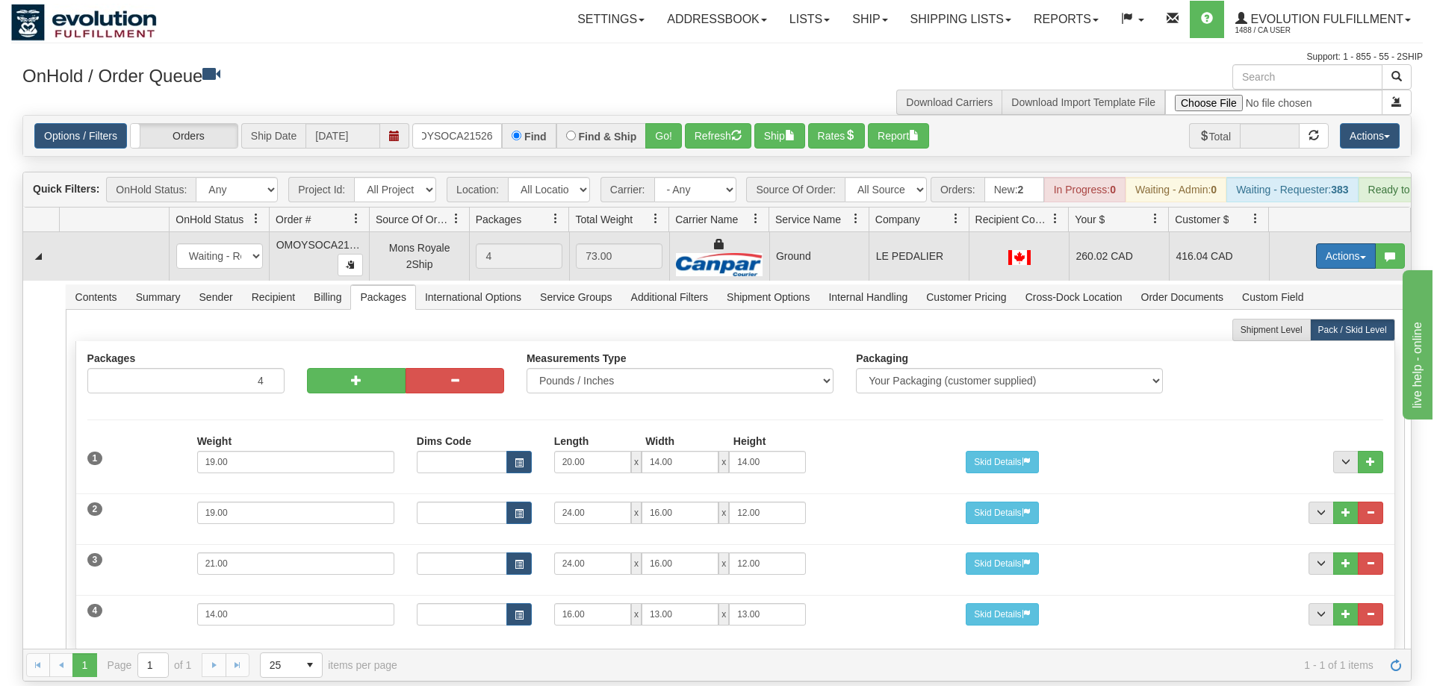
click at [1335, 243] on button "Actions" at bounding box center [1346, 255] width 60 height 25
click at [1320, 243] on button "Actions" at bounding box center [1346, 255] width 60 height 25
click at [1325, 243] on button "Actions" at bounding box center [1346, 255] width 60 height 25
click at [1294, 317] on span "Rate All Services" at bounding box center [1315, 323] width 90 height 12
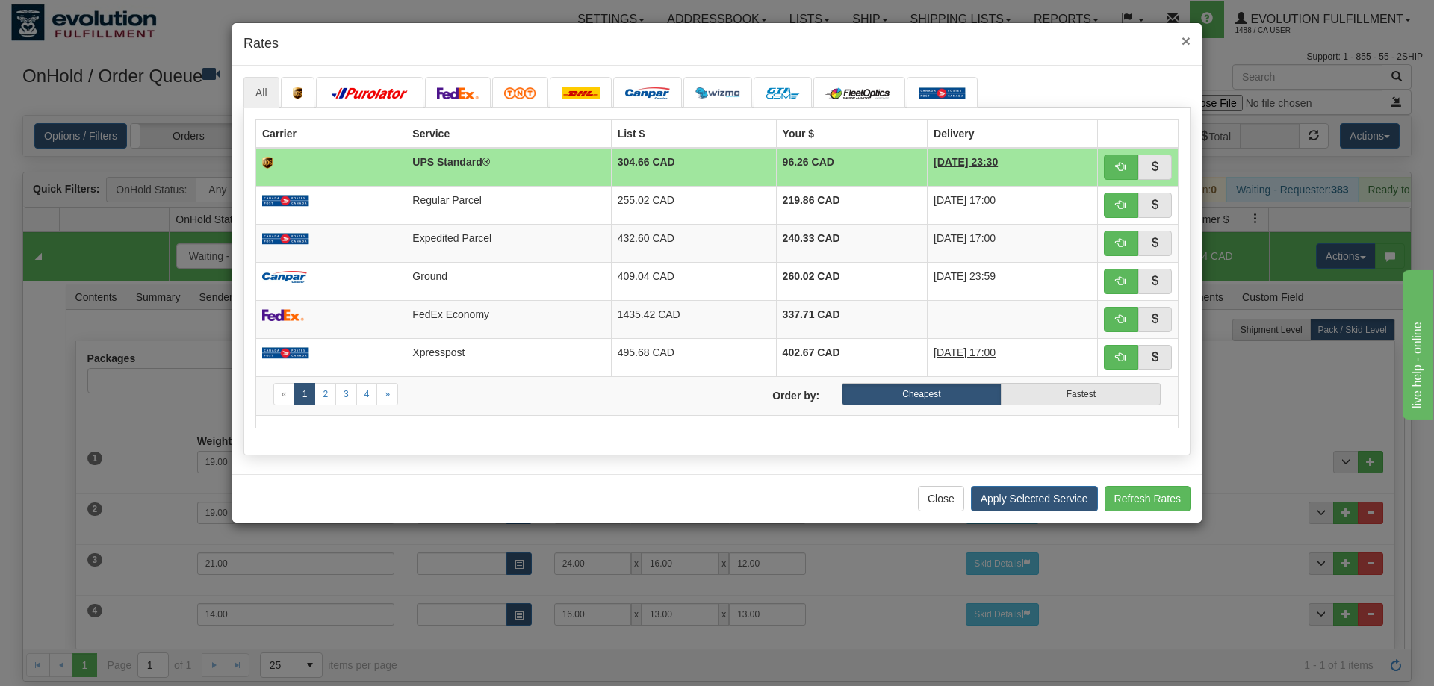
click at [1190, 37] on span "×" at bounding box center [1186, 40] width 9 height 17
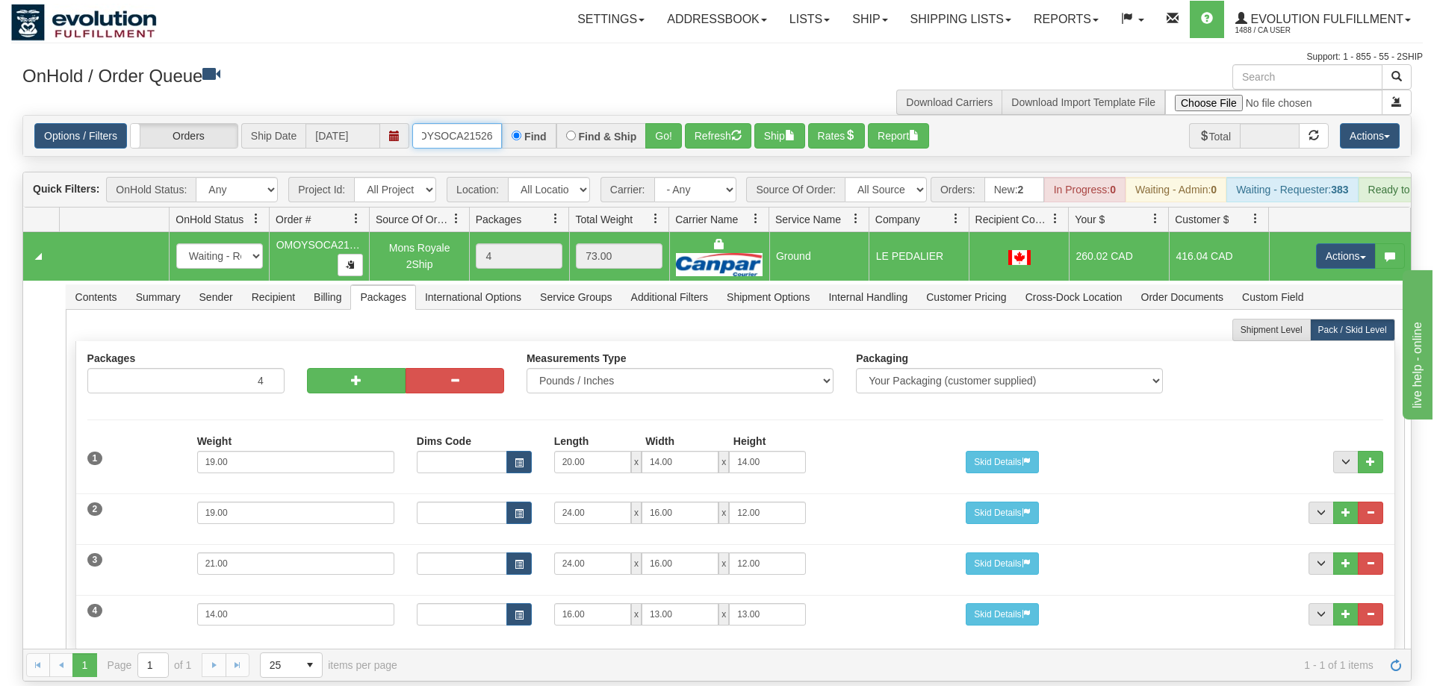
click at [468, 123] on input "OMOYSOCA21526" at bounding box center [457, 135] width 90 height 25
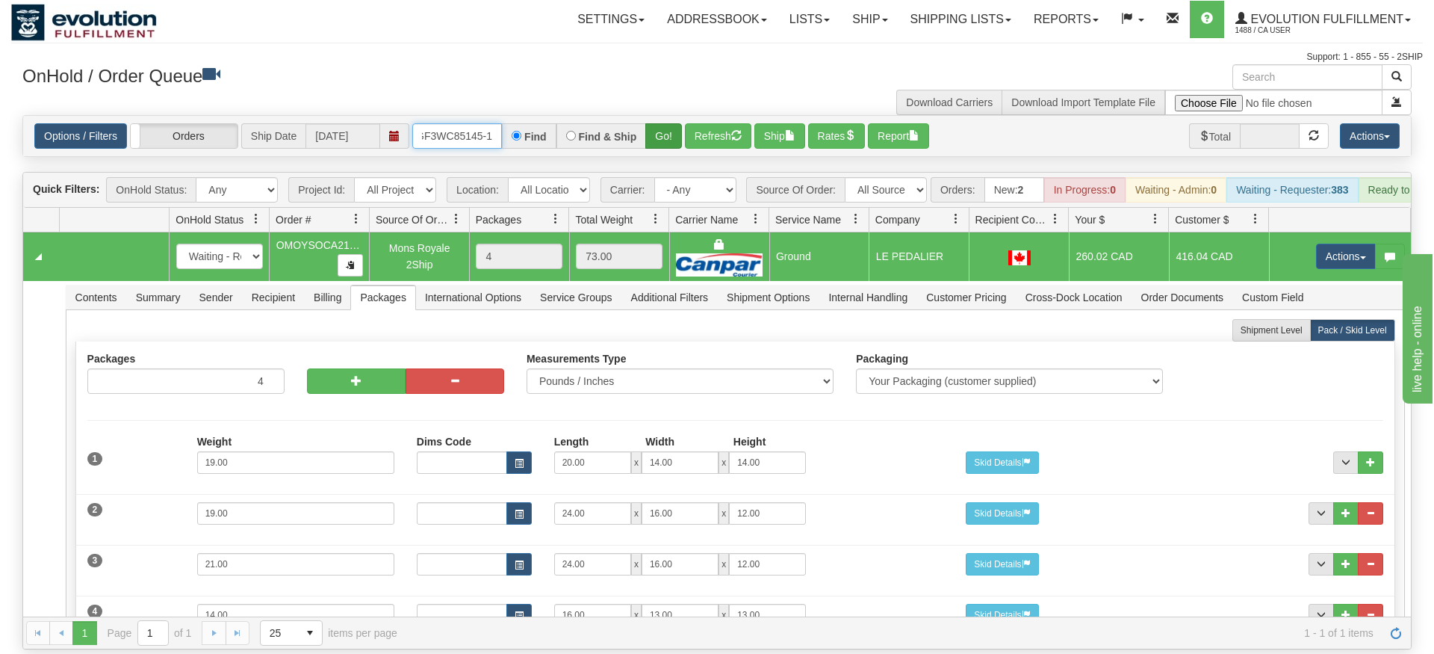
type input "OGF3WC85145-1"
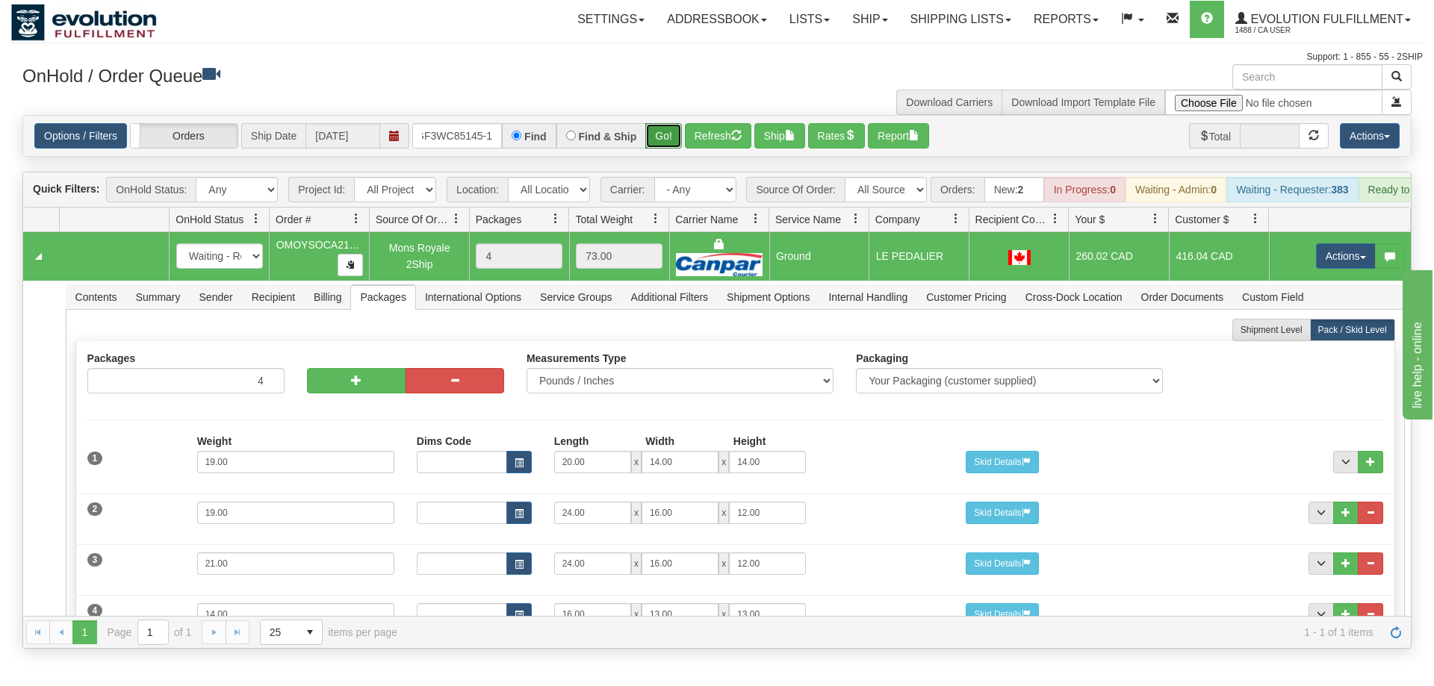
click at [664, 146] on div "Is equal to Is not equal to Contains Does not contains CAD USD EUR ZAR [PERSON_…" at bounding box center [717, 382] width 1412 height 534
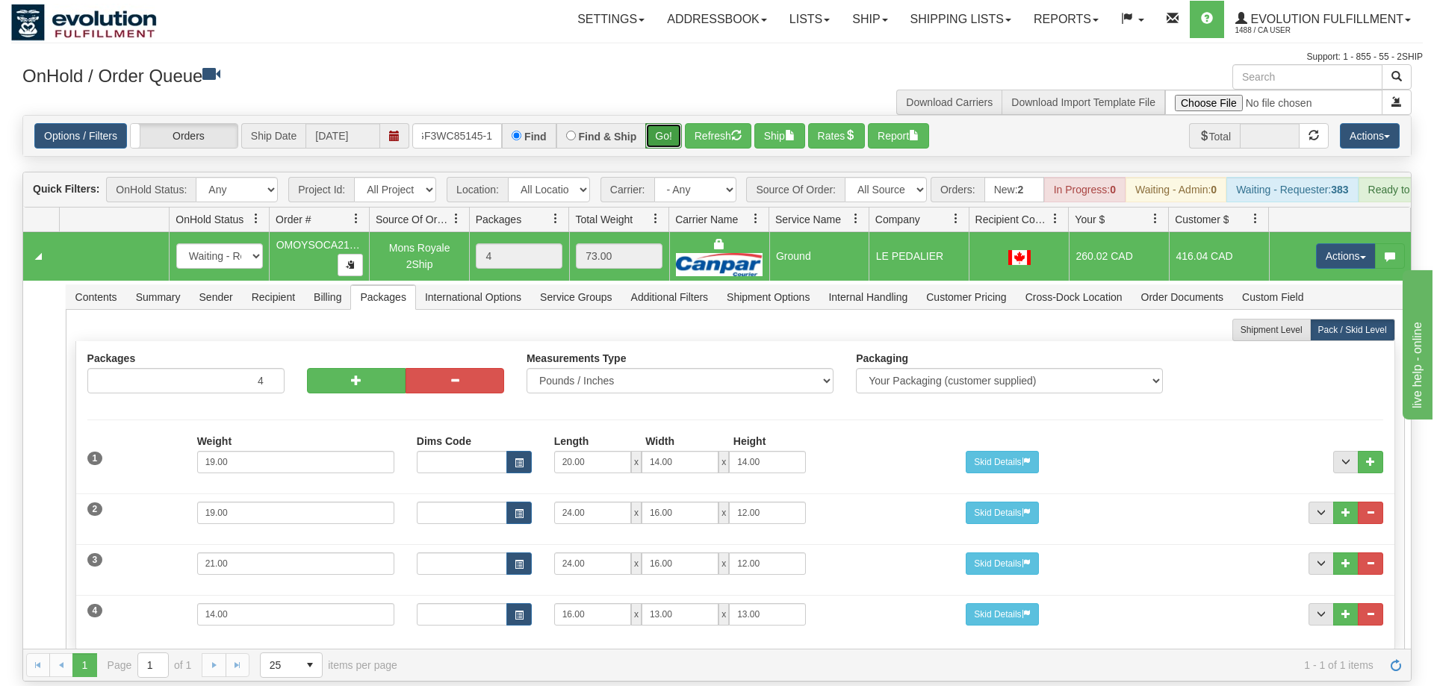
click at [667, 123] on button "Go!" at bounding box center [663, 135] width 37 height 25
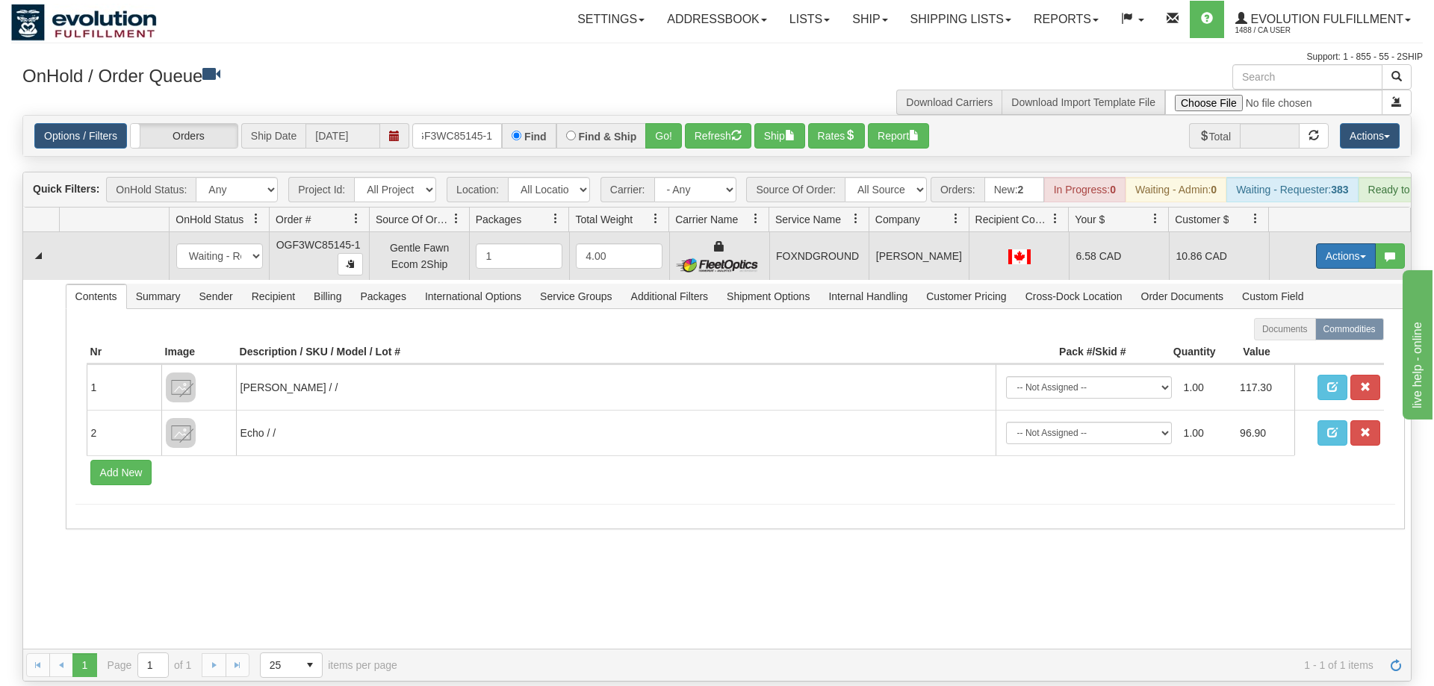
click at [1344, 243] on button "Actions" at bounding box center [1346, 255] width 60 height 25
click at [1287, 337] on span "Ship" at bounding box center [1285, 343] width 31 height 12
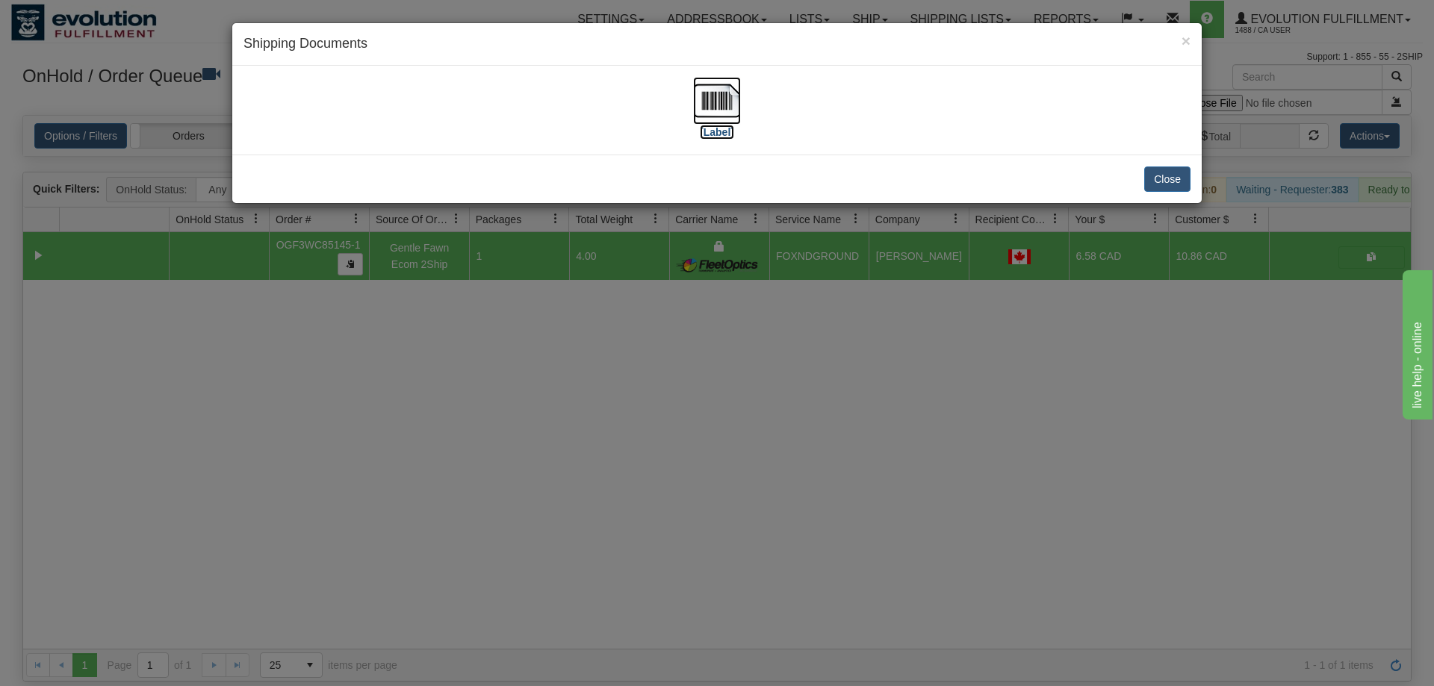
click at [718, 110] on img at bounding box center [717, 101] width 48 height 48
drag, startPoint x: 804, startPoint y: 304, endPoint x: 633, endPoint y: 135, distance: 240.3
click at [797, 303] on div "× Shipping Documents [Label] Close" at bounding box center [717, 343] width 1434 height 686
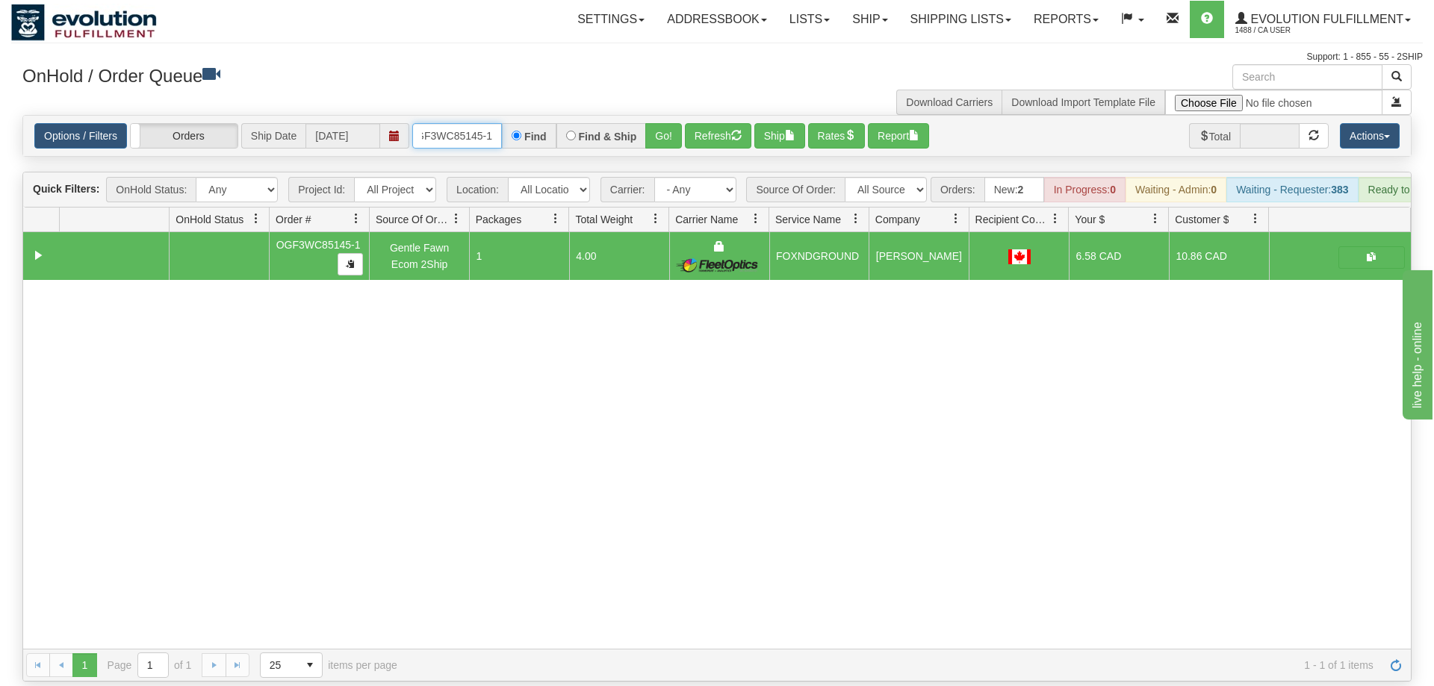
click at [462, 123] on input "OGF3WC85145-1" at bounding box center [457, 135] width 90 height 25
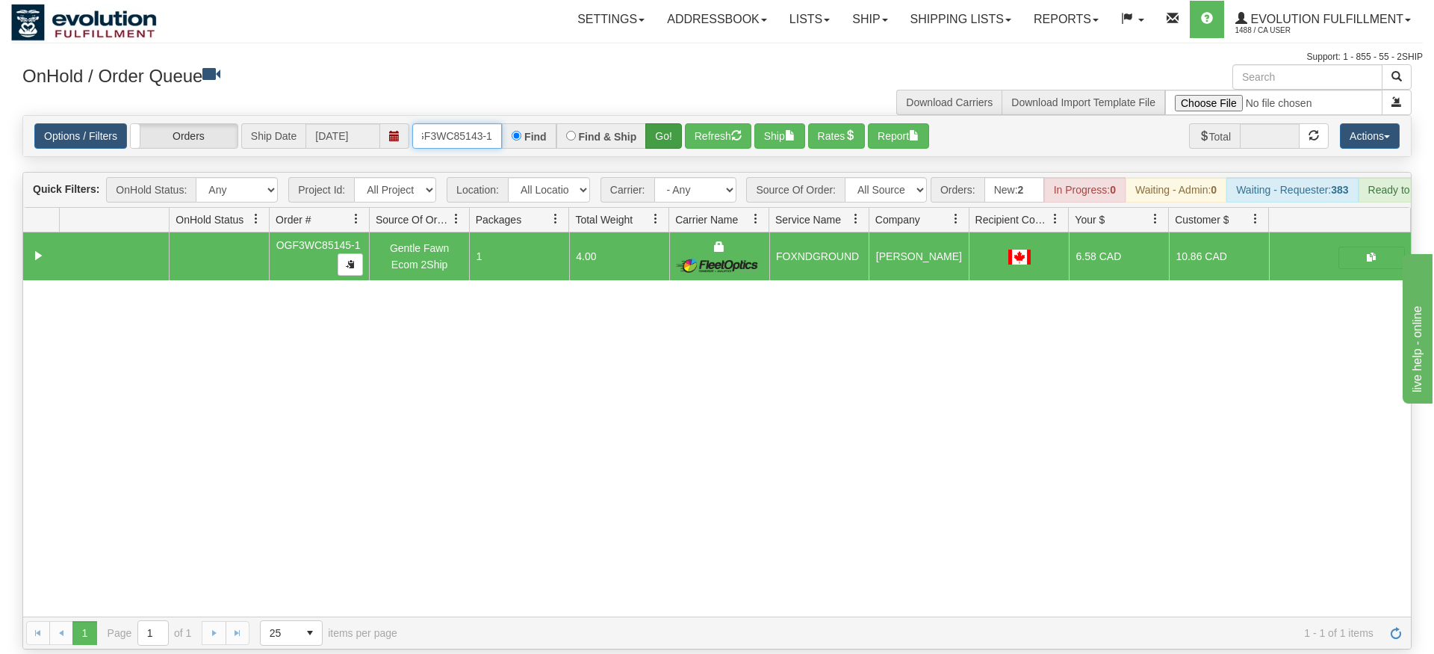
type input "oGF3WC85143-1"
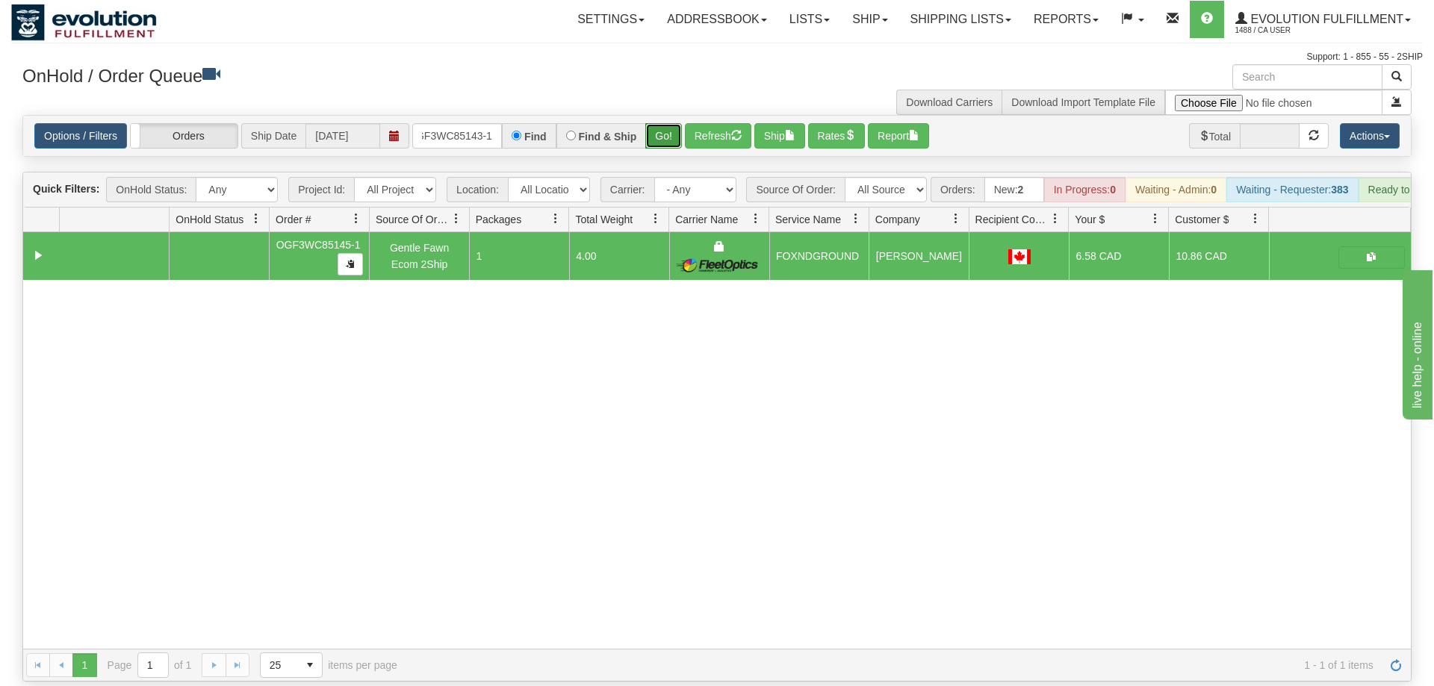
click at [676, 136] on div "Is equal to Is not equal to Contains Does not contains CAD USD EUR ZAR [PERSON_…" at bounding box center [717, 398] width 1412 height 567
click at [672, 123] on button "Go!" at bounding box center [663, 135] width 37 height 25
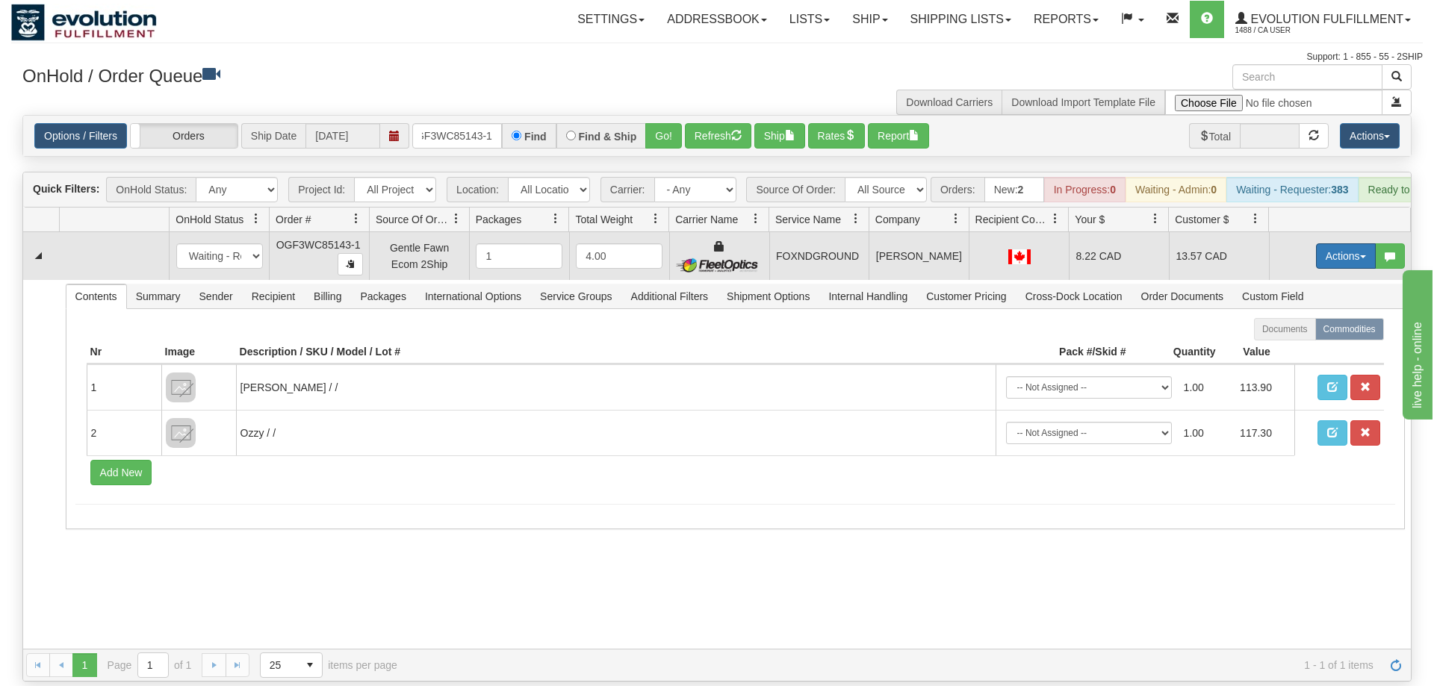
click at [1345, 243] on button "Actions" at bounding box center [1346, 255] width 60 height 25
click at [1311, 333] on link "Ship" at bounding box center [1316, 342] width 120 height 19
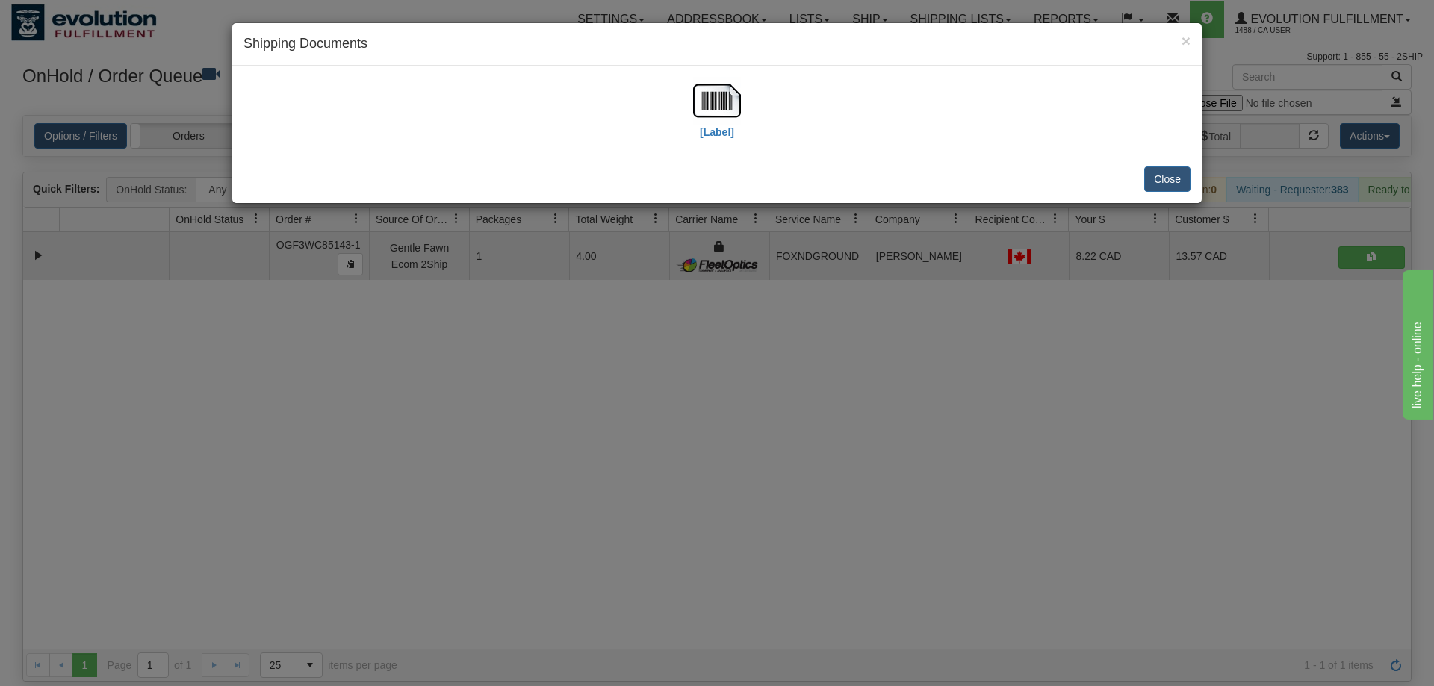
drag, startPoint x: 775, startPoint y: 70, endPoint x: 748, endPoint y: 93, distance: 35.0
click at [775, 72] on div "[Label]" at bounding box center [716, 110] width 969 height 89
click at [731, 98] on img at bounding box center [717, 101] width 48 height 48
click at [976, 380] on div "× Shipping Documents [Label] Close" at bounding box center [717, 343] width 1434 height 686
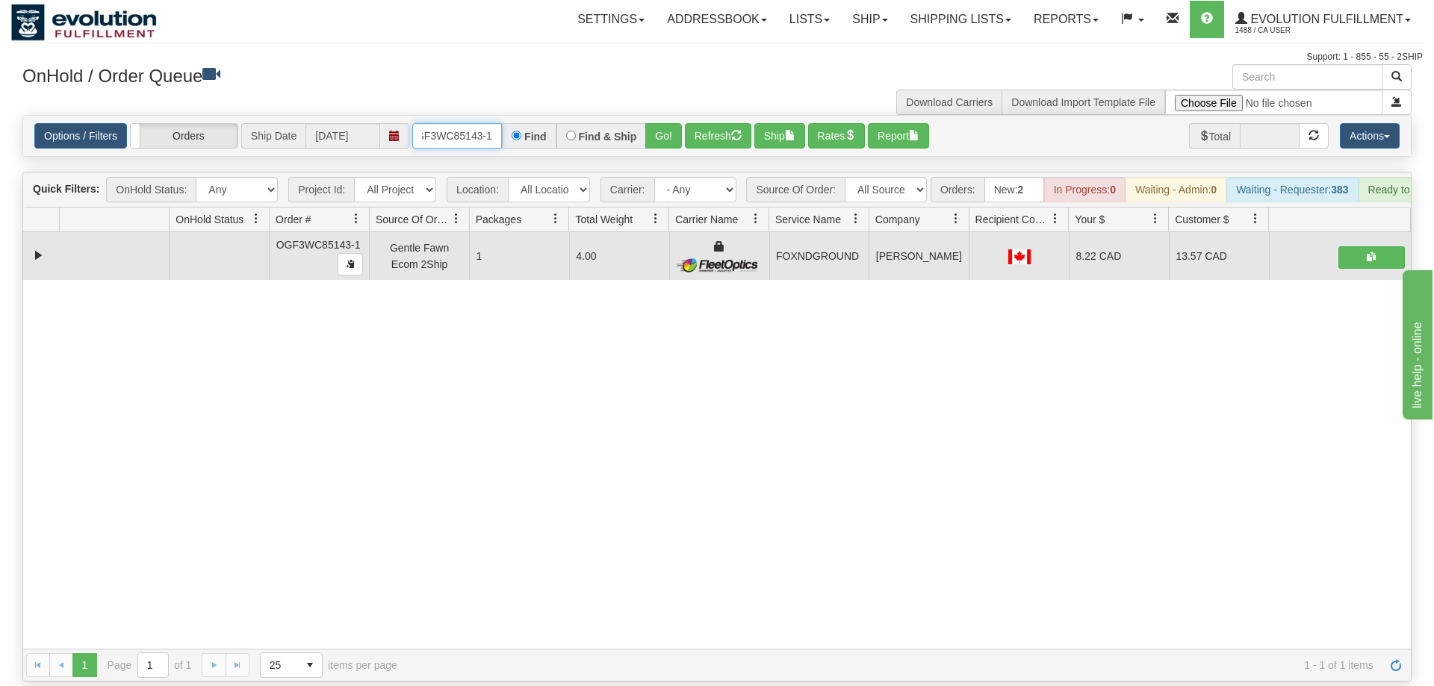
click at [468, 123] on input "oGF3WC85143-1" at bounding box center [457, 135] width 90 height 25
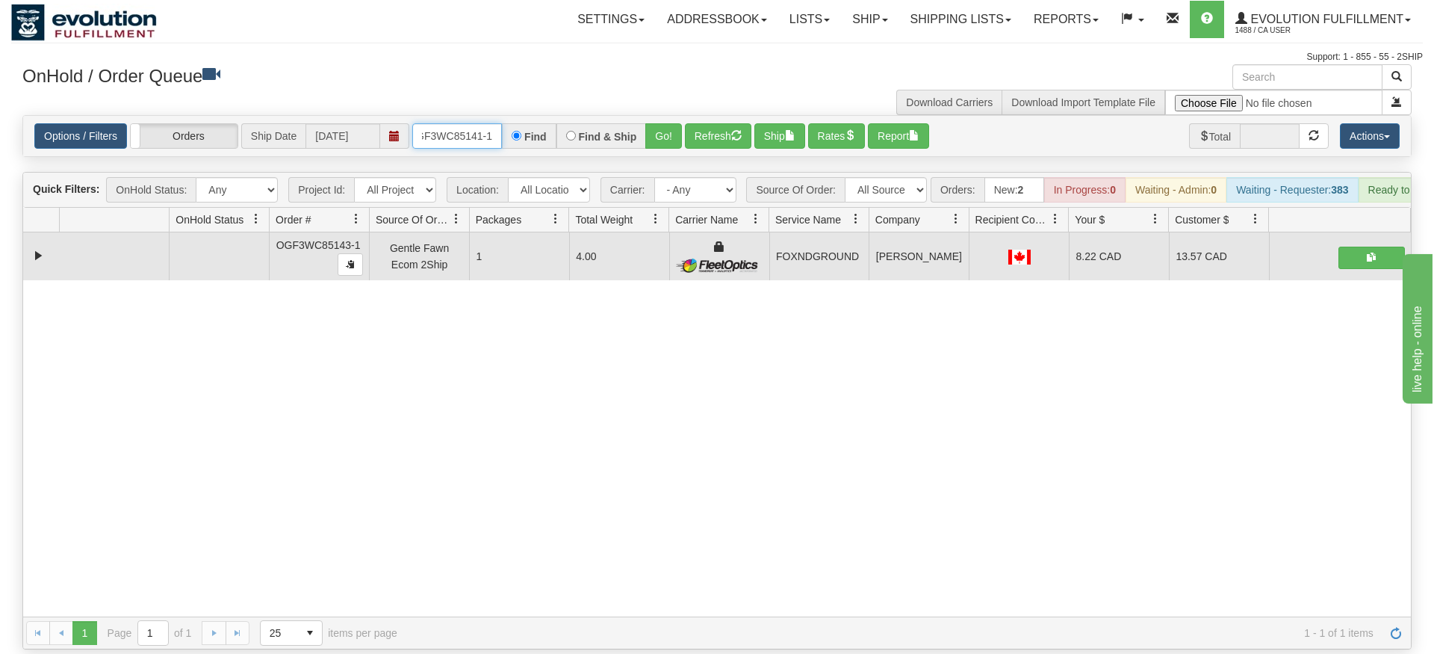
type input "OGF3WC85141-1"
click at [654, 164] on div "Is equal to Is not equal to Contains Does not contains CAD USD EUR ZAR [PERSON_…" at bounding box center [717, 382] width 1412 height 534
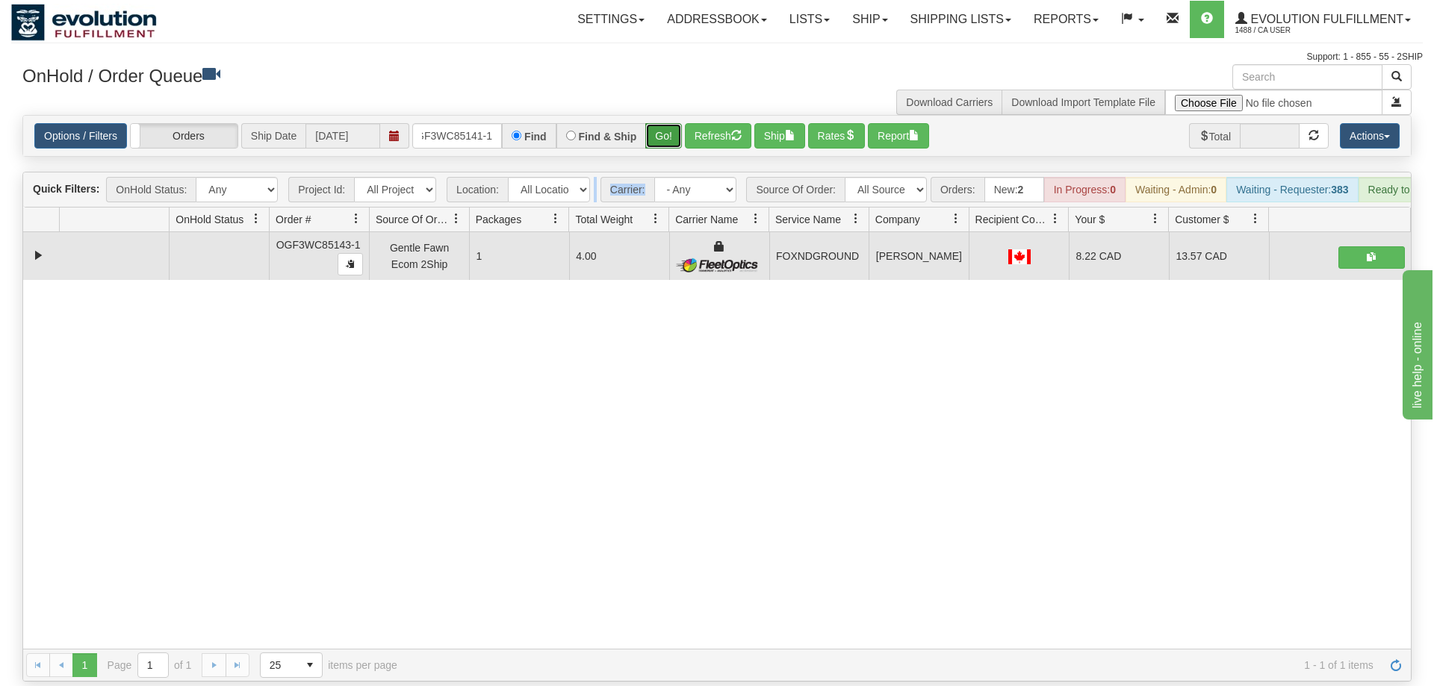
click at [675, 124] on button "Go!" at bounding box center [663, 135] width 37 height 25
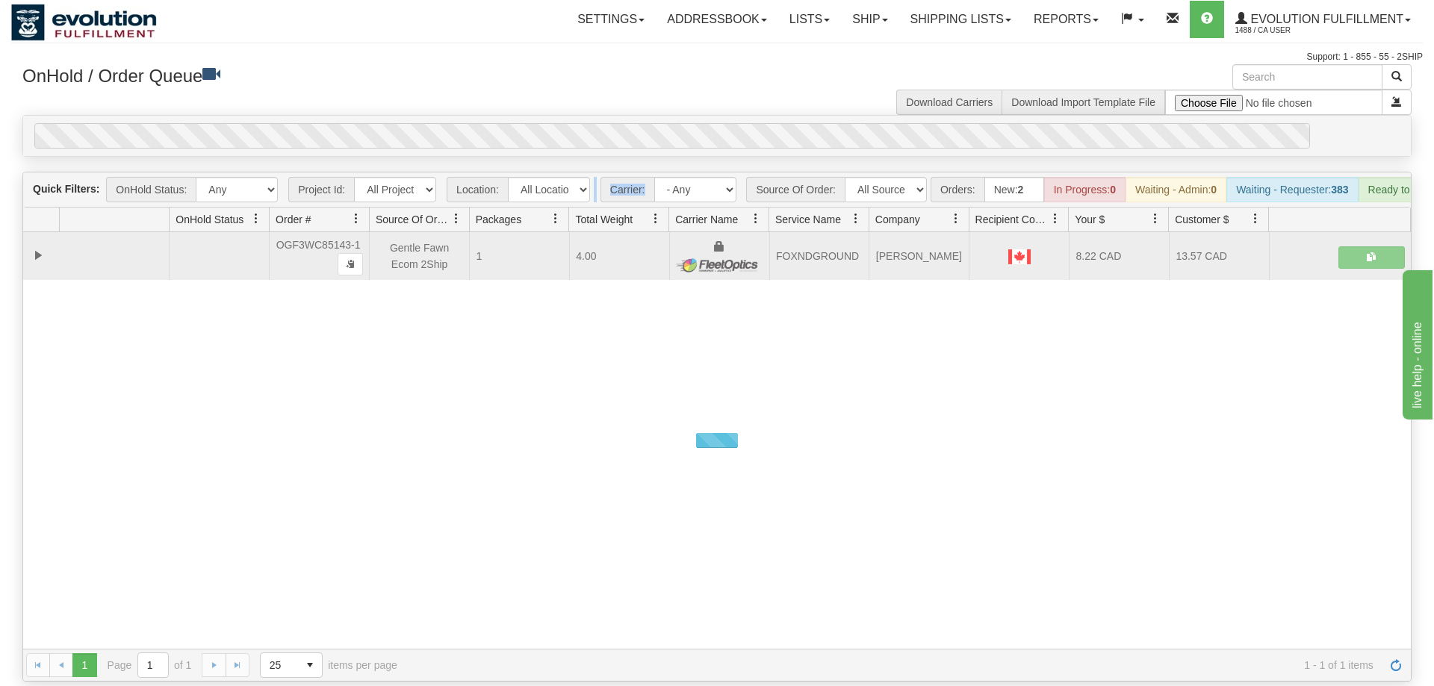
click at [673, 123] on div "0" at bounding box center [672, 135] width 1276 height 25
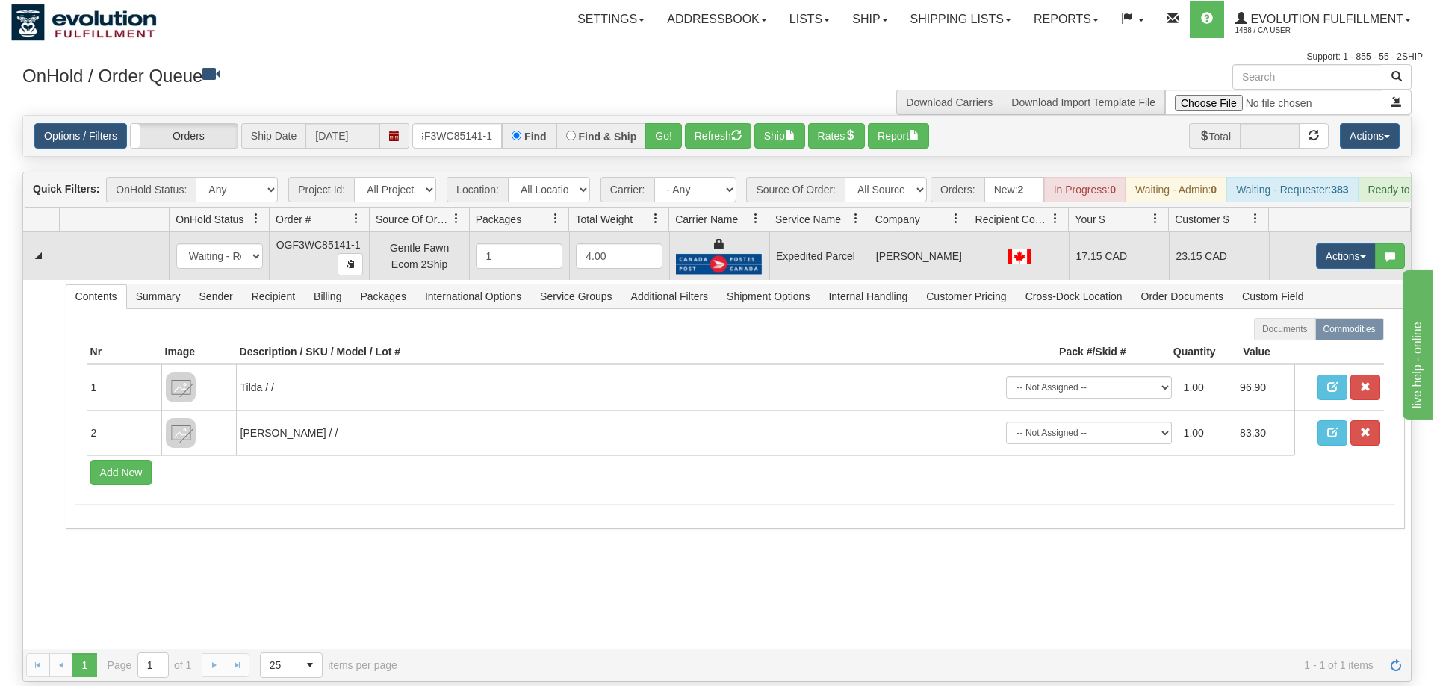
click at [1350, 247] on td "Actions Open Refresh Rates Rate All Services Ship Delete Edit Items" at bounding box center [1340, 256] width 142 height 48
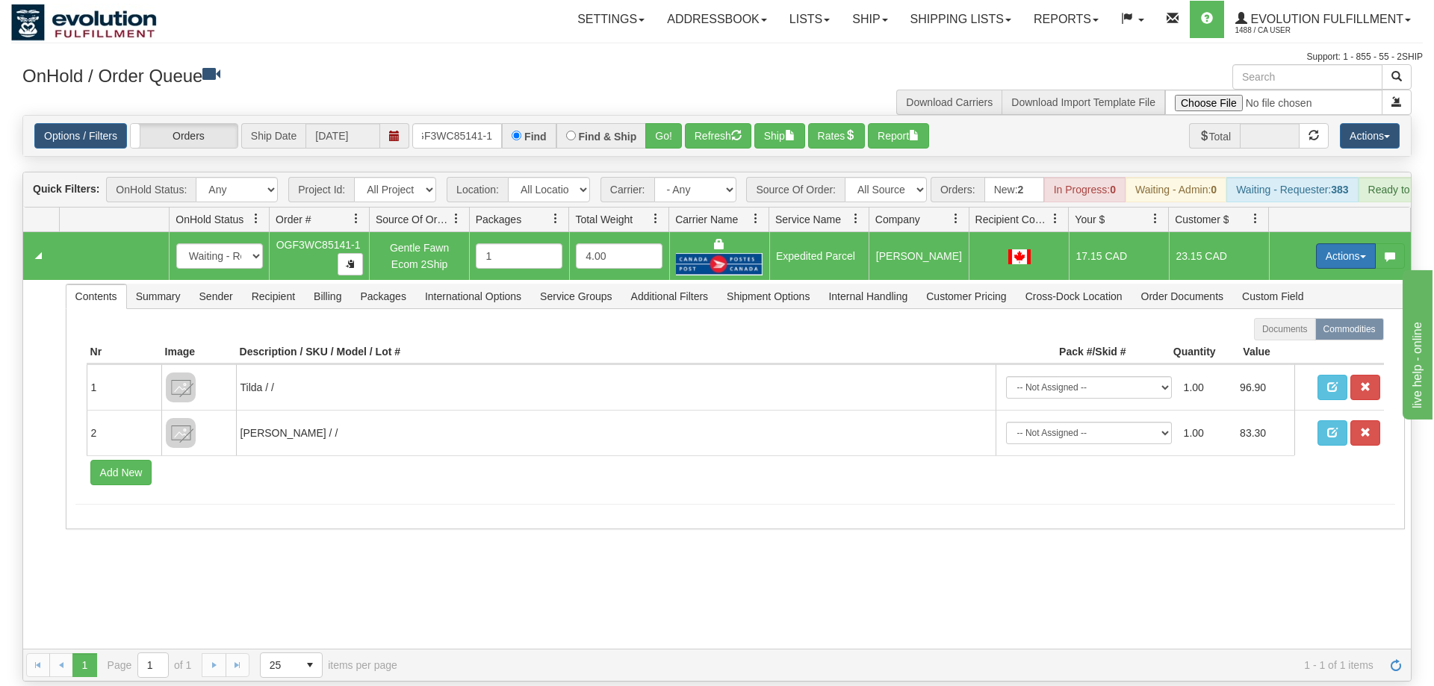
click at [1346, 243] on button "Actions" at bounding box center [1346, 255] width 60 height 25
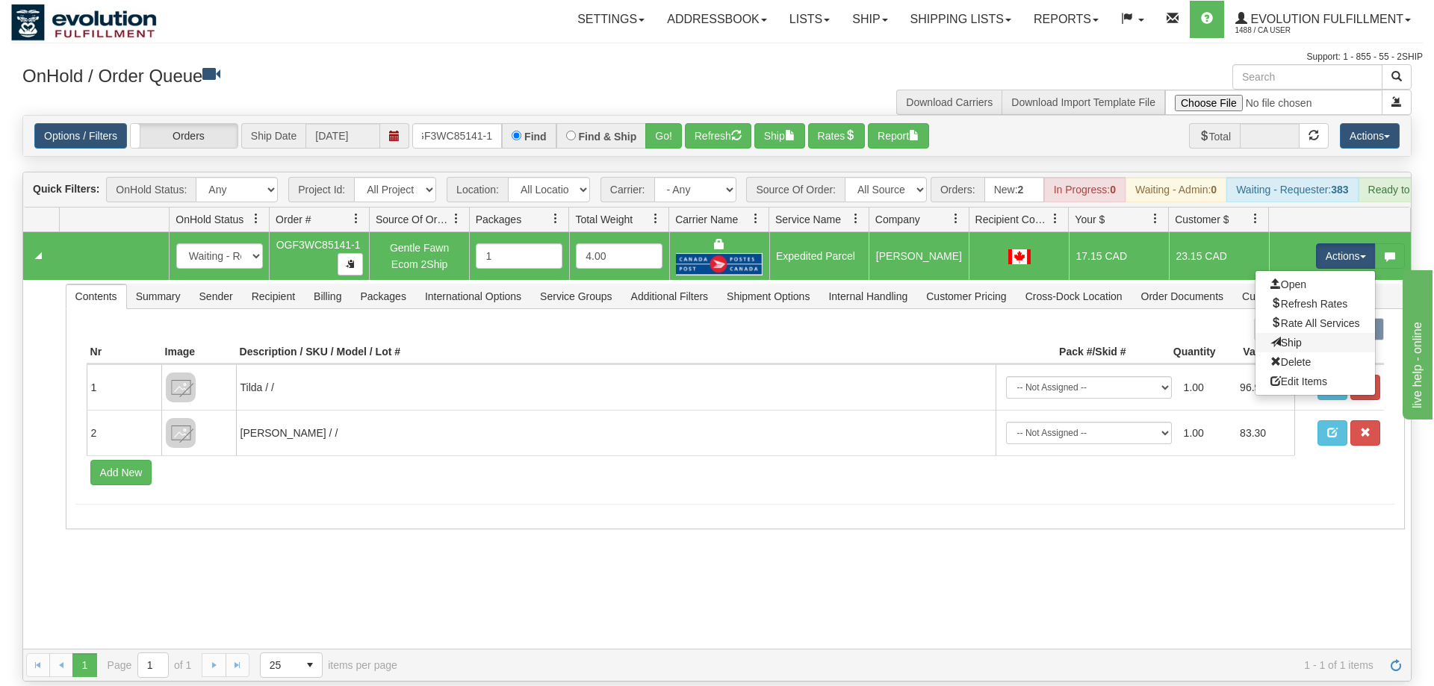
click at [1315, 333] on link "Ship" at bounding box center [1316, 342] width 120 height 19
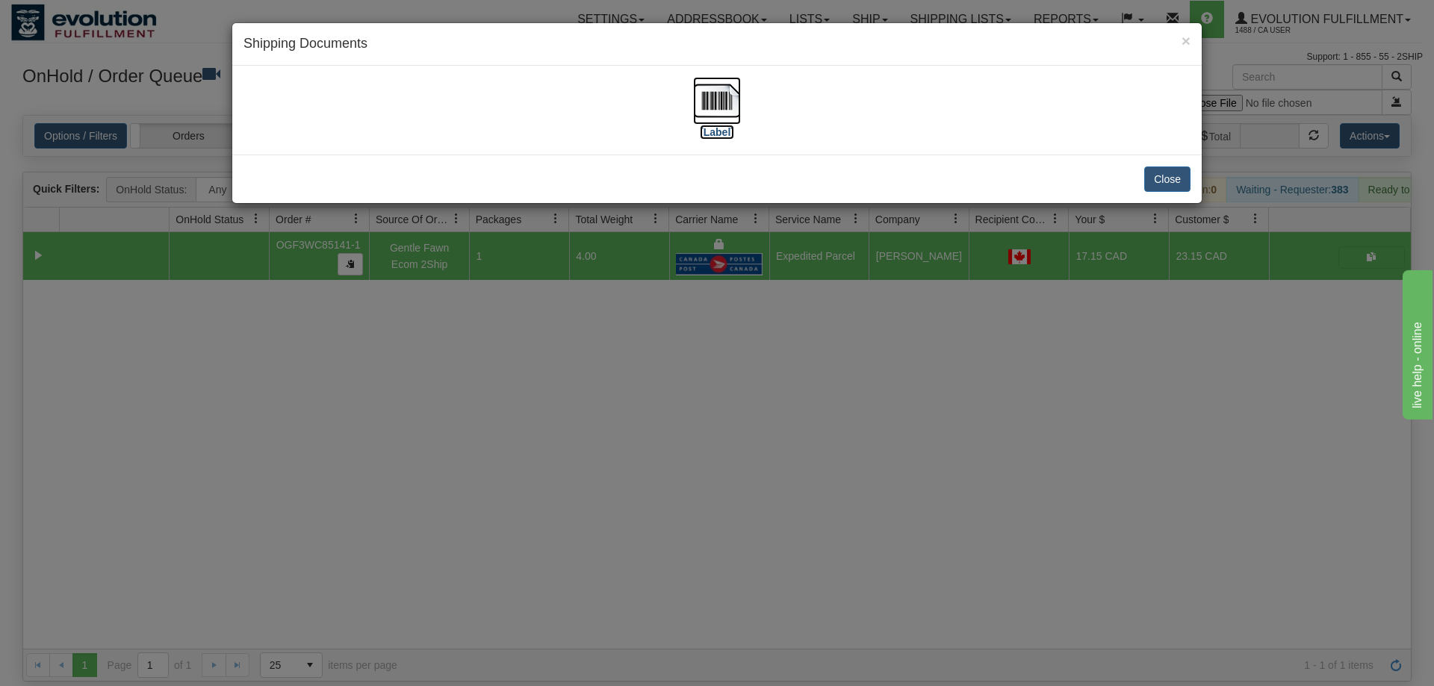
click at [727, 125] on label "[Label]" at bounding box center [717, 132] width 34 height 15
click at [872, 426] on div "× Shipping Documents [Label] Close" at bounding box center [717, 343] width 1434 height 686
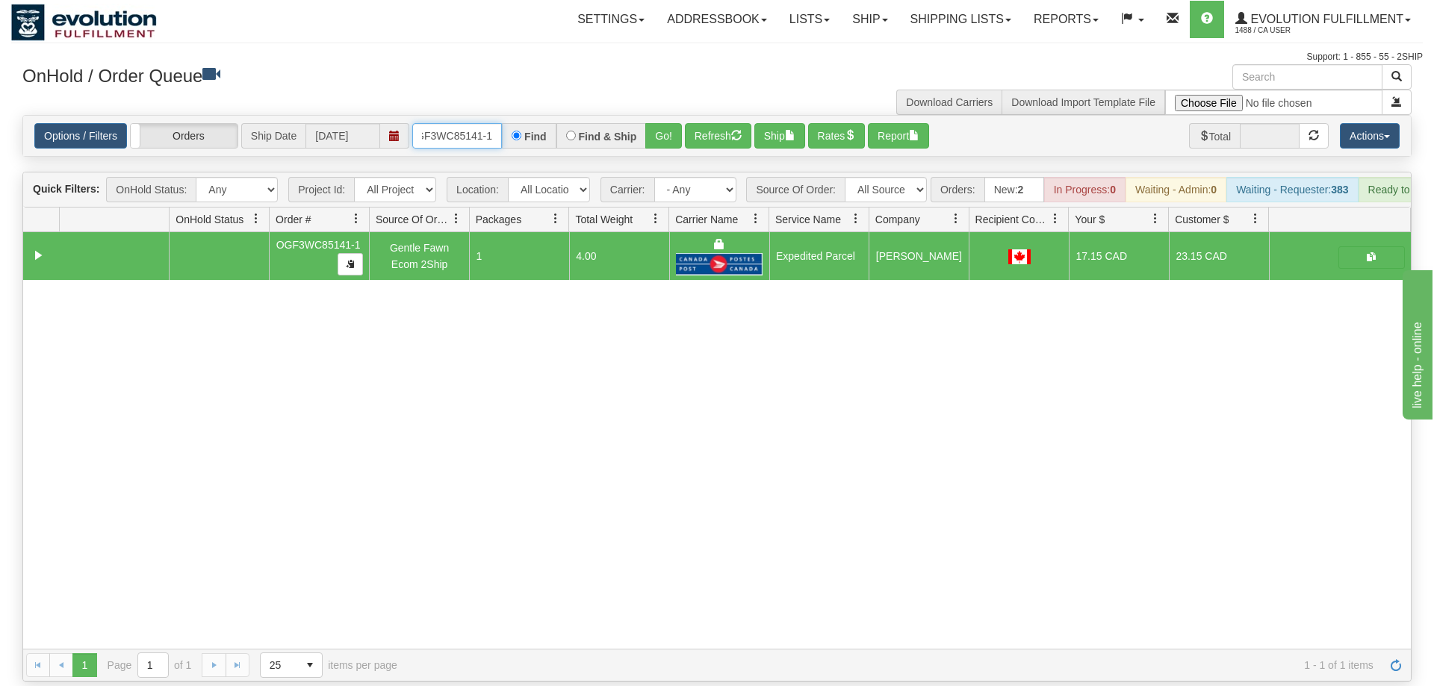
click at [444, 123] on input "OGF3WC85141-1" at bounding box center [457, 135] width 90 height 25
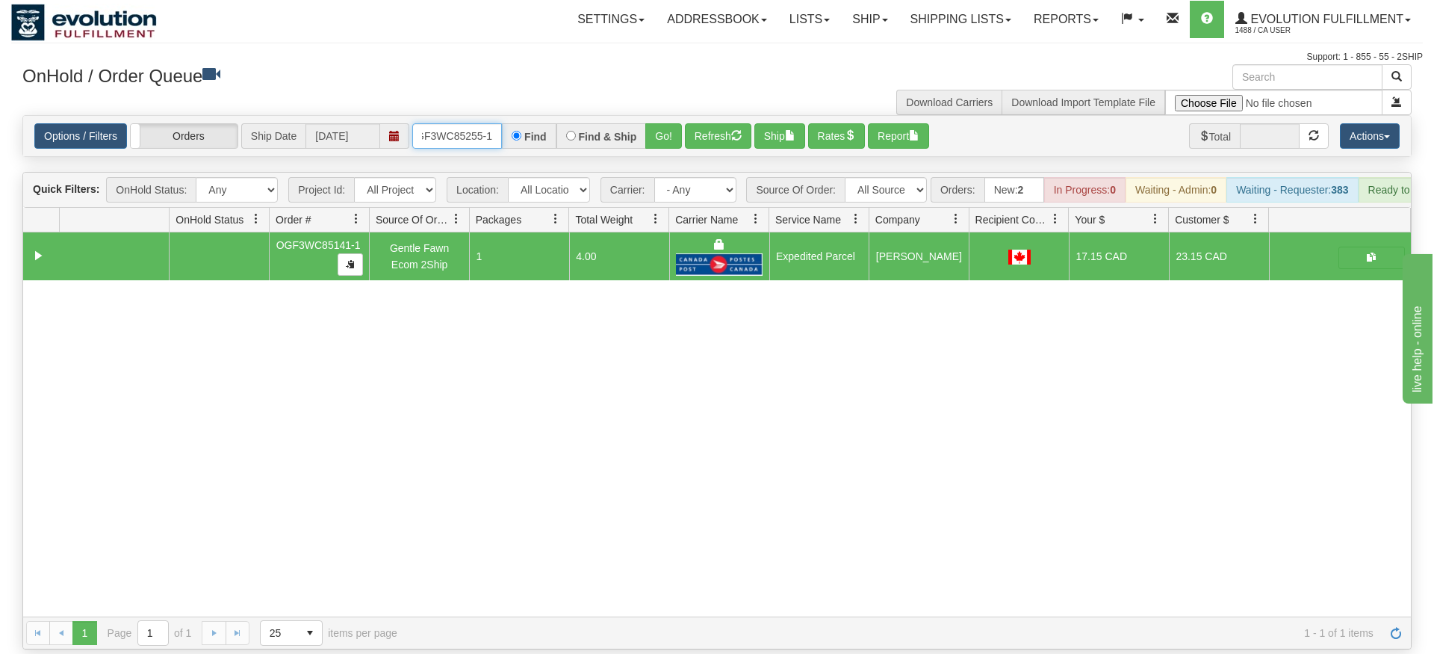
type input "OGF3WC85255-1"
click at [672, 134] on div "Options / Filters Group Shipments Orders Ship Date [DATE] OGF3WC85255-1 Find Fi…" at bounding box center [717, 136] width 1388 height 40
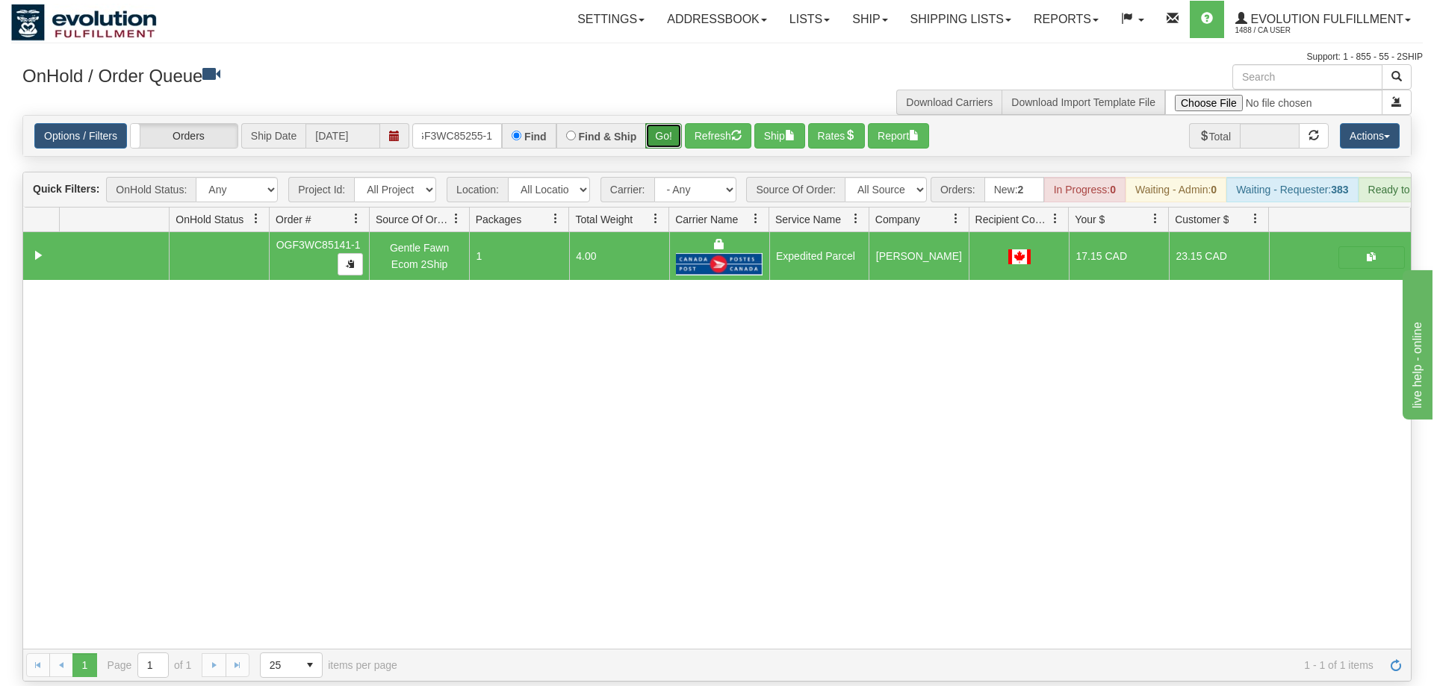
click at [672, 126] on button "Go!" at bounding box center [663, 135] width 37 height 25
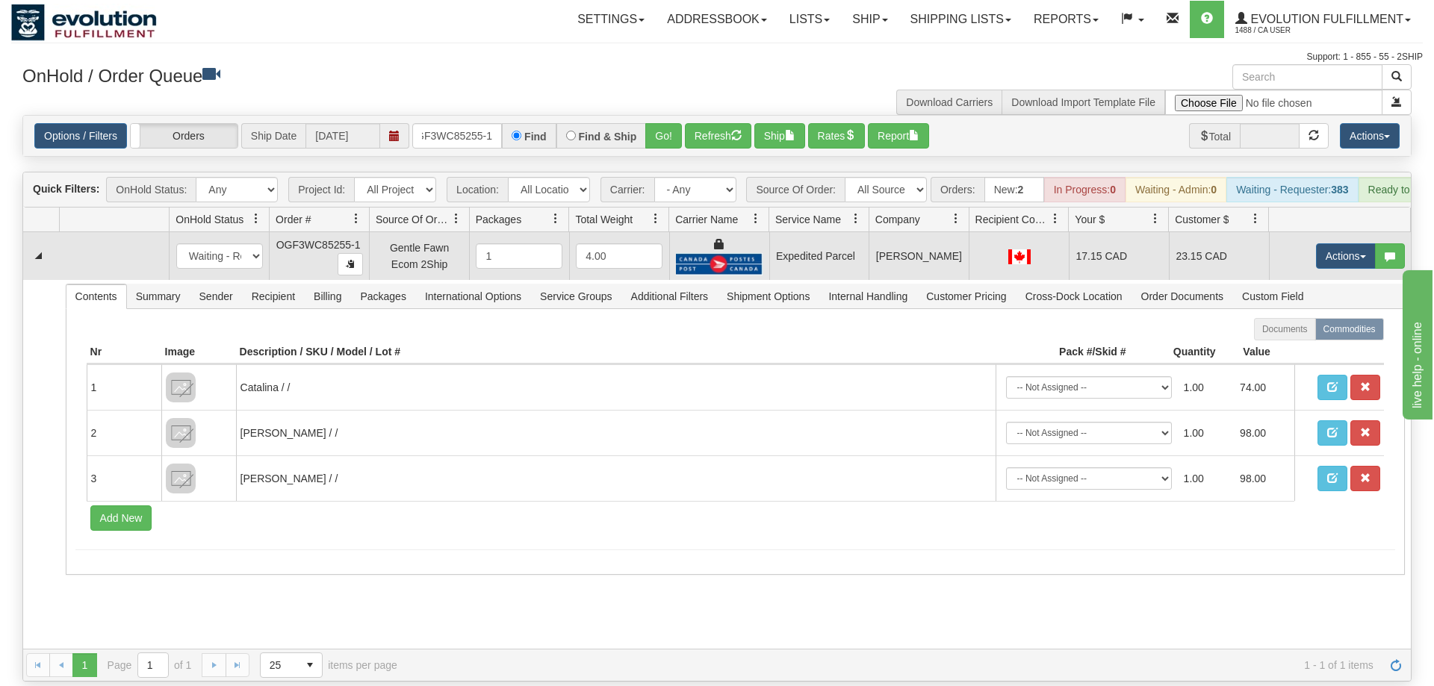
click at [1353, 247] on td "Actions Open Refresh Rates Rate All Services Ship Delete Edit Items" at bounding box center [1340, 256] width 142 height 48
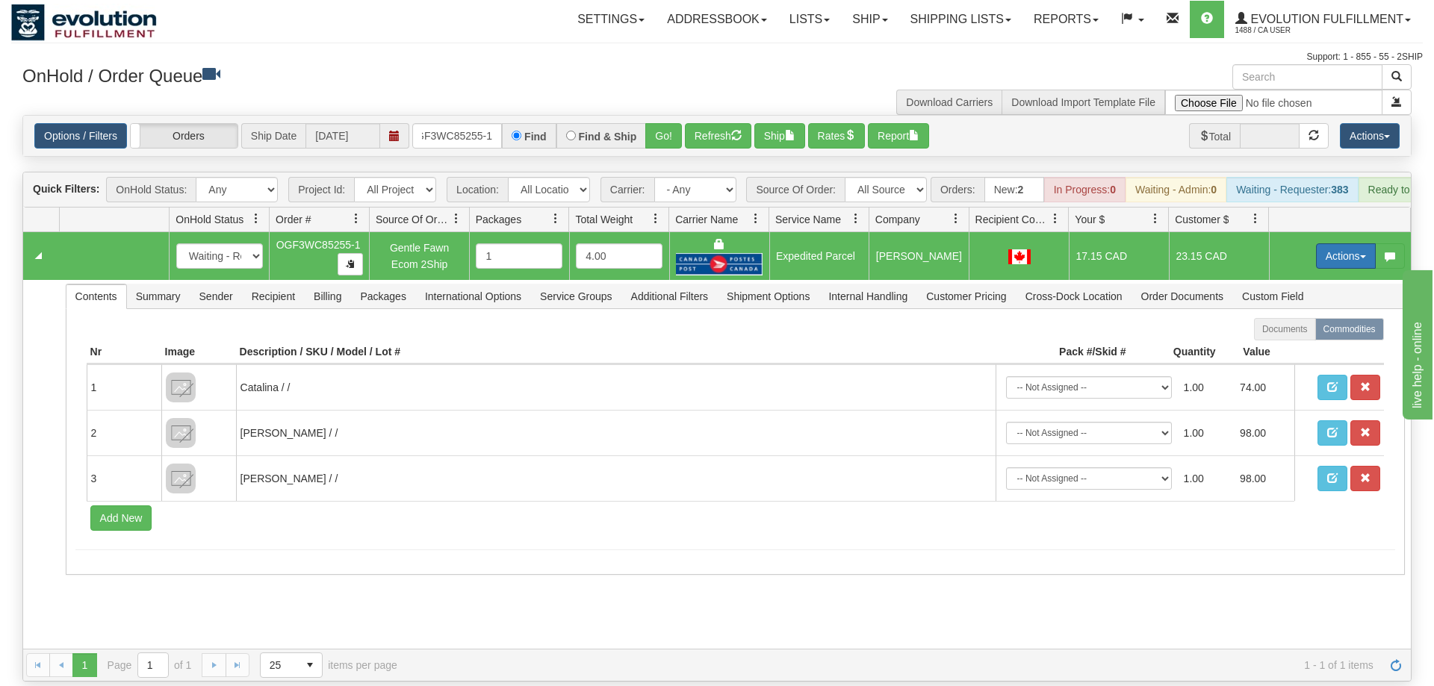
click at [1349, 243] on button "Actions" at bounding box center [1346, 255] width 60 height 25
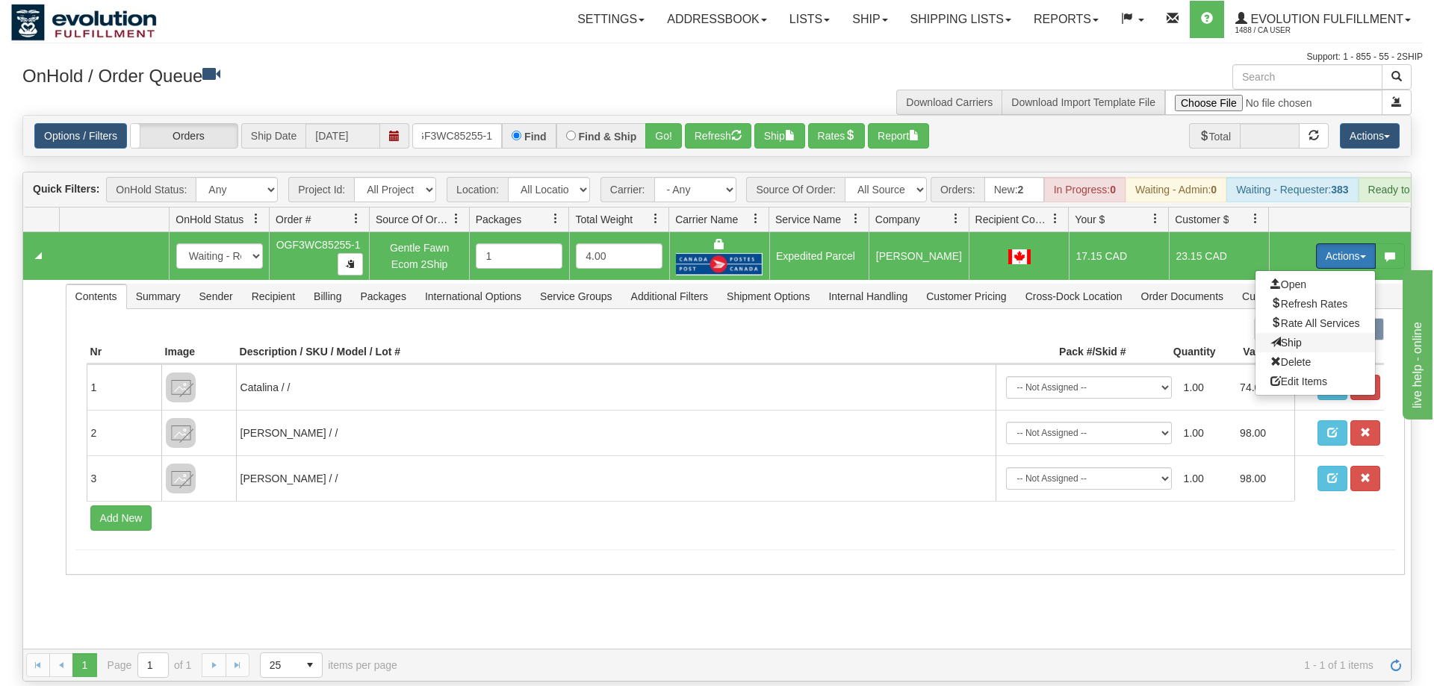
click at [1294, 337] on span "Ship" at bounding box center [1285, 343] width 31 height 12
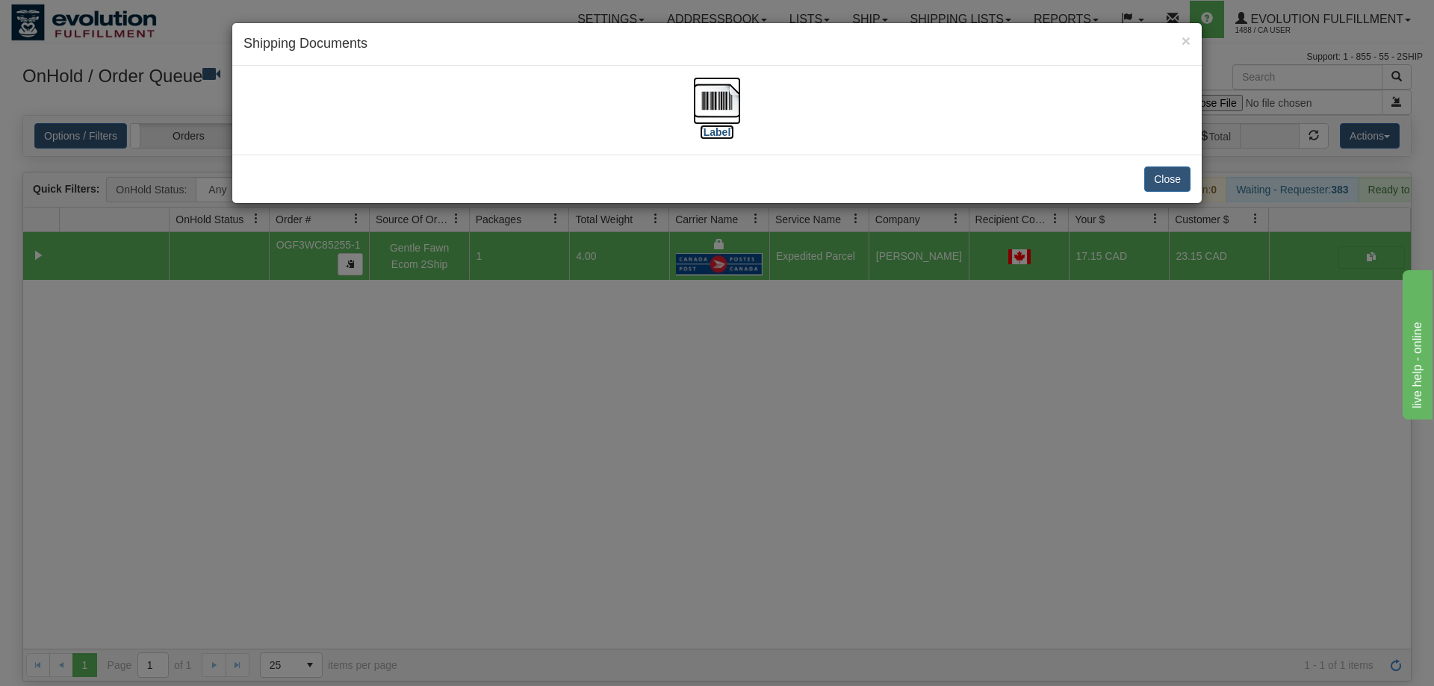
click at [721, 103] on img at bounding box center [717, 101] width 48 height 48
click at [795, 342] on div "× Shipping Documents [Label] Close" at bounding box center [717, 343] width 1434 height 686
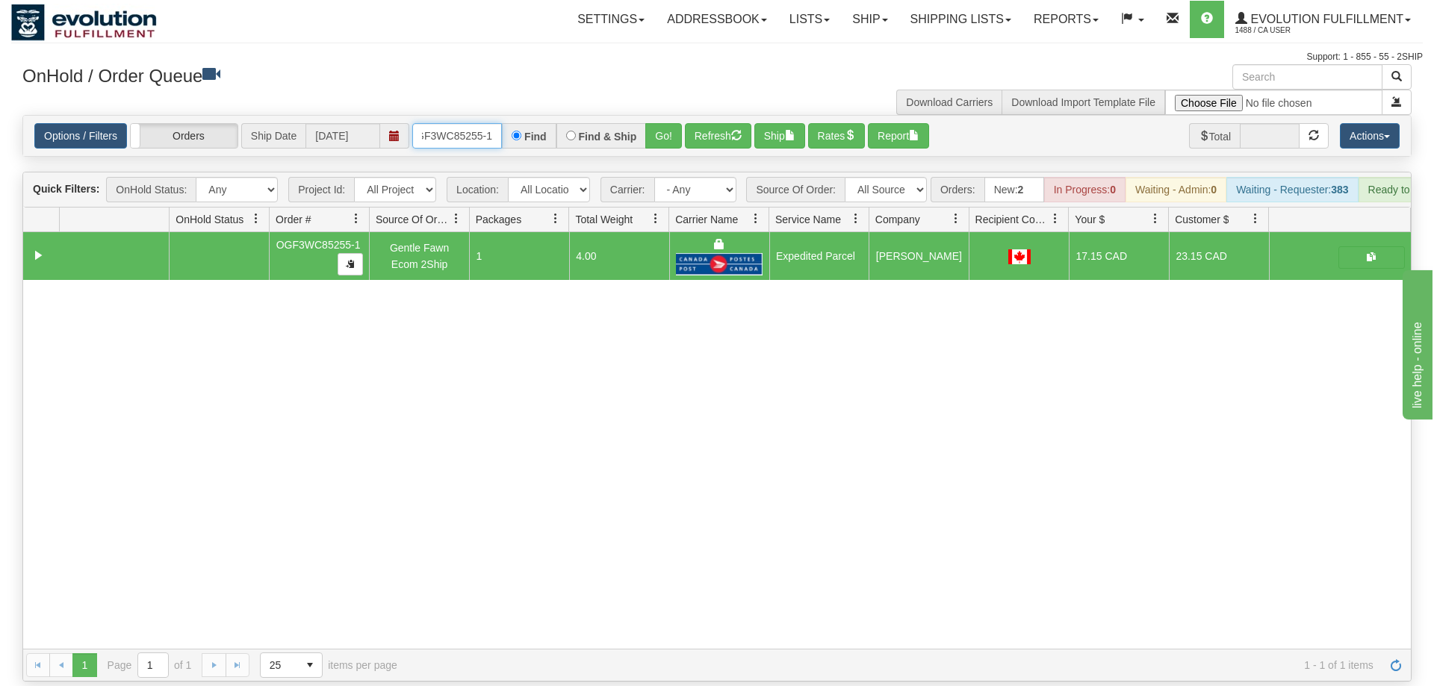
click at [468, 123] on input "OGF3WC85255-1" at bounding box center [457, 135] width 90 height 25
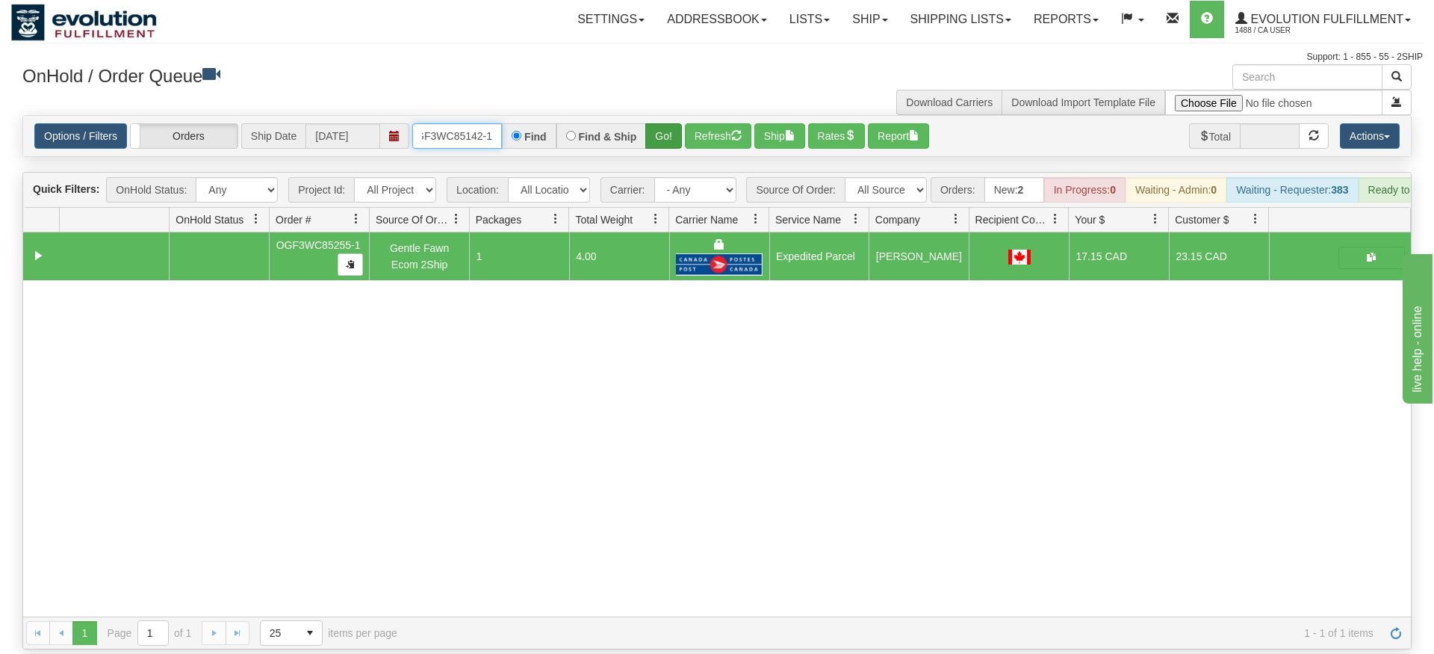
type input "OGF3WC85142-1"
click at [662, 149] on div "Is equal to Is not equal to Contains Does not contains CAD USD EUR ZAR [PERSON_…" at bounding box center [717, 382] width 1412 height 534
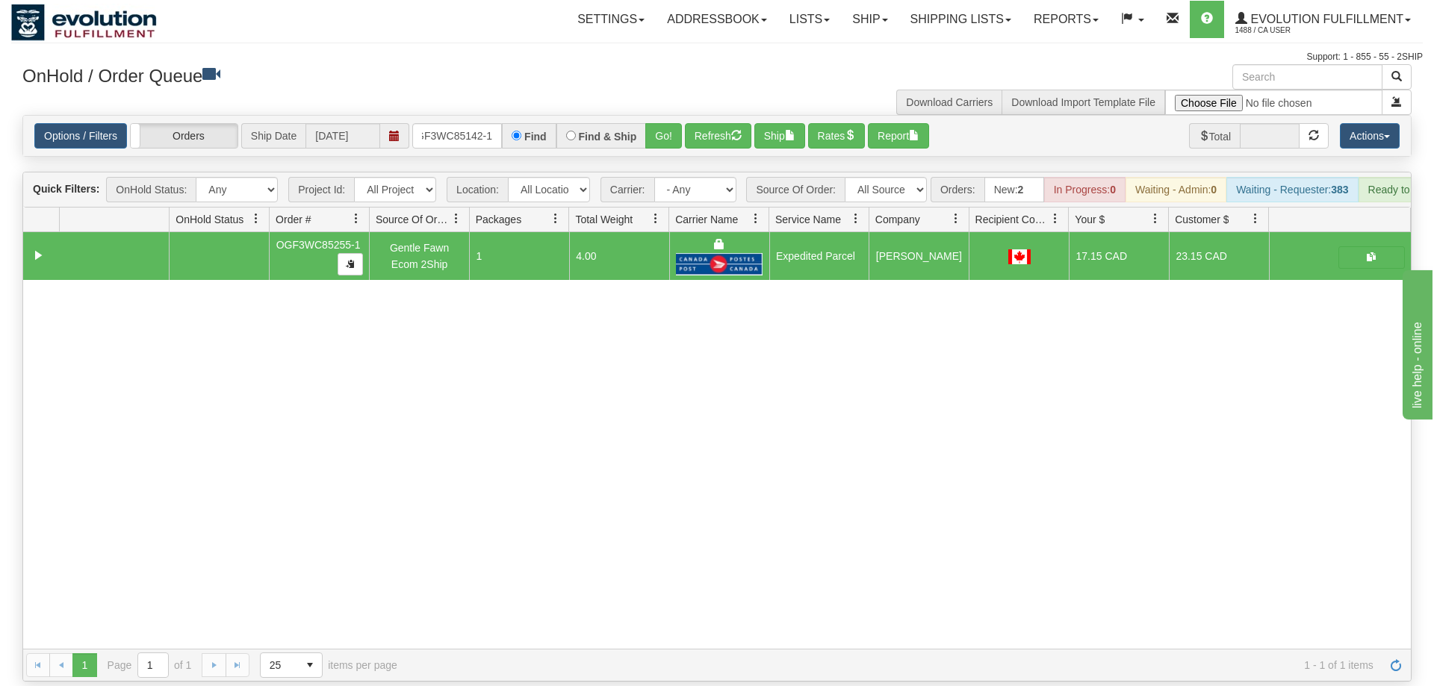
click at [667, 128] on div "Options / Filters Group Shipments Orders Ship Date [DATE] OGF3WC85142-1 Find Fi…" at bounding box center [717, 136] width 1388 height 40
click at [677, 123] on button "Go!" at bounding box center [663, 135] width 37 height 25
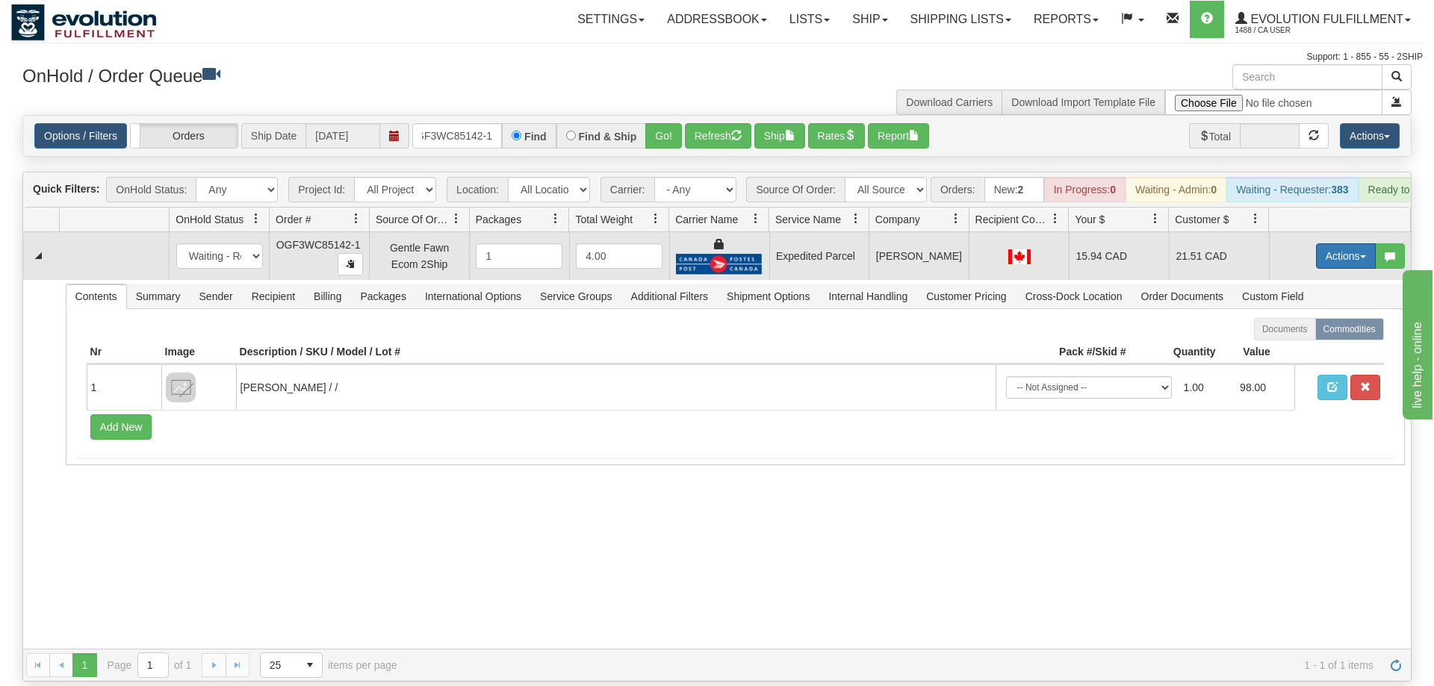
click at [1323, 243] on button "Actions" at bounding box center [1346, 255] width 60 height 25
click at [1271, 337] on span at bounding box center [1275, 342] width 10 height 10
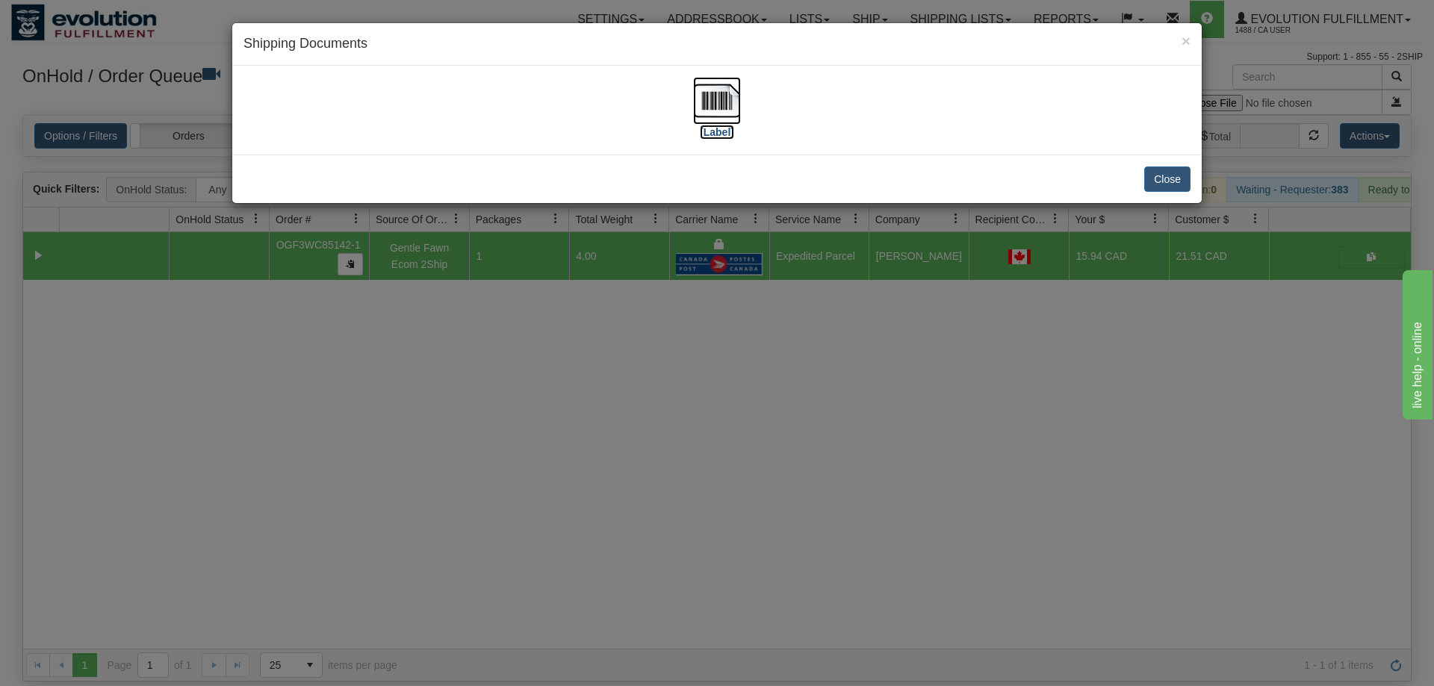
click at [732, 116] on img at bounding box center [717, 101] width 48 height 48
click at [633, 318] on div "× Shipping Documents [Label] Close" at bounding box center [717, 343] width 1434 height 686
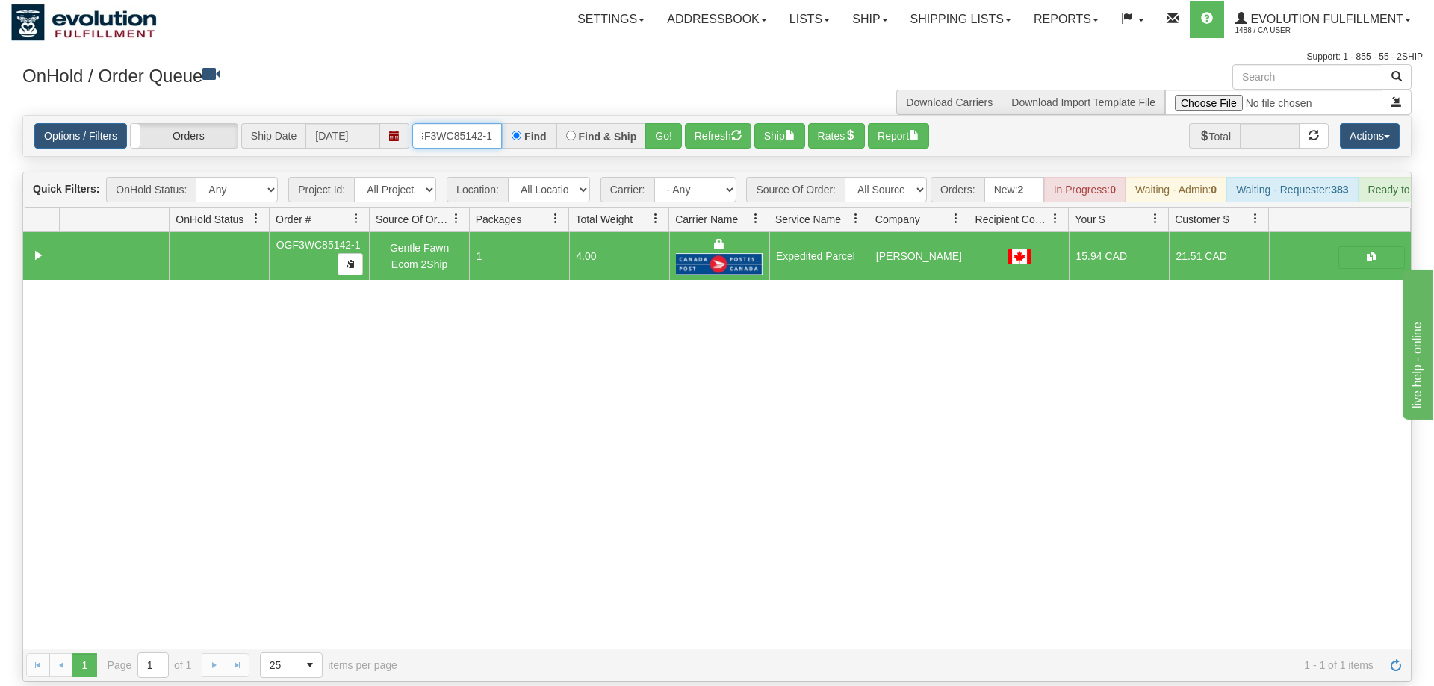
click at [461, 123] on input "OGF3WC85142-1" at bounding box center [457, 135] width 90 height 25
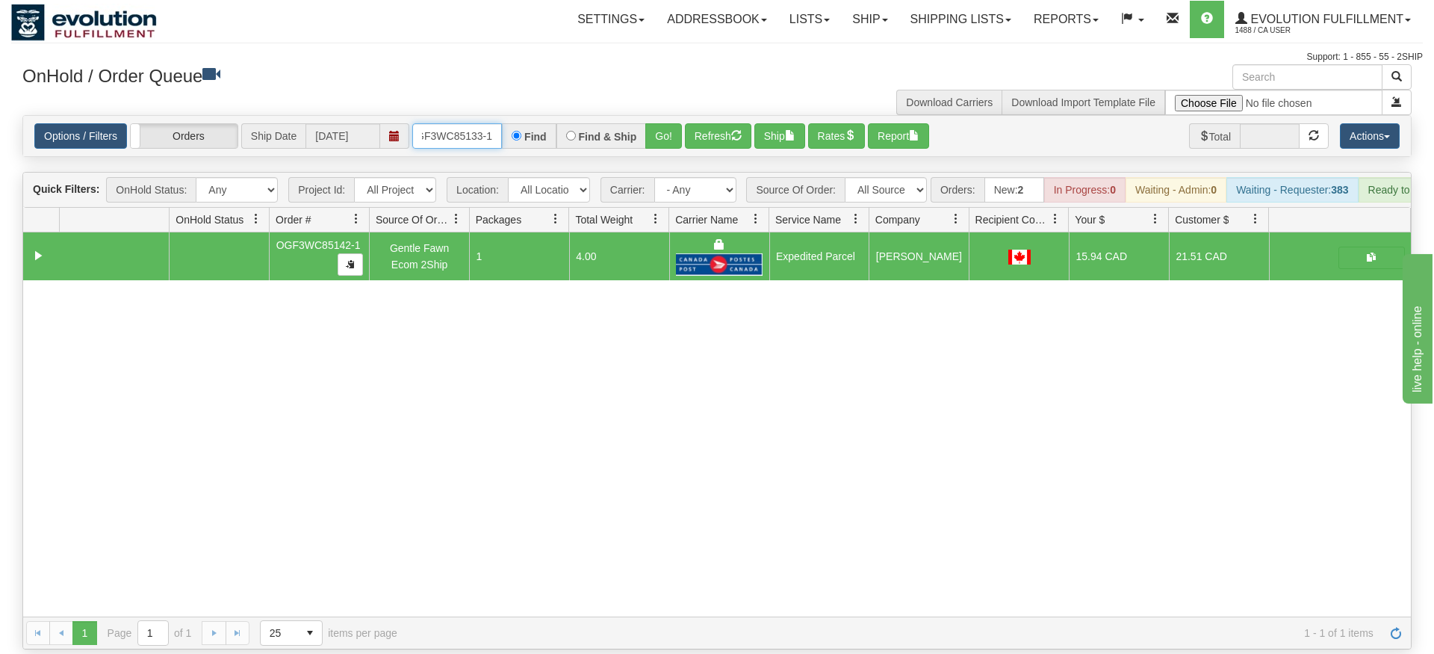
type input "OGF3WC85133-1"
click at [668, 150] on div "Is equal to Is not equal to Contains Does not contains CAD USD EUR ZAR [PERSON_…" at bounding box center [717, 382] width 1412 height 534
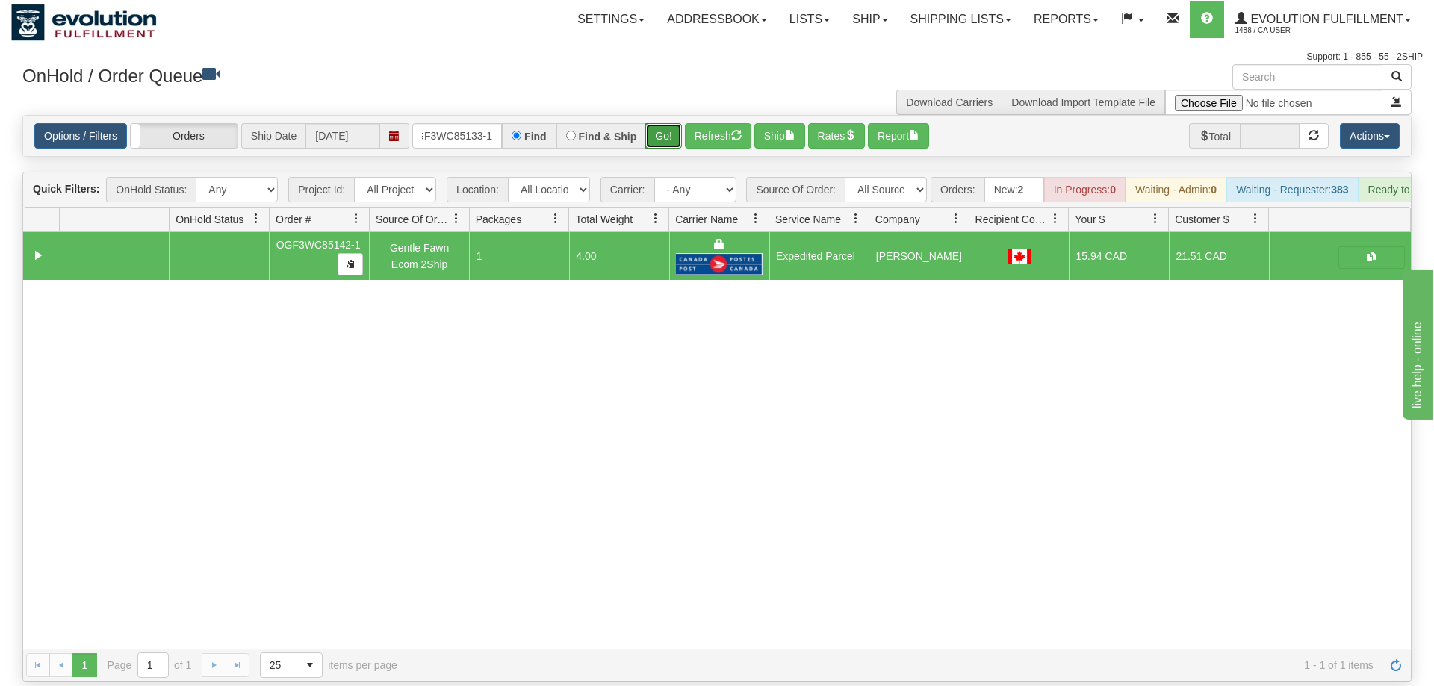
click at [669, 123] on button "Go!" at bounding box center [663, 135] width 37 height 25
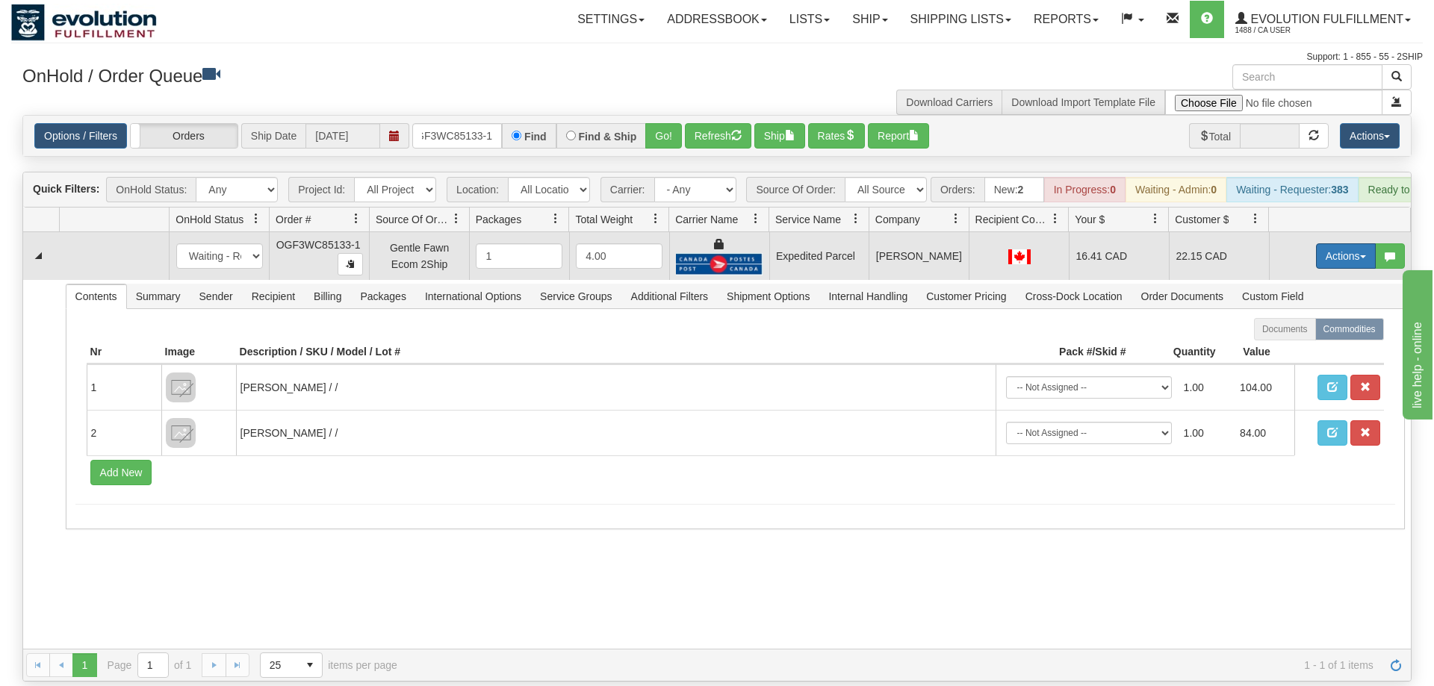
click at [1347, 243] on button "Actions" at bounding box center [1346, 255] width 60 height 25
click at [1276, 337] on span "Ship" at bounding box center [1285, 343] width 31 height 12
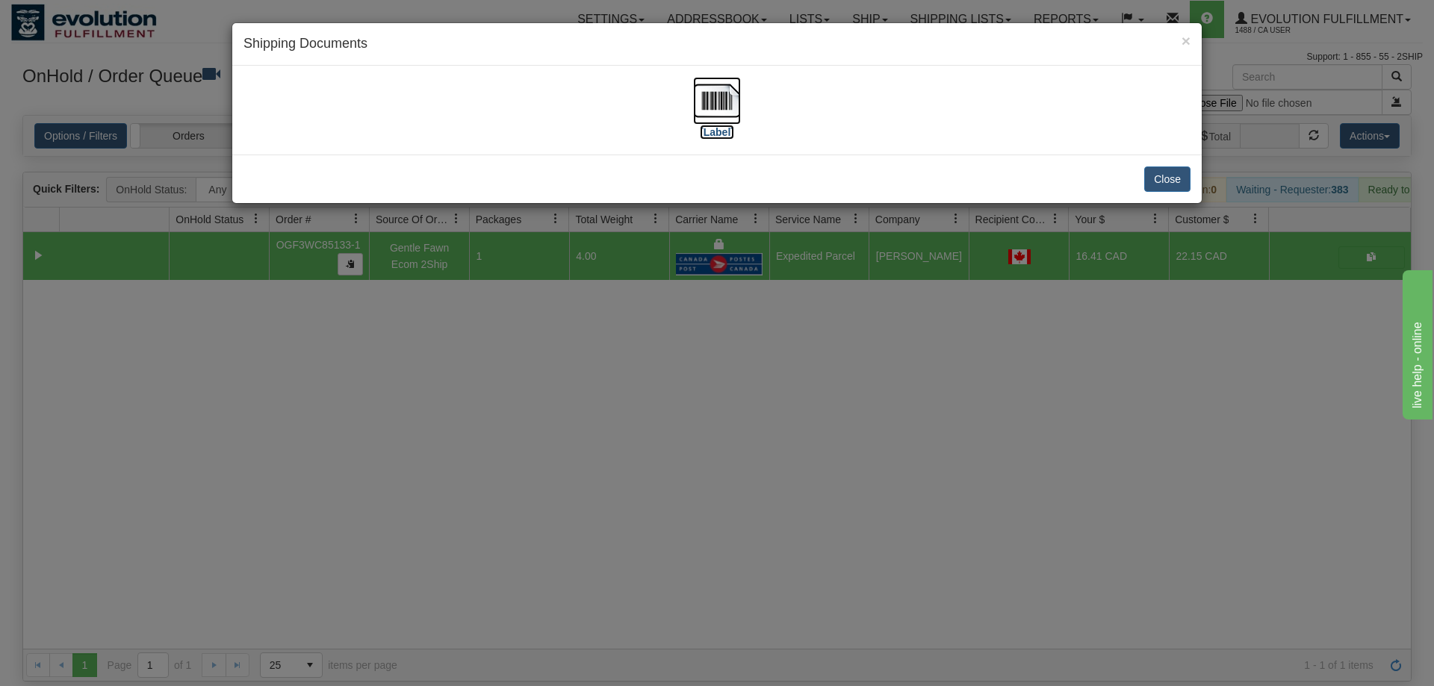
click at [721, 87] on img at bounding box center [717, 101] width 48 height 48
drag, startPoint x: 874, startPoint y: 476, endPoint x: 828, endPoint y: 412, distance: 78.6
click at [877, 476] on div "× Shipping Documents [Label] Close" at bounding box center [717, 343] width 1434 height 686
